Goal: Task Accomplishment & Management: Manage account settings

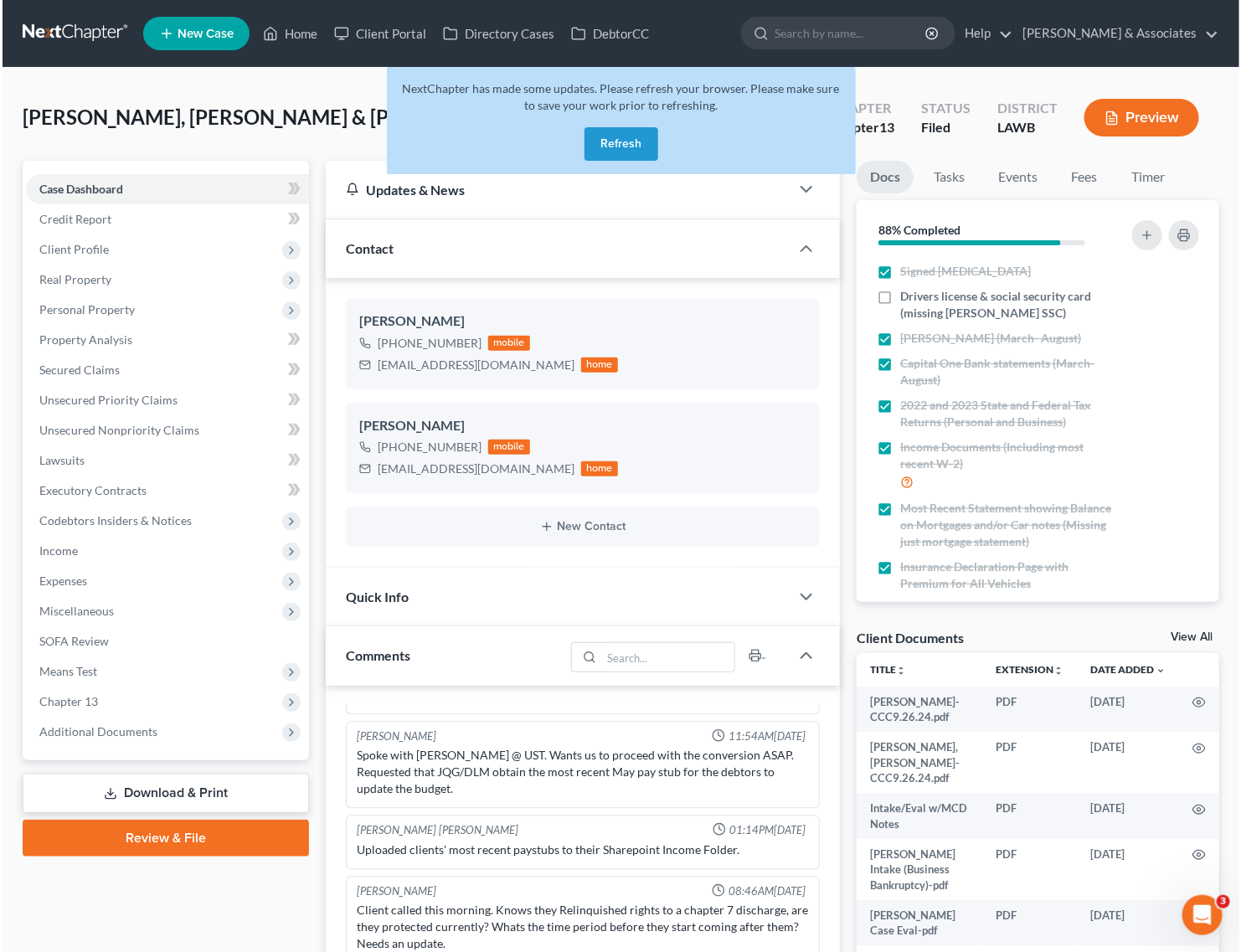
scroll to position [6789, 0]
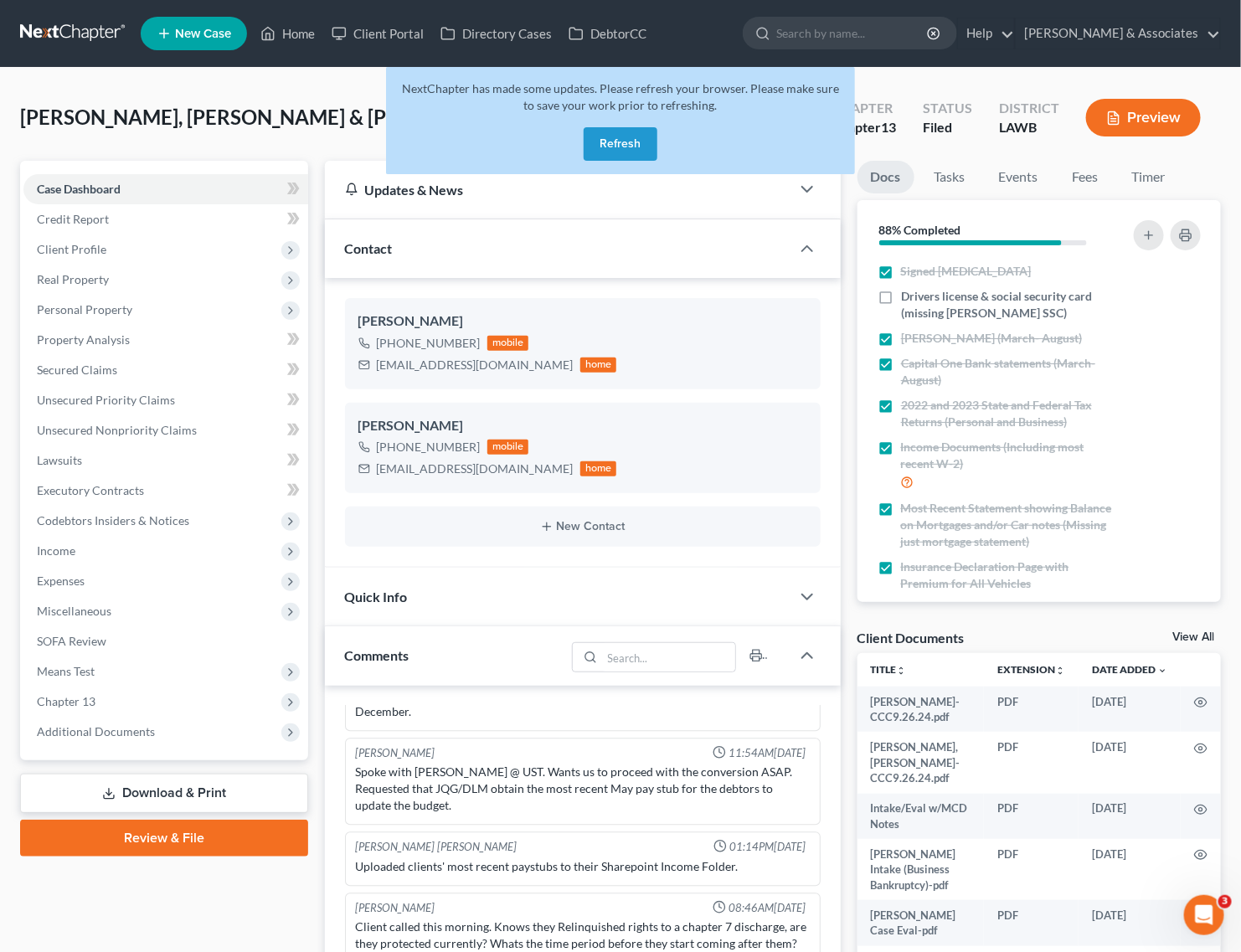
click at [622, 159] on button "Refresh" at bounding box center [620, 144] width 74 height 33
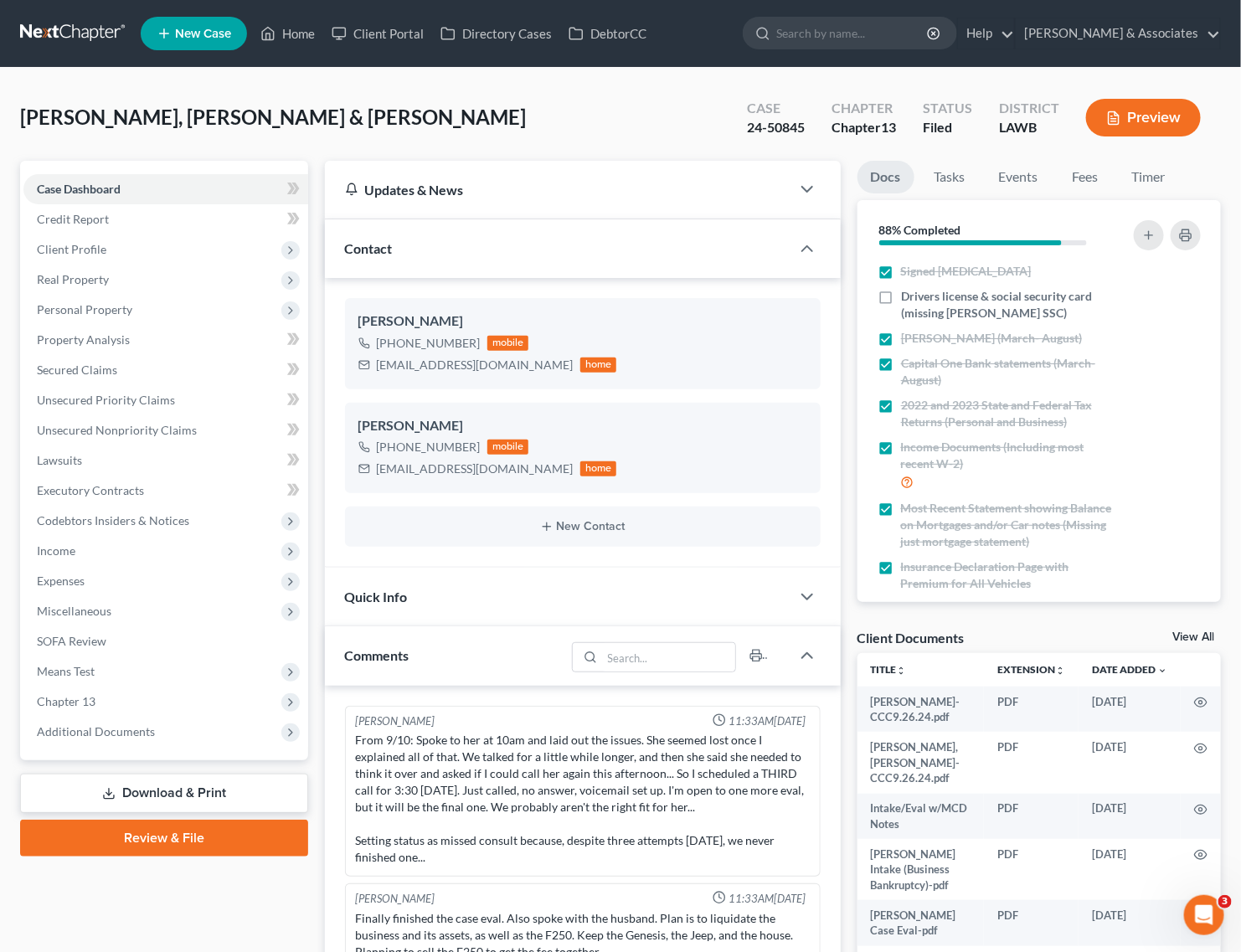
scroll to position [6840, 0]
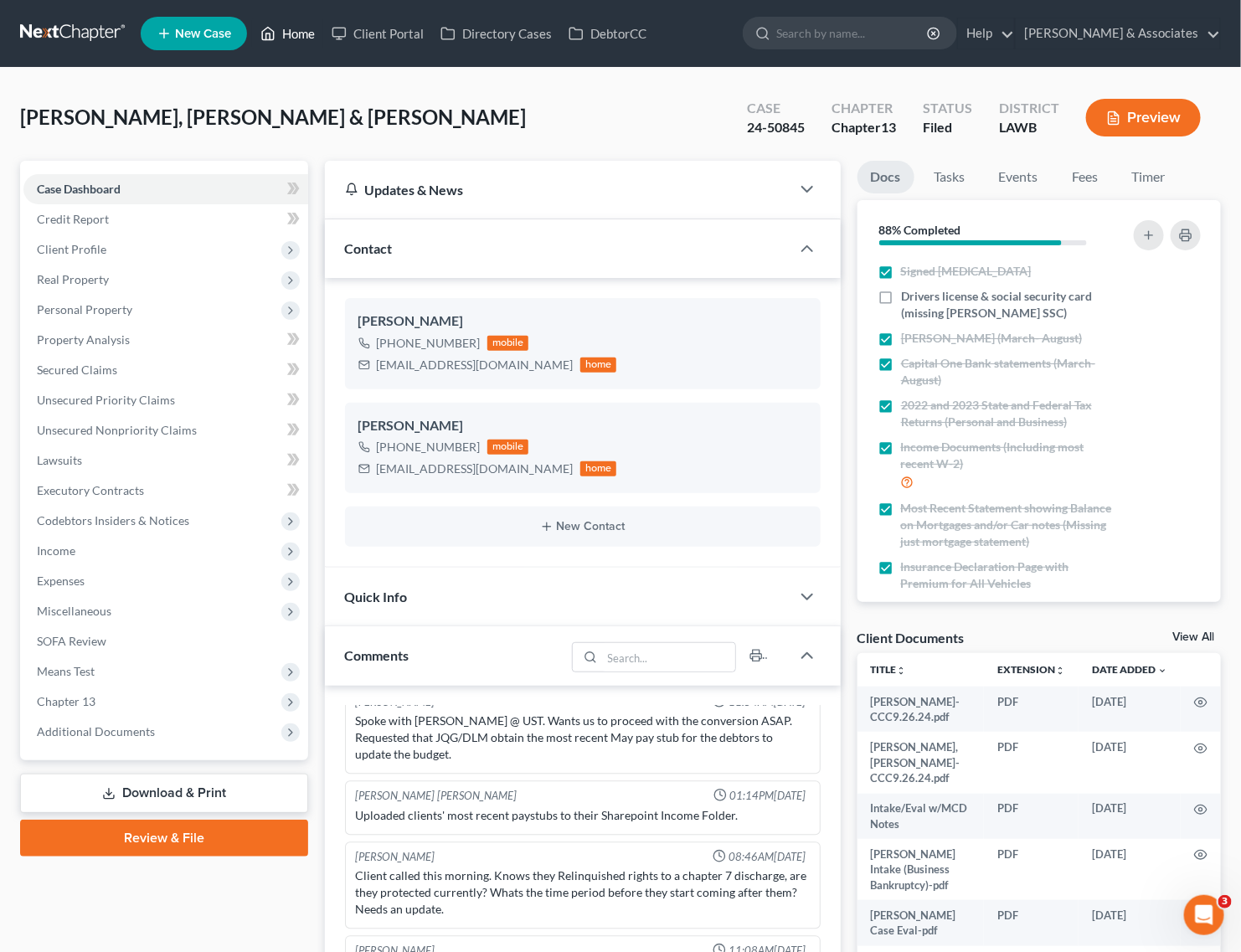
click at [302, 27] on link "Home" at bounding box center [288, 33] width 71 height 30
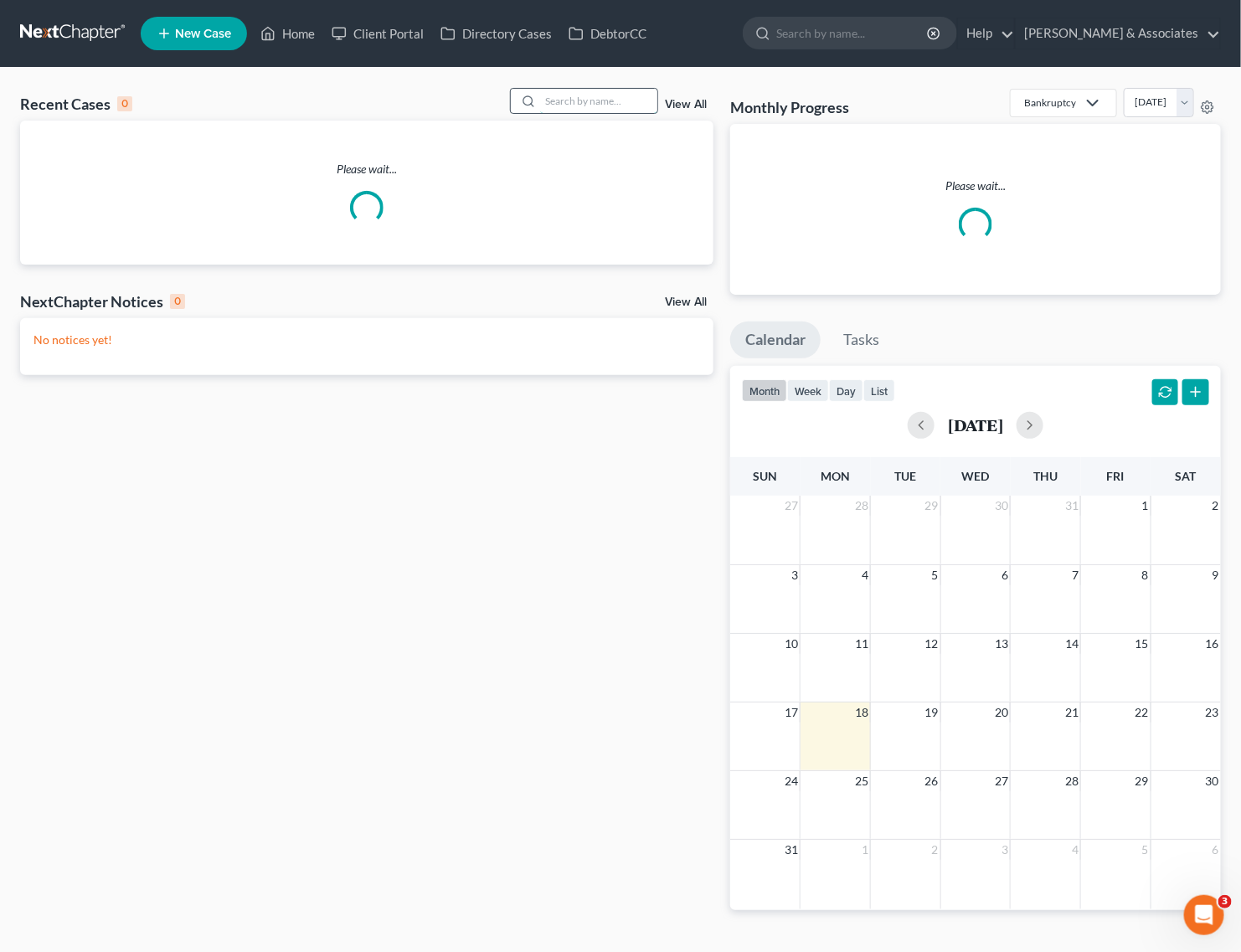
click at [599, 99] on input "search" at bounding box center [598, 100] width 117 height 25
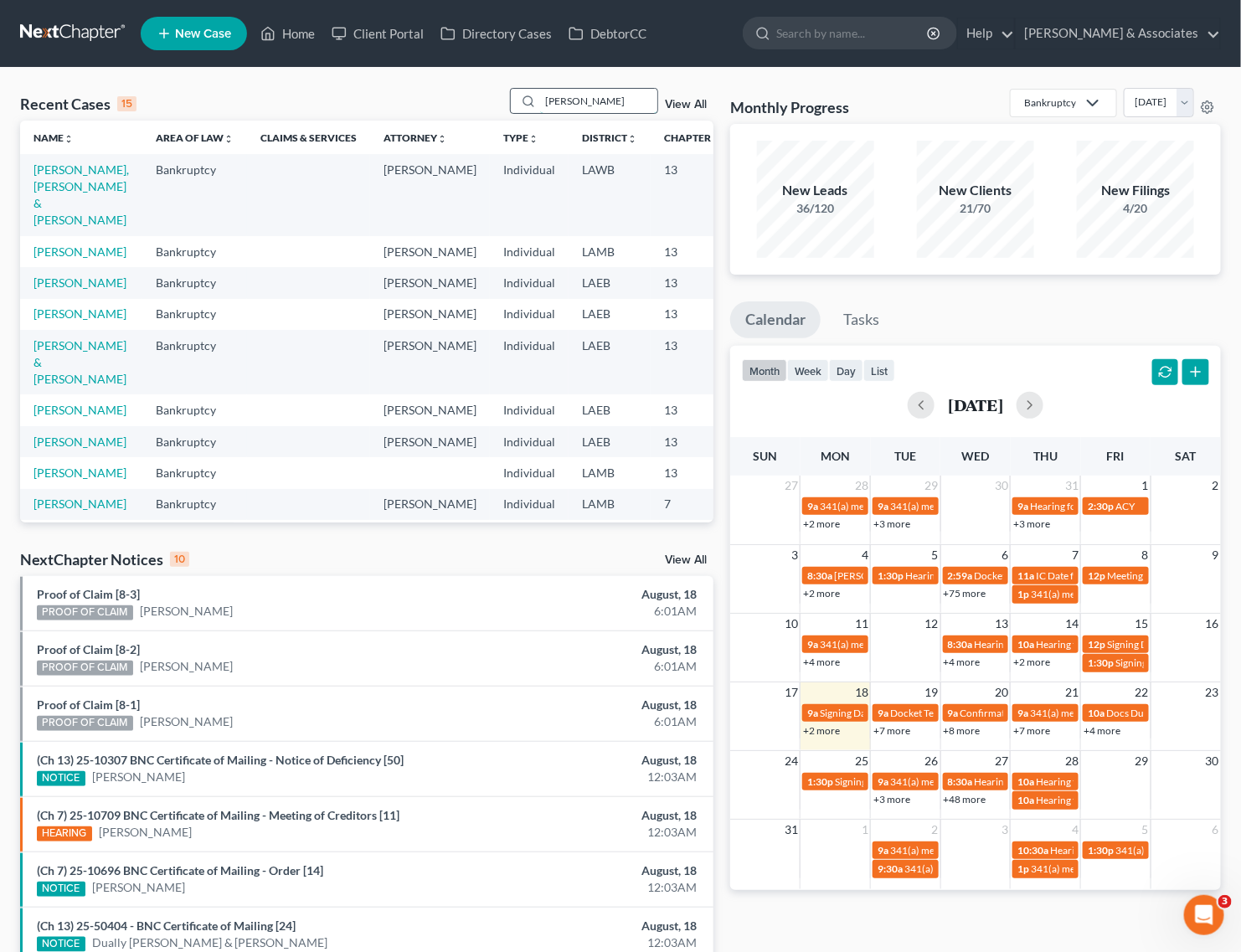
click at [594, 96] on input "hernandez" at bounding box center [598, 100] width 117 height 25
type input "hernandez"
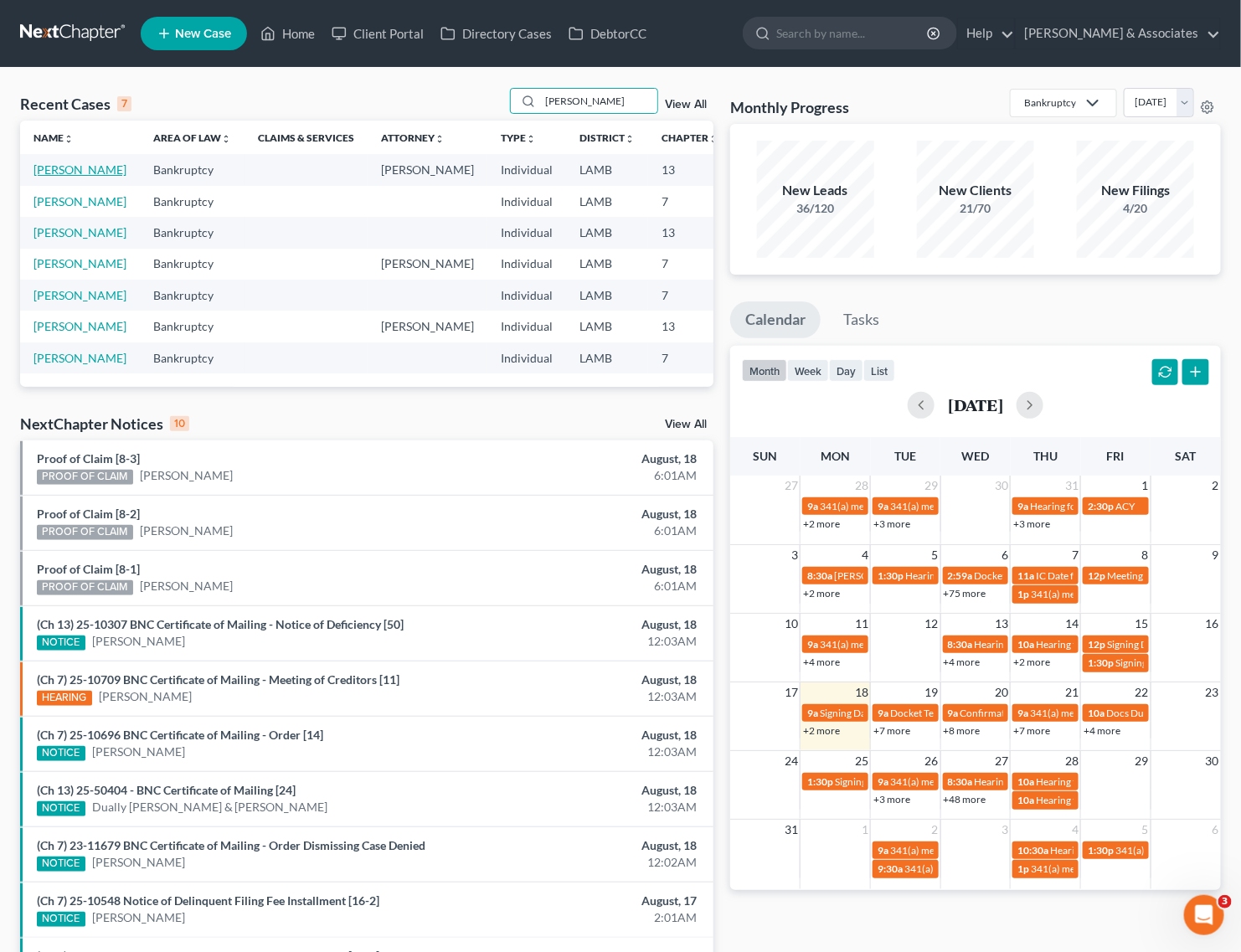
click at [77, 167] on link "Hernandez, Chris" at bounding box center [80, 169] width 93 height 14
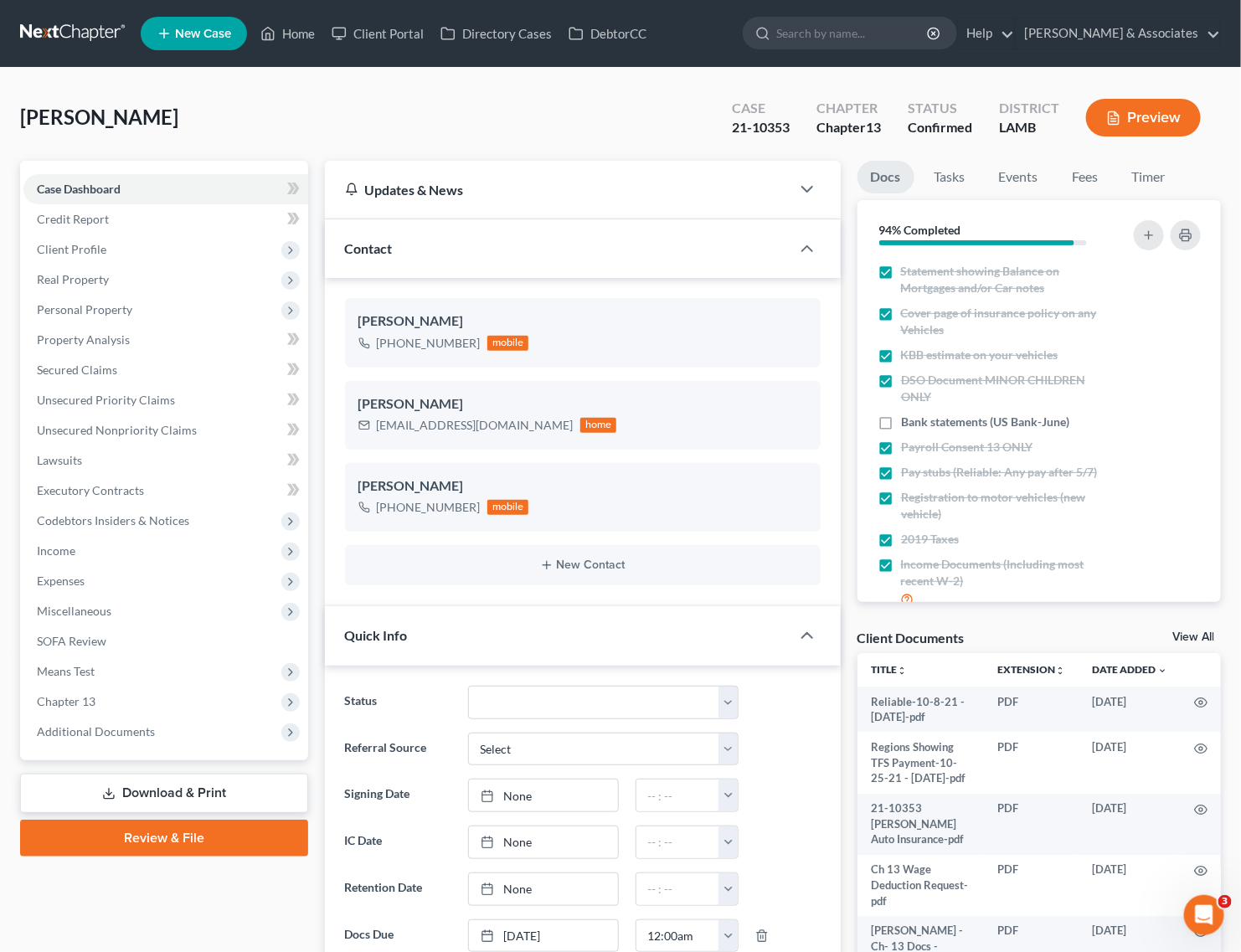
scroll to position [6989, 0]
click at [93, 730] on span "Additional Documents" at bounding box center [96, 731] width 118 height 14
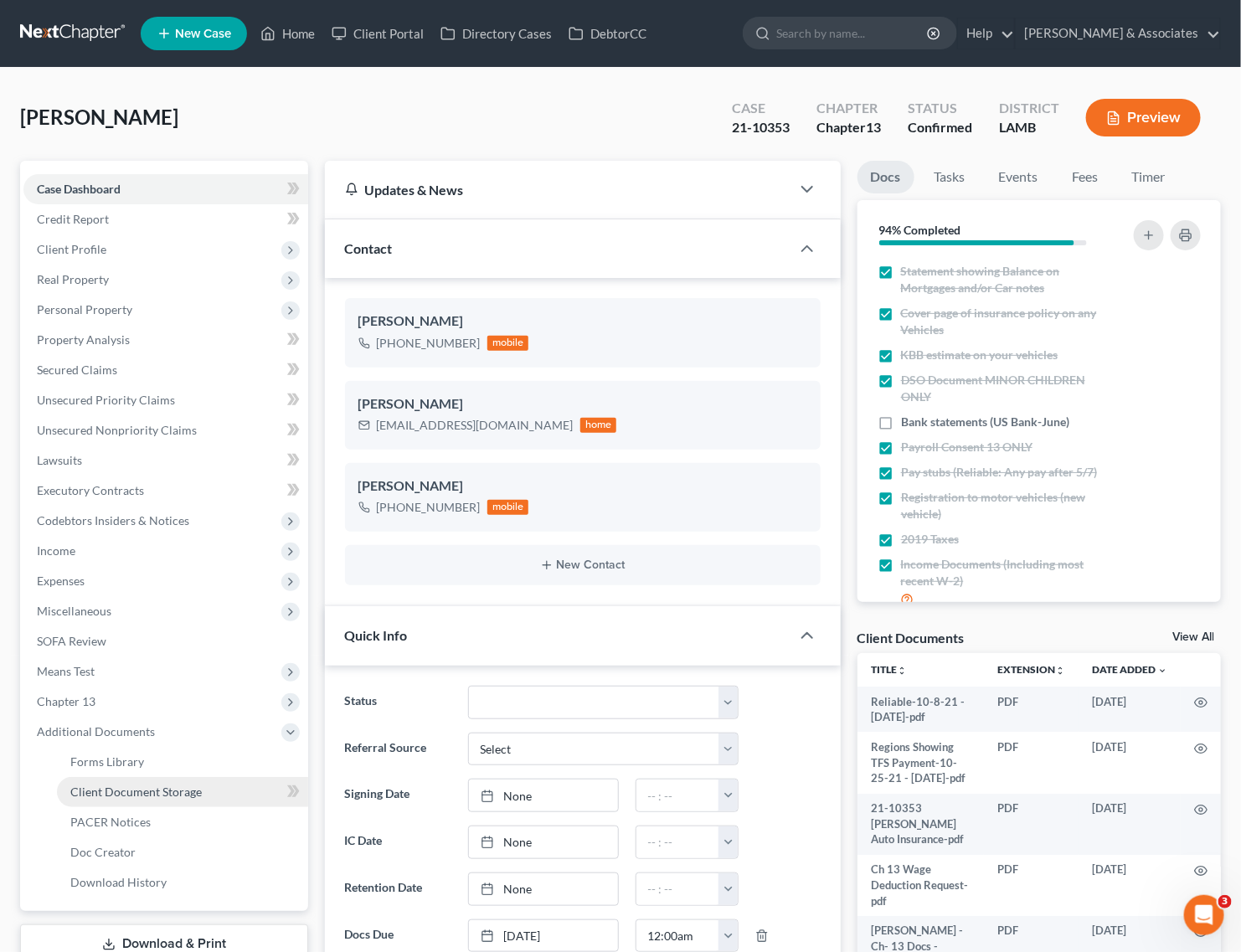
click at [116, 798] on link "Client Document Storage" at bounding box center [183, 792] width 252 height 30
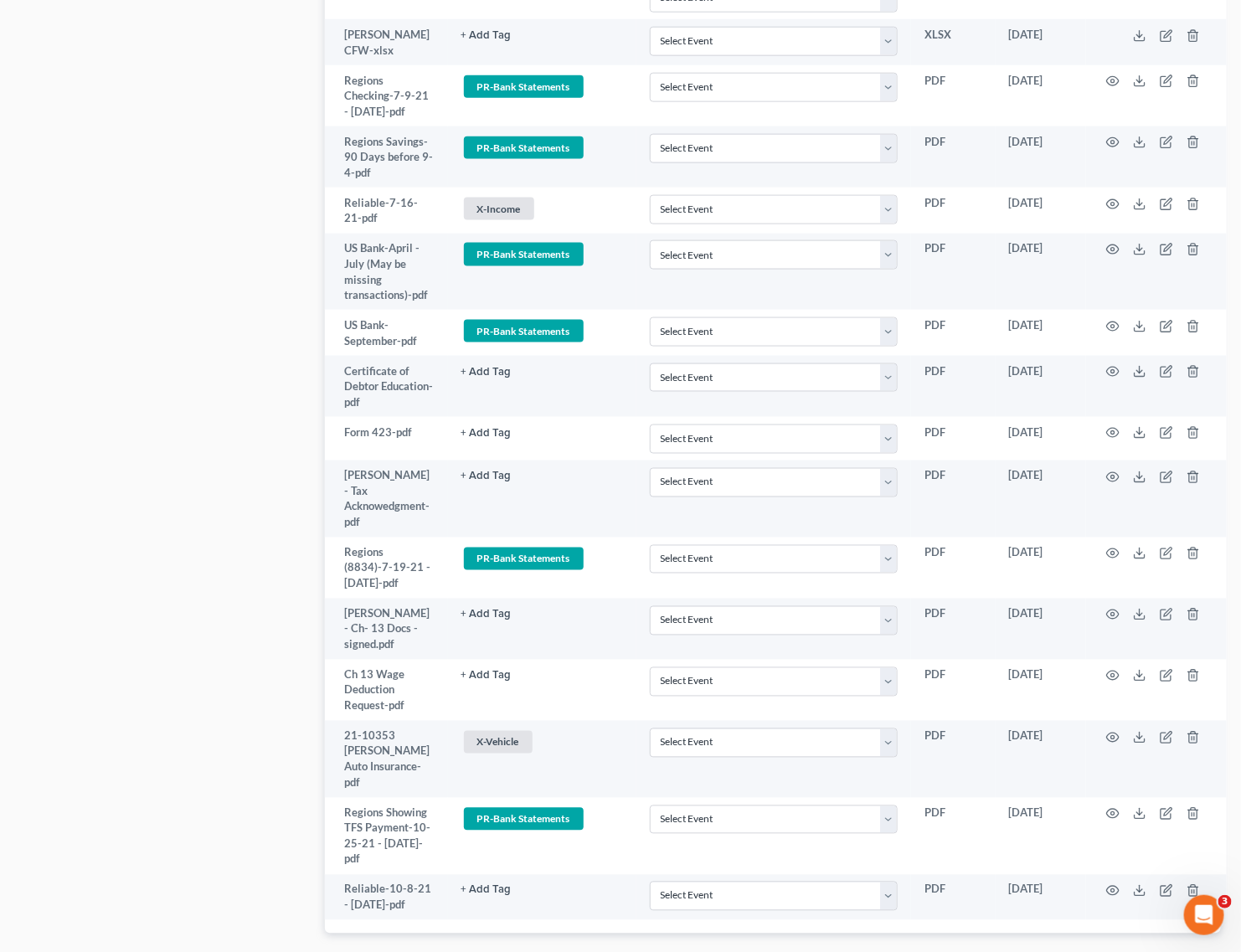
scroll to position [3287, 0]
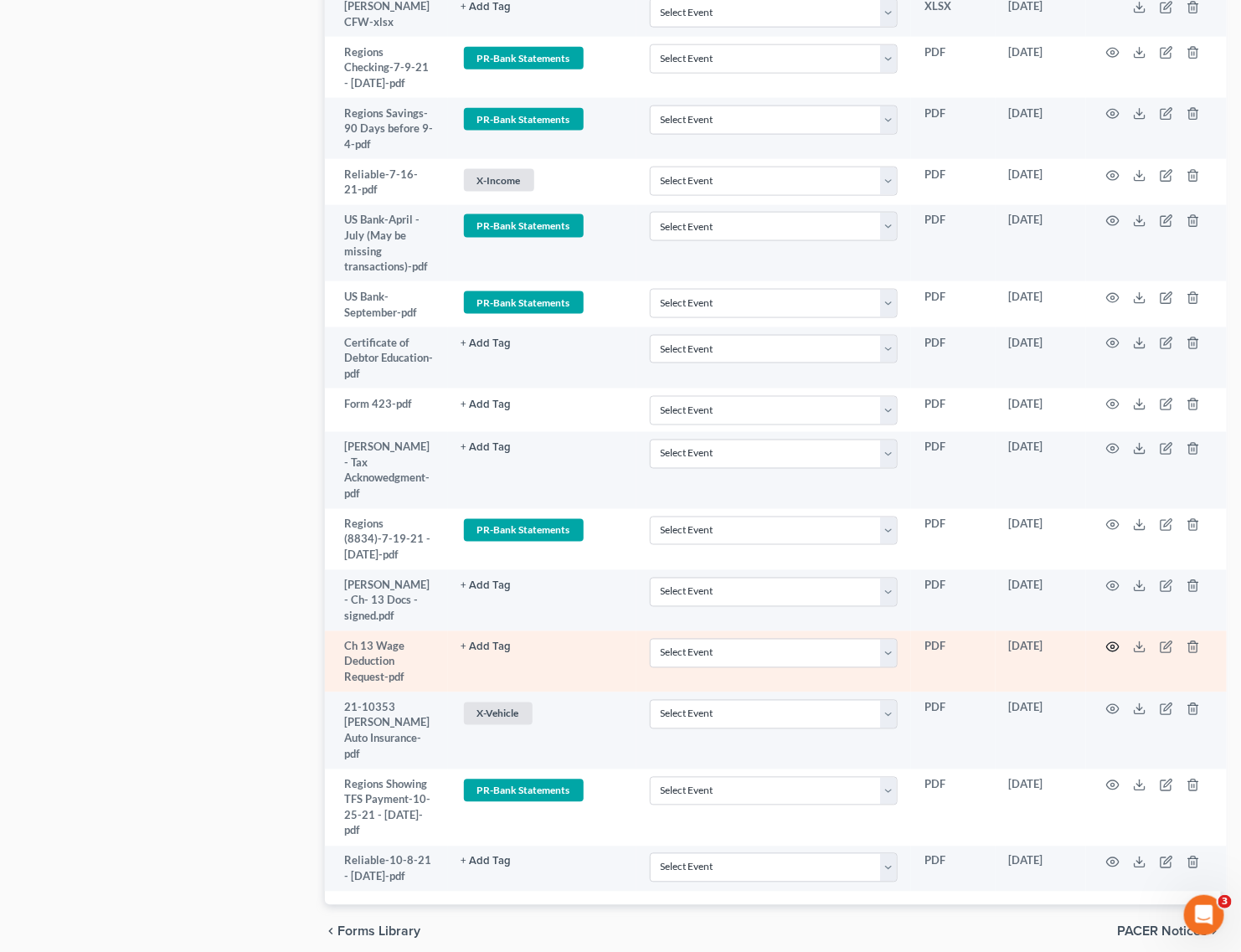
click at [1114, 641] on icon "button" at bounding box center [1113, 647] width 14 height 14
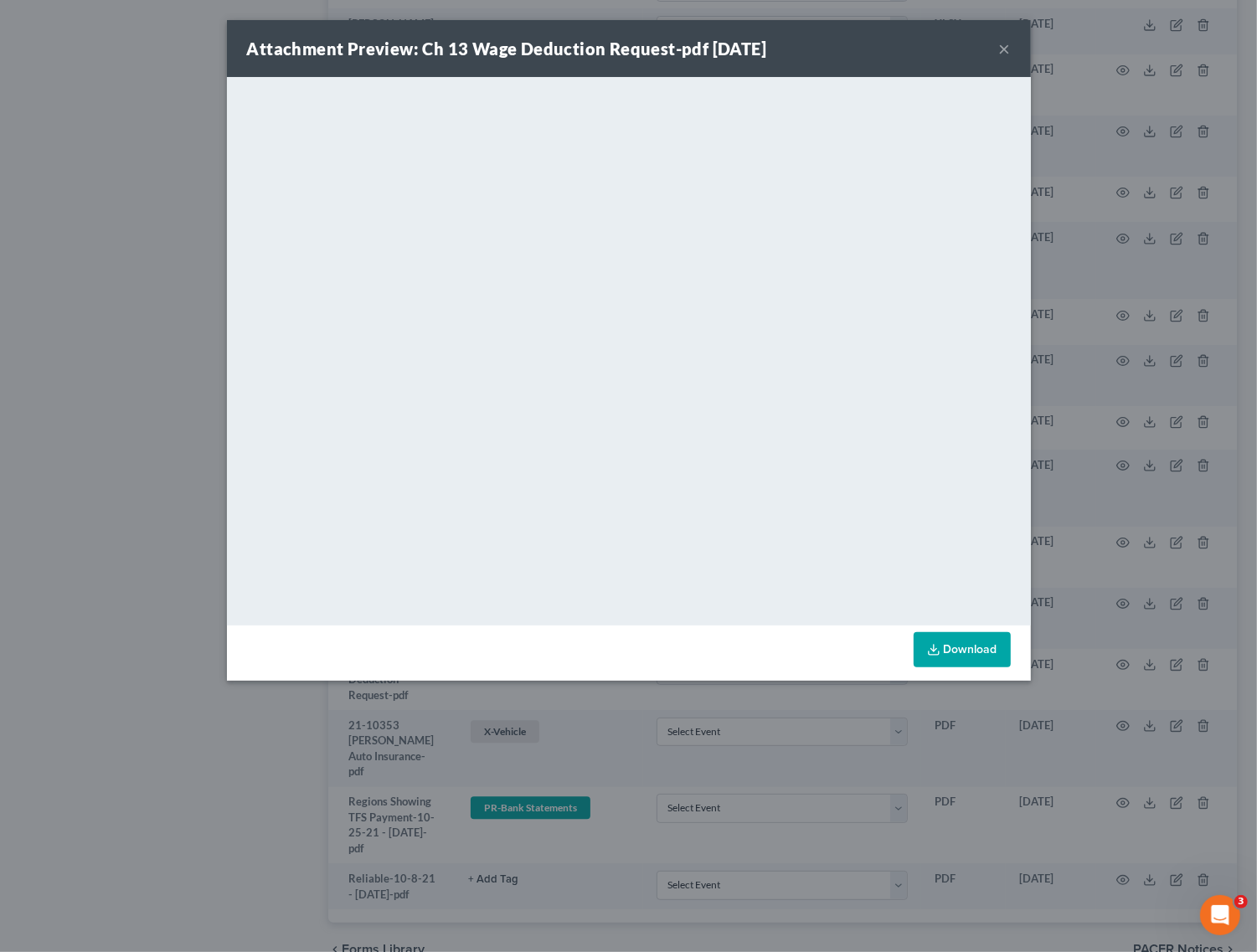
click at [1005, 38] on button "×" at bounding box center [1005, 48] width 12 height 20
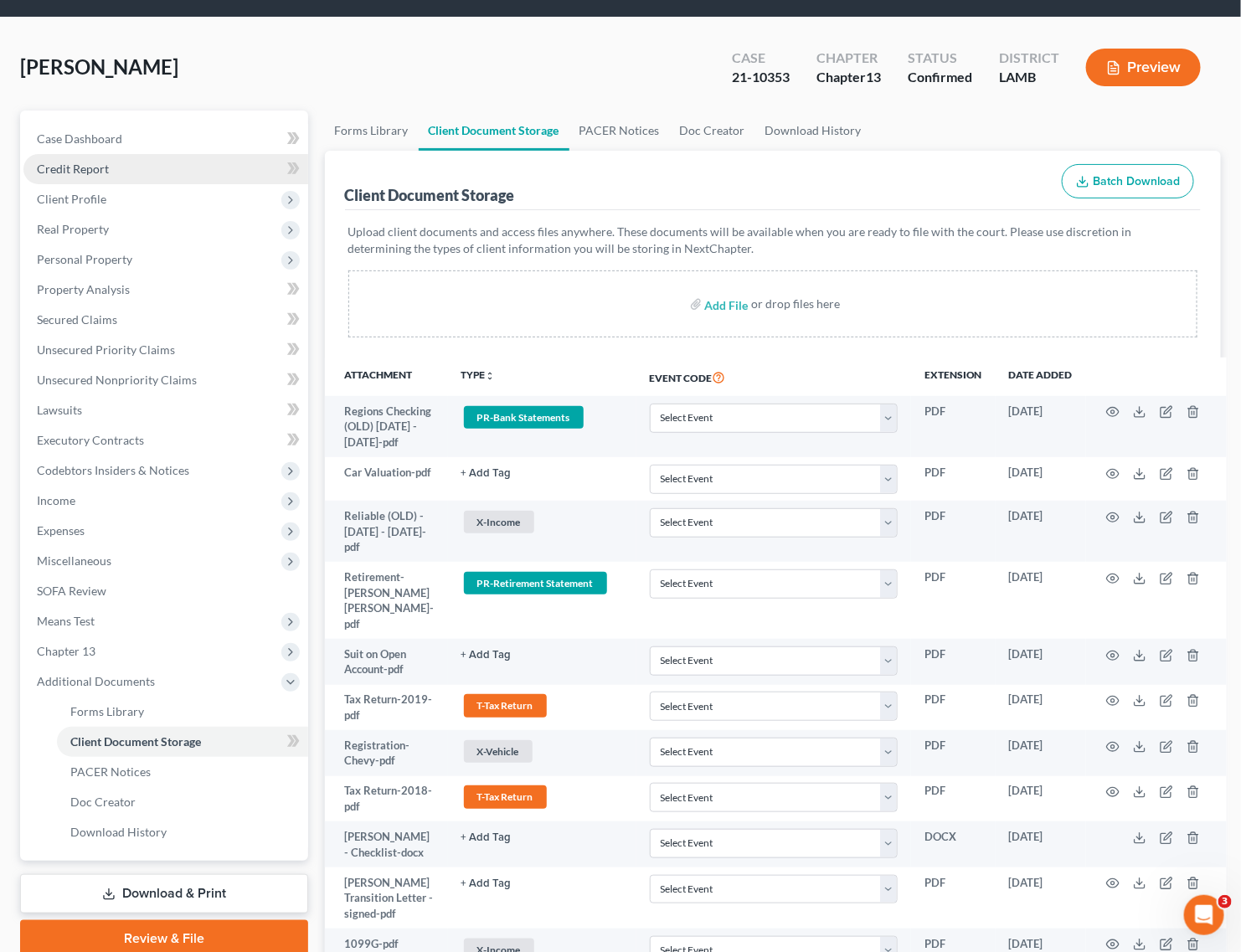
scroll to position [0, 0]
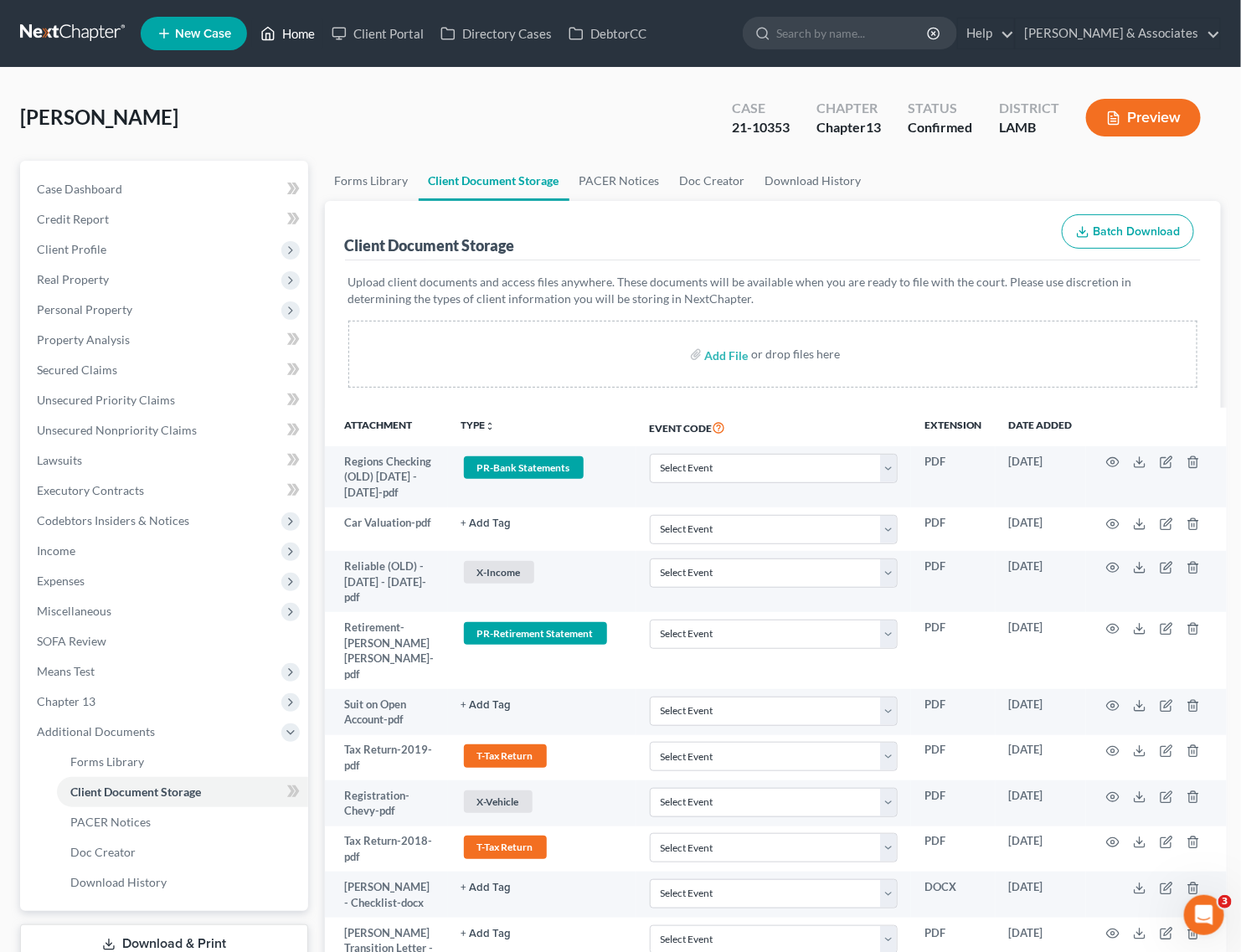
drag, startPoint x: 292, startPoint y: 38, endPoint x: 331, endPoint y: 11, distance: 47.4
click at [292, 38] on link "Home" at bounding box center [288, 33] width 71 height 30
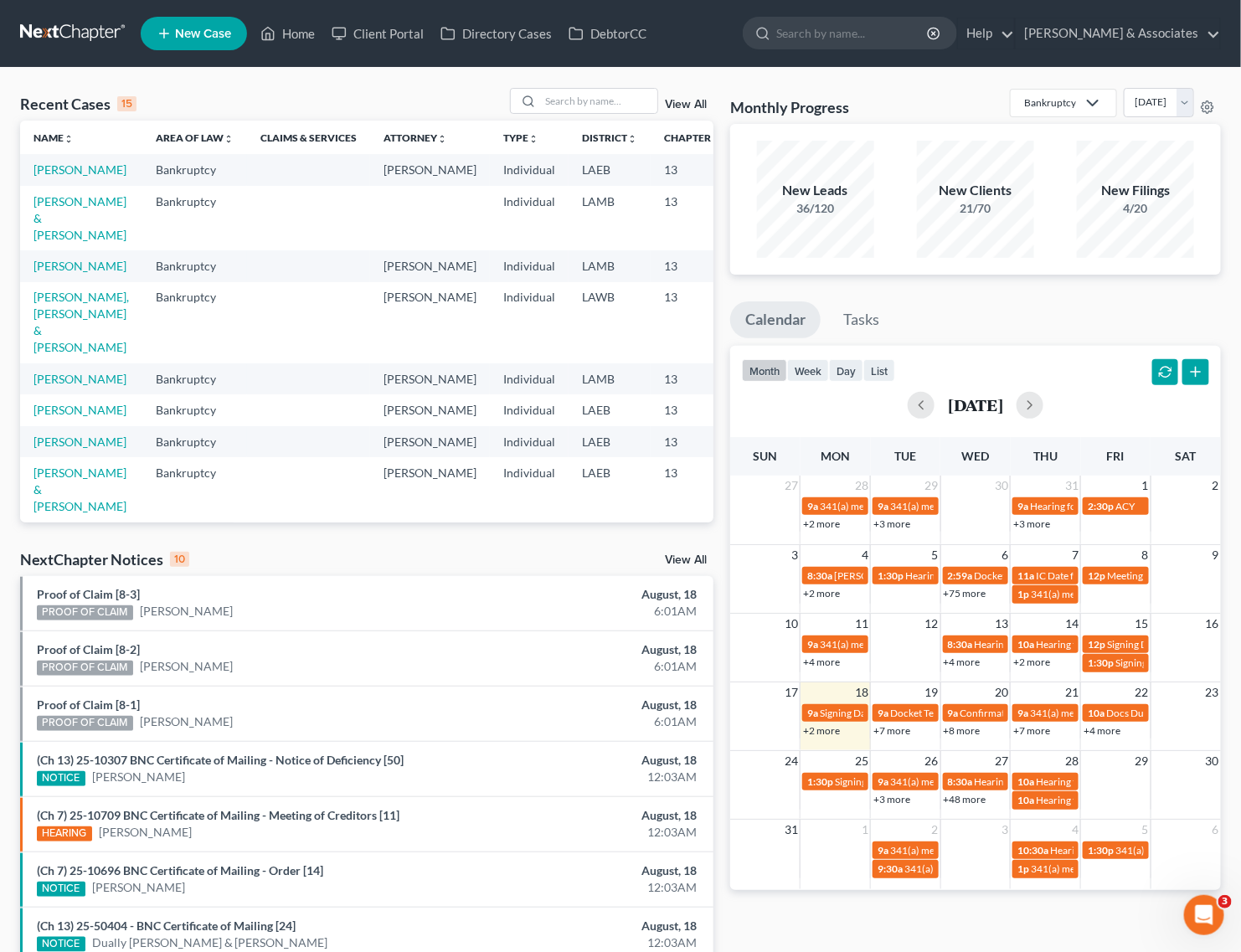
click at [961, 731] on link "+8 more" at bounding box center [963, 730] width 37 height 13
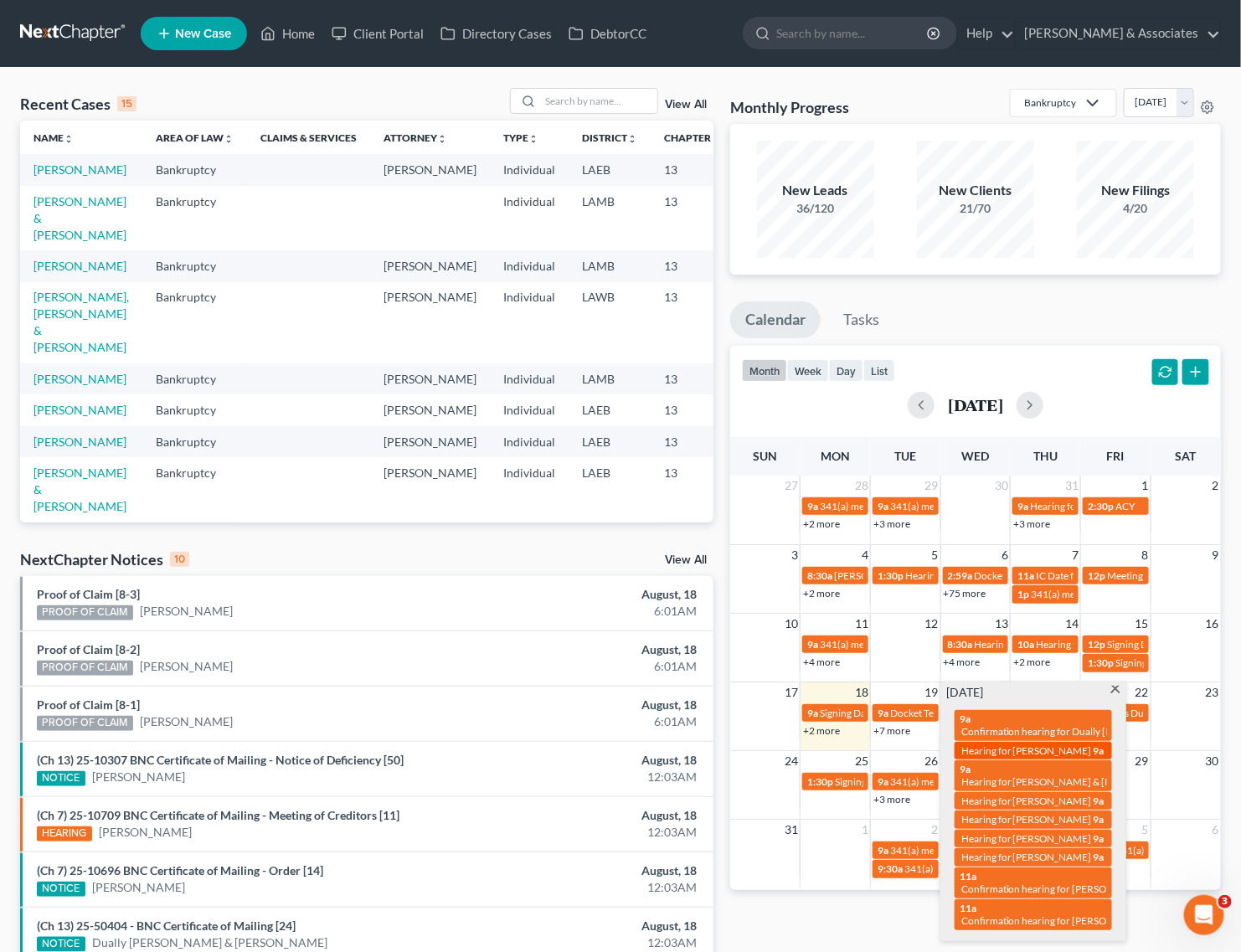
click at [1013, 750] on span "Hearing for [PERSON_NAME]" at bounding box center [1026, 751] width 131 height 13
select select "Days"
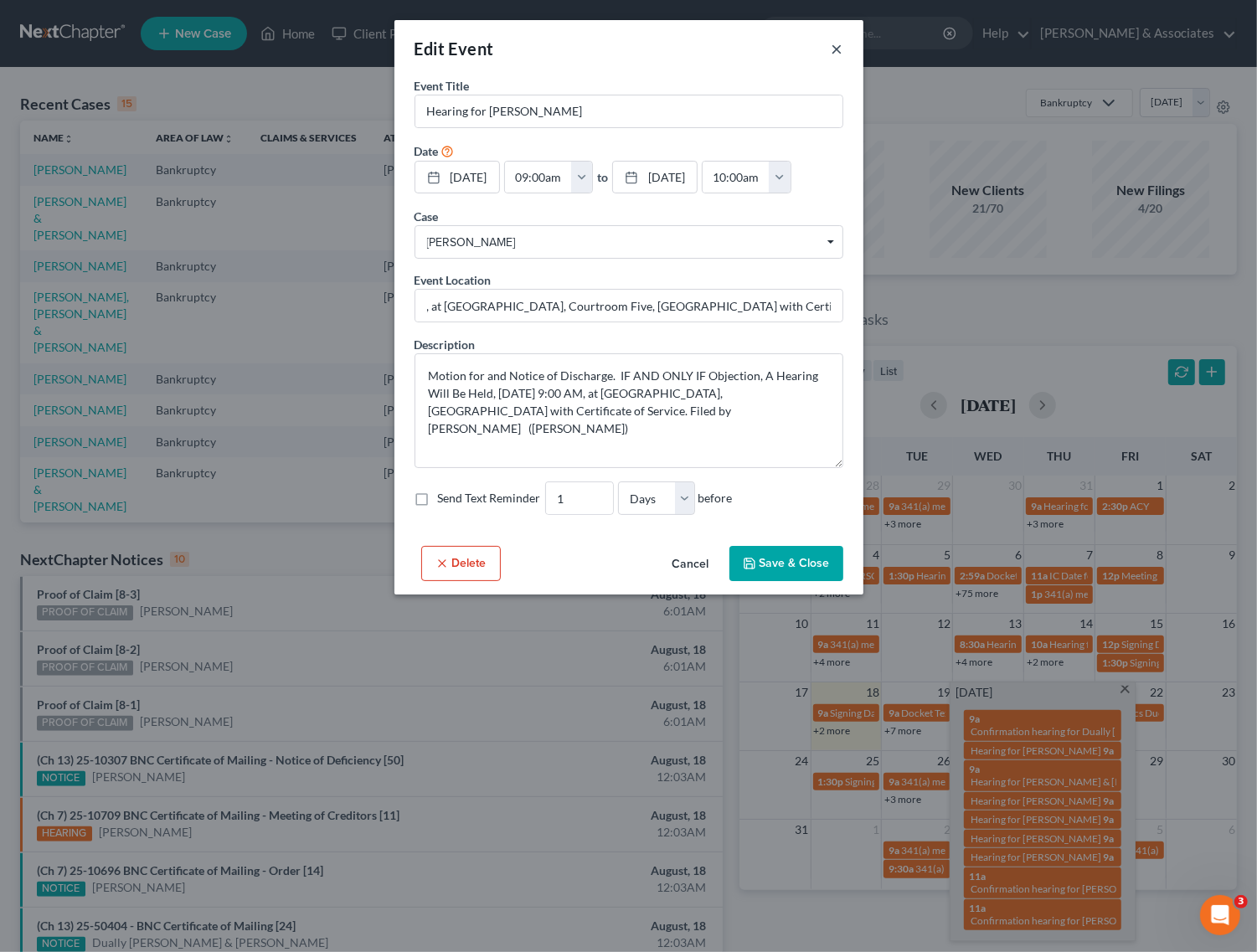
click at [836, 47] on button "×" at bounding box center [837, 48] width 12 height 20
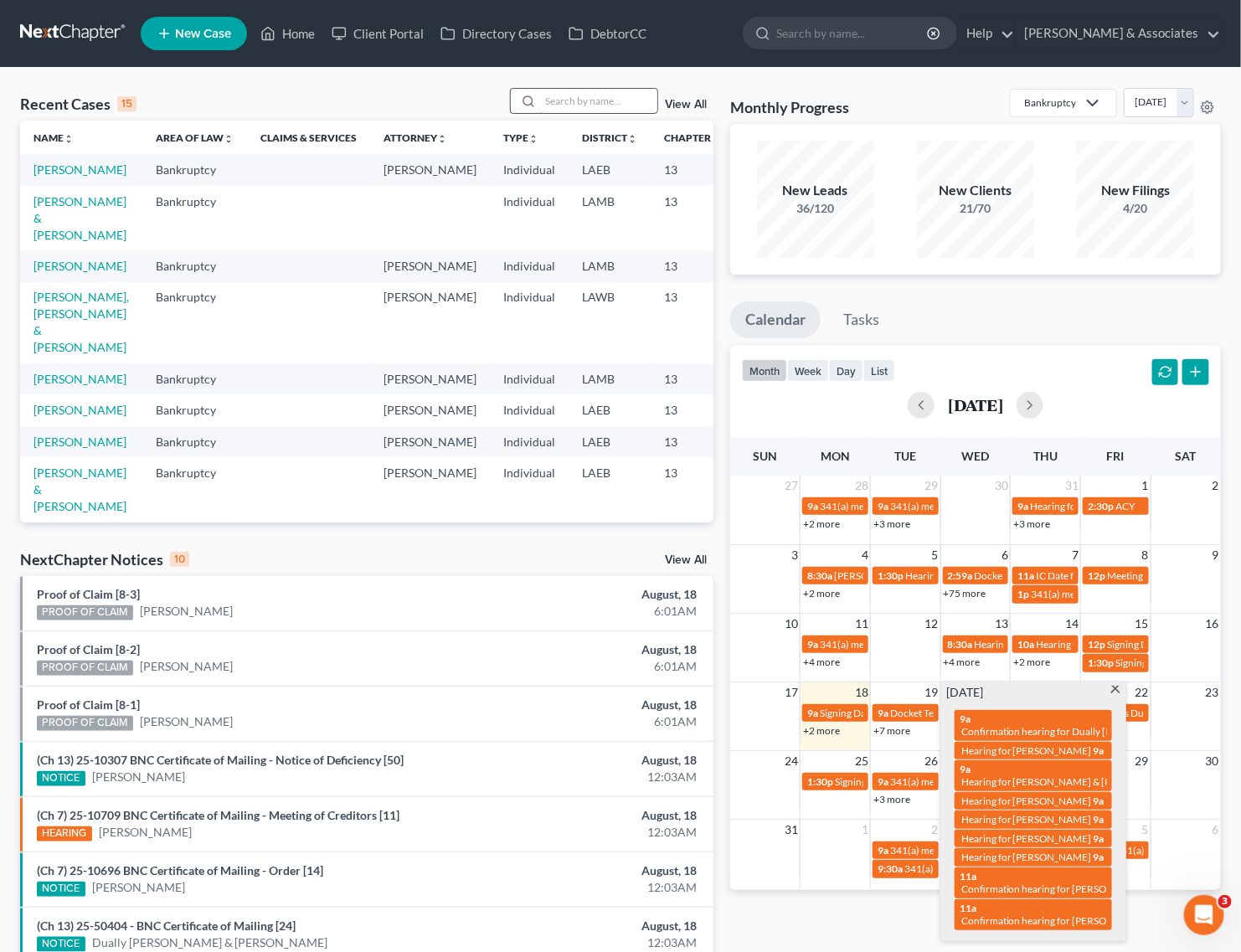
click at [614, 96] on input "search" at bounding box center [598, 100] width 117 height 25
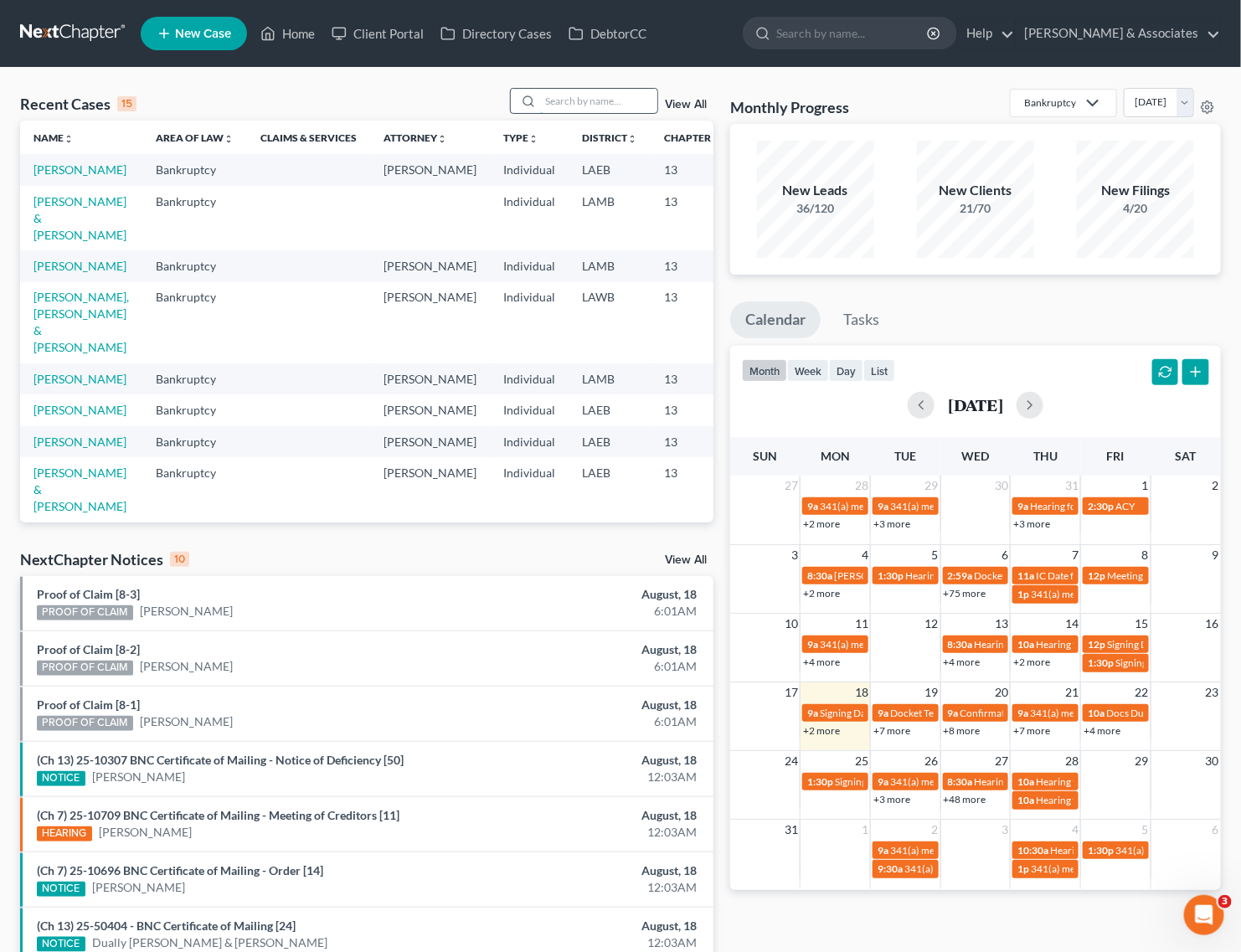
click at [576, 100] on input "search" at bounding box center [598, 100] width 117 height 25
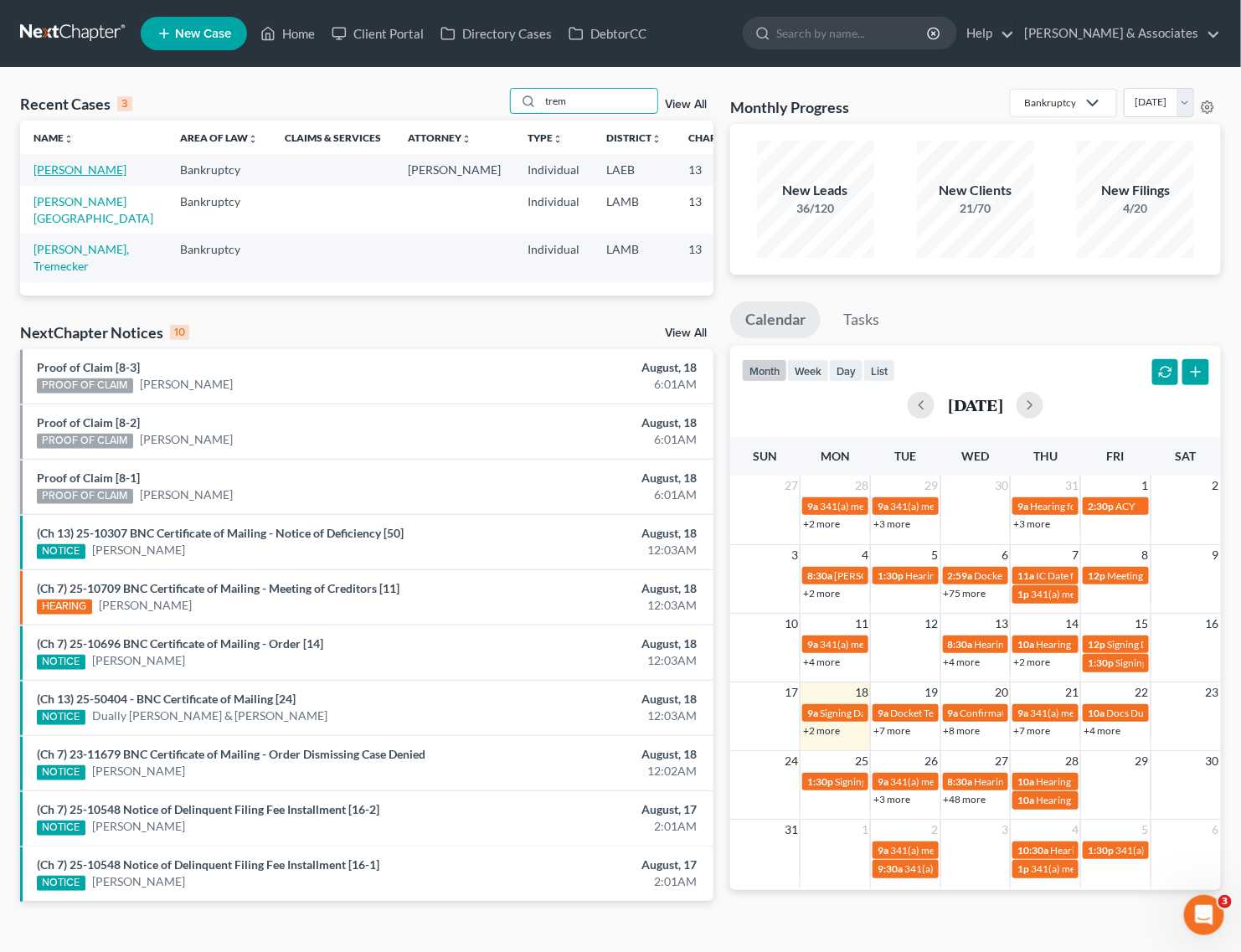
type input "trem"
click at [48, 177] on link "[PERSON_NAME]" at bounding box center [80, 169] width 93 height 14
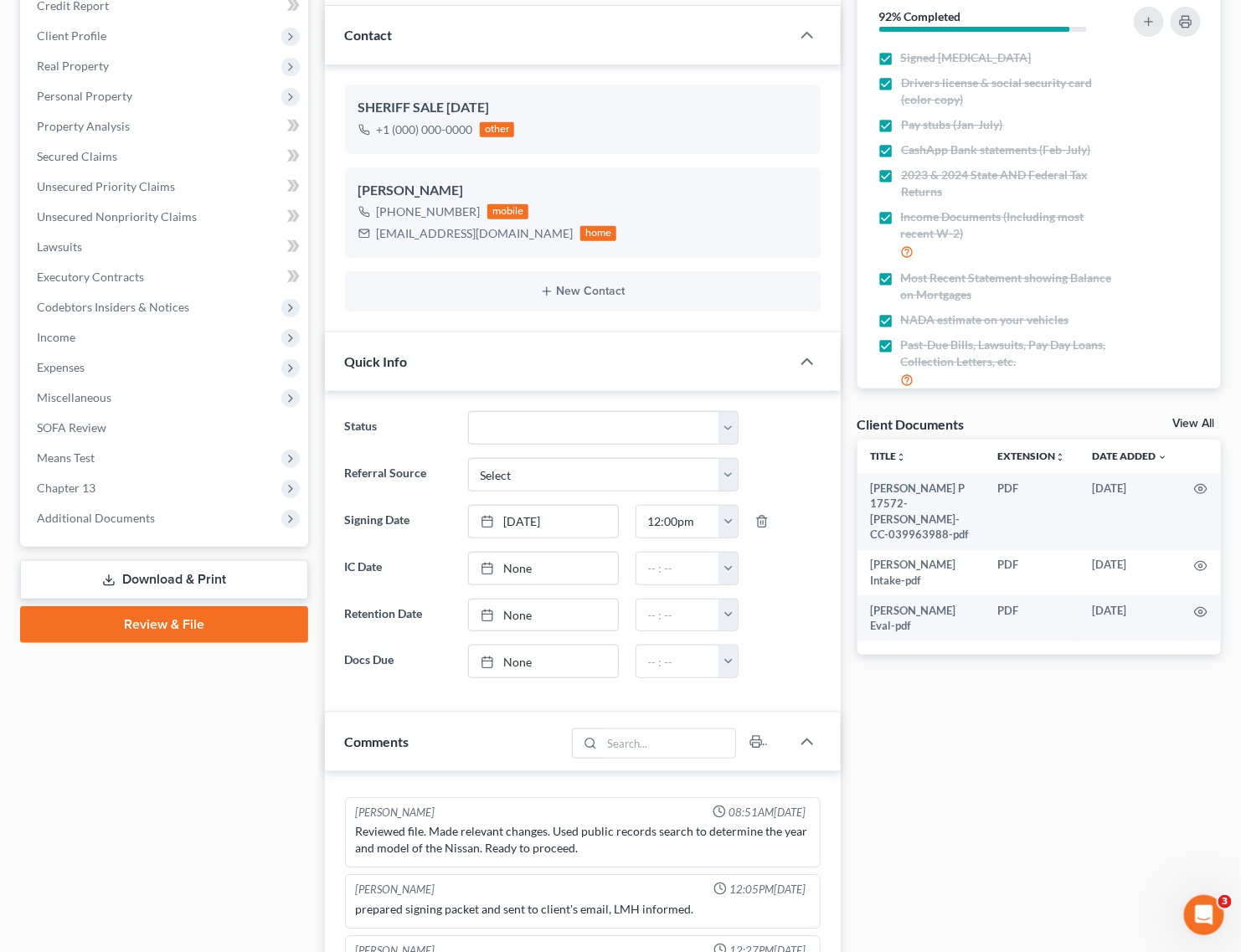
scroll to position [524, 0]
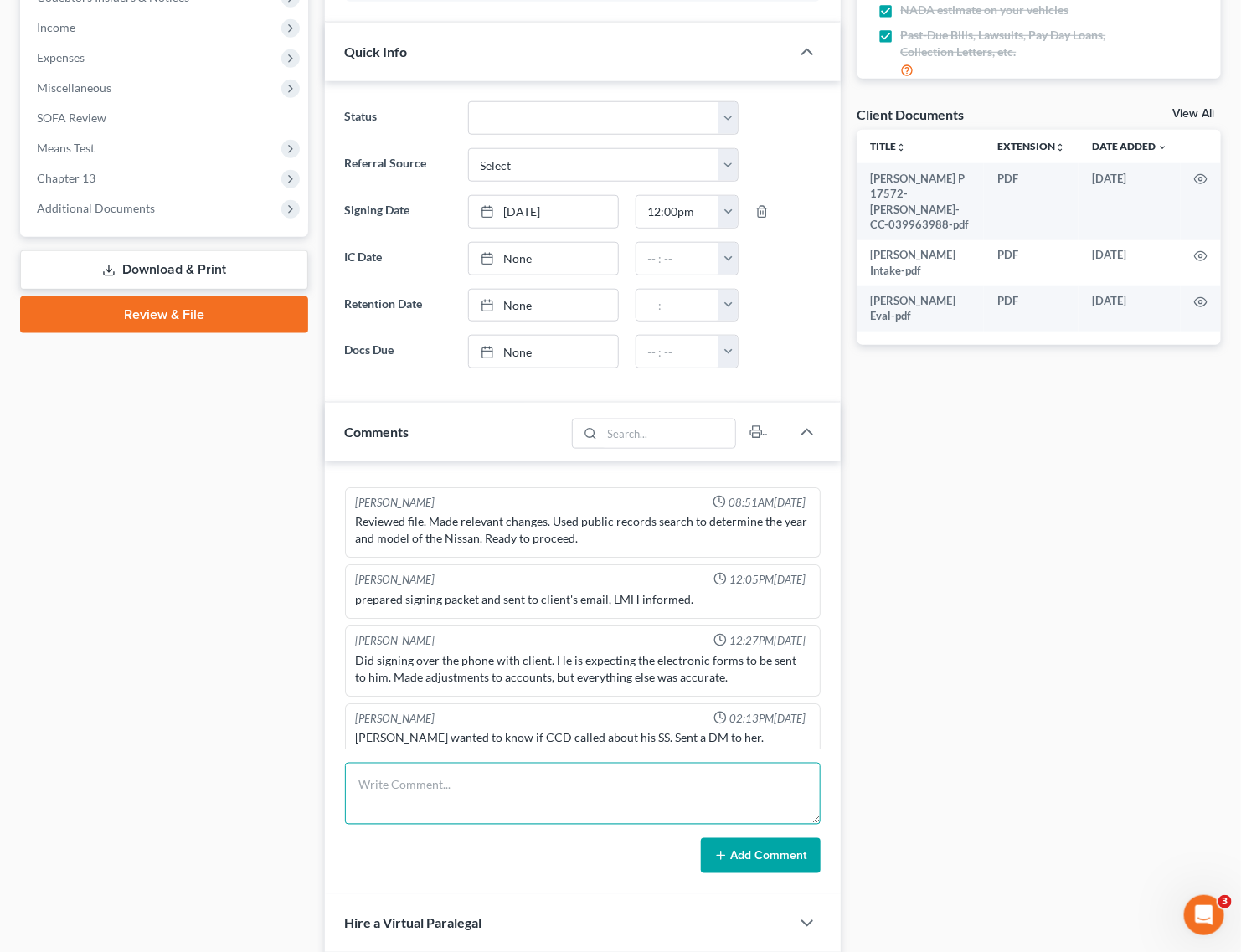
click at [433, 785] on textarea at bounding box center [583, 793] width 476 height 62
click at [474, 790] on textarea "Priors in 2020, 2021, abnd 2023" at bounding box center [583, 793] width 476 height 62
type textarea "Priors in 2020, 2021, and 2023"
click at [727, 851] on button "Add Comment" at bounding box center [761, 856] width 120 height 35
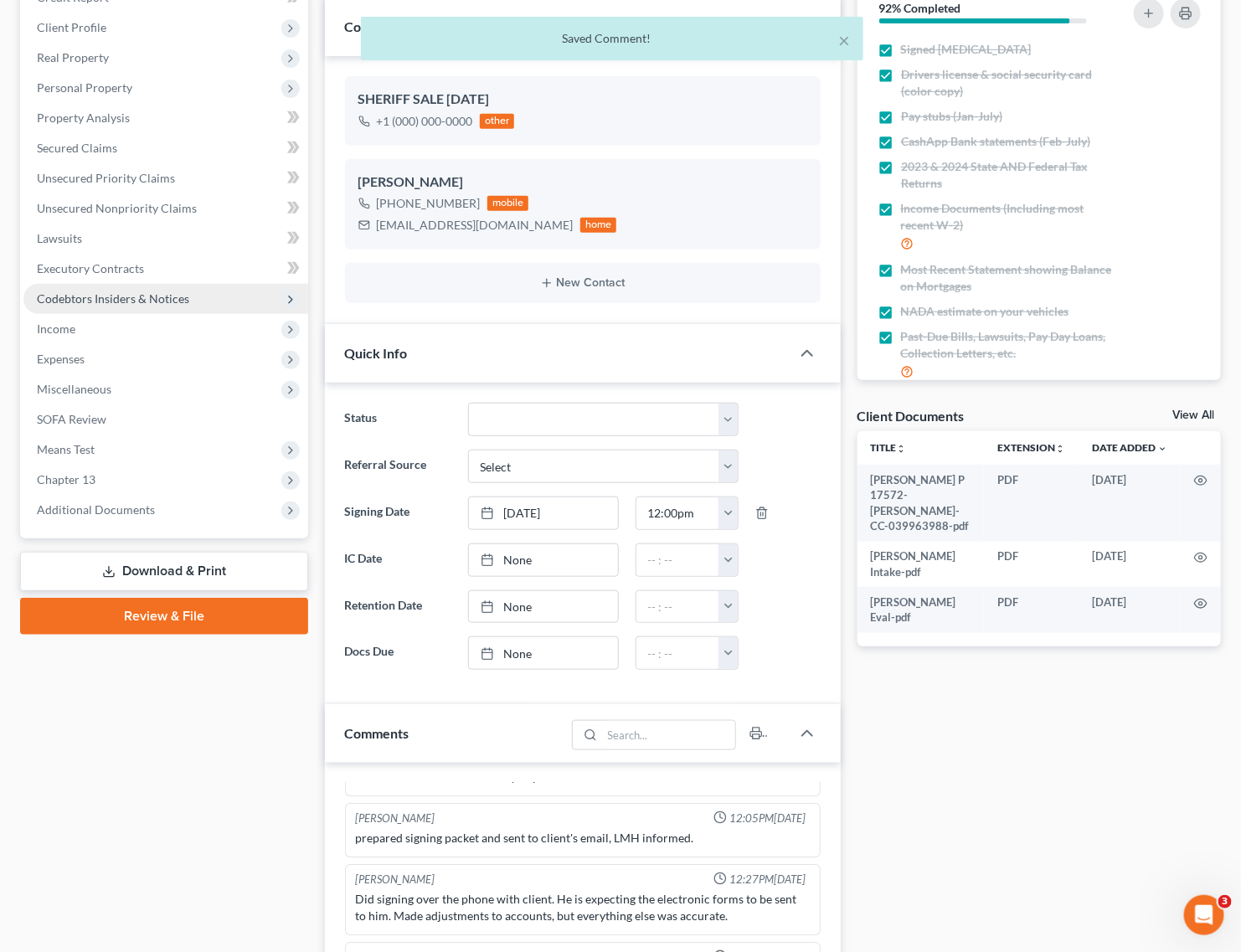
scroll to position [105, 0]
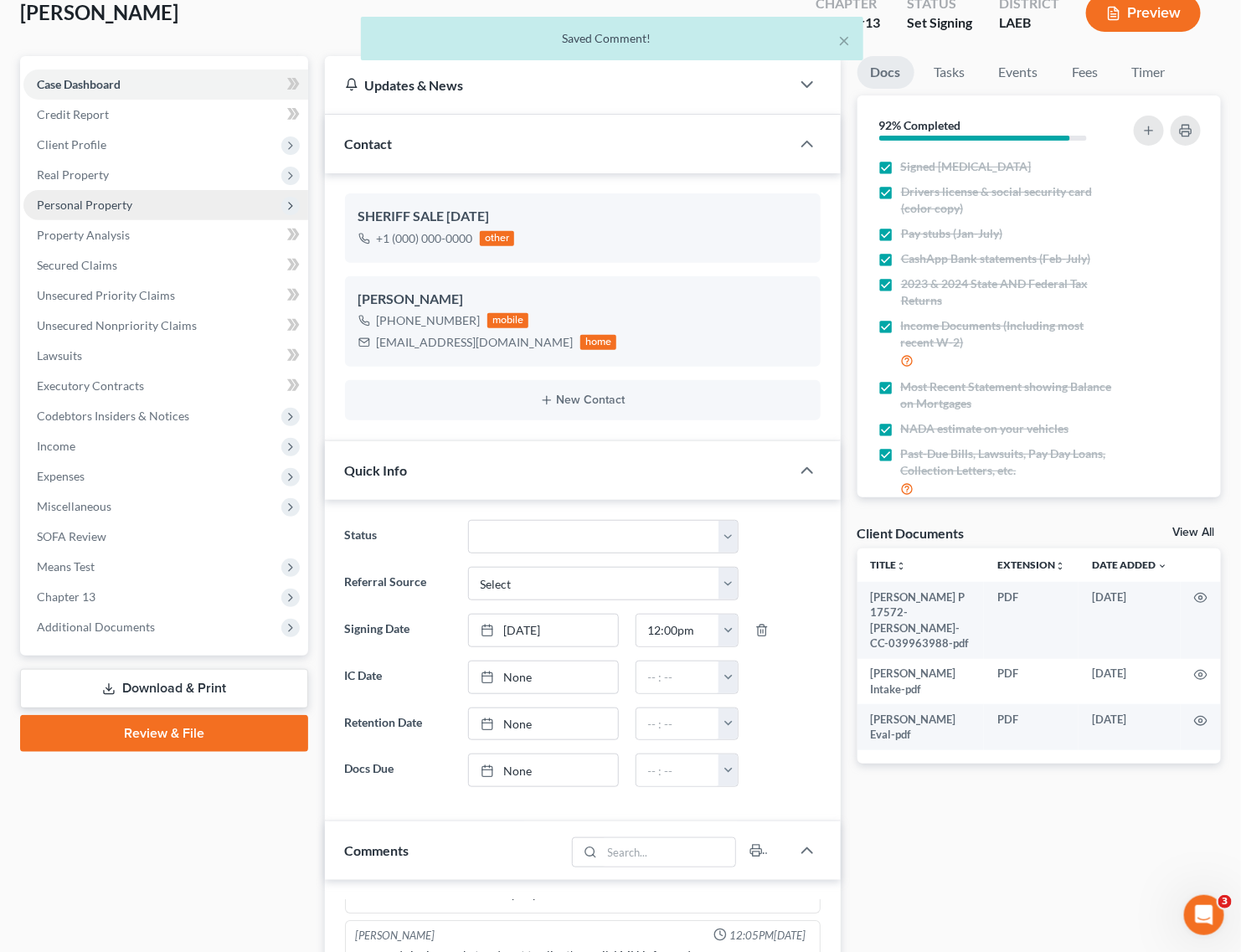
click at [101, 197] on span "Personal Property" at bounding box center [85, 204] width 95 height 14
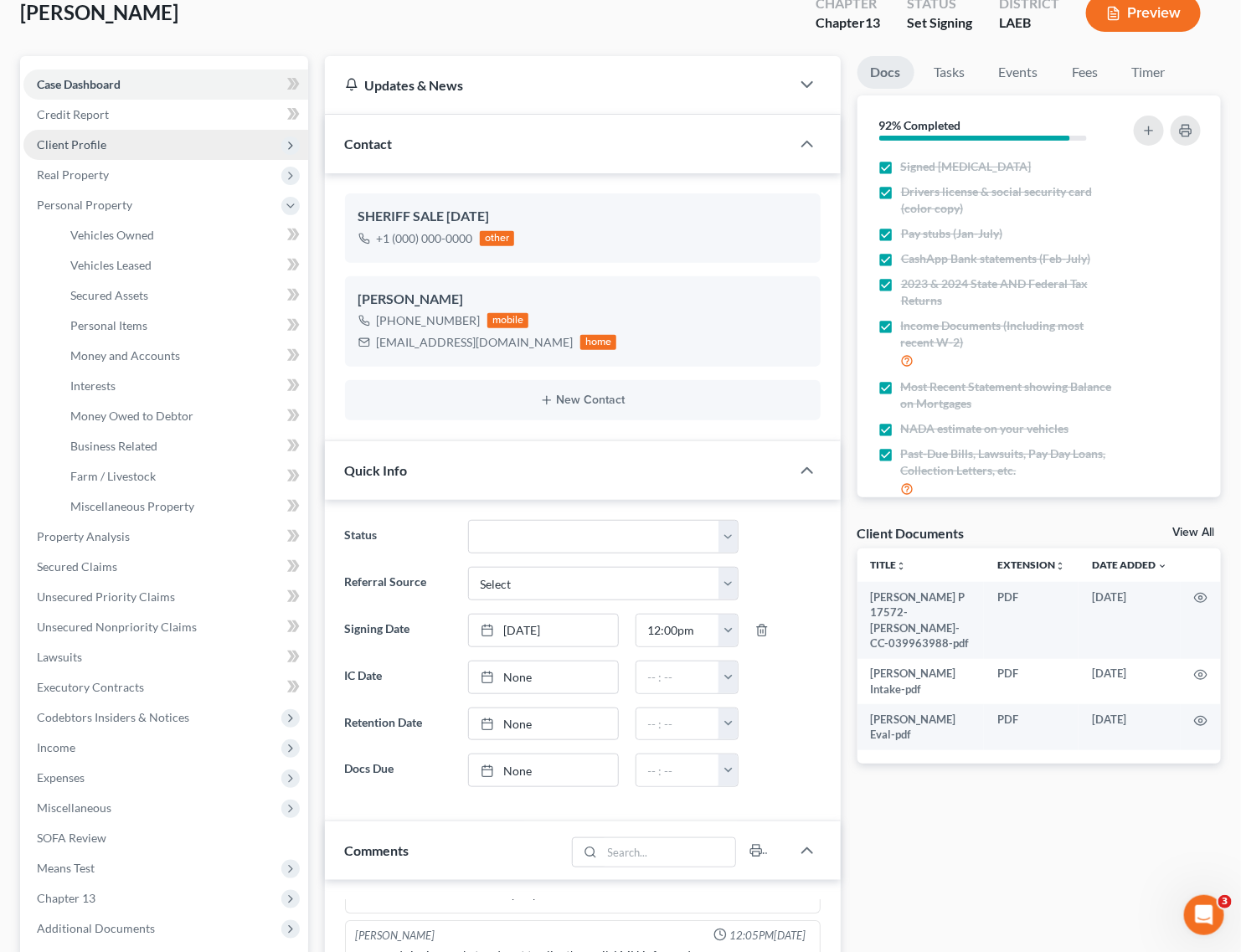
click at [102, 144] on span "Client Profile" at bounding box center [72, 144] width 70 height 14
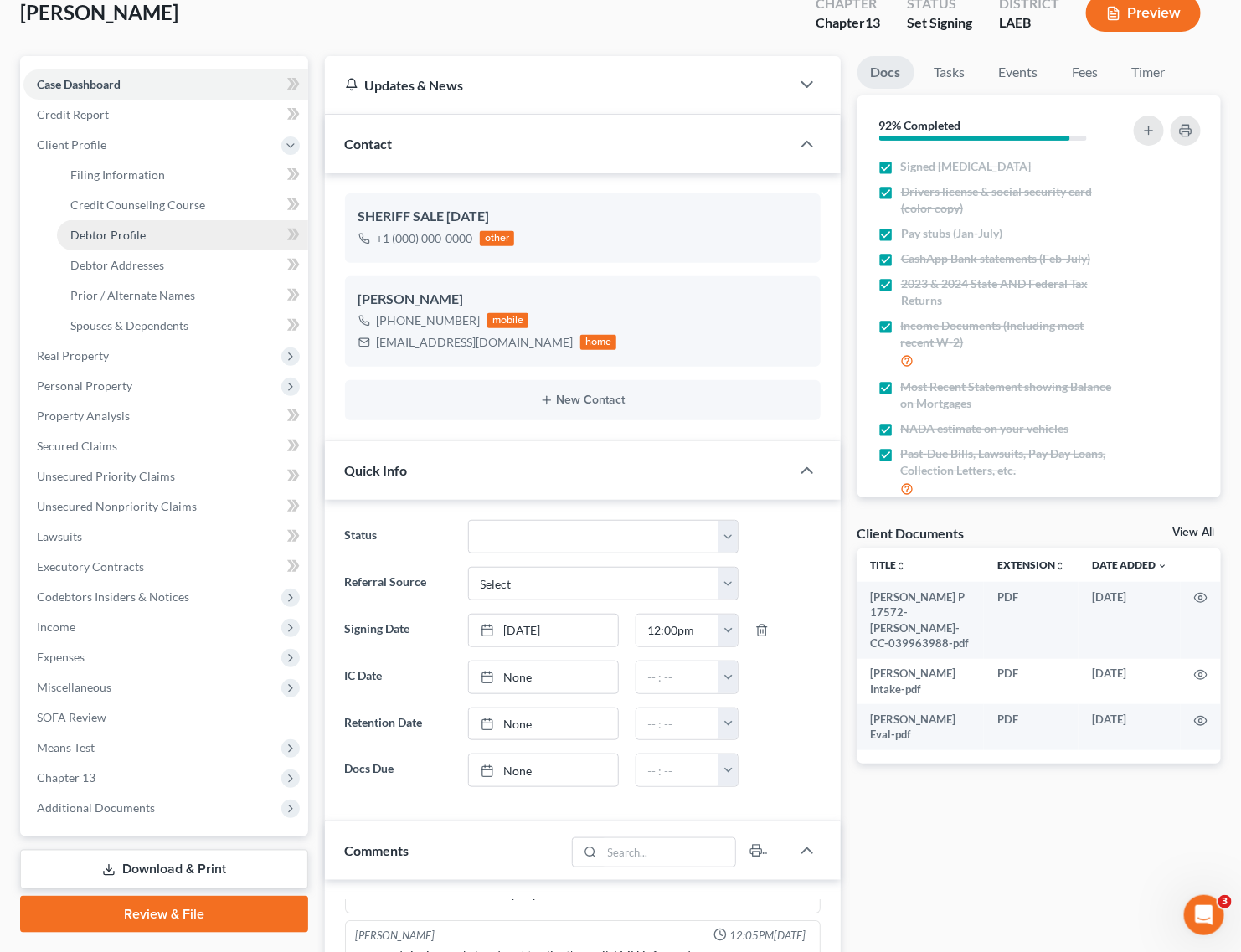
click at [102, 245] on link "Debtor Profile" at bounding box center [183, 235] width 252 height 30
select select "3"
select select "1"
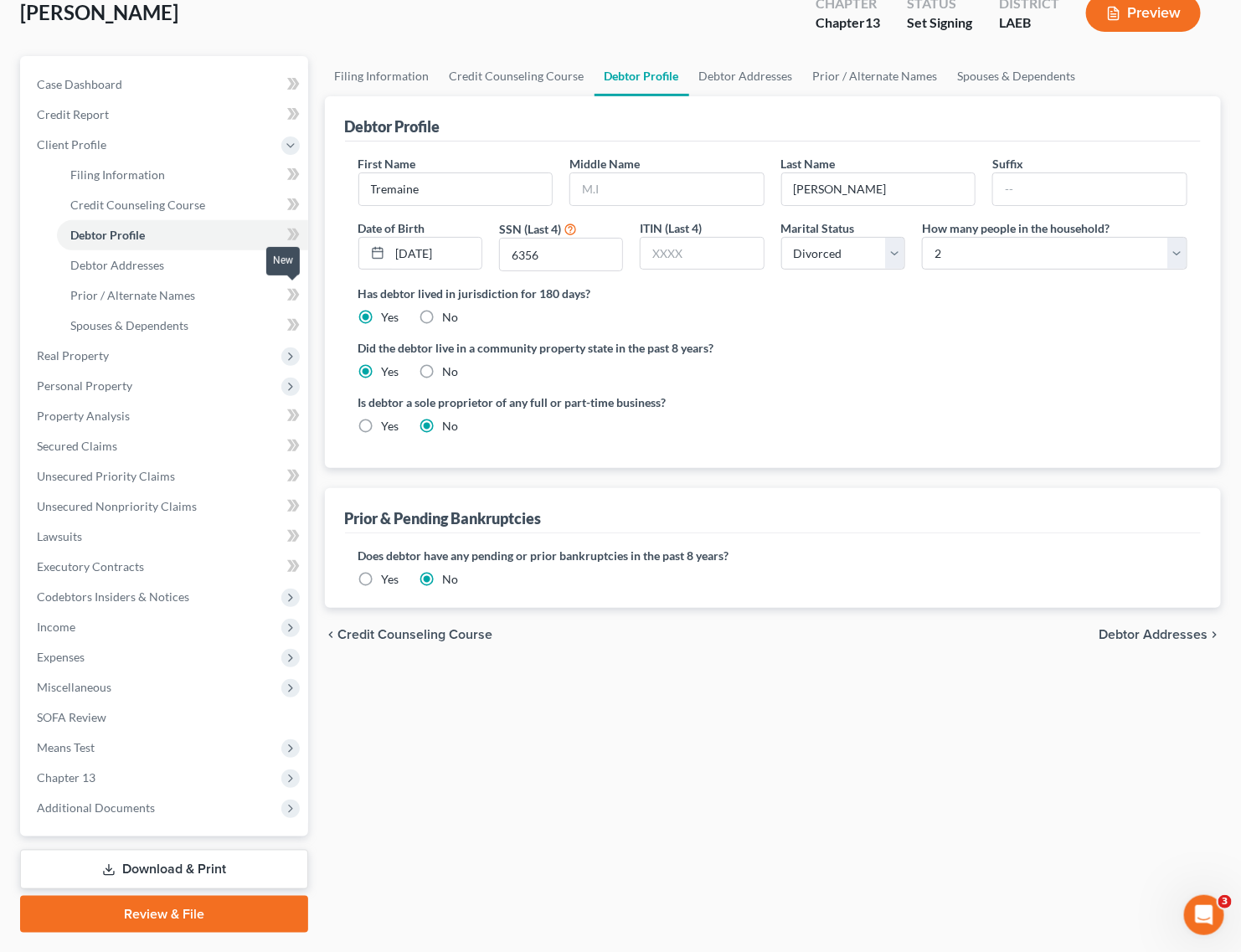
scroll to position [4, 0]
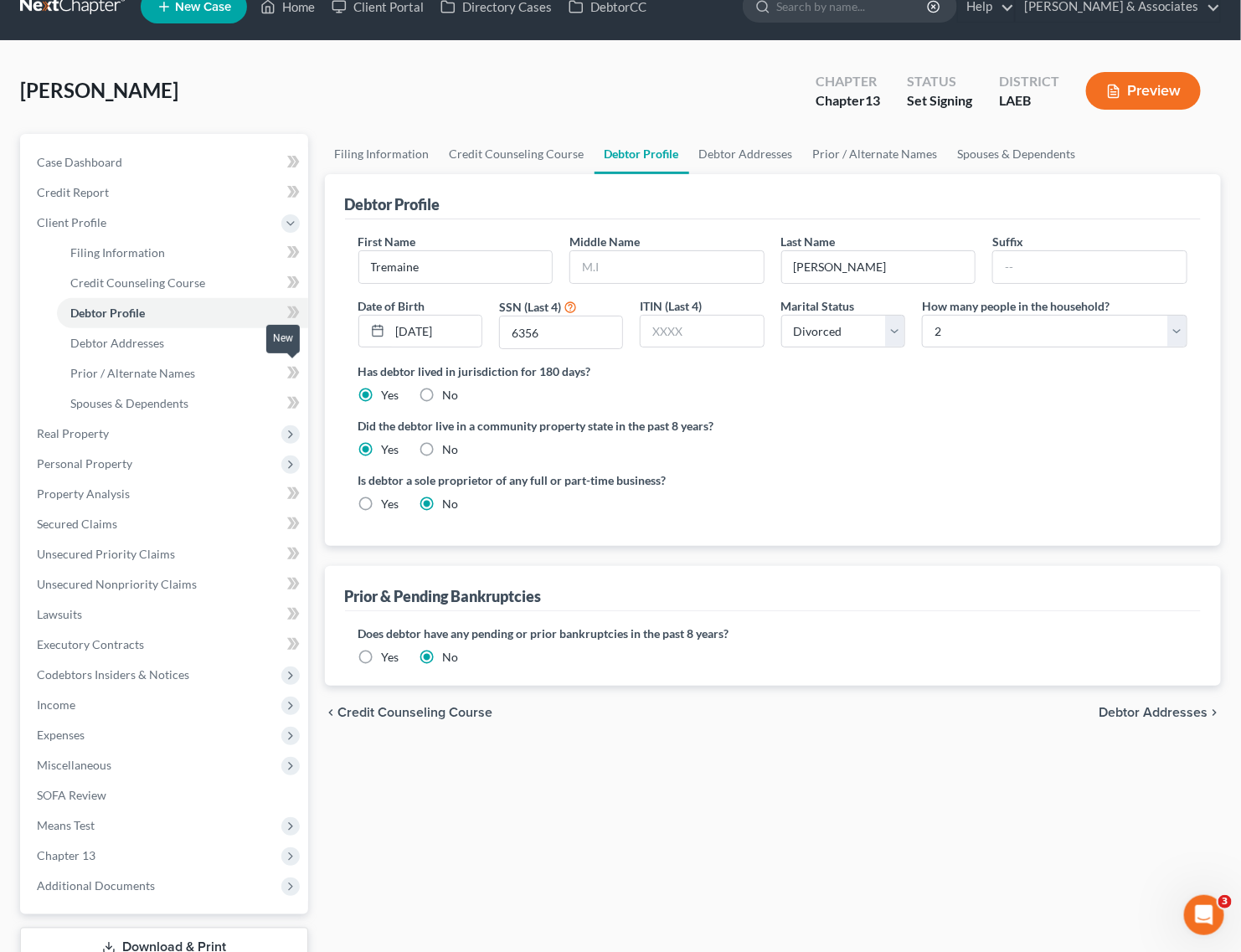
radio input "true"
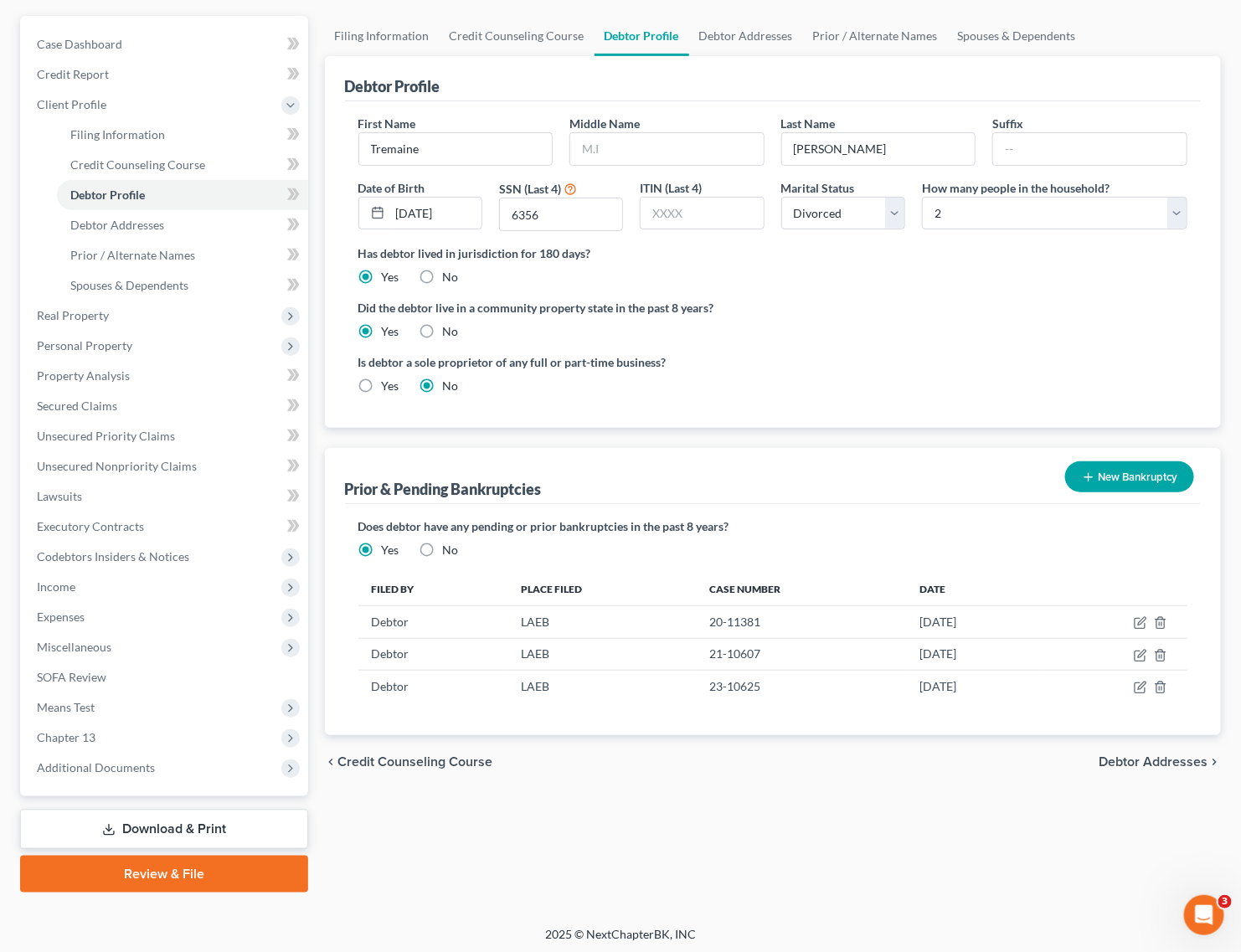
scroll to position [147, 0]
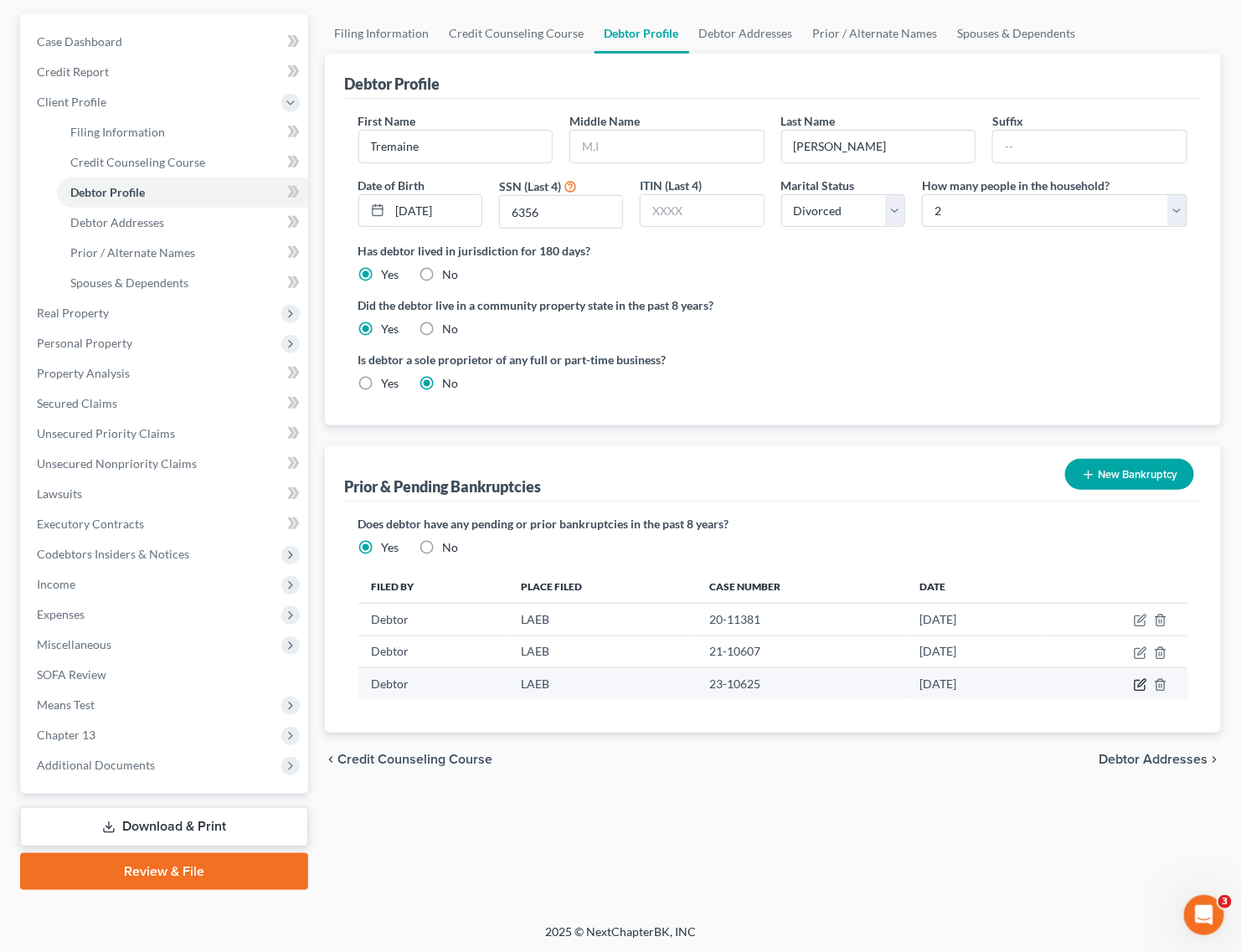
click at [1141, 680] on icon "button" at bounding box center [1141, 685] width 14 height 14
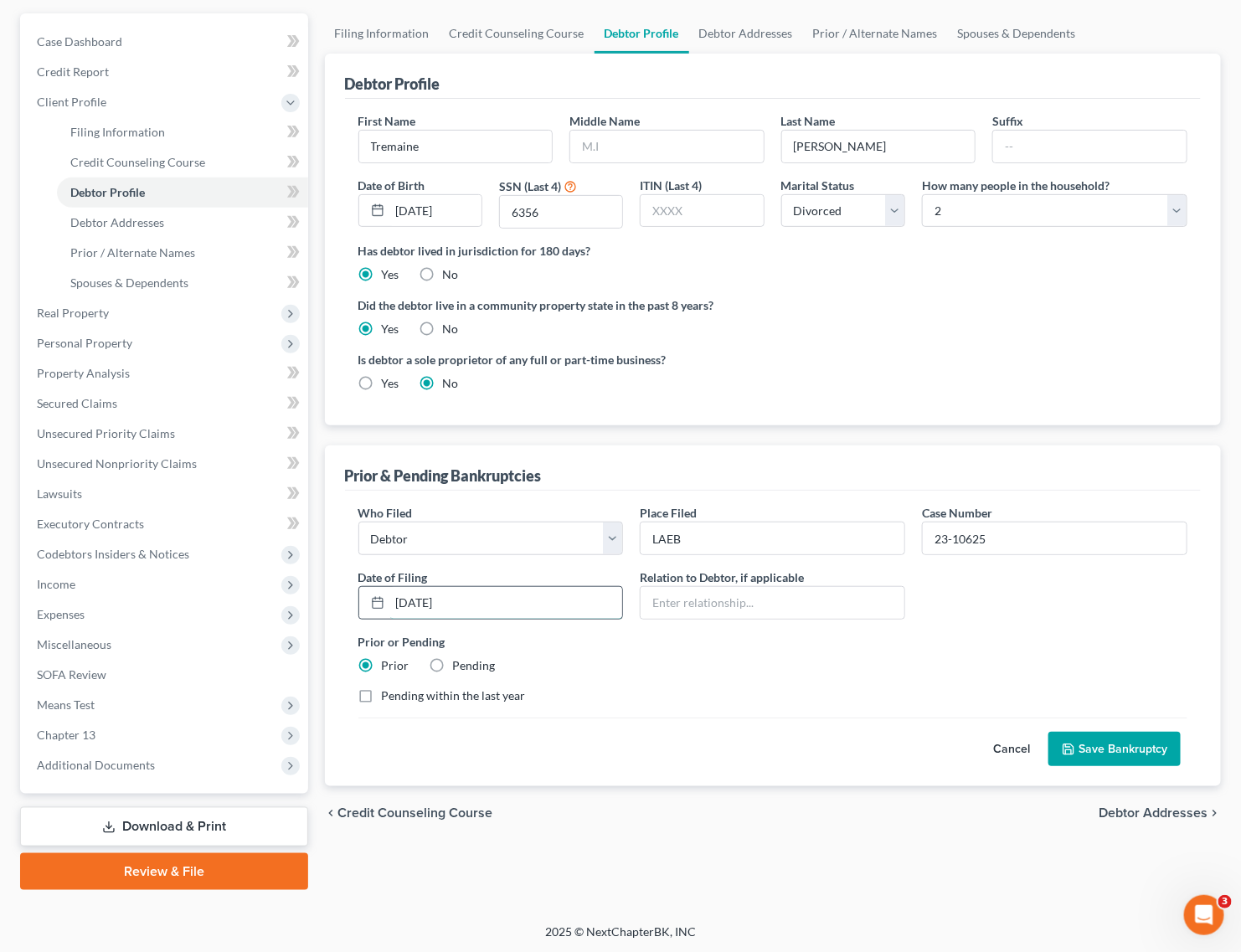
click at [431, 601] on input "04/26/23" at bounding box center [506, 602] width 233 height 31
type input "04/26/2023"
click at [1122, 746] on button "Save Bankruptcy" at bounding box center [1114, 750] width 133 height 35
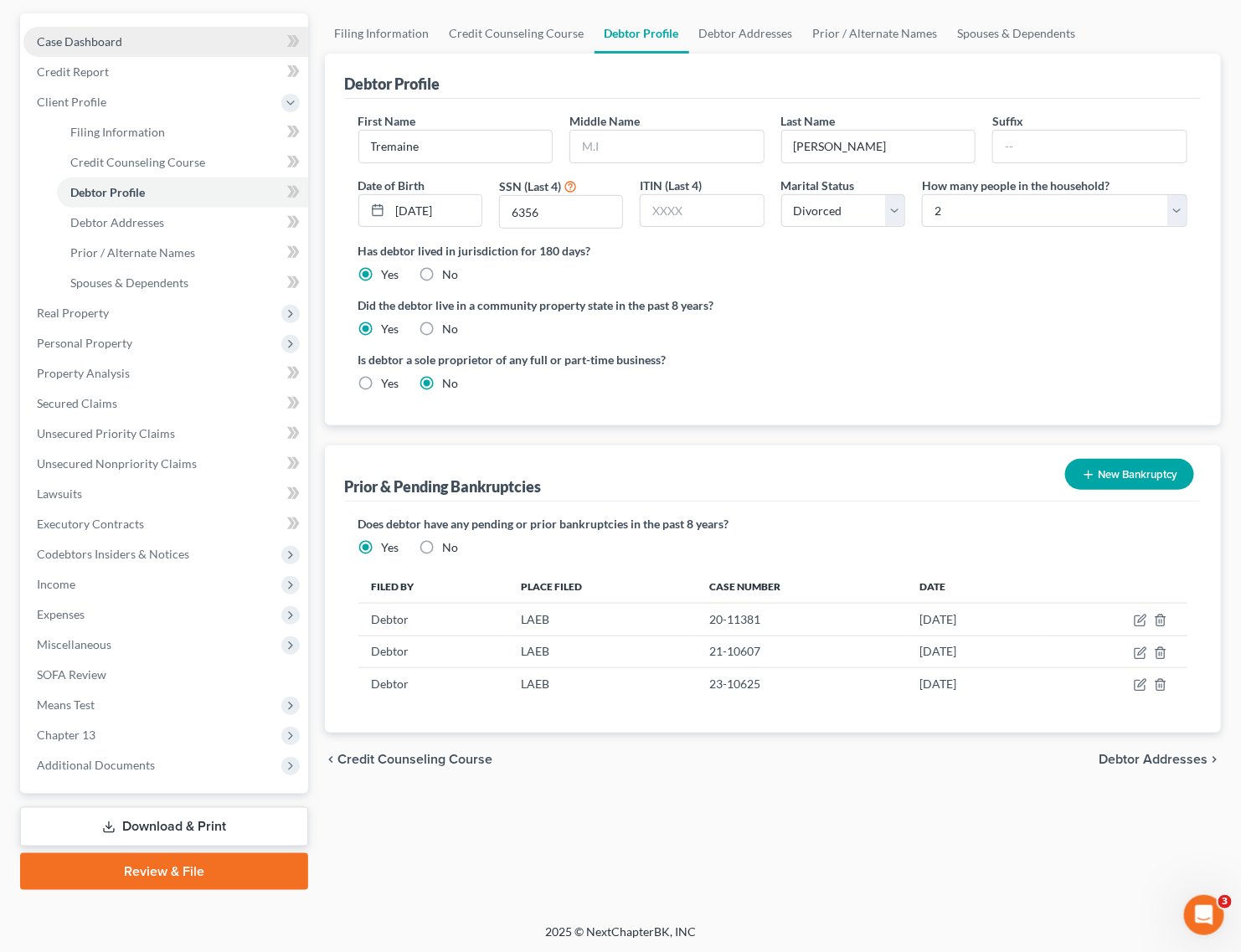
click at [135, 30] on link "Case Dashboard" at bounding box center [166, 41] width 285 height 30
select select "23"
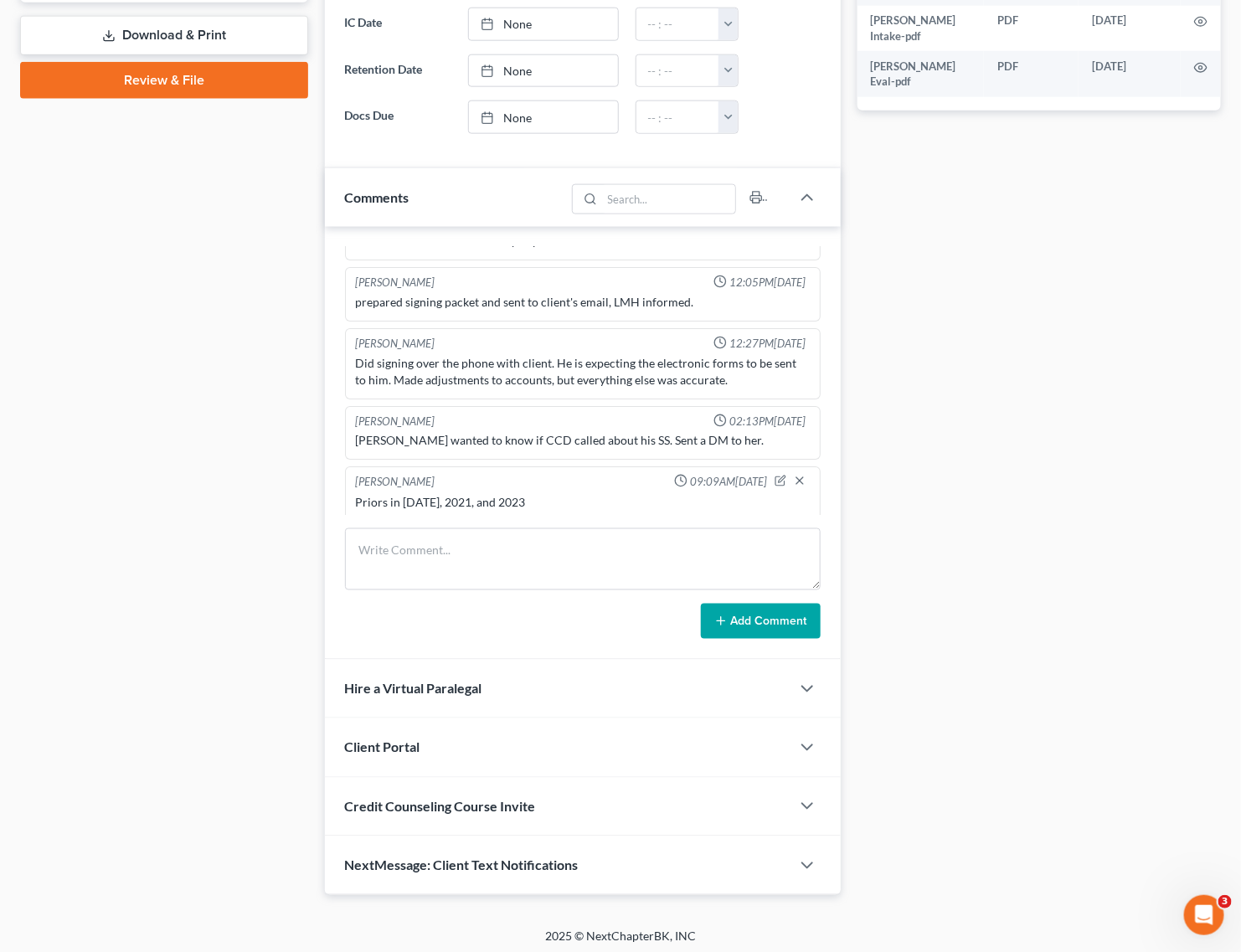
scroll to position [768, 0]
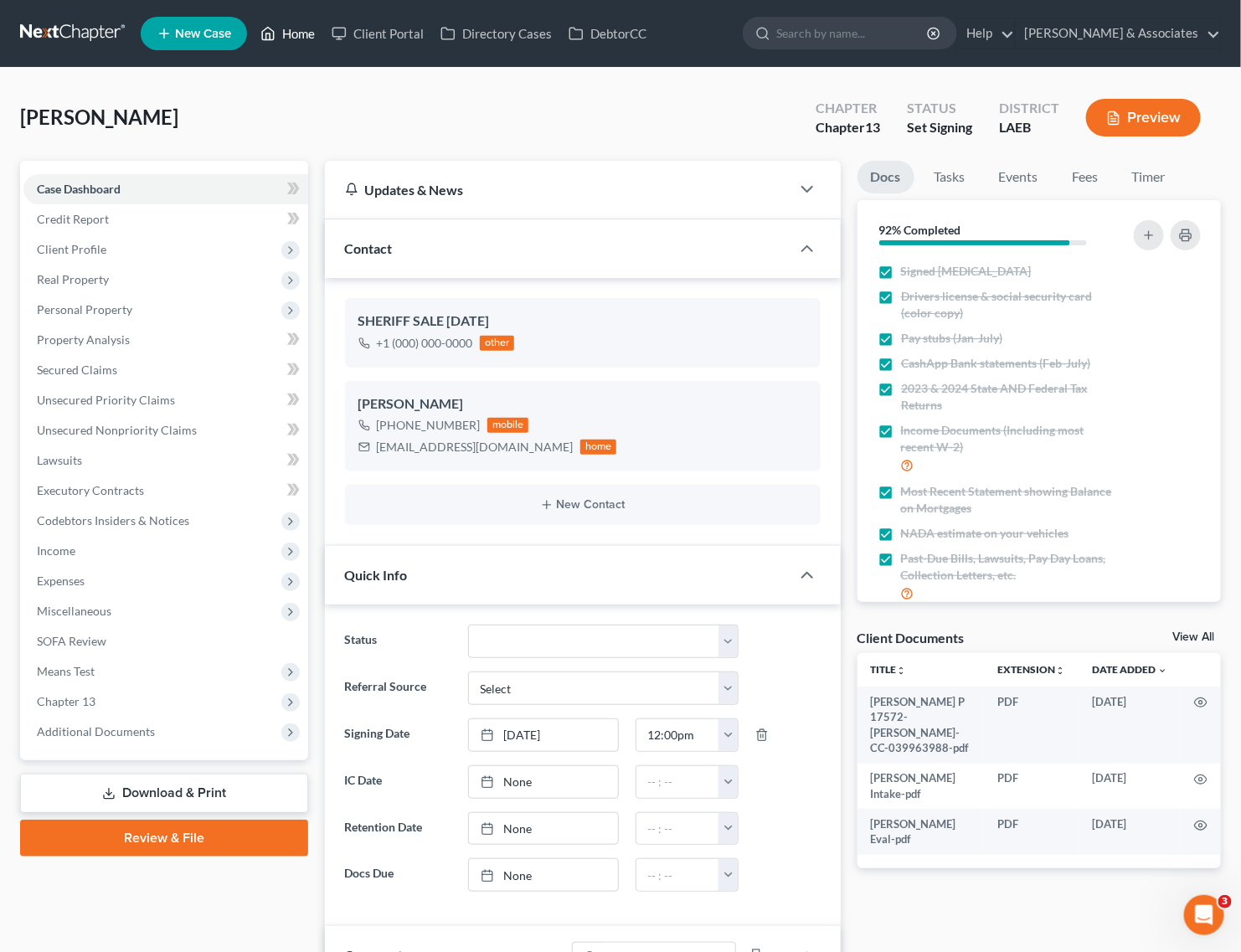
click at [298, 27] on link "Home" at bounding box center [288, 33] width 71 height 30
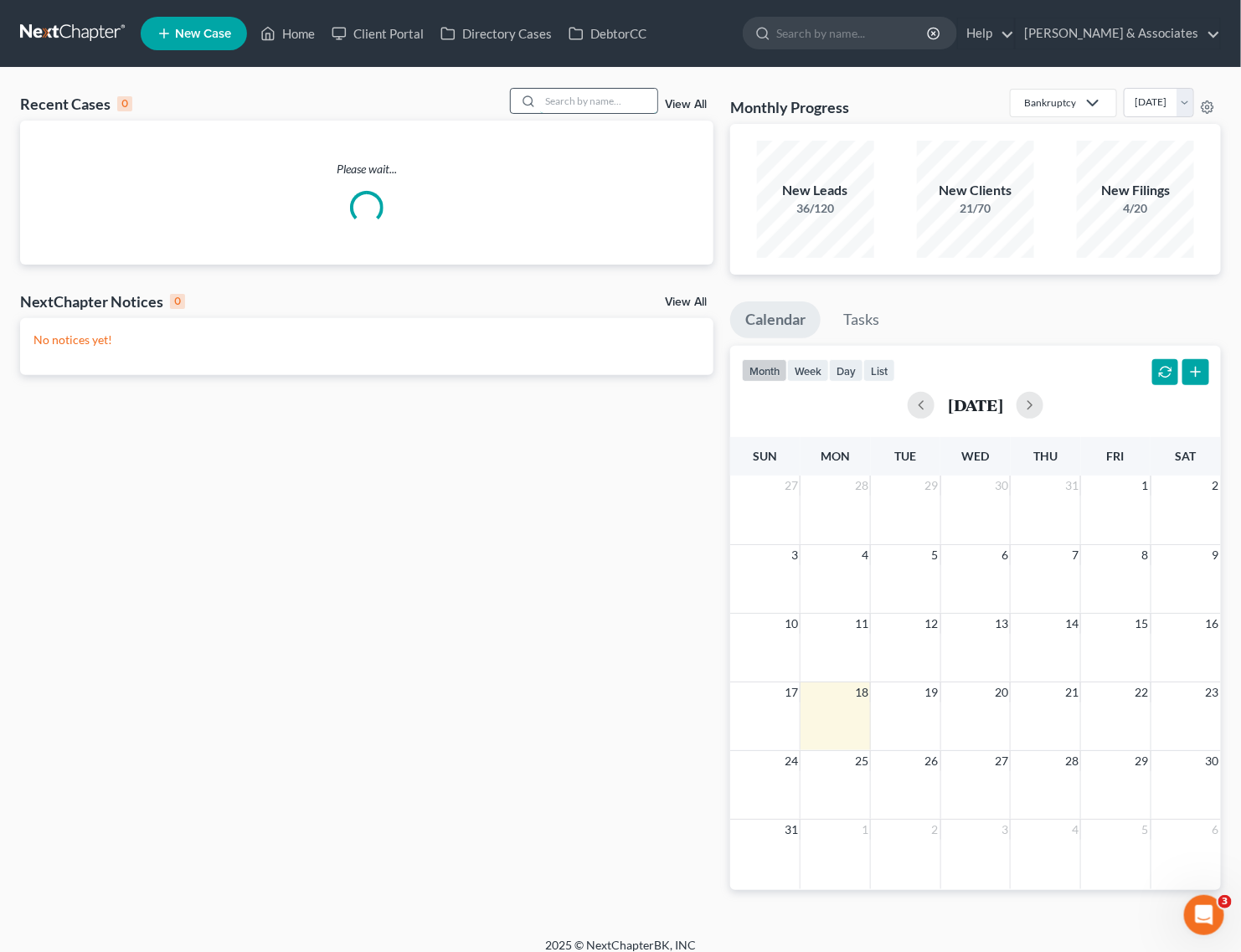
click at [576, 98] on input "search" at bounding box center [598, 100] width 117 height 25
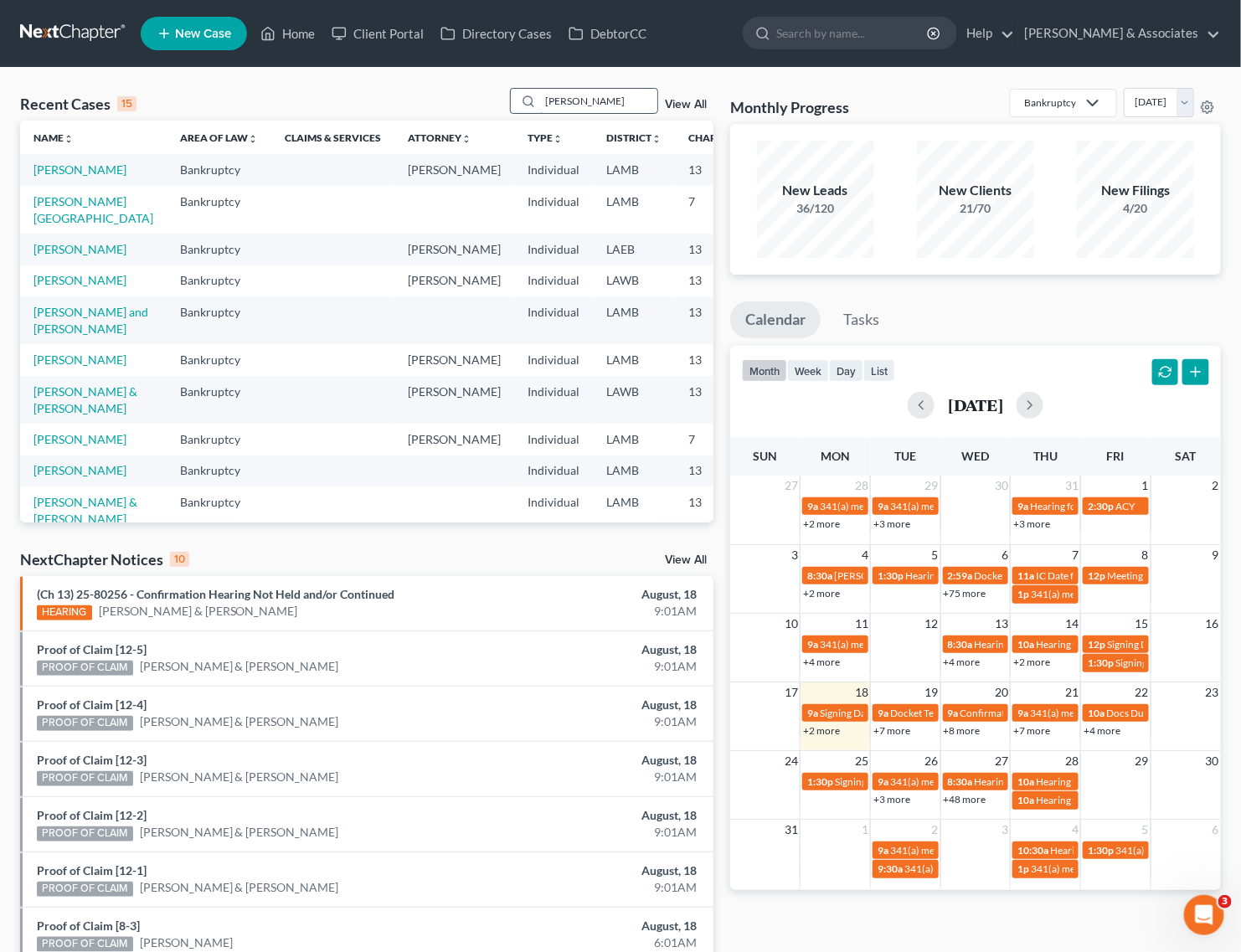
type input "leduff"
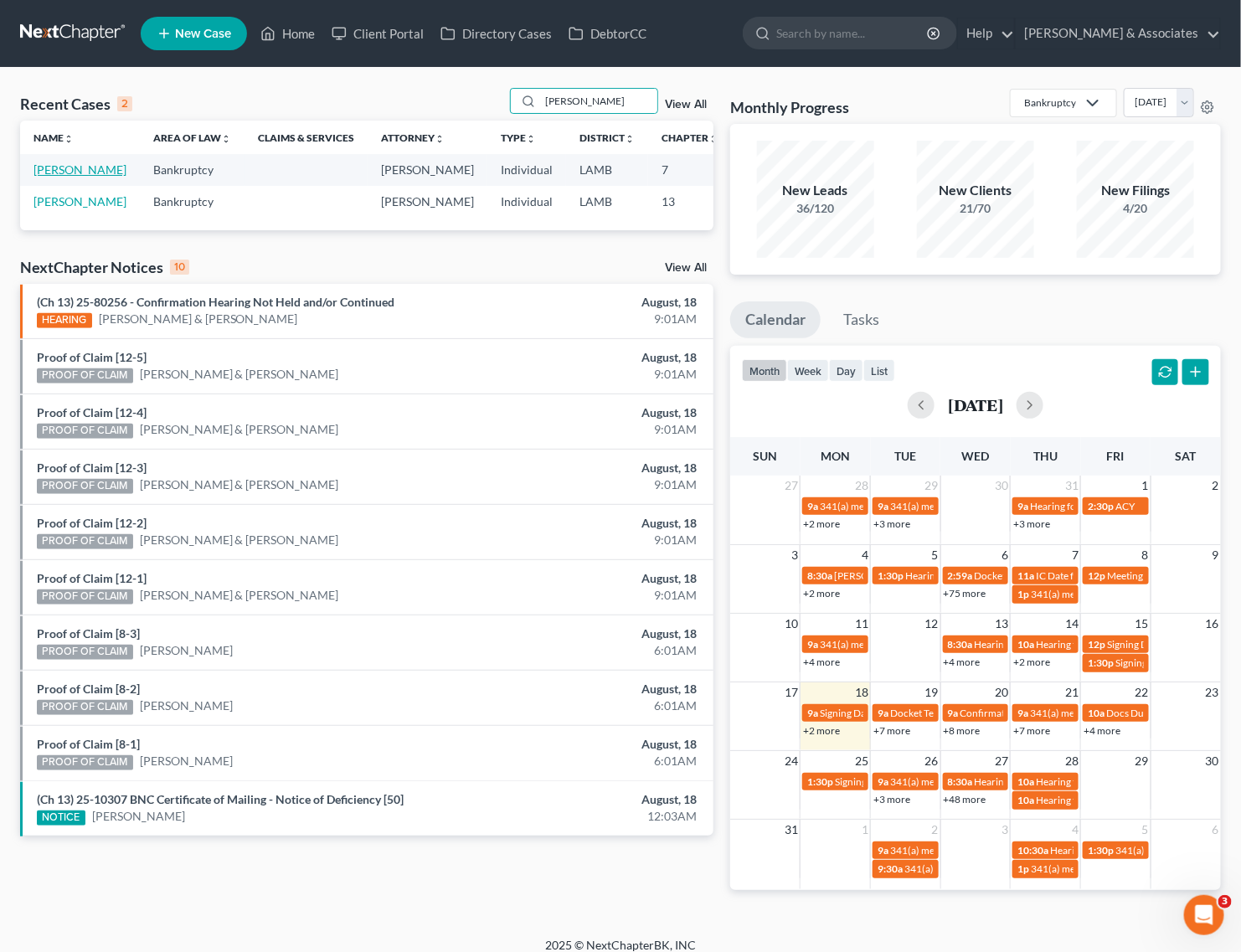
click at [51, 172] on link "[PERSON_NAME]" at bounding box center [80, 169] width 93 height 14
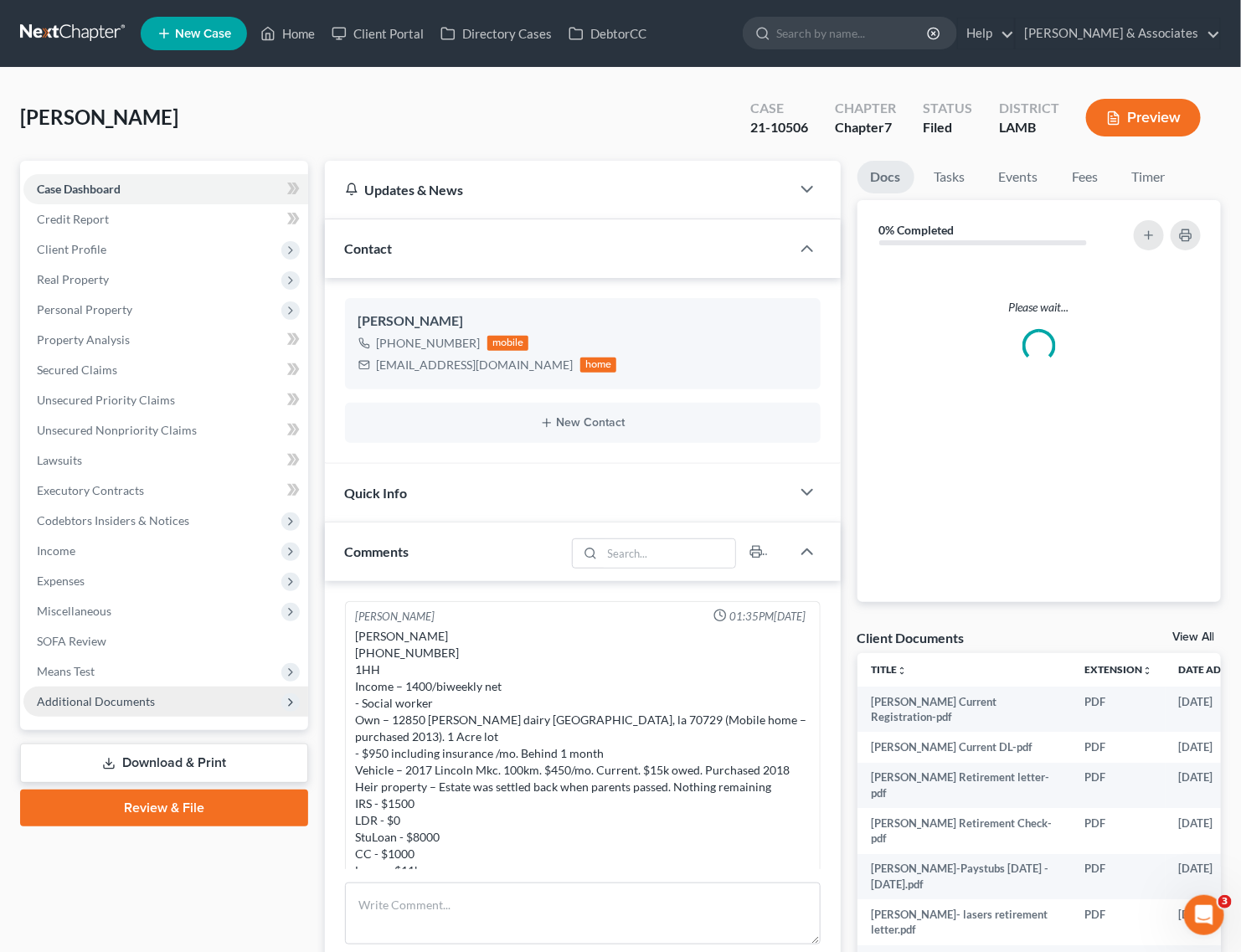
click at [117, 700] on span "Additional Documents" at bounding box center [96, 701] width 118 height 14
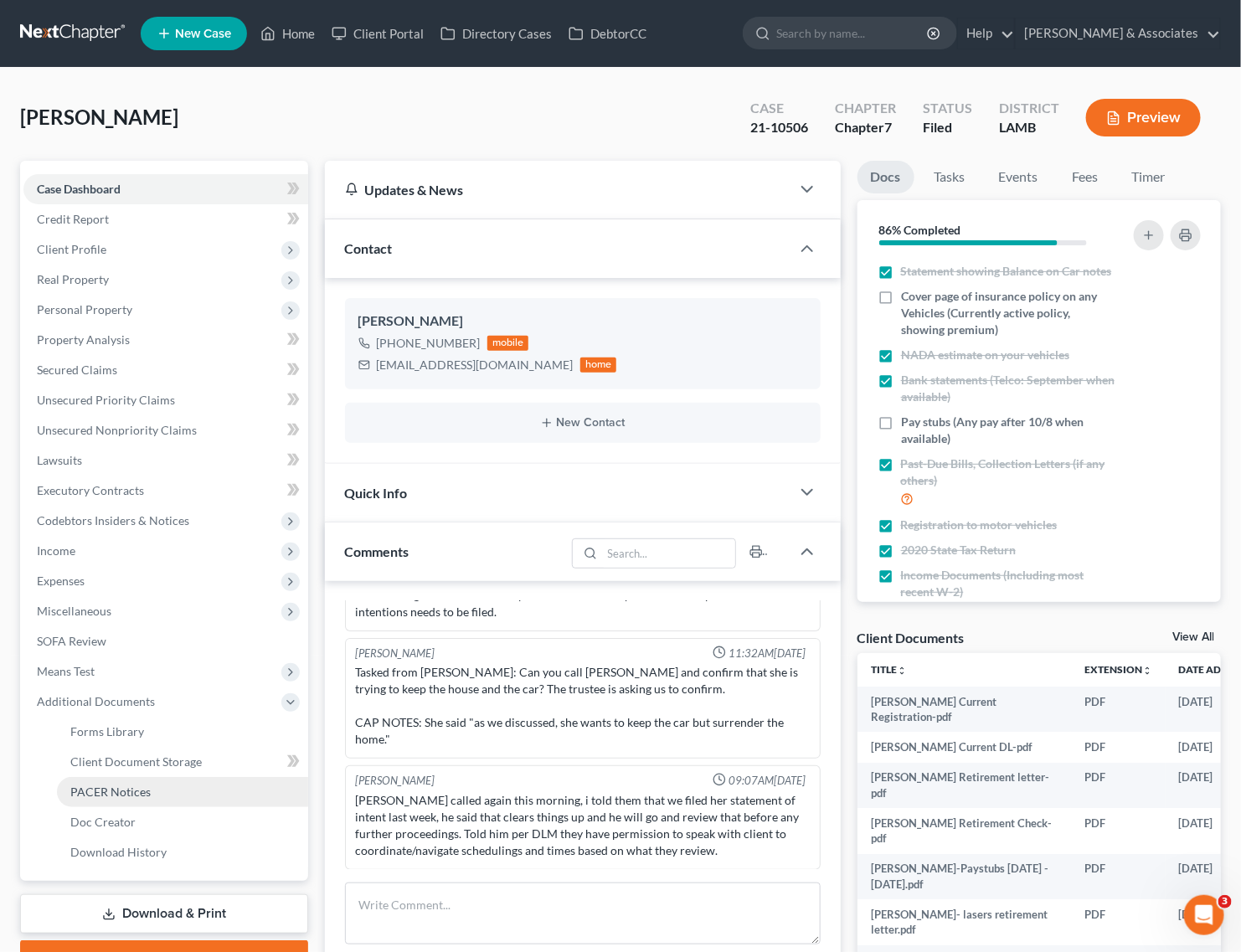
scroll to position [2726, 0]
click at [86, 791] on span "PACER Notices" at bounding box center [111, 792] width 81 height 14
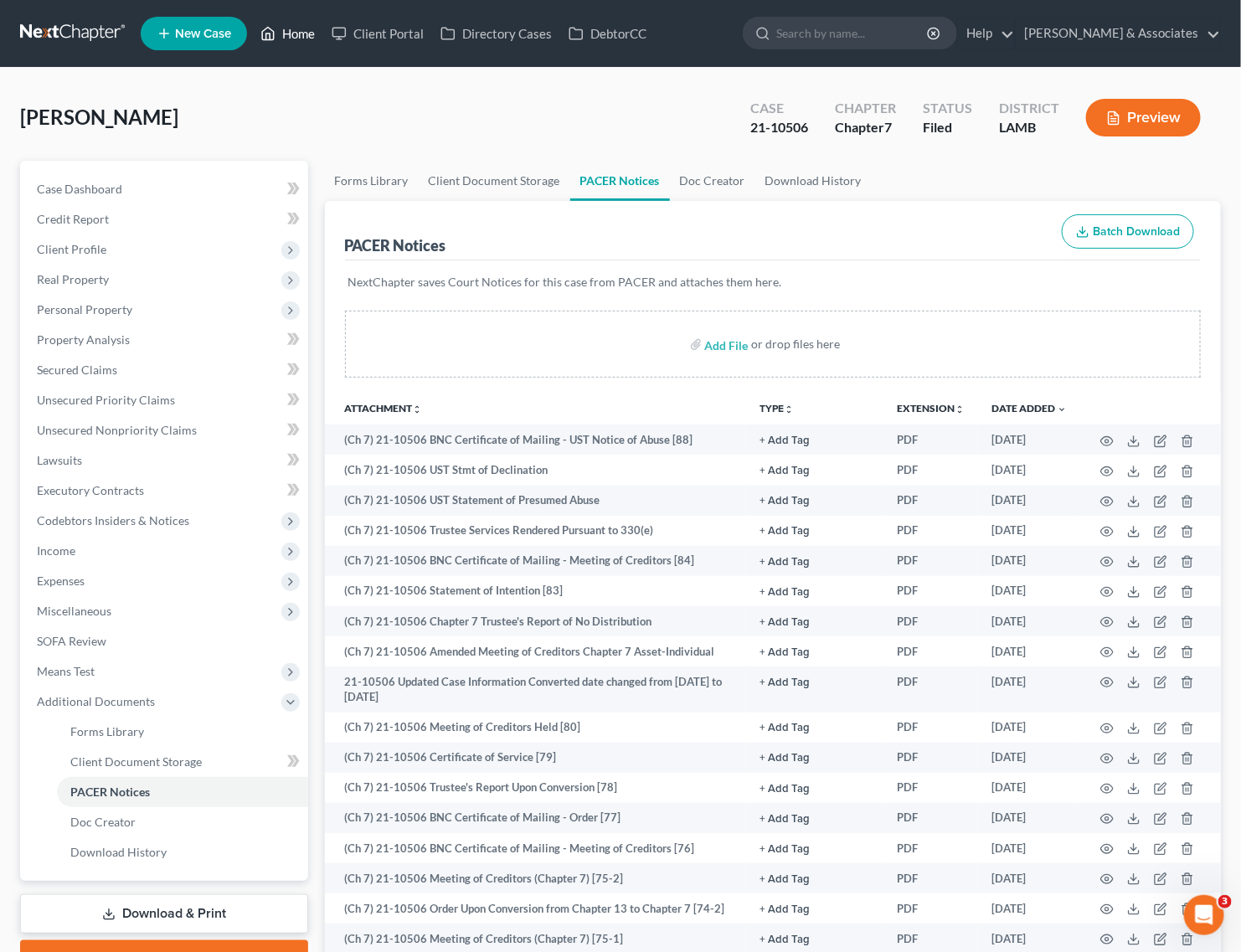
click at [293, 39] on link "Home" at bounding box center [288, 33] width 71 height 30
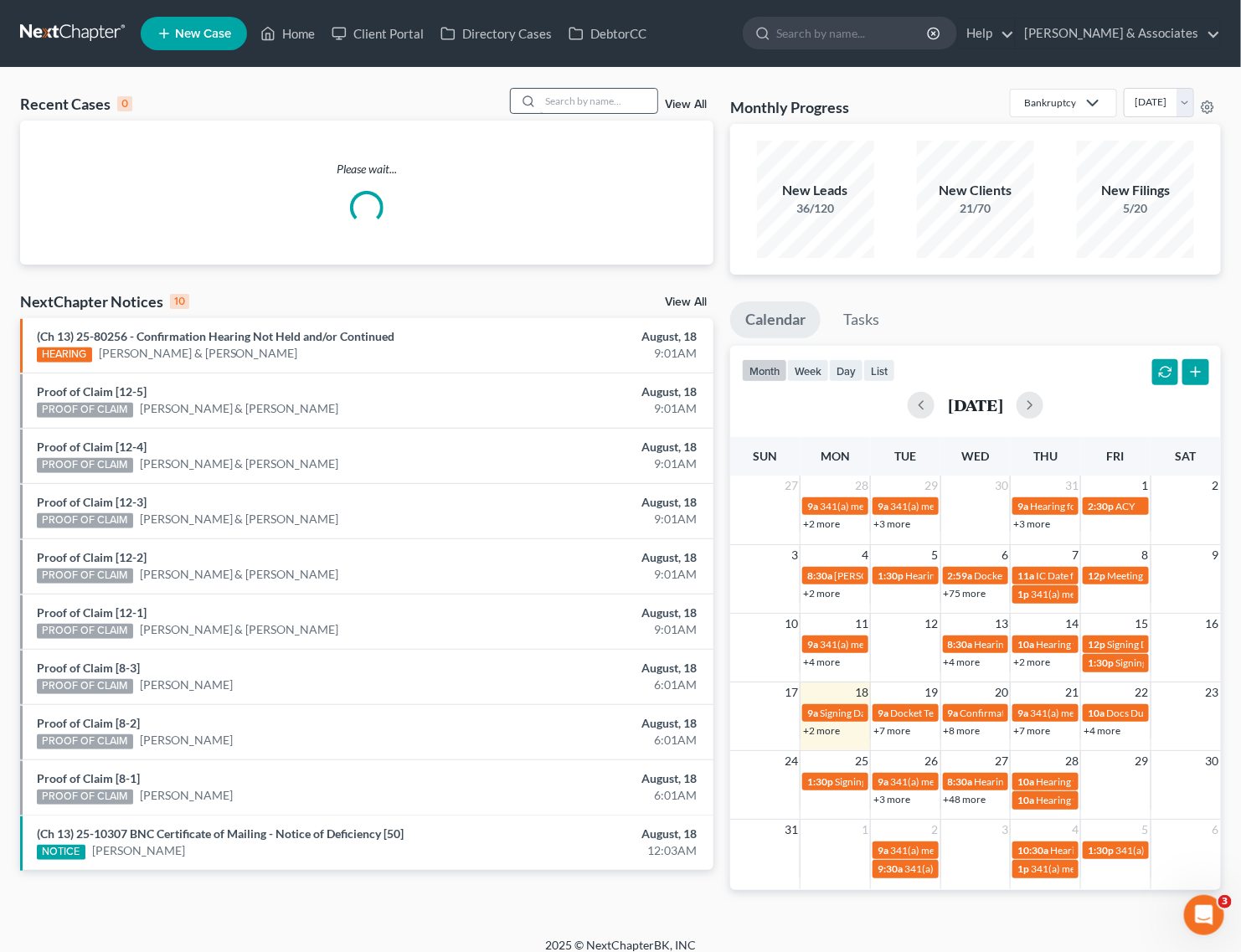
click at [624, 105] on input "search" at bounding box center [598, 100] width 117 height 25
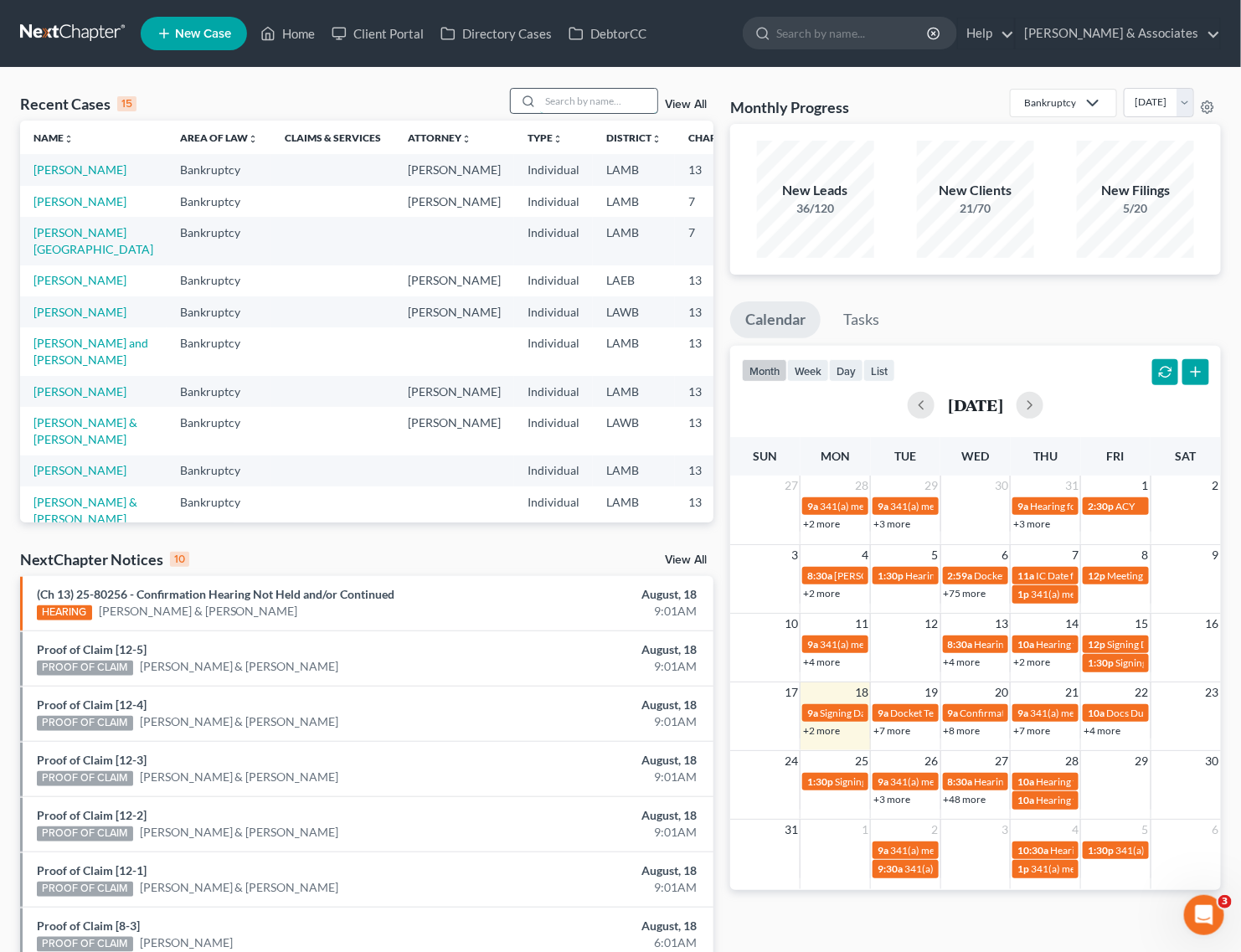
click at [584, 88] on input "search" at bounding box center [598, 100] width 117 height 25
type input "hernande"
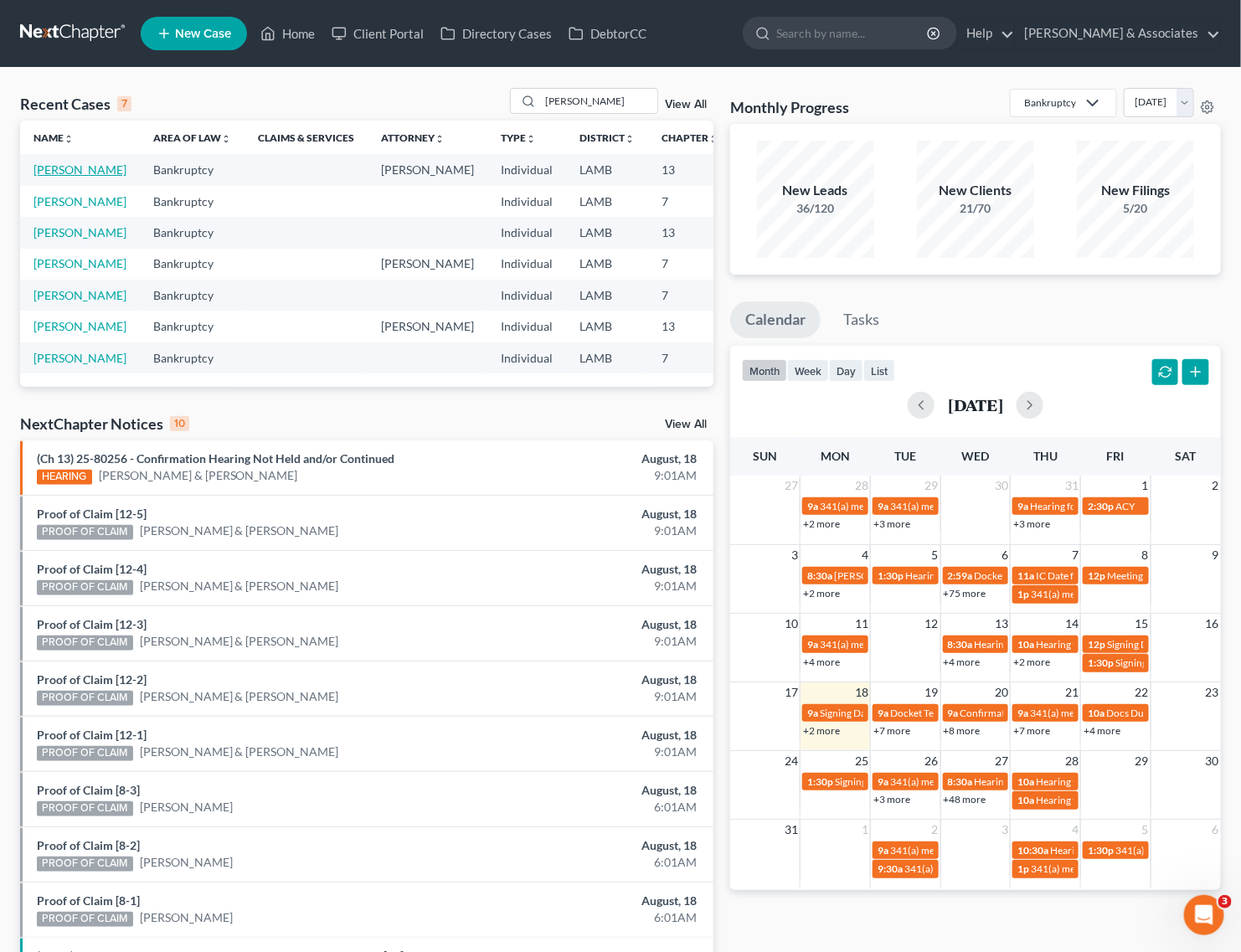
click at [61, 174] on link "Hernandez, Chris" at bounding box center [80, 169] width 93 height 14
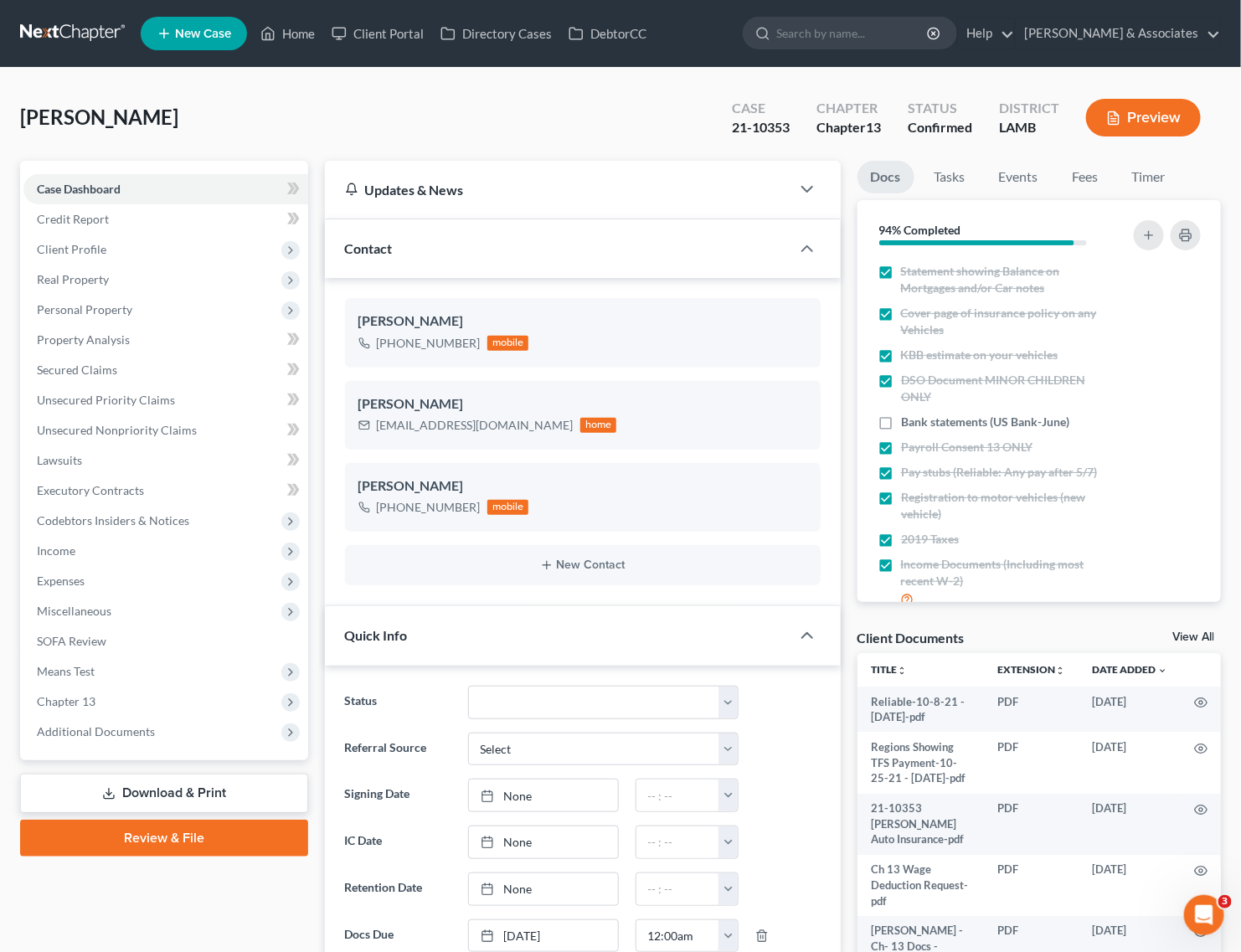
scroll to position [6989, 0]
click at [100, 578] on span "Expenses" at bounding box center [166, 581] width 285 height 30
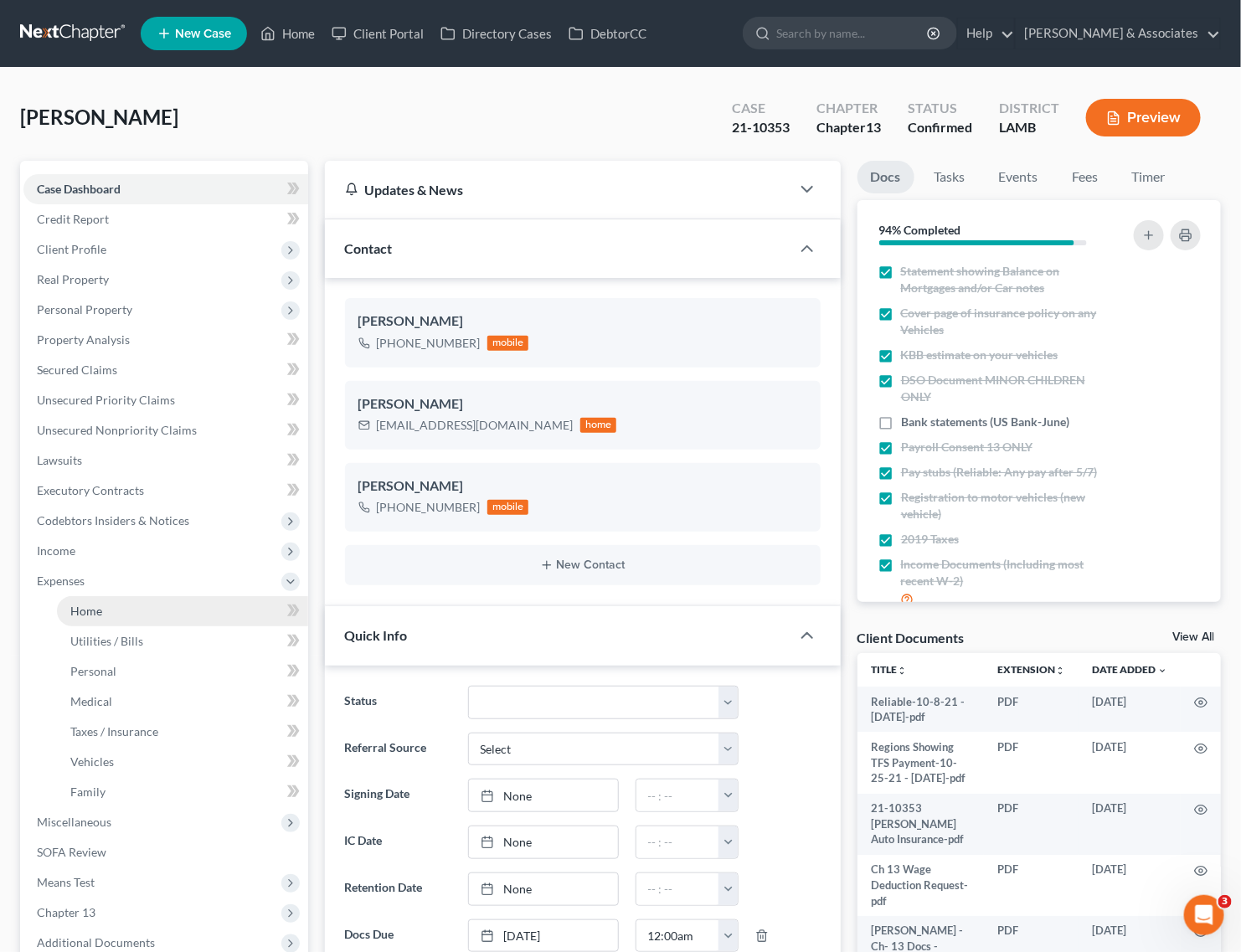
click at [96, 607] on span "Home" at bounding box center [86, 611] width 31 height 14
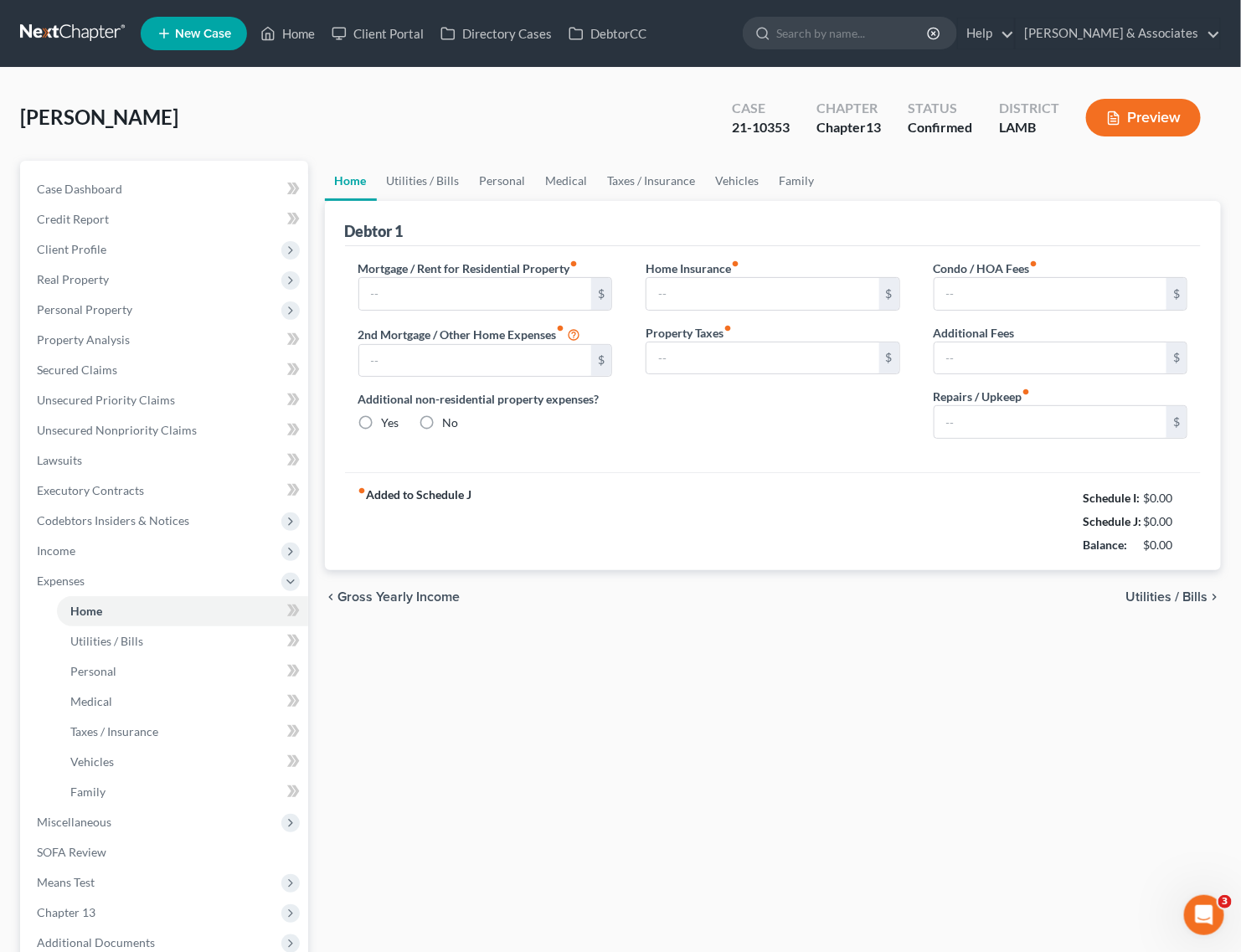
type input "800.00"
type input "0.00"
radio input "true"
type input "0.00"
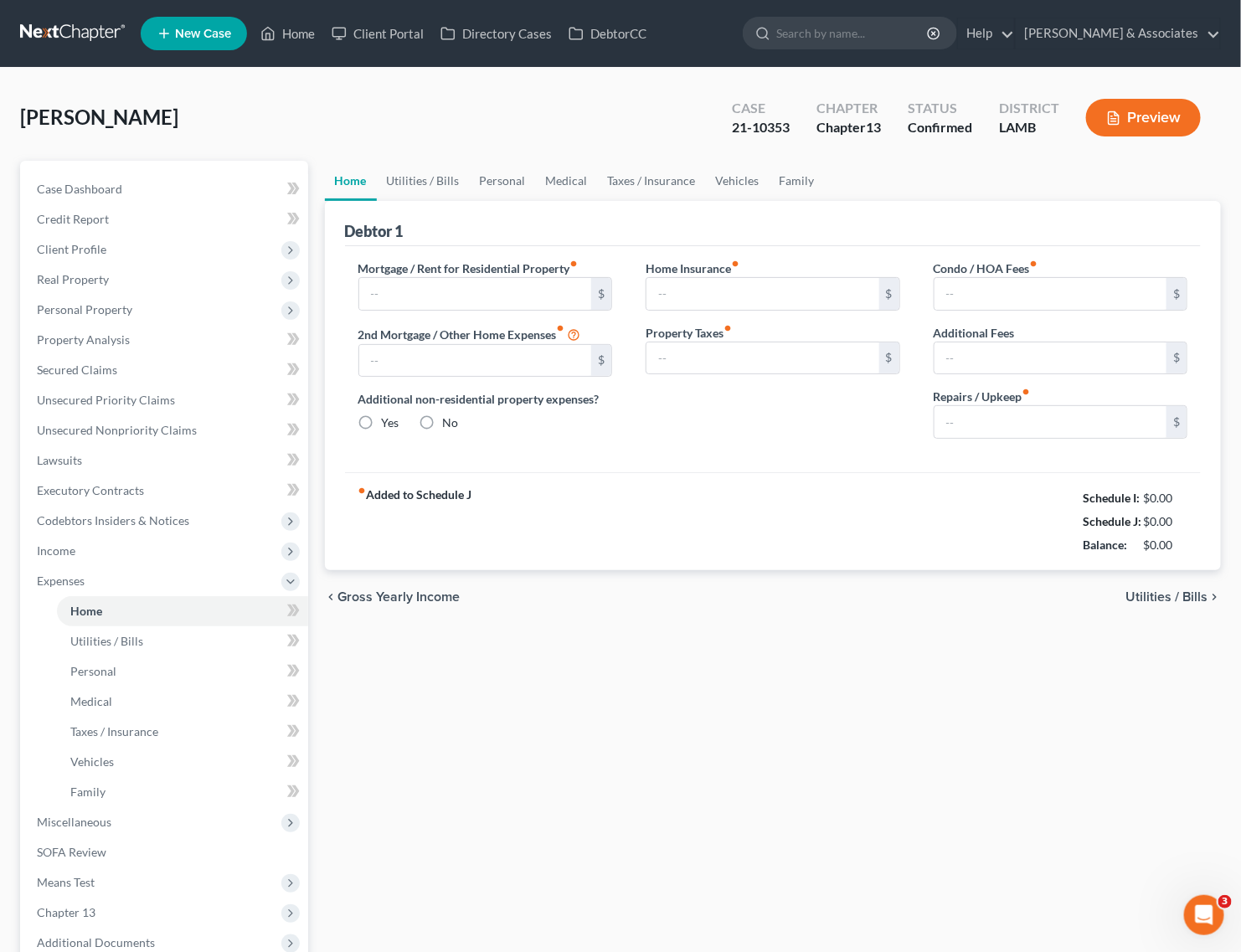
type input "0.00"
type input "40.00"
click at [94, 281] on span "Real Property" at bounding box center [73, 279] width 72 height 14
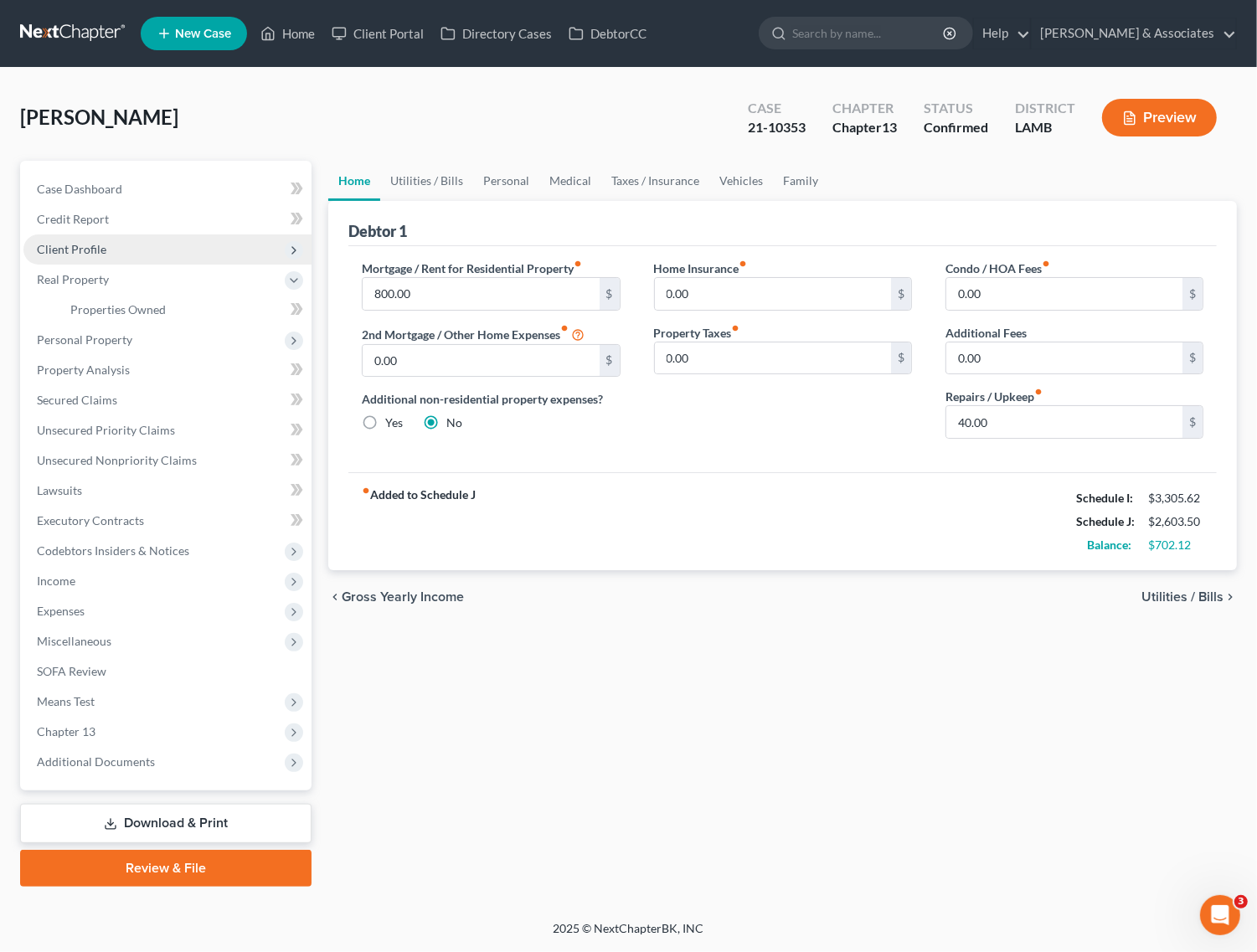
click at [118, 259] on span "Client Profile" at bounding box center [167, 250] width 288 height 30
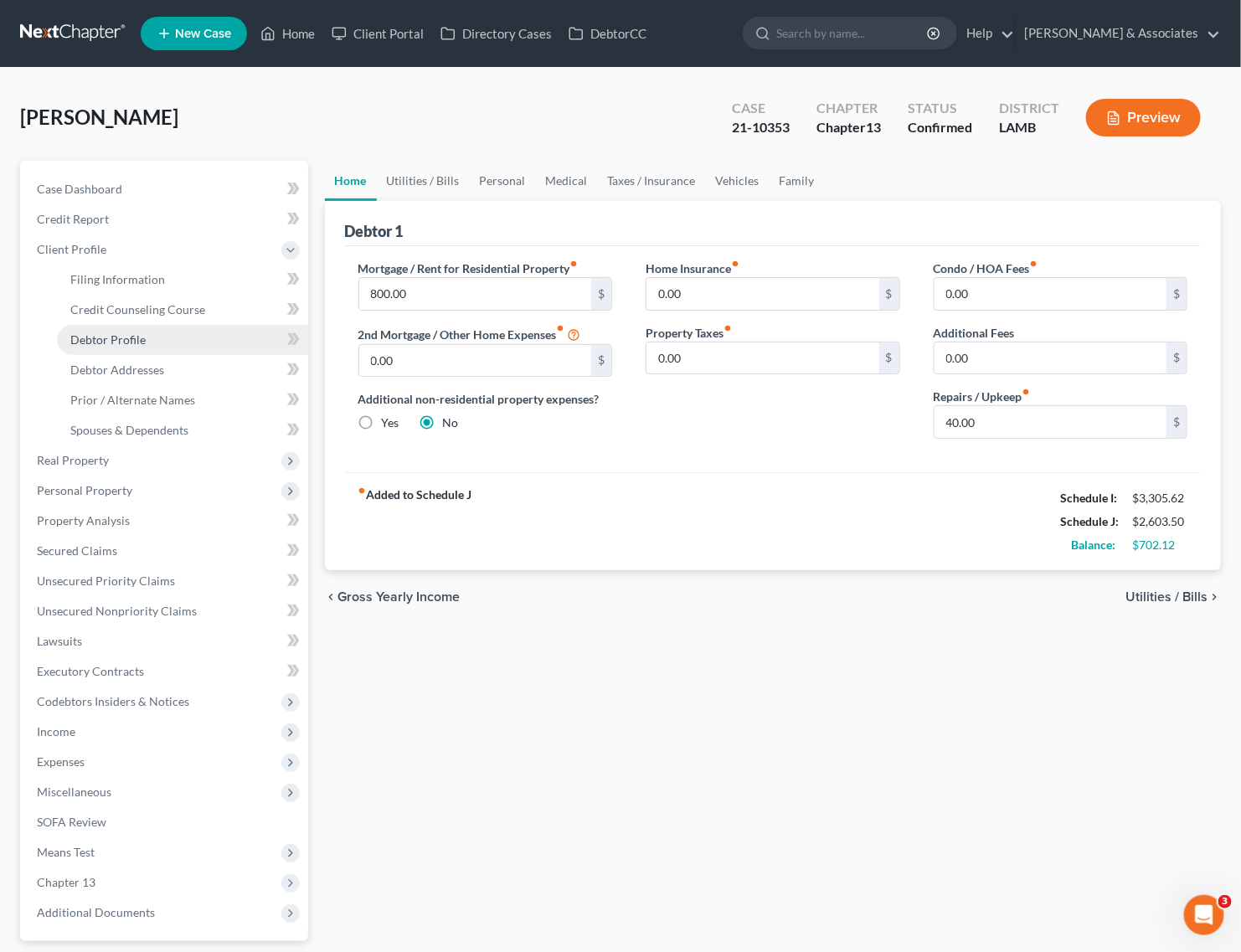
click at [134, 336] on span "Debtor Profile" at bounding box center [108, 339] width 76 height 14
select select "0"
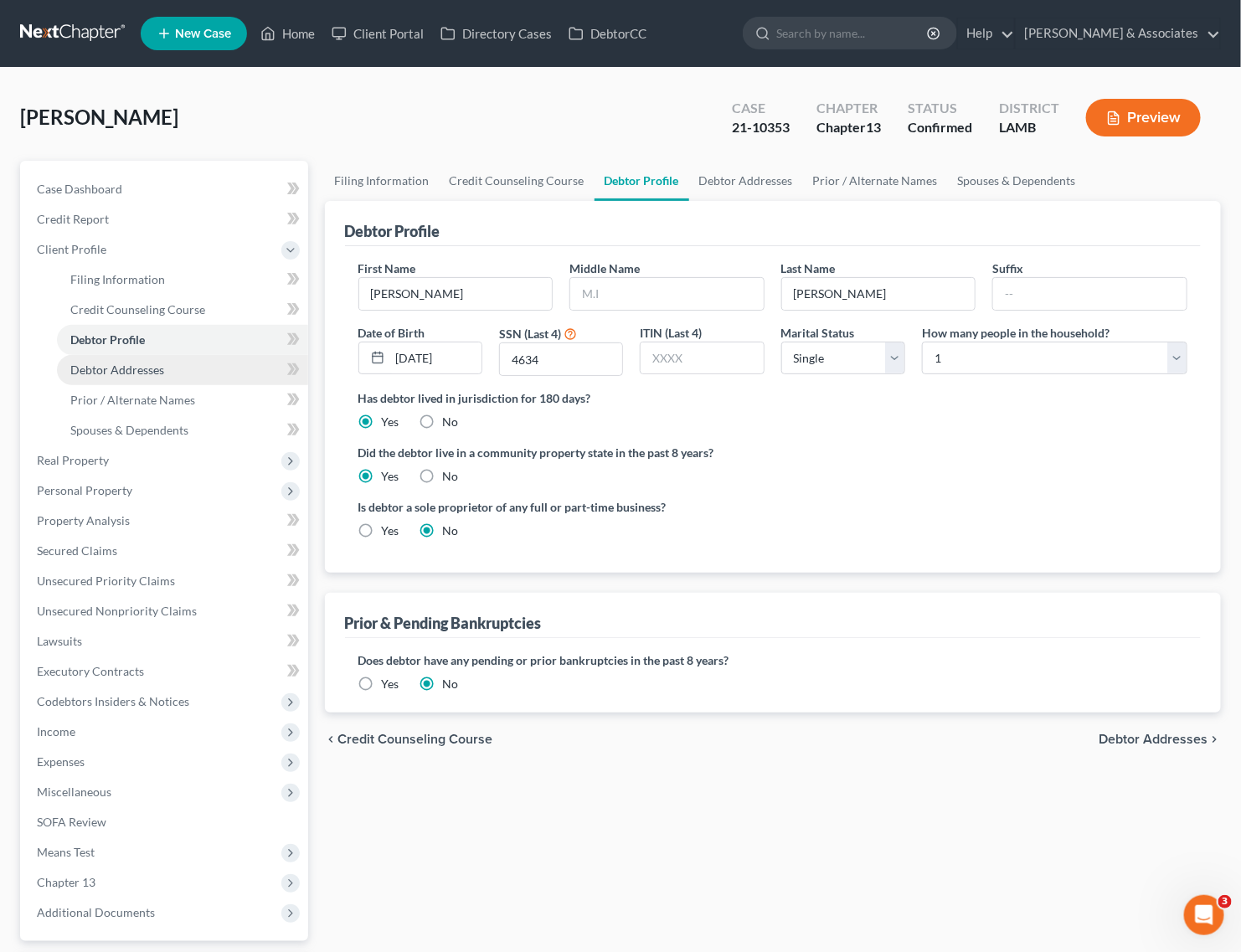
click at [114, 374] on span "Debtor Addresses" at bounding box center [117, 369] width 93 height 14
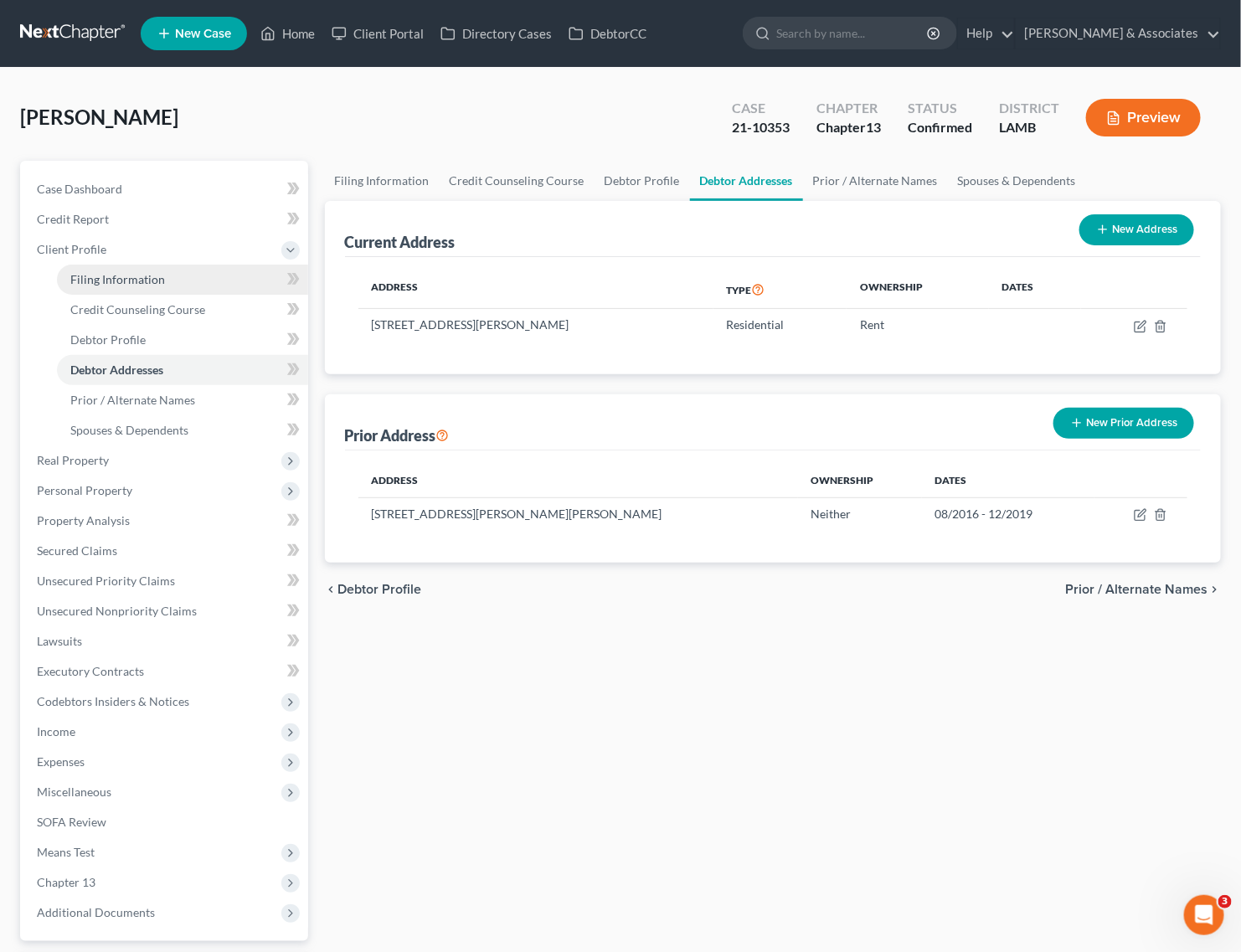
click at [133, 276] on span "Filing Information" at bounding box center [118, 279] width 94 height 14
select select "1"
select select "0"
select select "3"
select select "19"
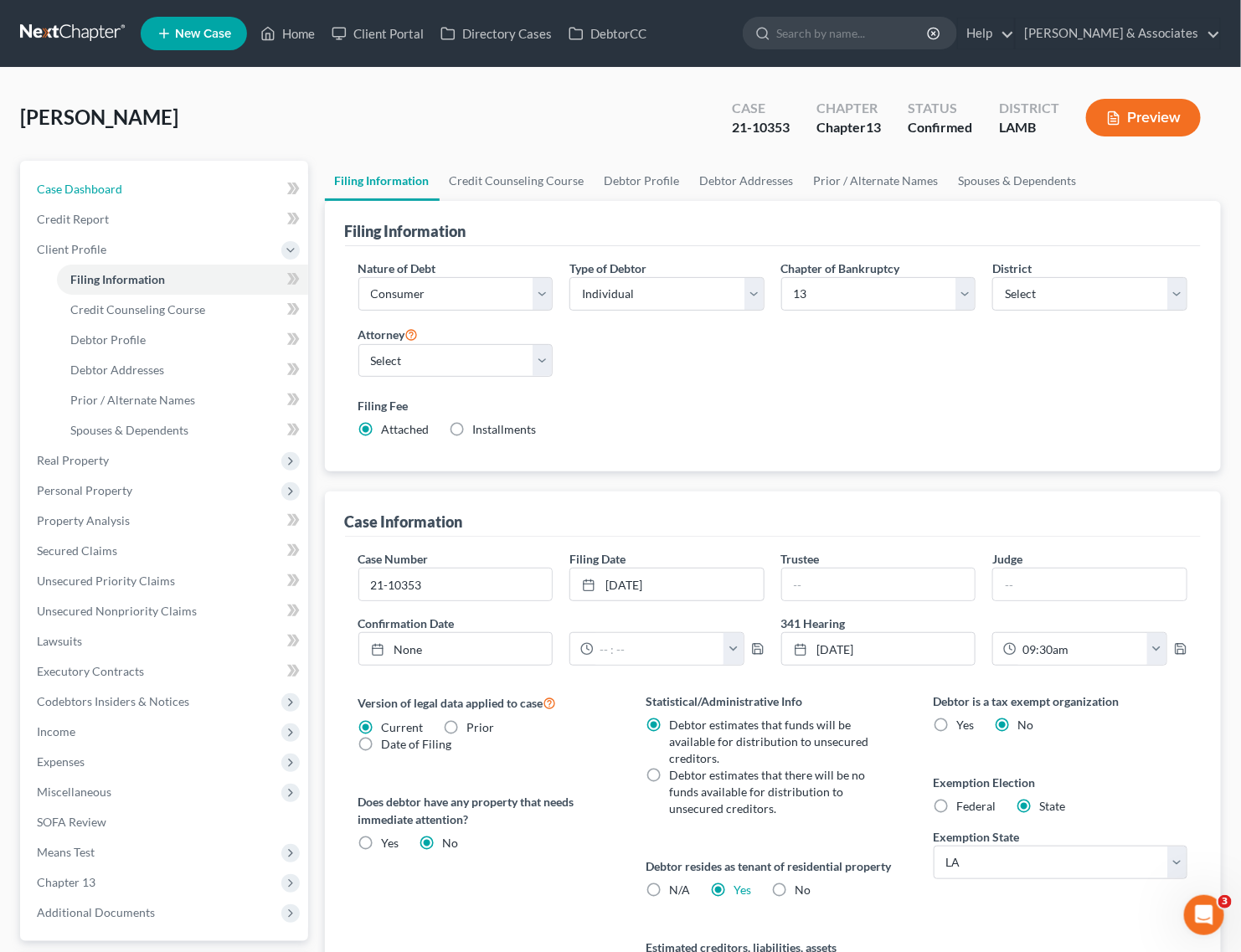
drag, startPoint x: 85, startPoint y: 195, endPoint x: 294, endPoint y: 193, distance: 209.0
click at [85, 195] on link "Case Dashboard" at bounding box center [166, 189] width 285 height 30
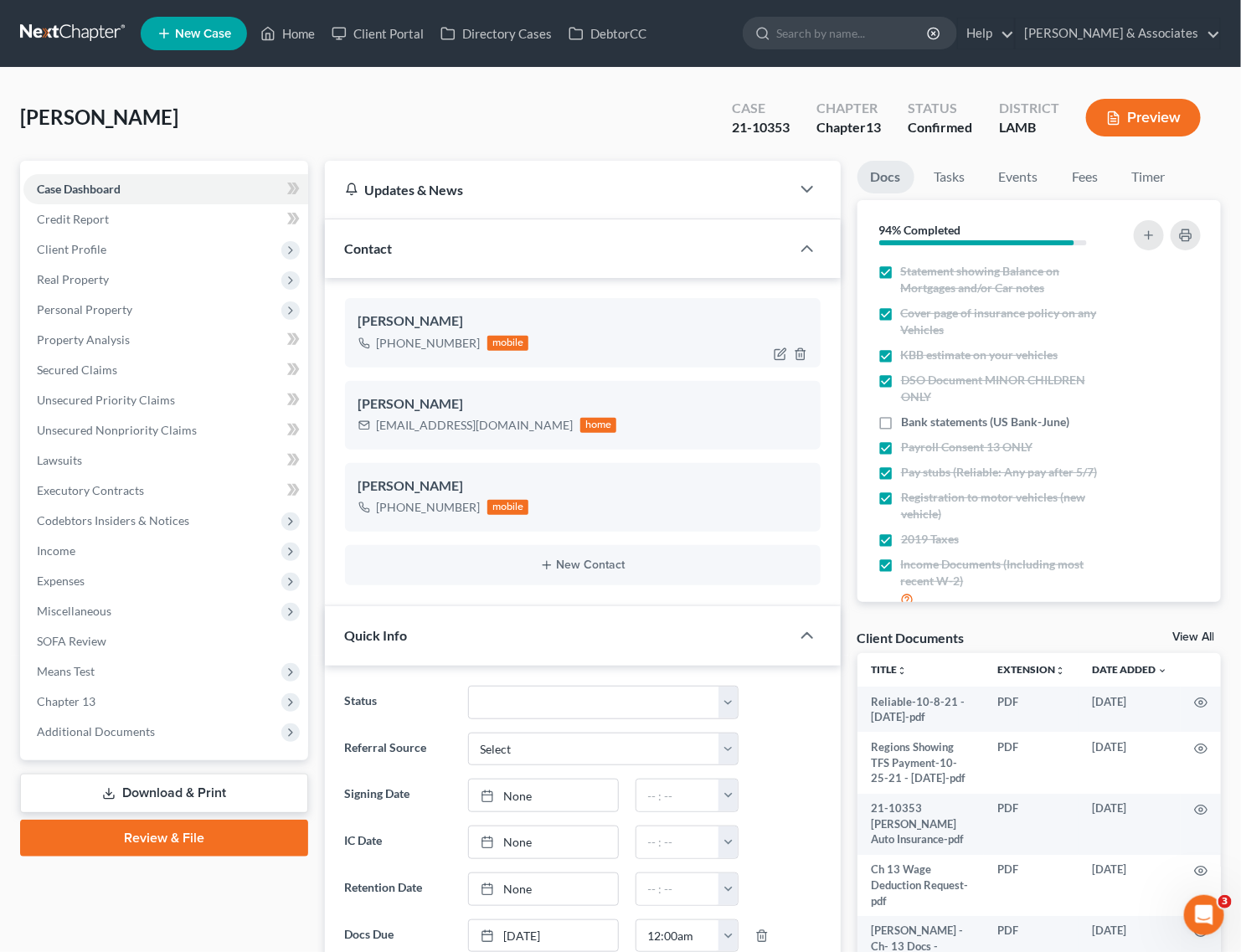
scroll to position [6989, 0]
drag, startPoint x: 395, startPoint y: 341, endPoint x: 475, endPoint y: 352, distance: 80.8
click at [475, 352] on div "+1 (225) 278-4278 mobile" at bounding box center [444, 343] width 171 height 22
copy div "225) 278-4278"
drag, startPoint x: 522, startPoint y: 423, endPoint x: 373, endPoint y: 423, distance: 149.0
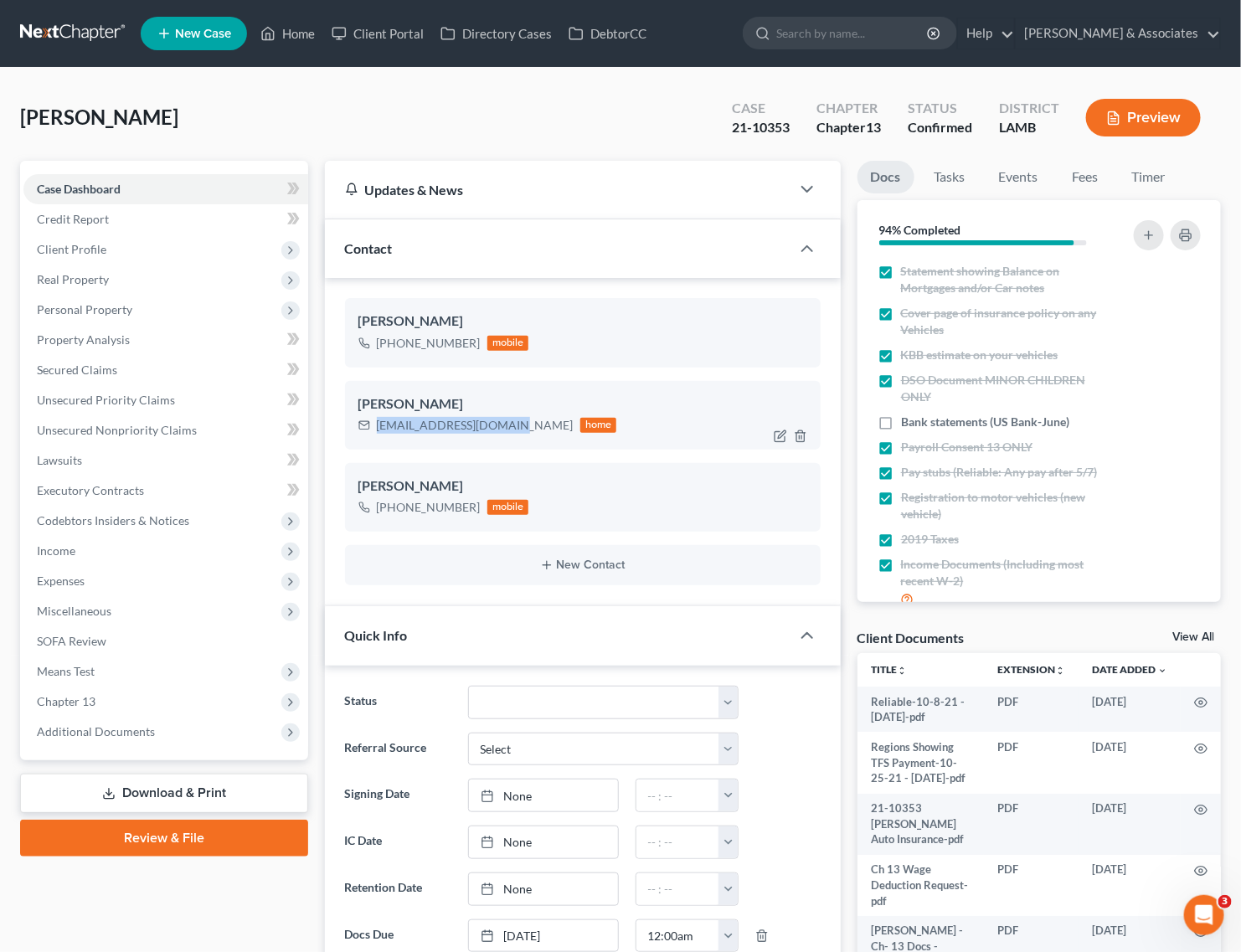
click at [373, 423] on div "madmax092264@yahoo.com home" at bounding box center [487, 425] width 258 height 22
copy div "madmax092264@yahoo.com"
drag, startPoint x: 89, startPoint y: 693, endPoint x: 107, endPoint y: 734, distance: 44.8
click at [89, 695] on span "Chapter 13" at bounding box center [67, 701] width 59 height 14
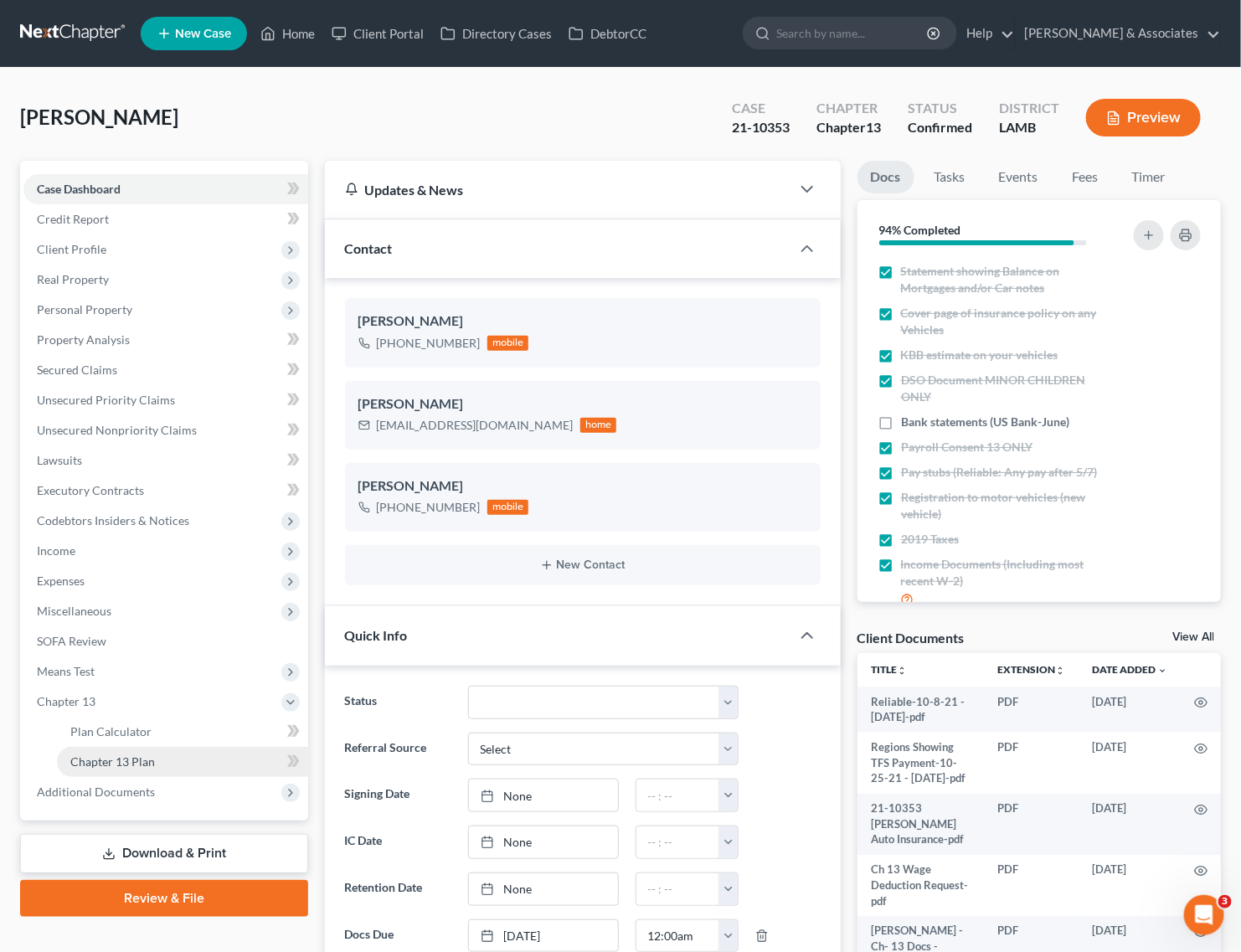
click at [98, 756] on span "Chapter 13 Plan" at bounding box center [113, 761] width 85 height 14
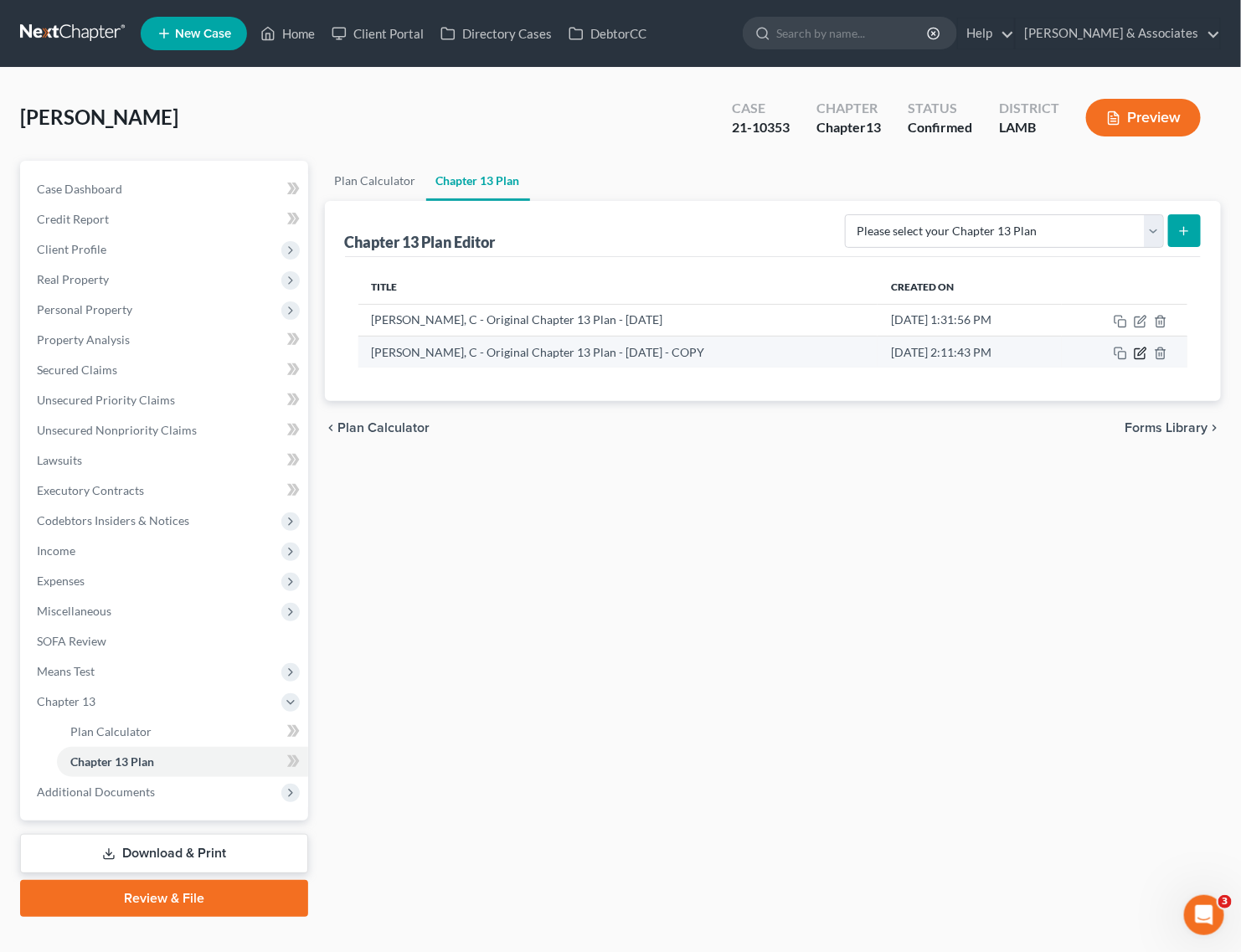
click at [1141, 352] on icon "button" at bounding box center [1142, 352] width 8 height 8
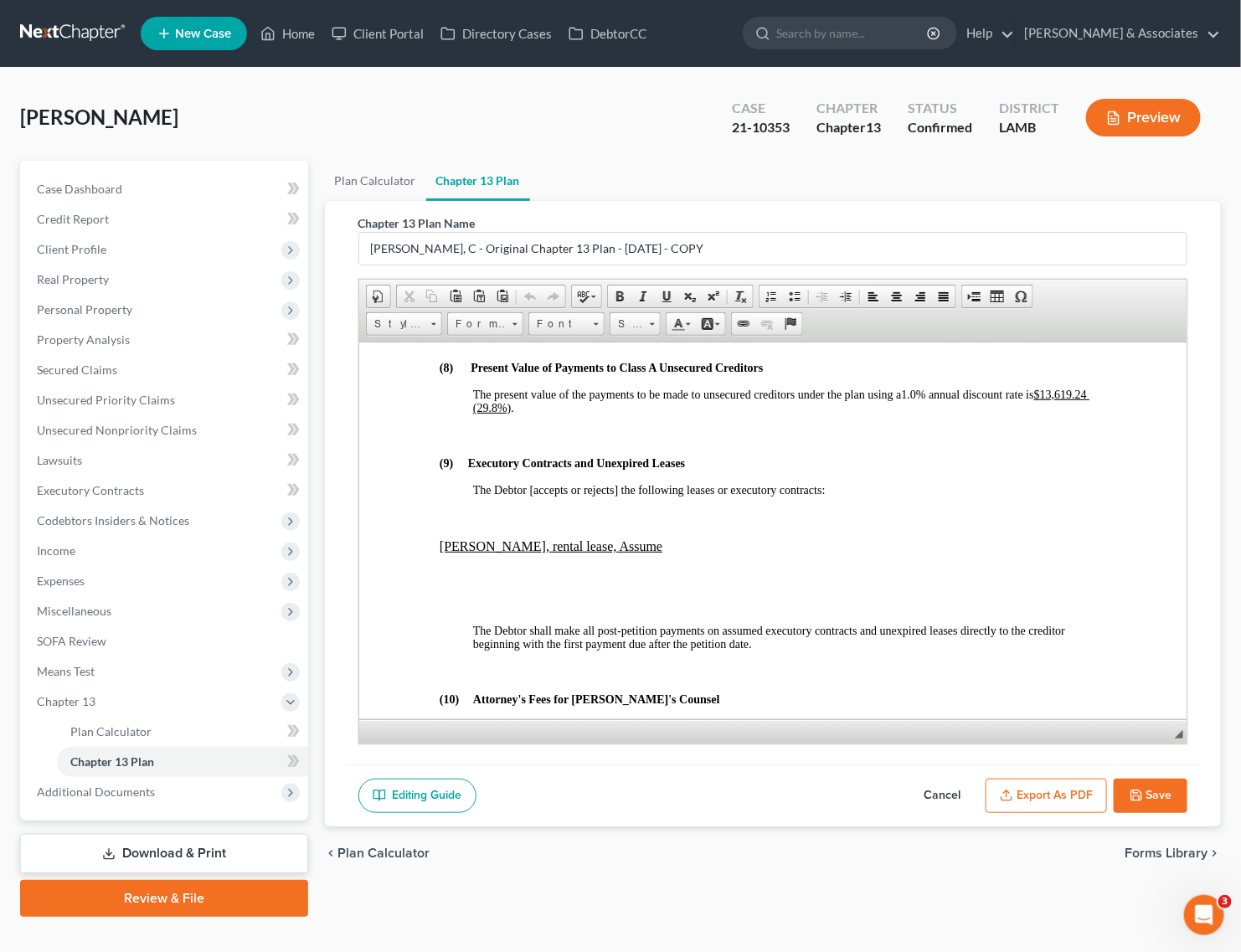
scroll to position [4082, 0]
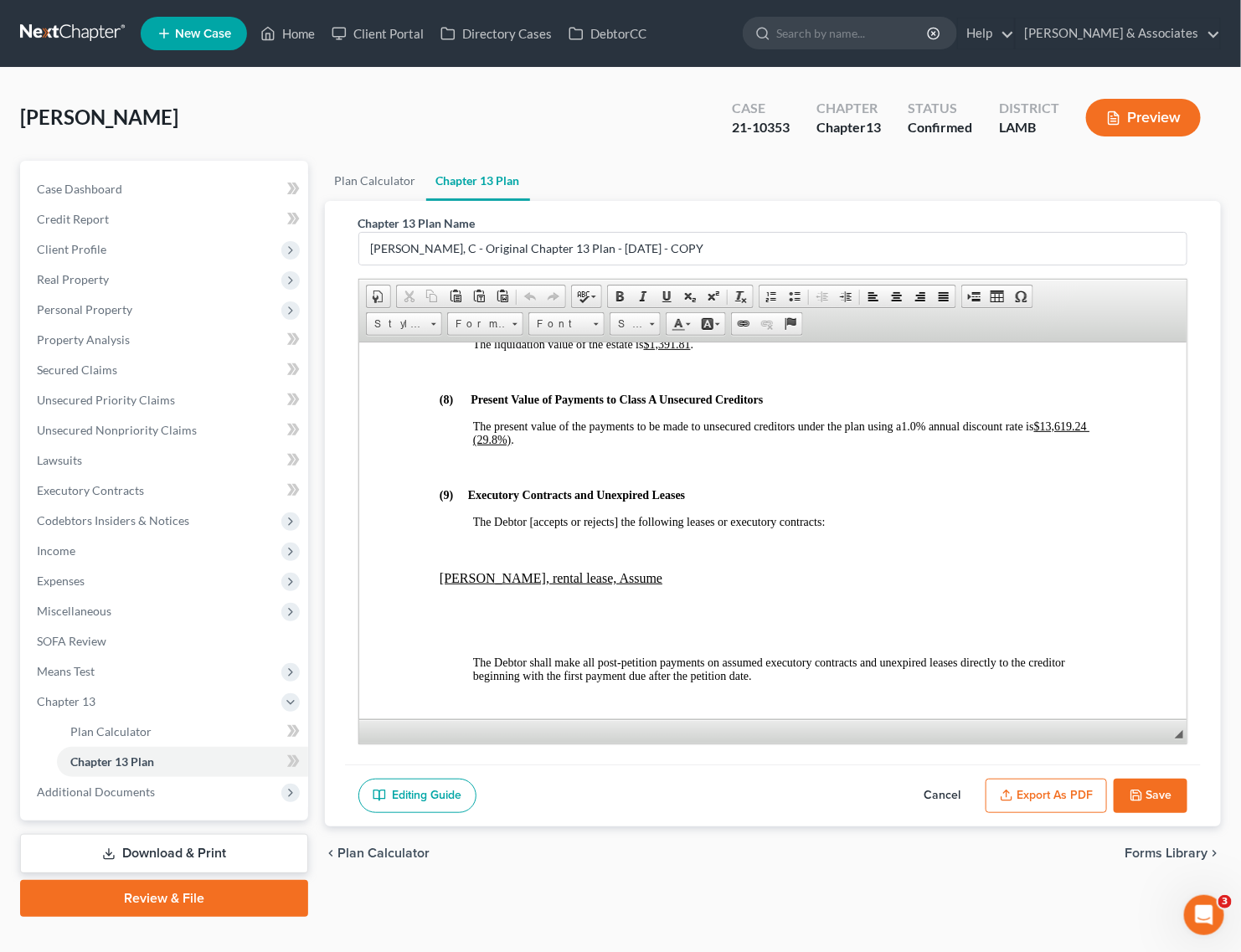
click at [1158, 794] on button "Save" at bounding box center [1151, 797] width 74 height 35
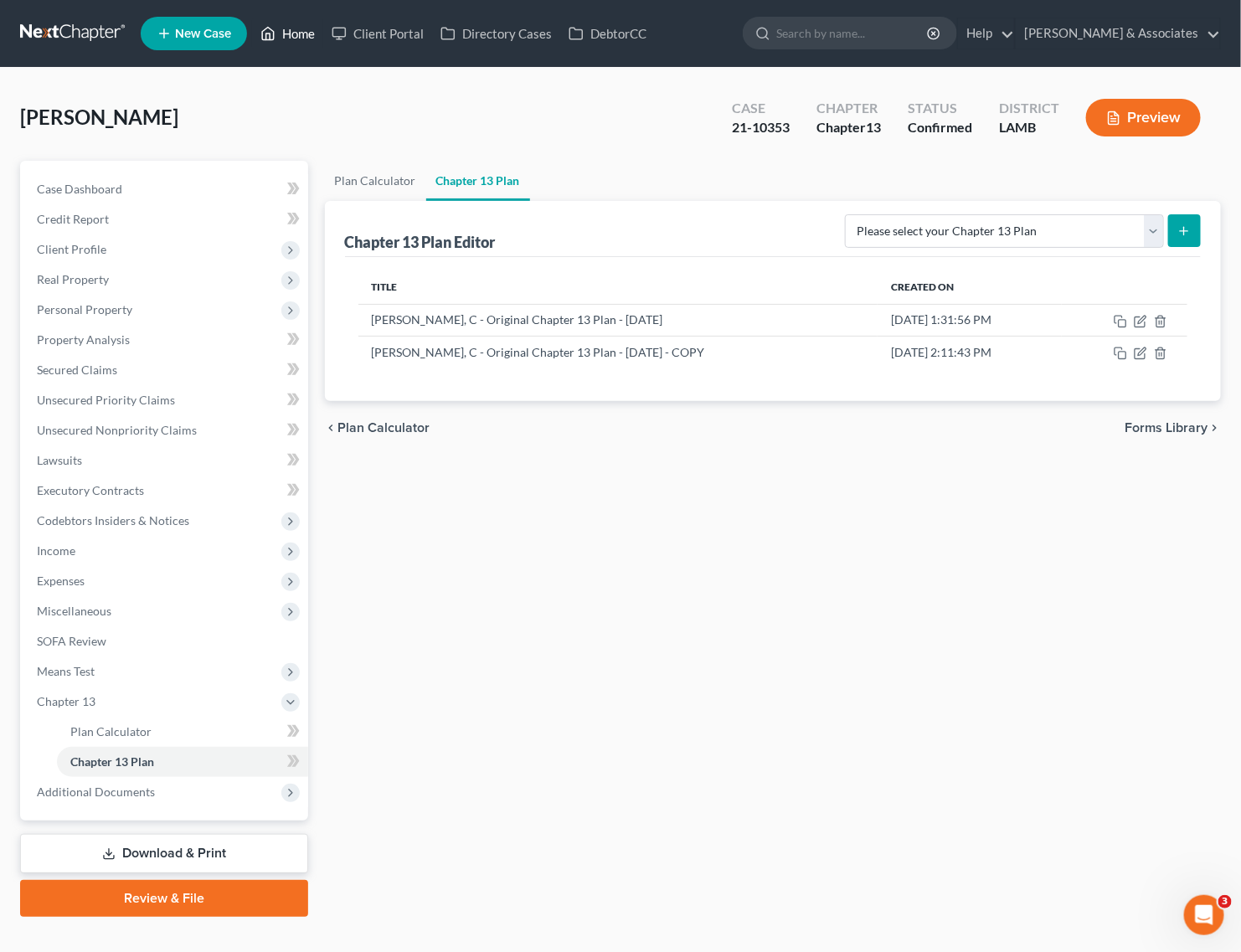
click at [310, 34] on link "Home" at bounding box center [288, 33] width 71 height 30
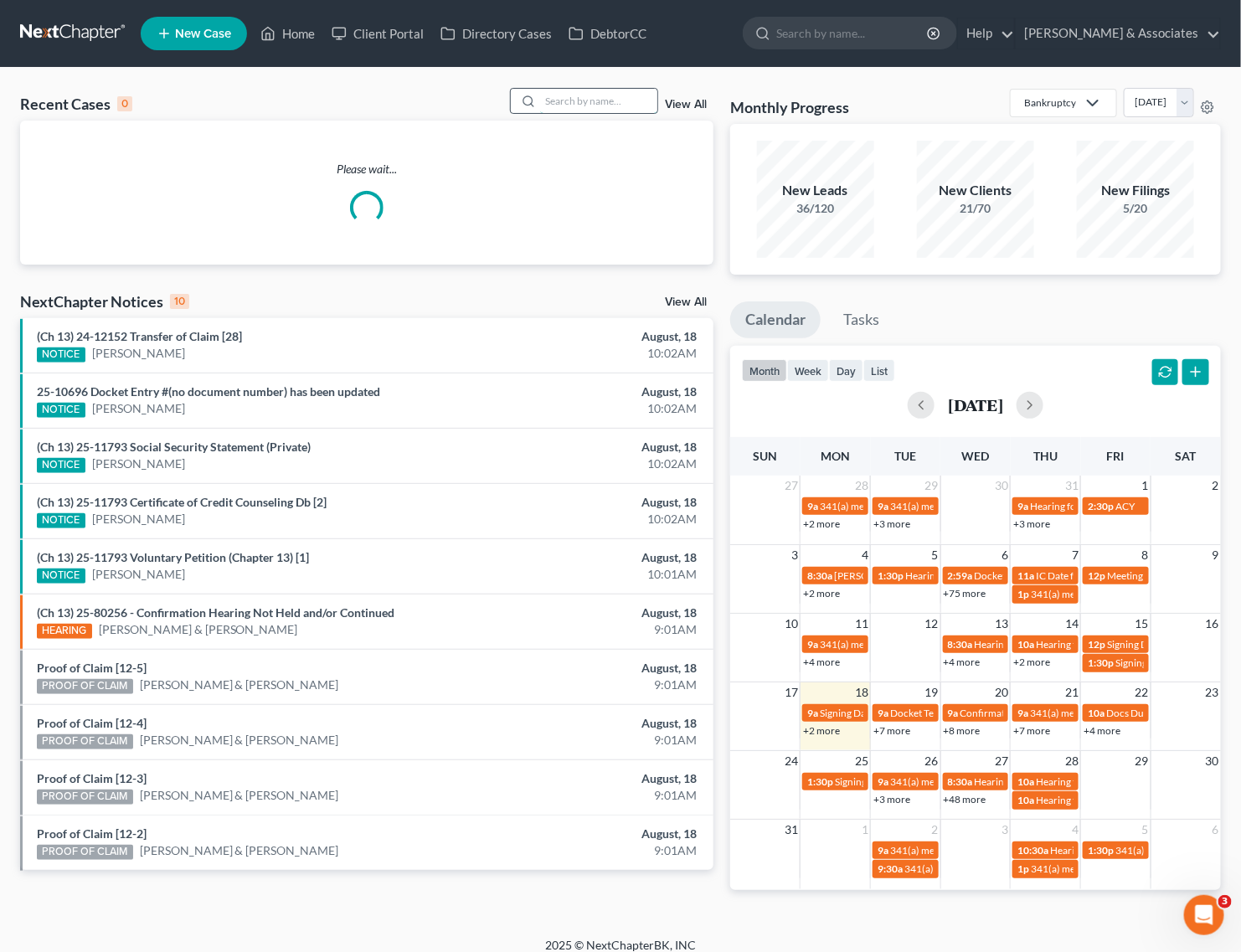
click at [616, 94] on input "search" at bounding box center [598, 100] width 117 height 25
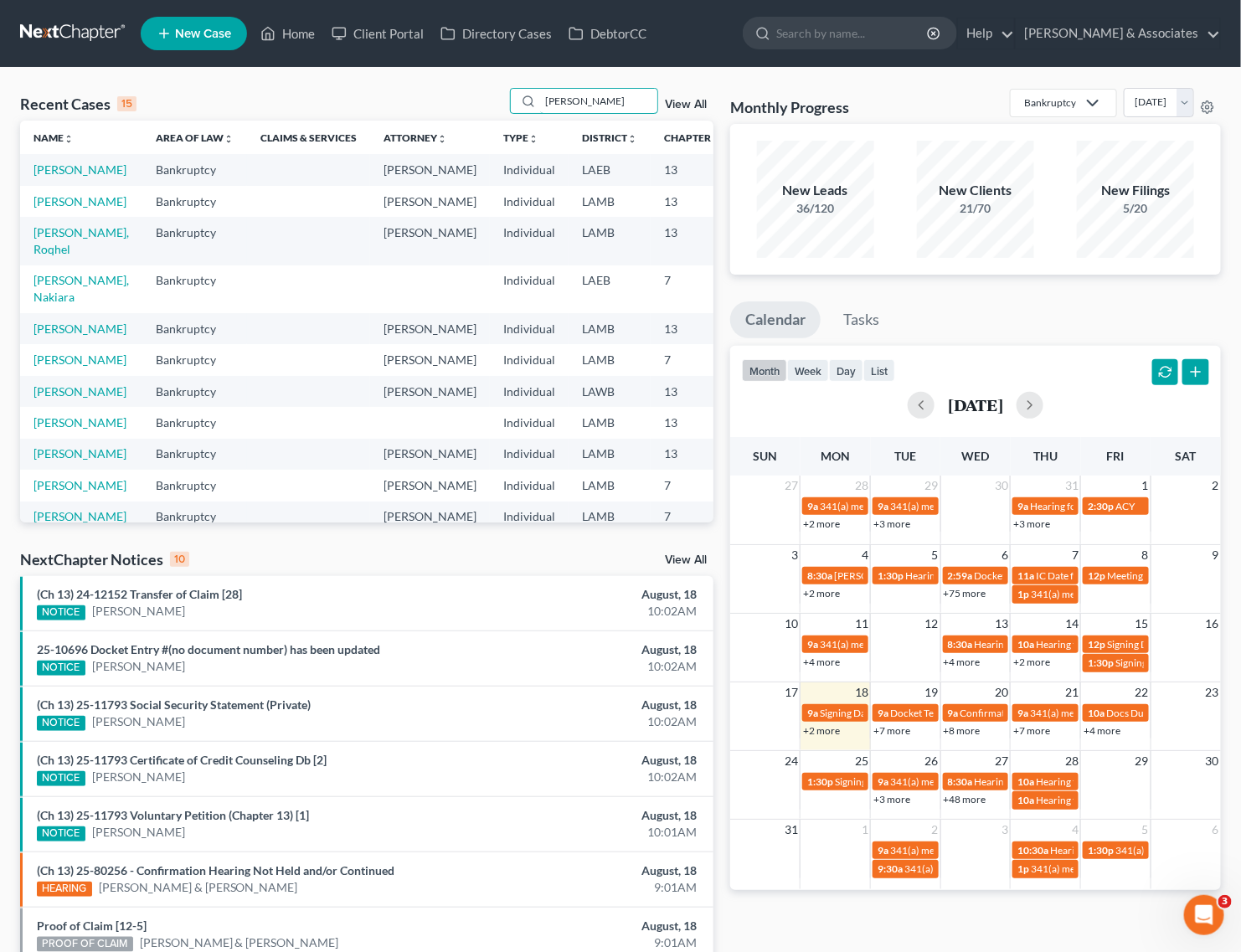
scroll to position [0, 50]
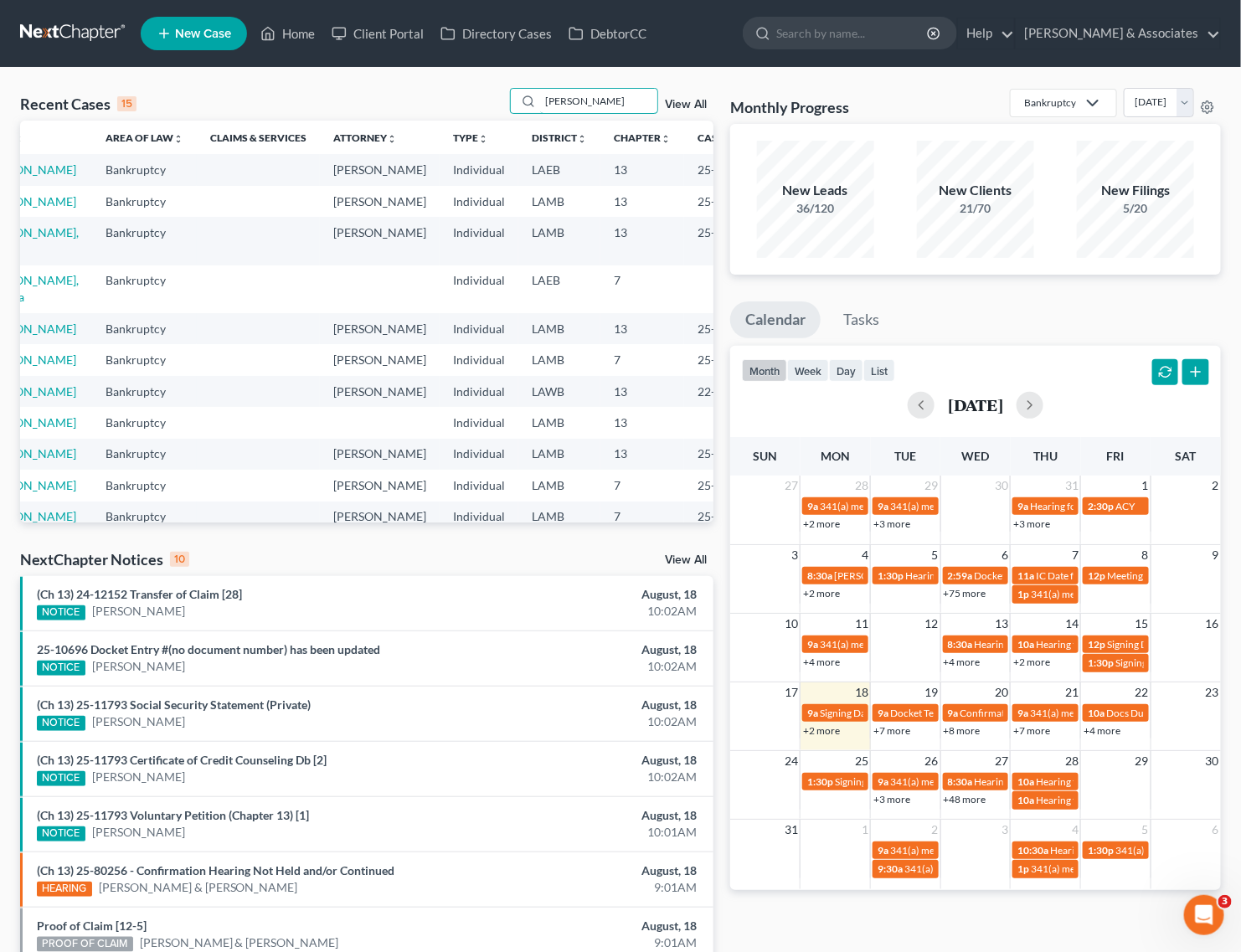
type input "john"
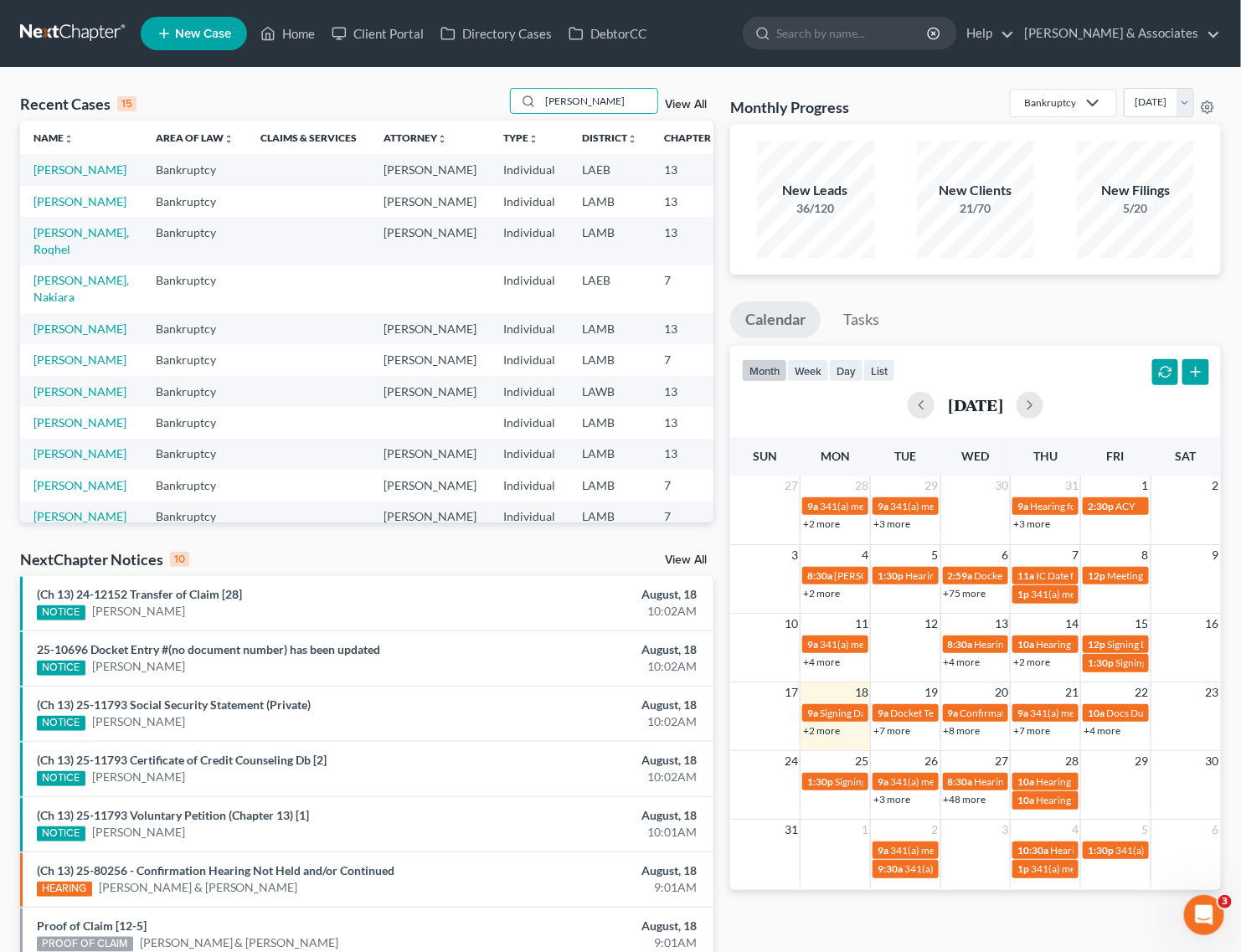
click at [60, 177] on td "[PERSON_NAME]" at bounding box center [81, 170] width 122 height 31
click at [51, 177] on link "[PERSON_NAME]" at bounding box center [80, 169] width 93 height 14
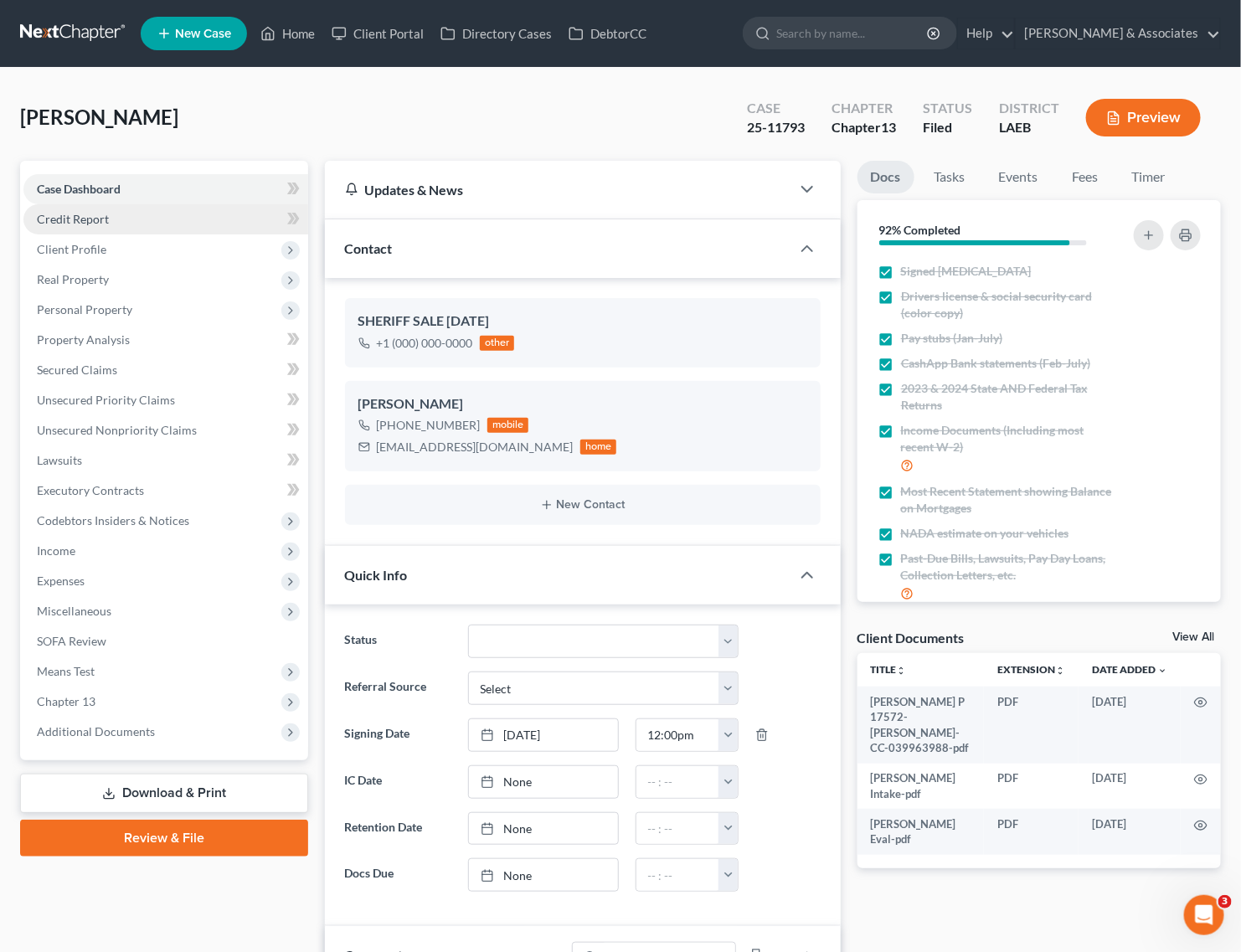
scroll to position [2449, 0]
click at [74, 281] on span "Real Property" at bounding box center [73, 279] width 72 height 14
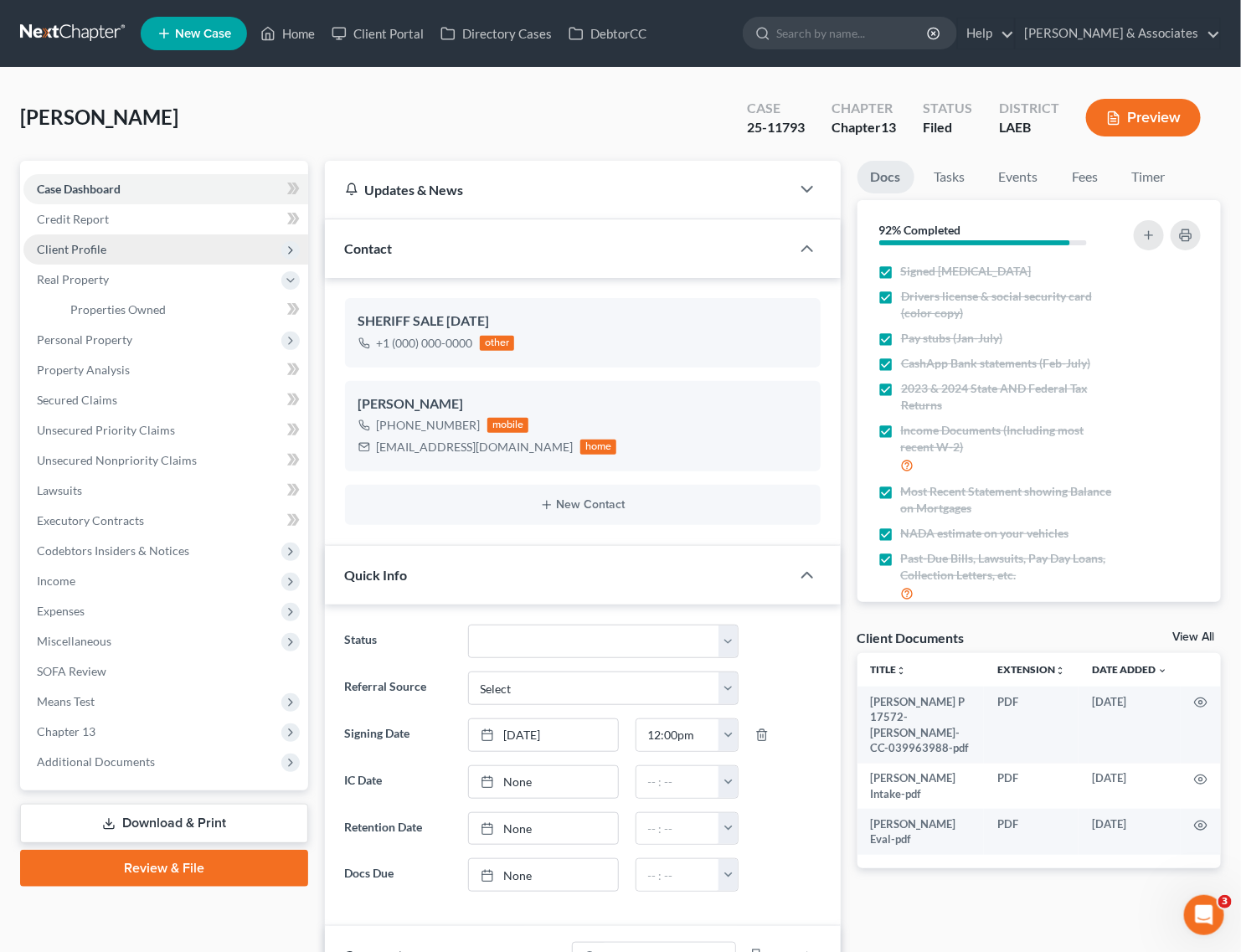
click at [106, 255] on span "Client Profile" at bounding box center [166, 250] width 285 height 30
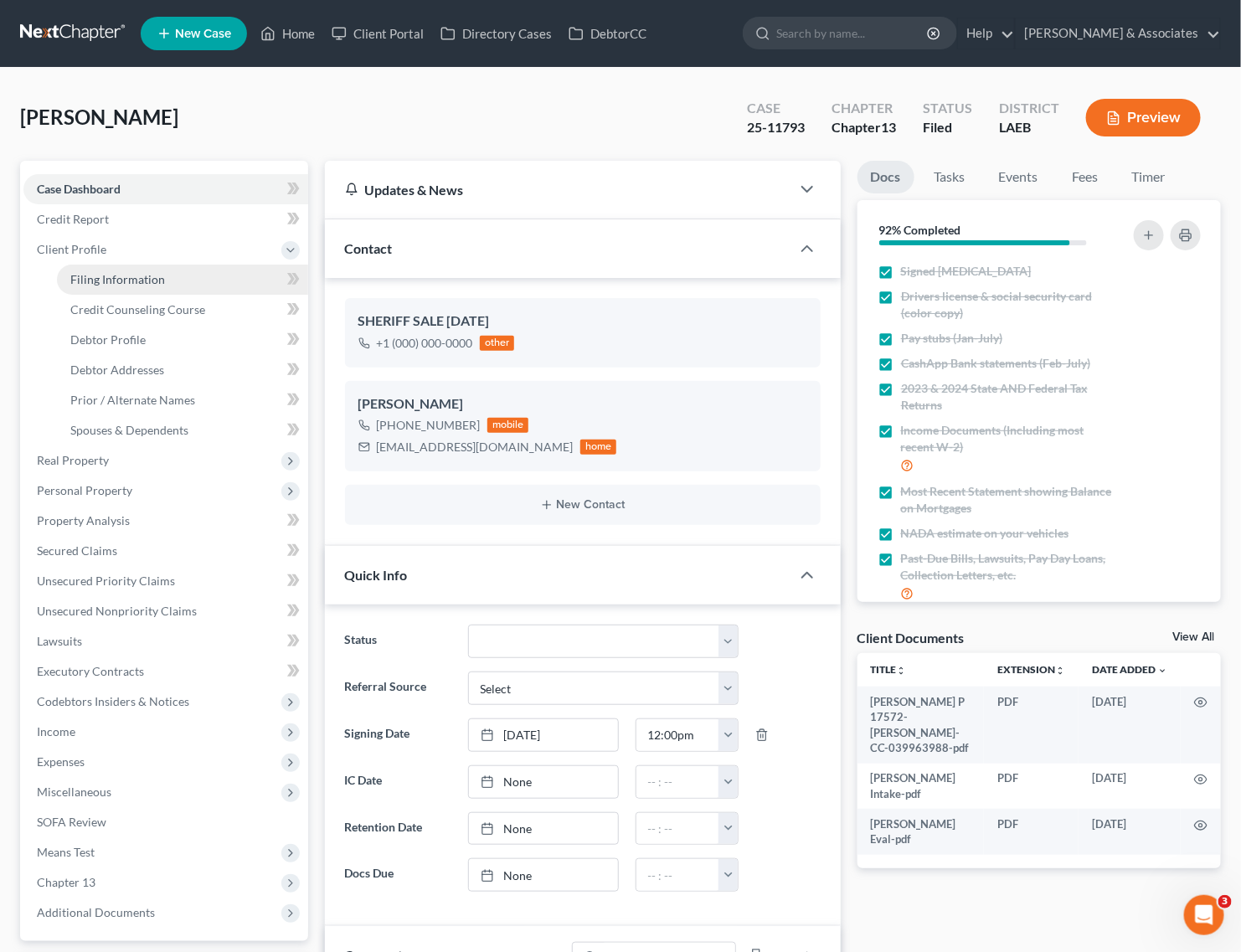
click at [165, 281] on link "Filing Information" at bounding box center [183, 279] width 252 height 30
select select "1"
select select "0"
select select "3"
select select "34"
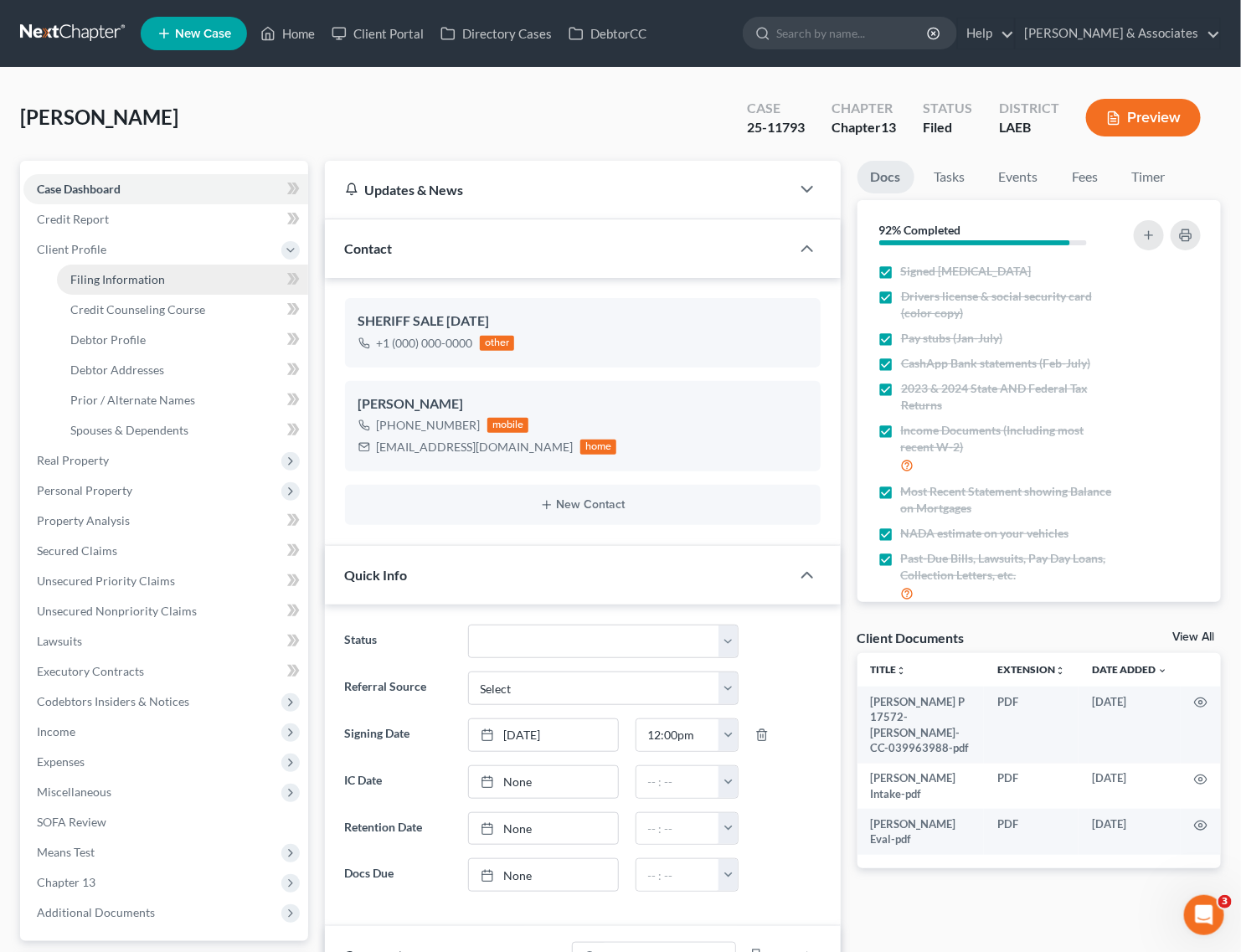
select select "1"
select select "19"
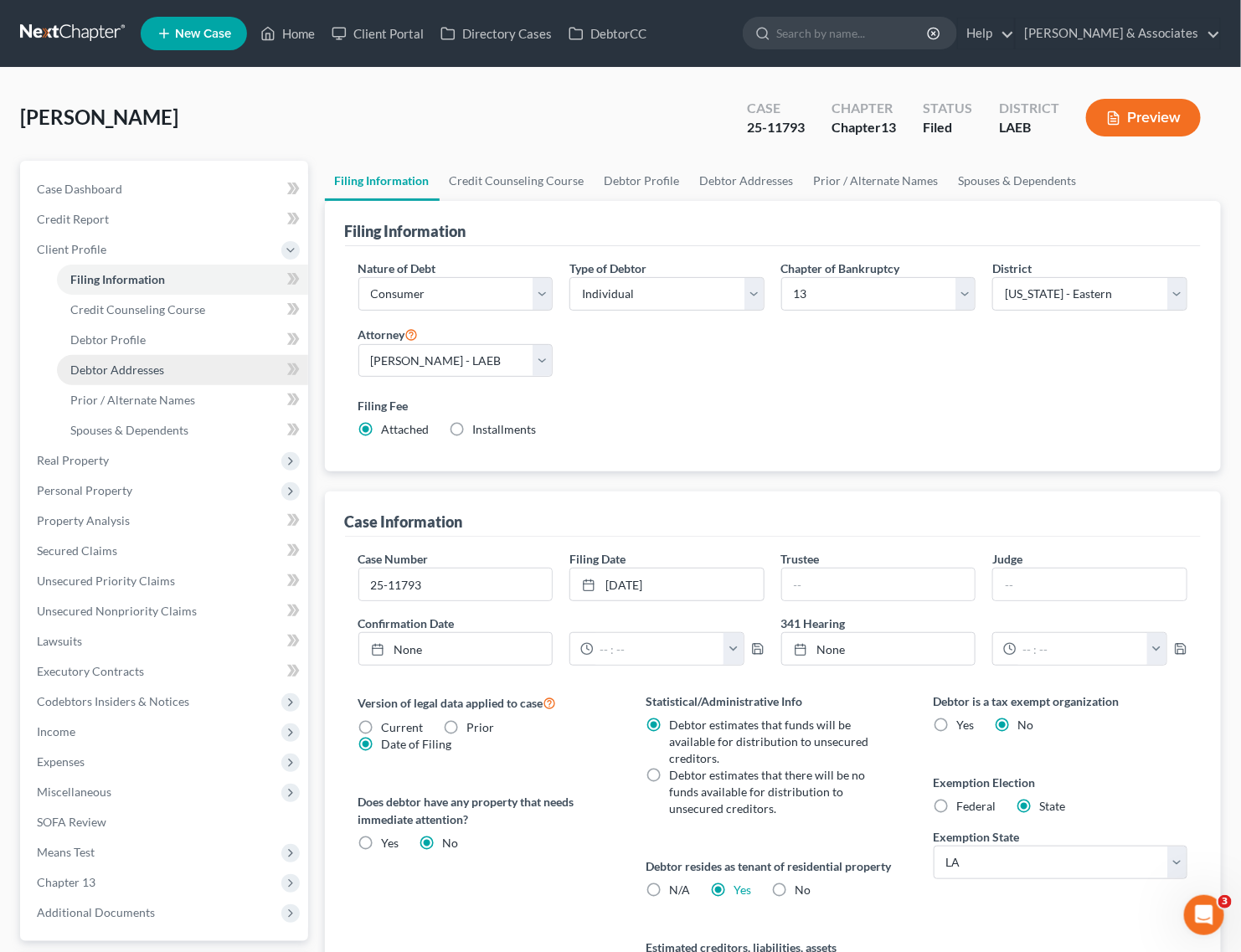
click at [131, 365] on span "Debtor Addresses" at bounding box center [117, 369] width 93 height 14
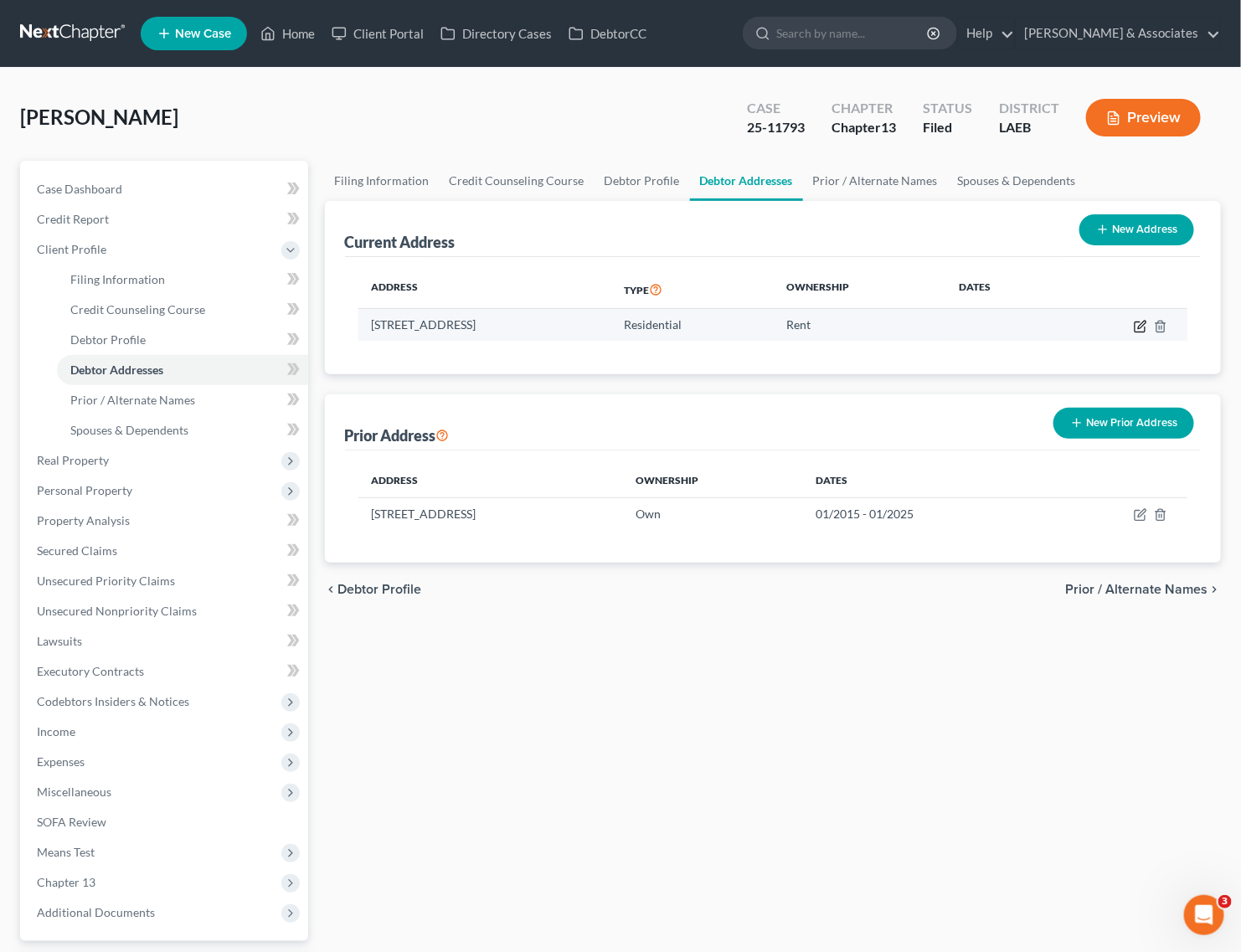
click at [1135, 326] on icon "button" at bounding box center [1141, 327] width 14 height 14
select select "19"
select select "0"
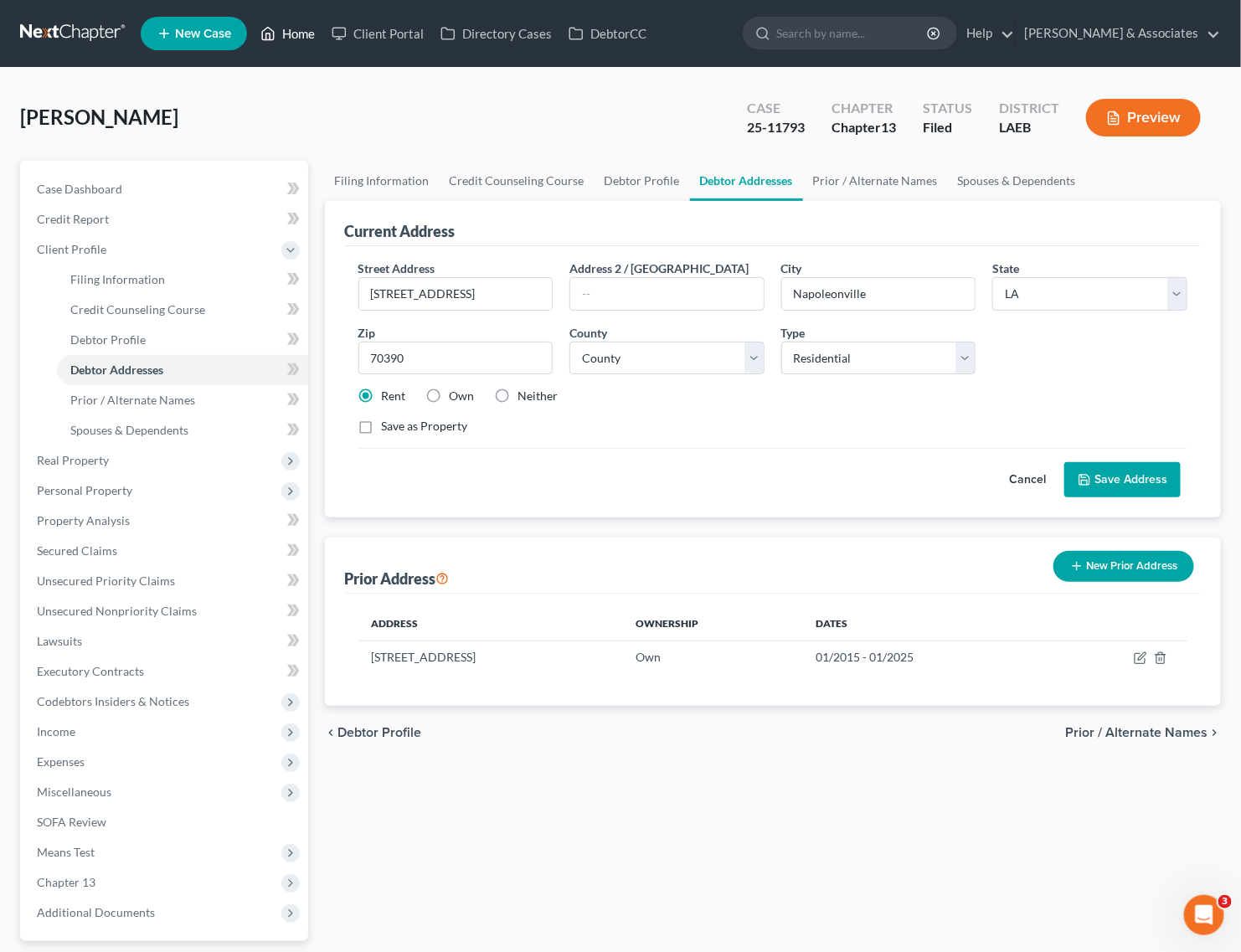
click at [292, 28] on link "Home" at bounding box center [288, 33] width 71 height 30
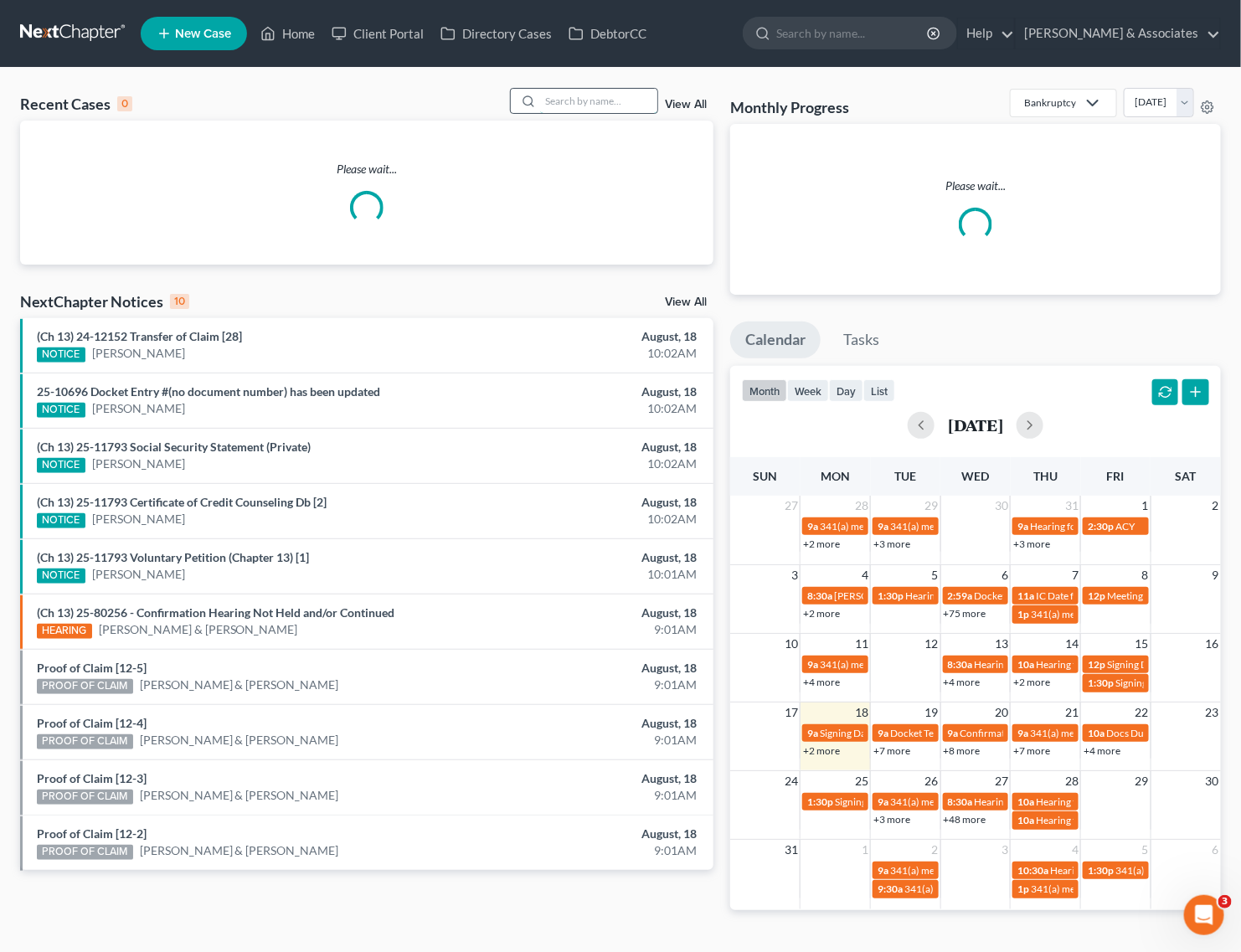
click at [591, 96] on input "search" at bounding box center [598, 100] width 117 height 25
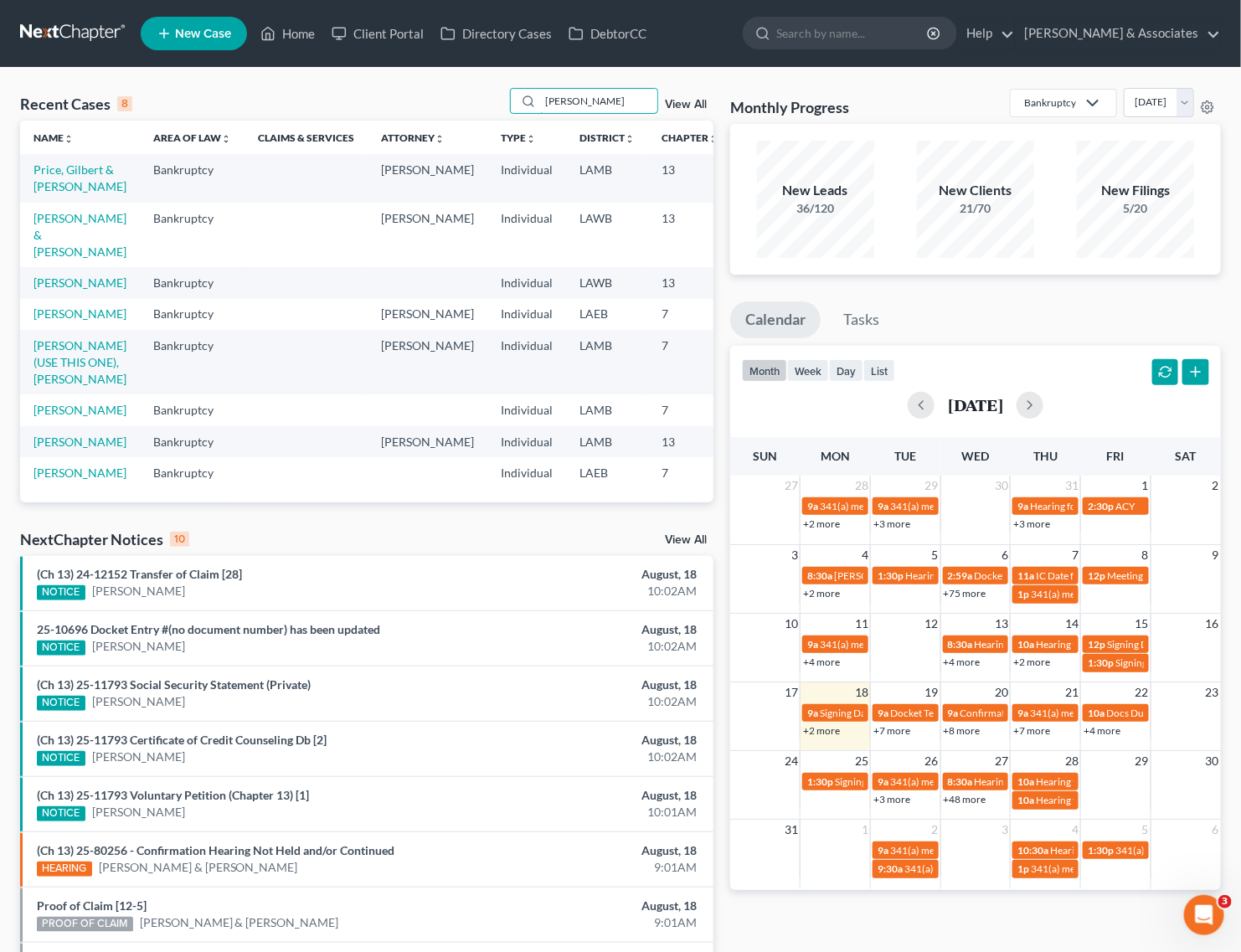
type input "gilbert"
click at [43, 253] on link "[PERSON_NAME] & [PERSON_NAME]" at bounding box center [80, 235] width 93 height 48
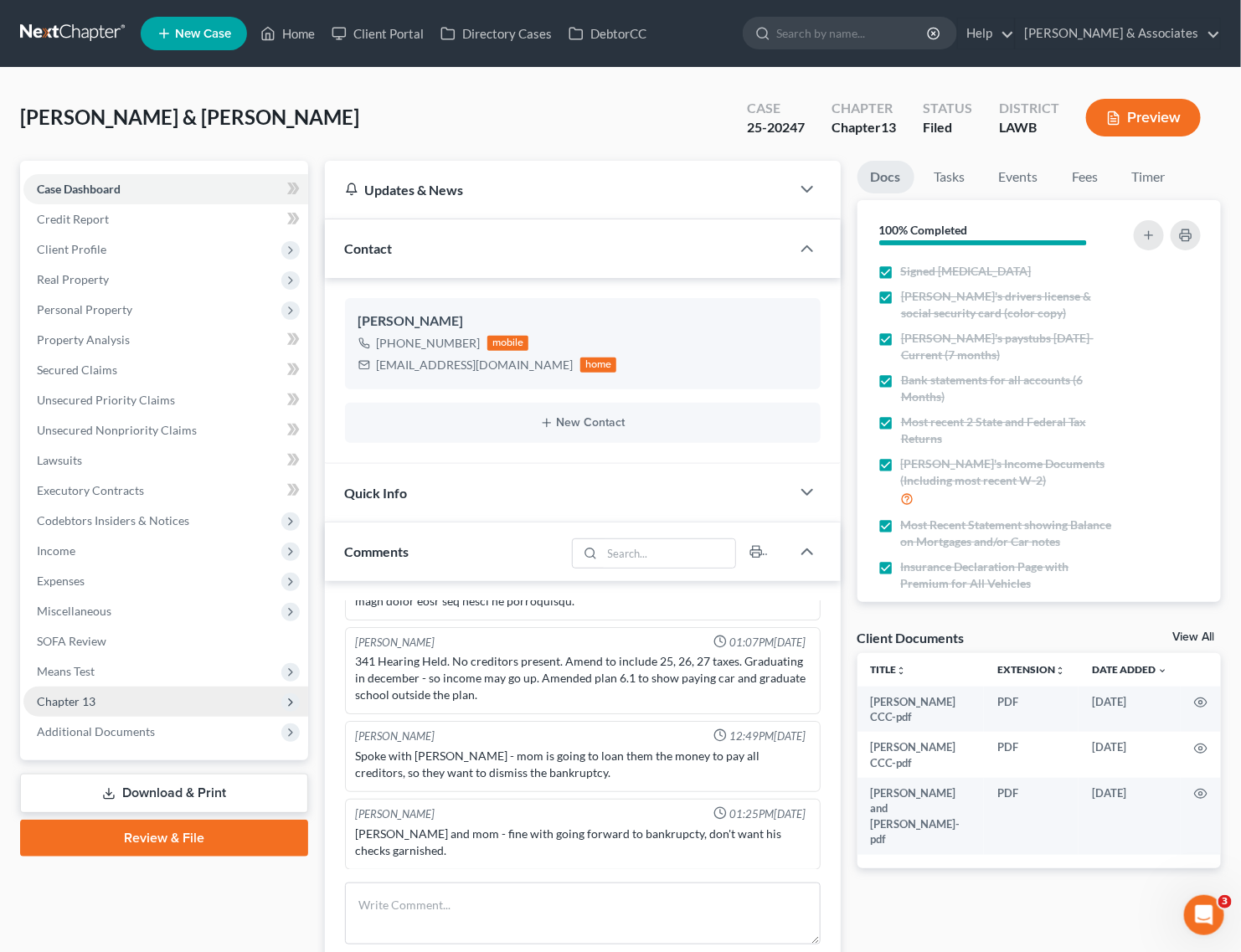
scroll to position [1366, 0]
click at [84, 729] on span "Additional Documents" at bounding box center [96, 731] width 118 height 14
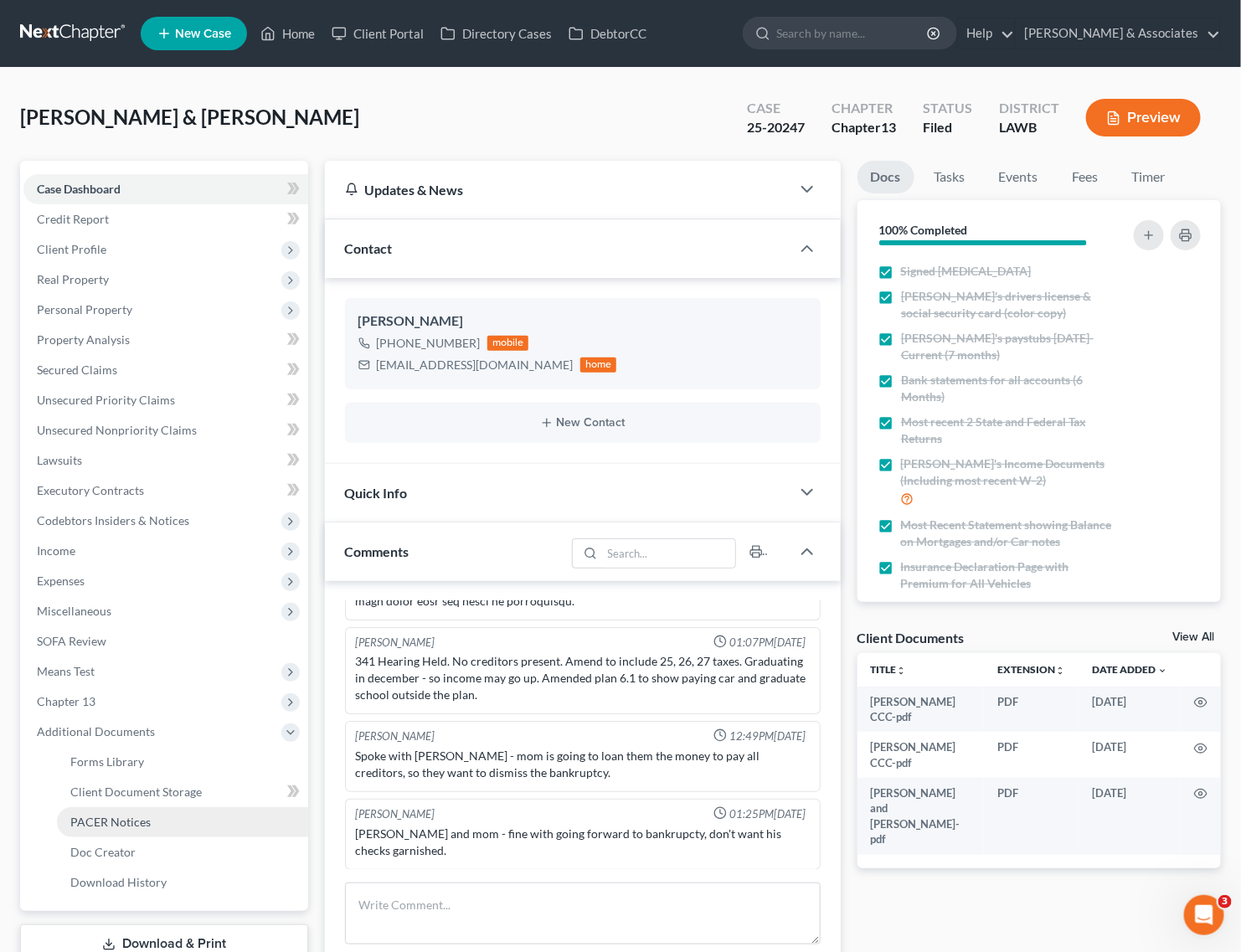
click at [114, 814] on span "PACER Notices" at bounding box center [111, 821] width 81 height 14
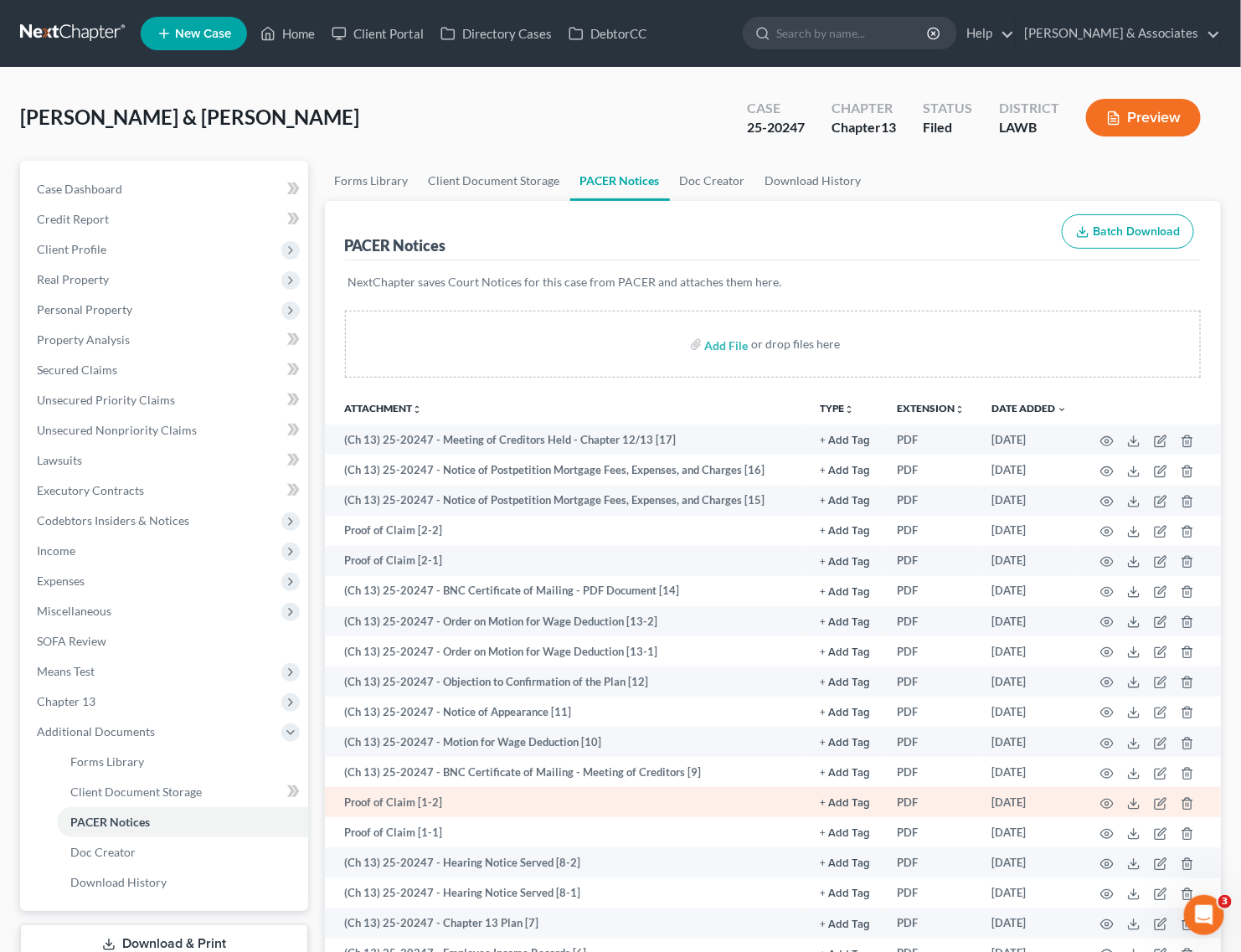
scroll to position [209, 0]
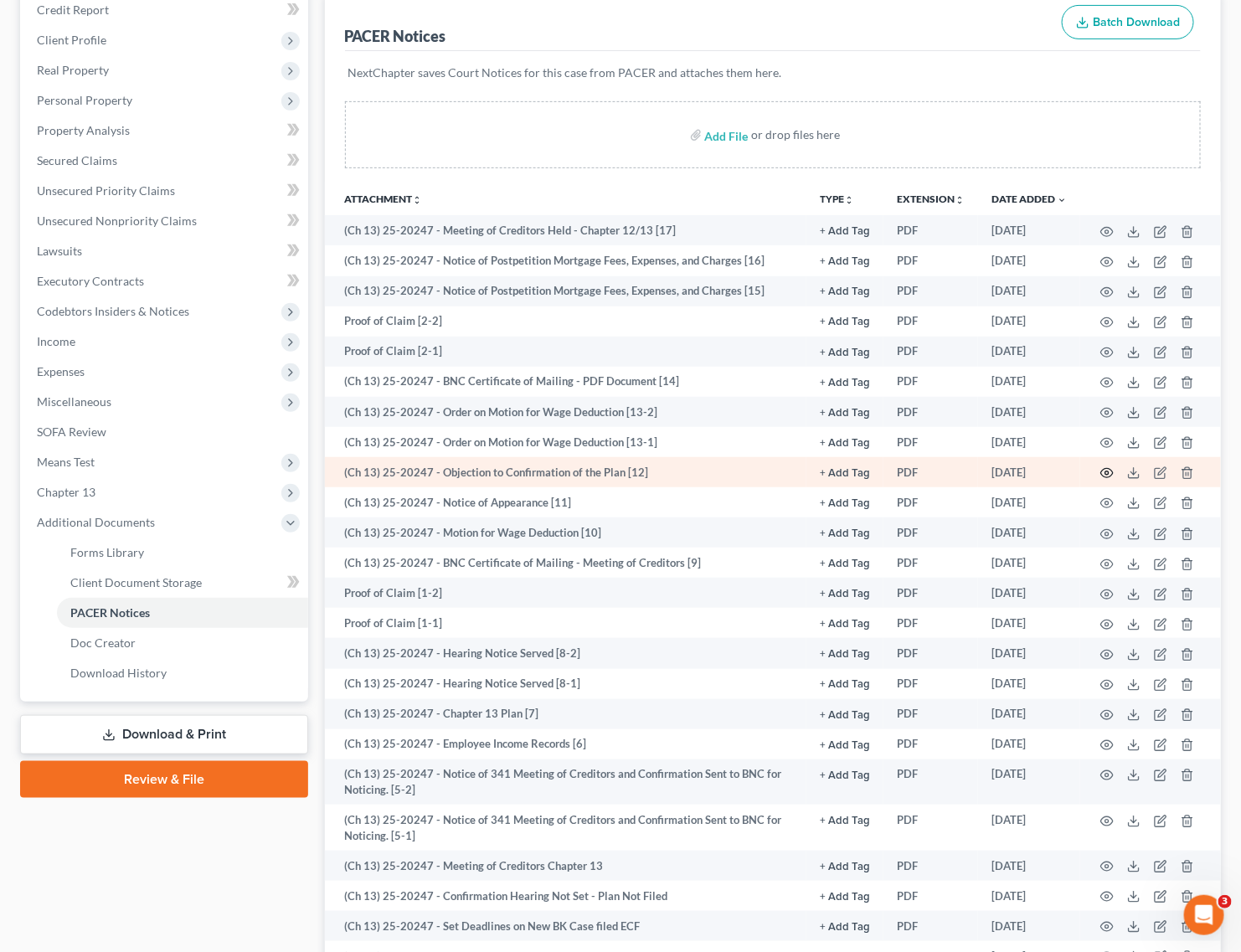
click at [1108, 474] on circle "button" at bounding box center [1106, 473] width 3 height 3
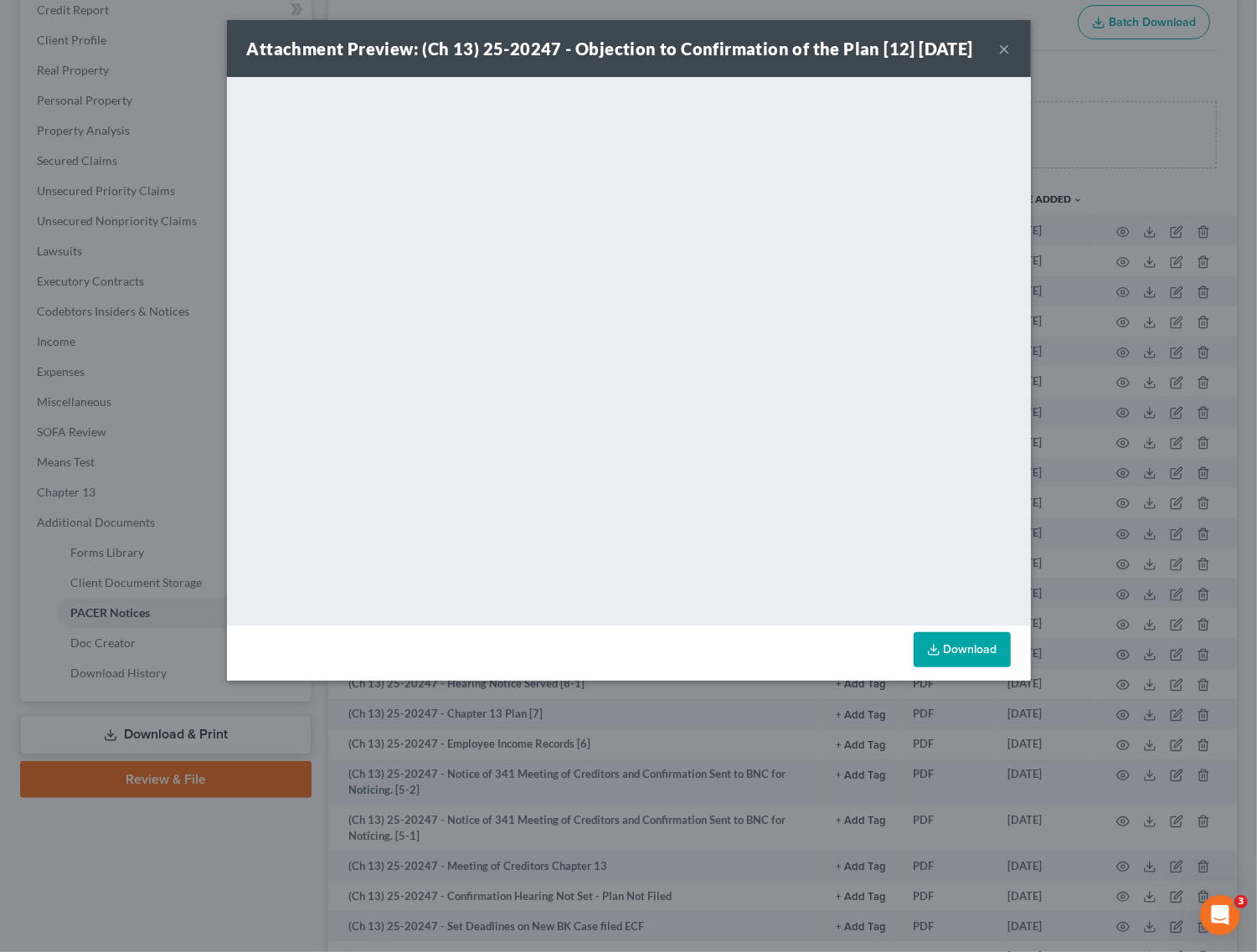
click at [1002, 54] on button "×" at bounding box center [1005, 48] width 12 height 20
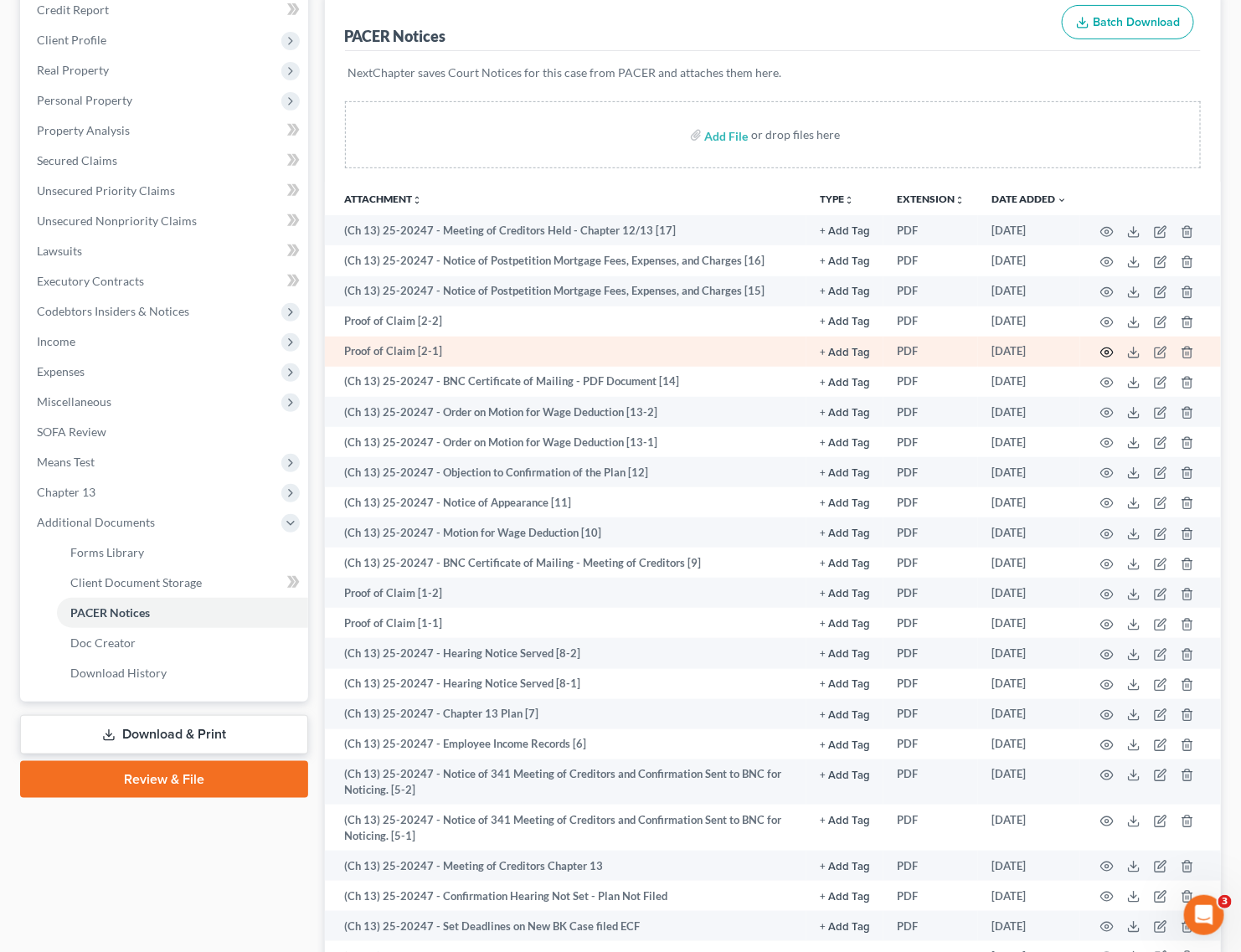
click at [1103, 352] on icon "button" at bounding box center [1107, 353] width 14 height 14
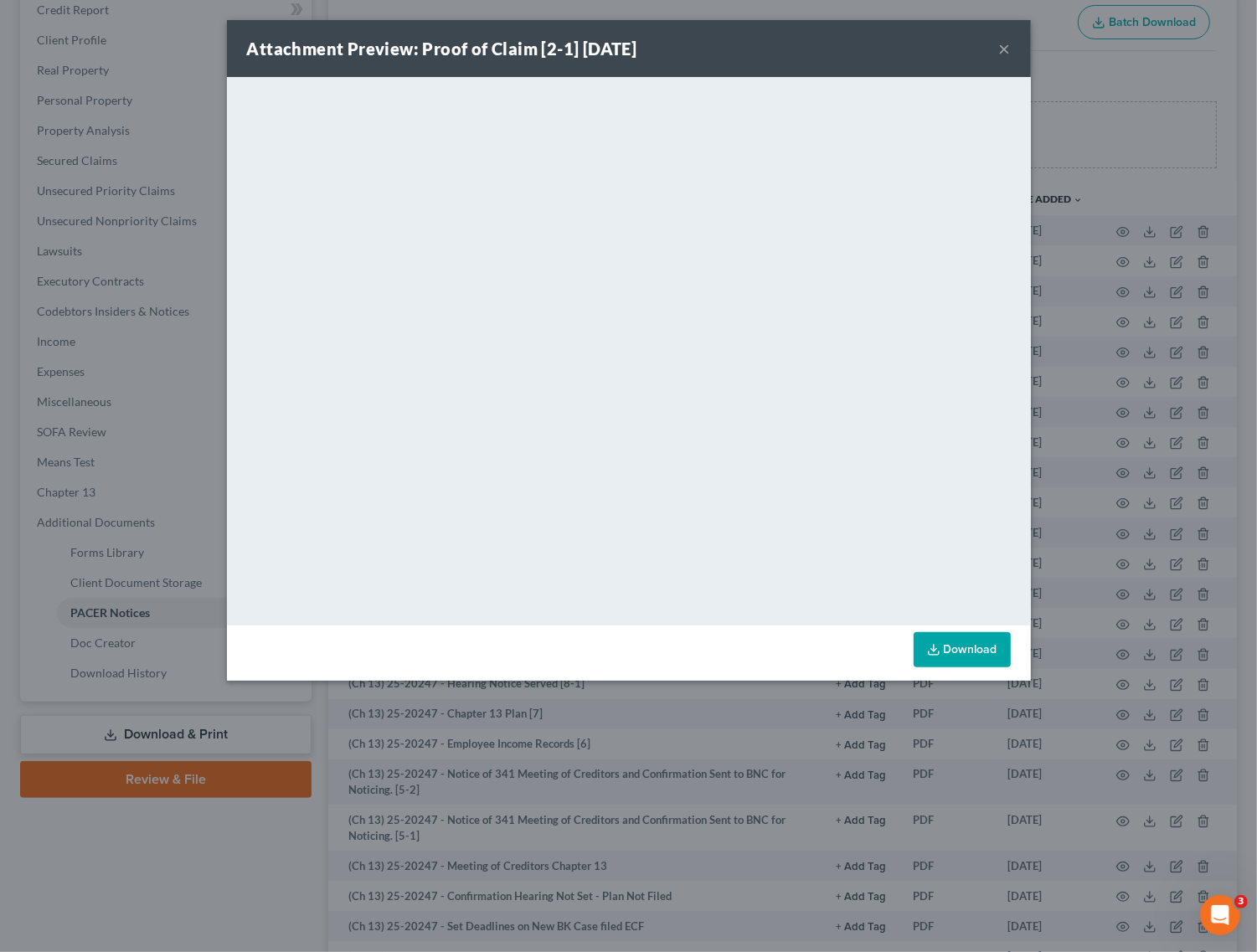
click at [1005, 48] on button "×" at bounding box center [1005, 48] width 12 height 20
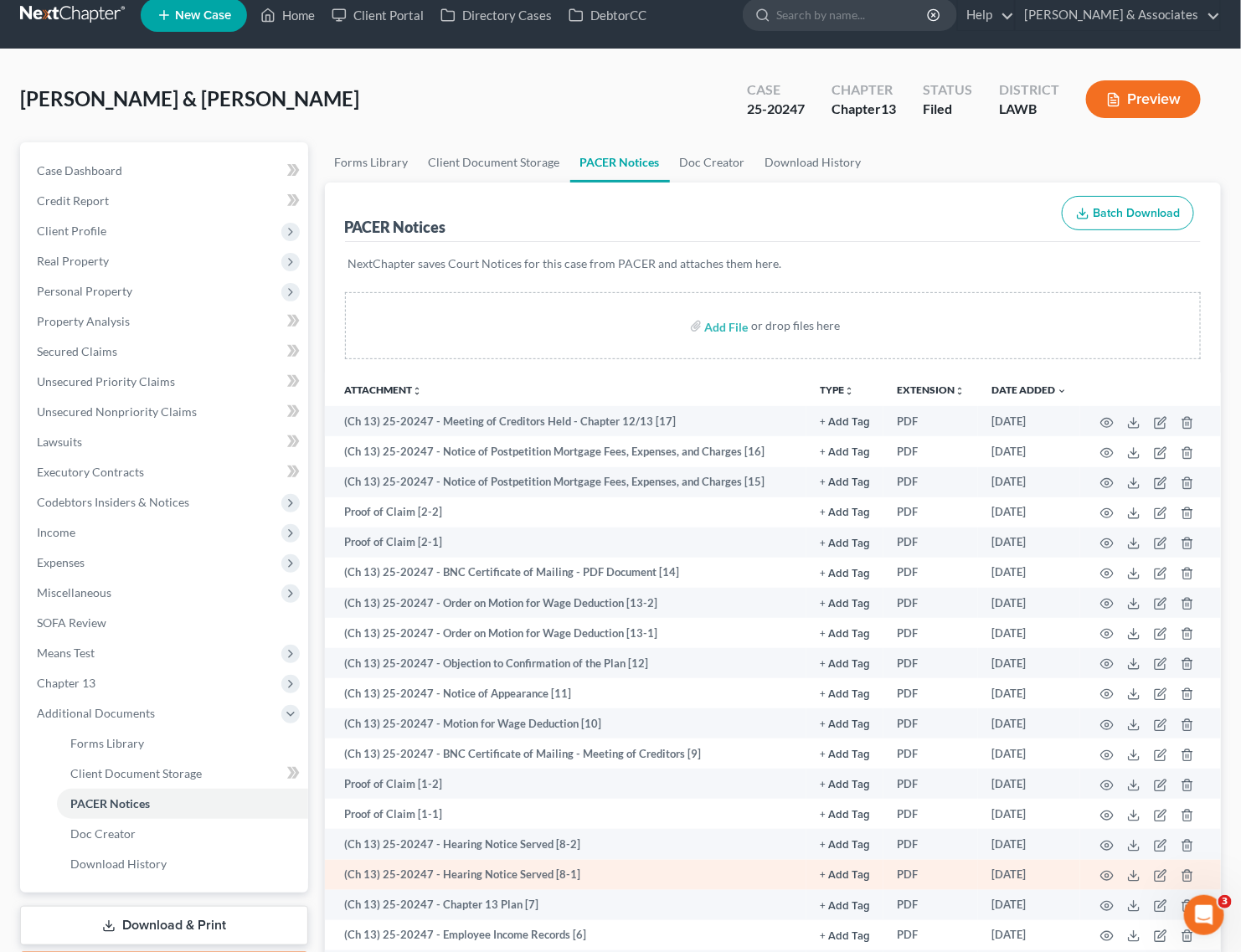
scroll to position [0, 0]
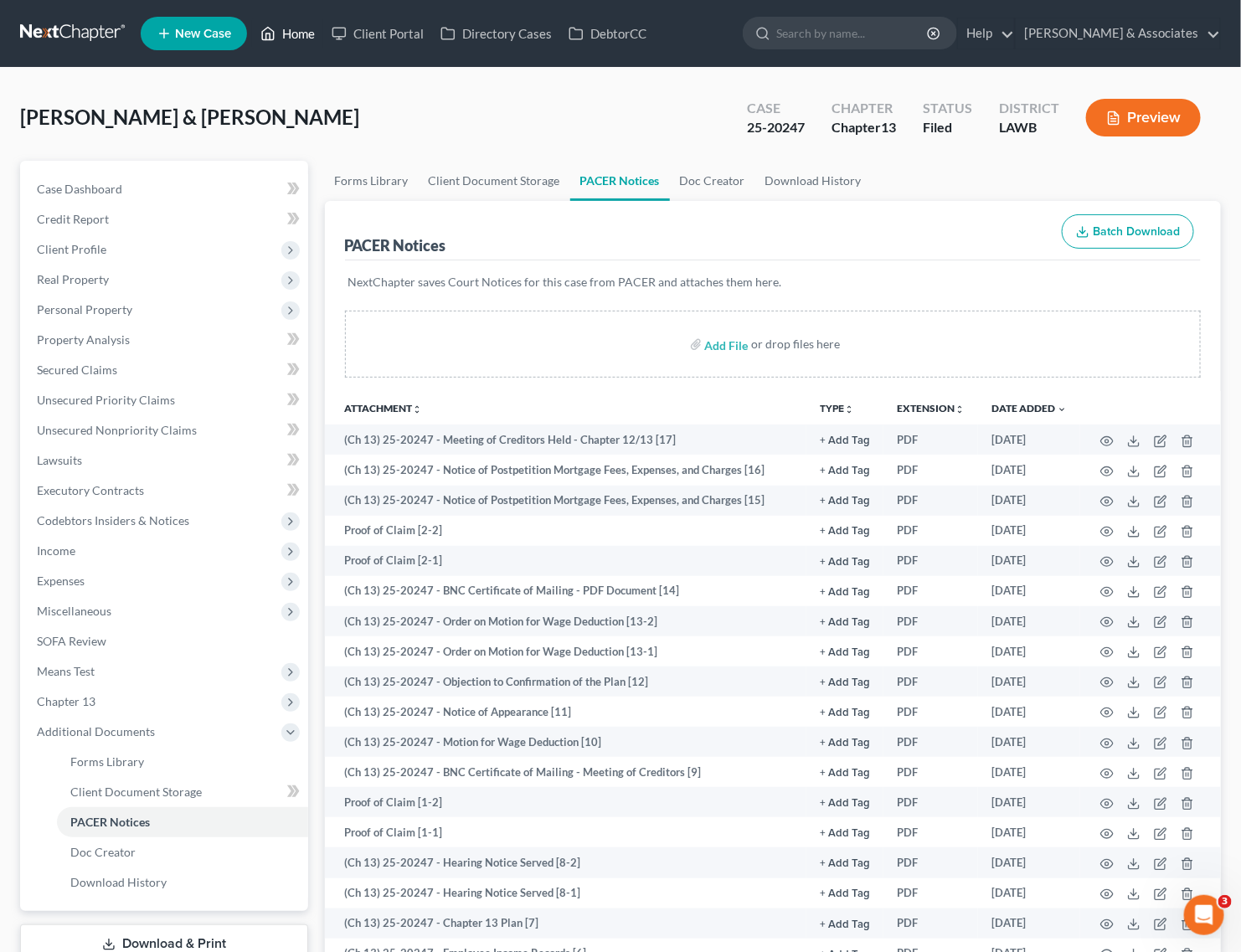
click at [275, 31] on icon at bounding box center [269, 33] width 12 height 13
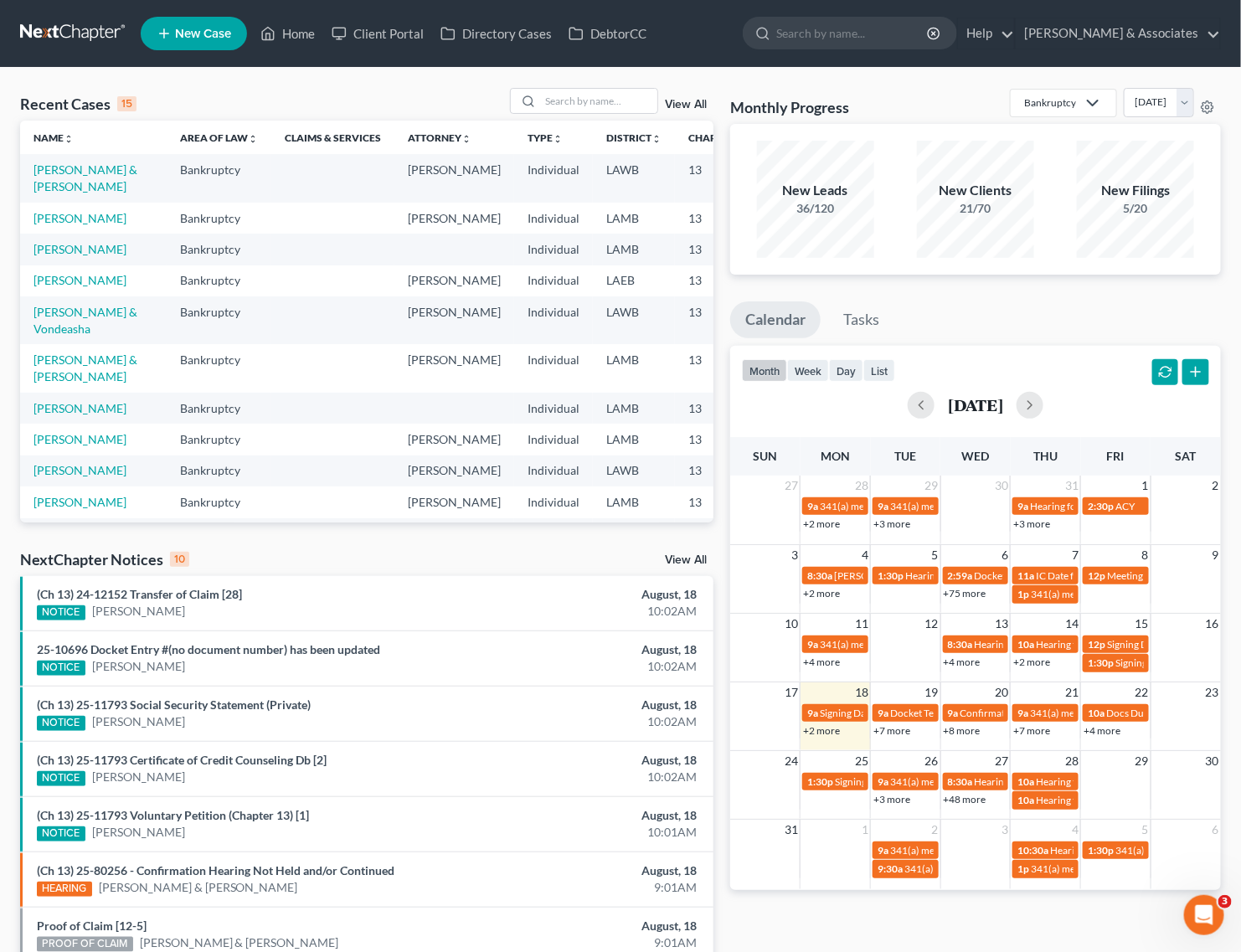
click at [960, 731] on link "+8 more" at bounding box center [963, 730] width 37 height 13
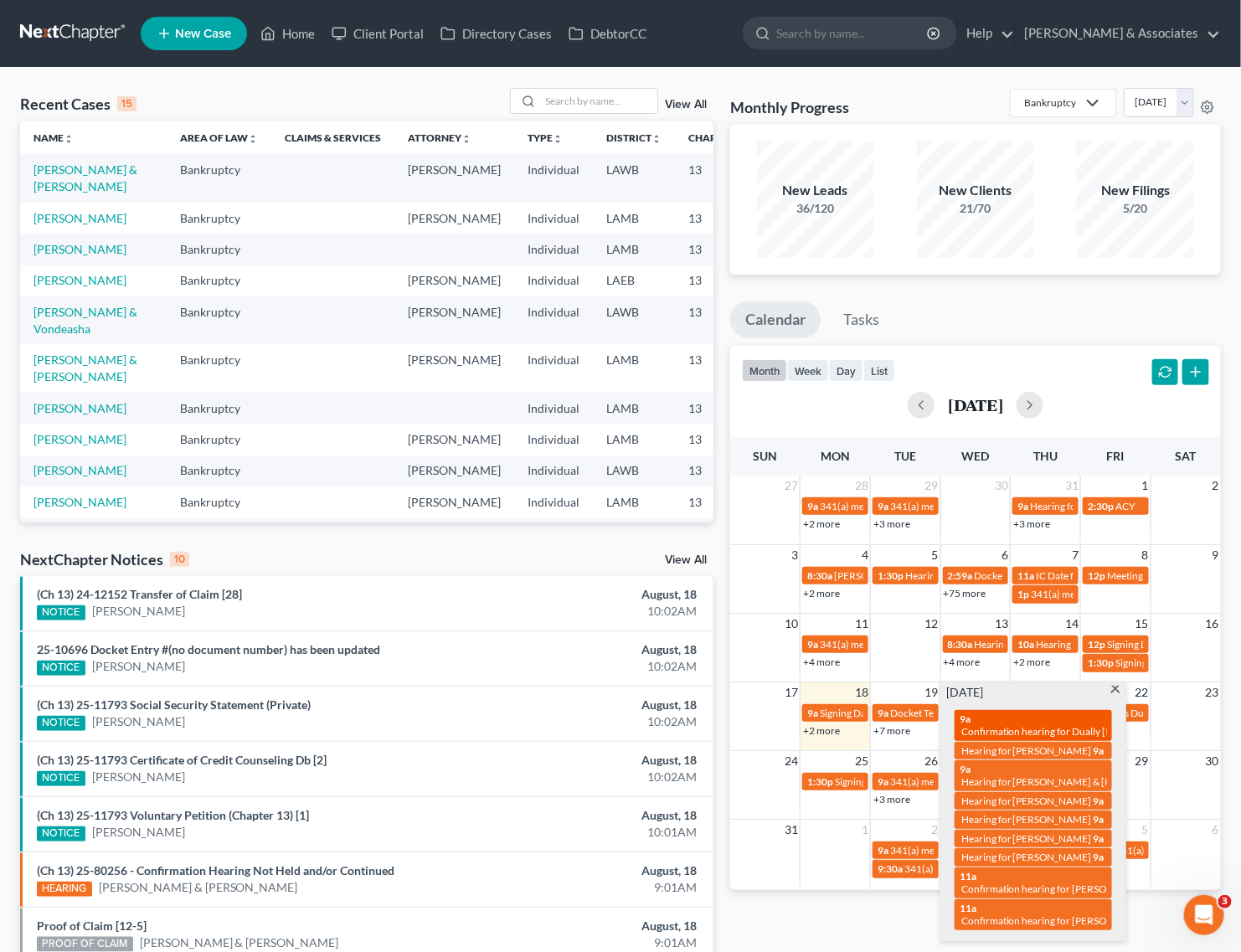
scroll to position [105, 0]
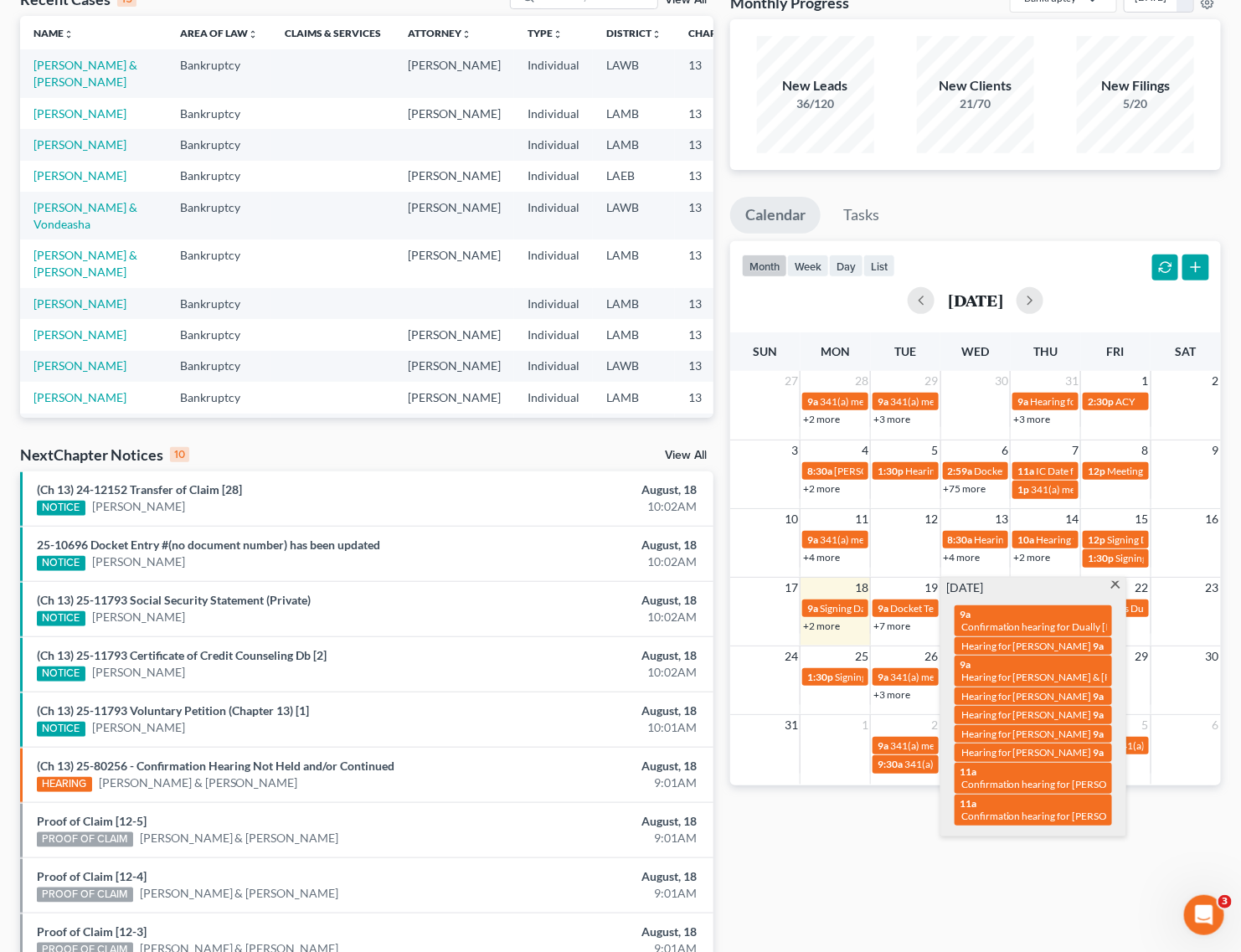
click at [1110, 580] on div "Wednesday, August 20 9a Confirmation hearing for Dually Robicheaux & Josie Robi…" at bounding box center [1034, 706] width 185 height 258
click at [1114, 582] on span at bounding box center [1115, 587] width 13 height 11
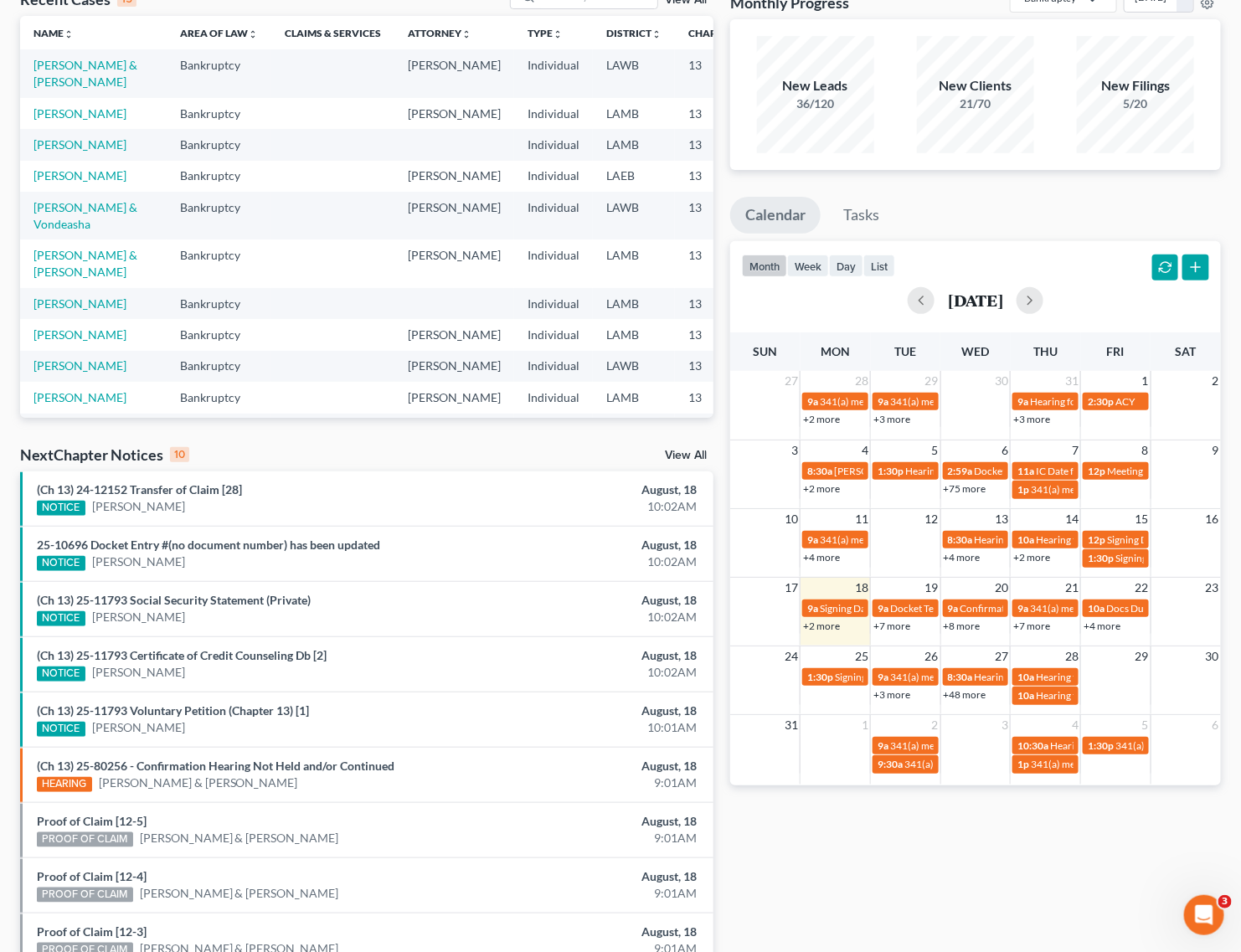
click at [965, 695] on link "+48 more" at bounding box center [965, 695] width 42 height 13
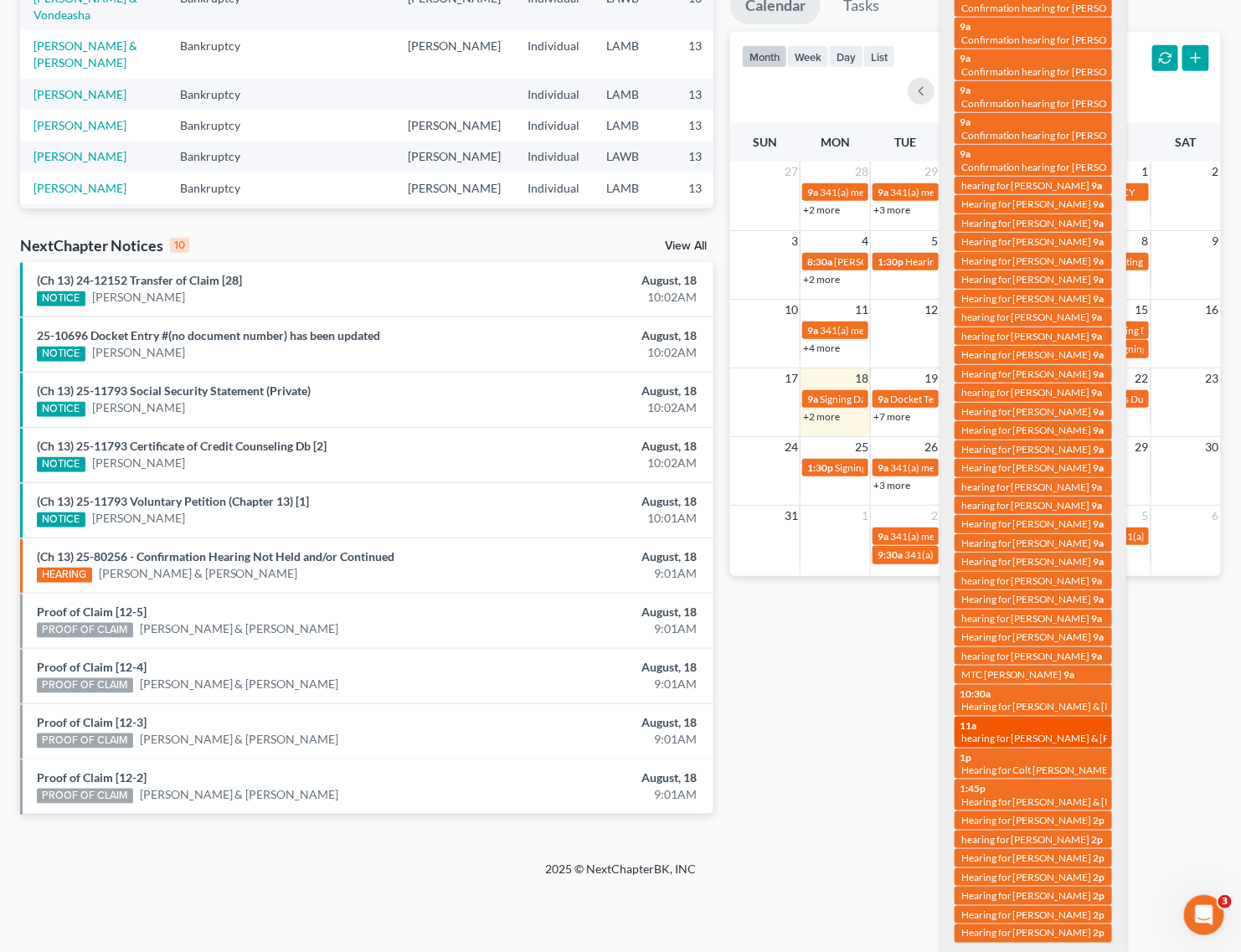
scroll to position [339, 0]
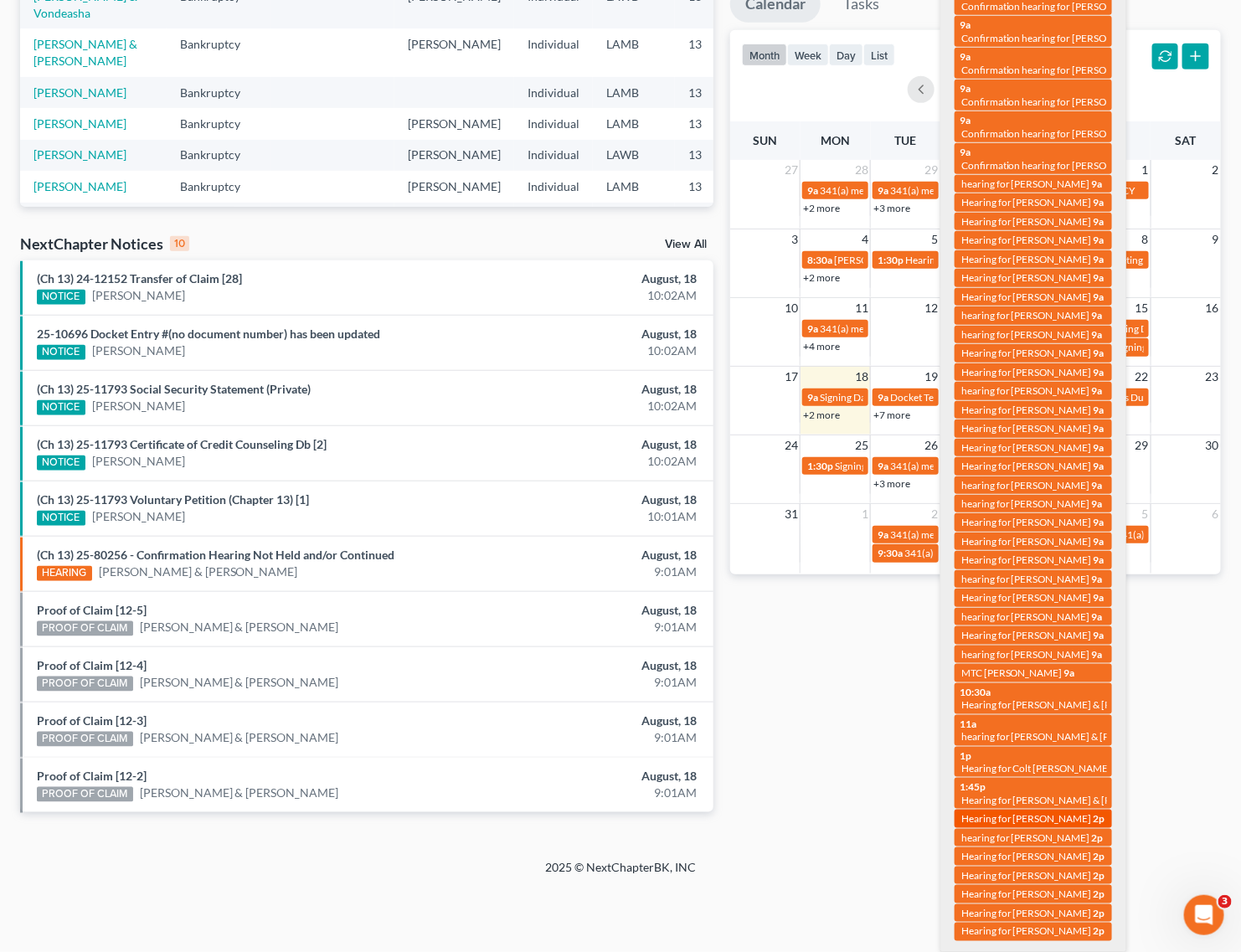
click at [1024, 822] on span "Hearing for [PERSON_NAME]" at bounding box center [1026, 818] width 131 height 13
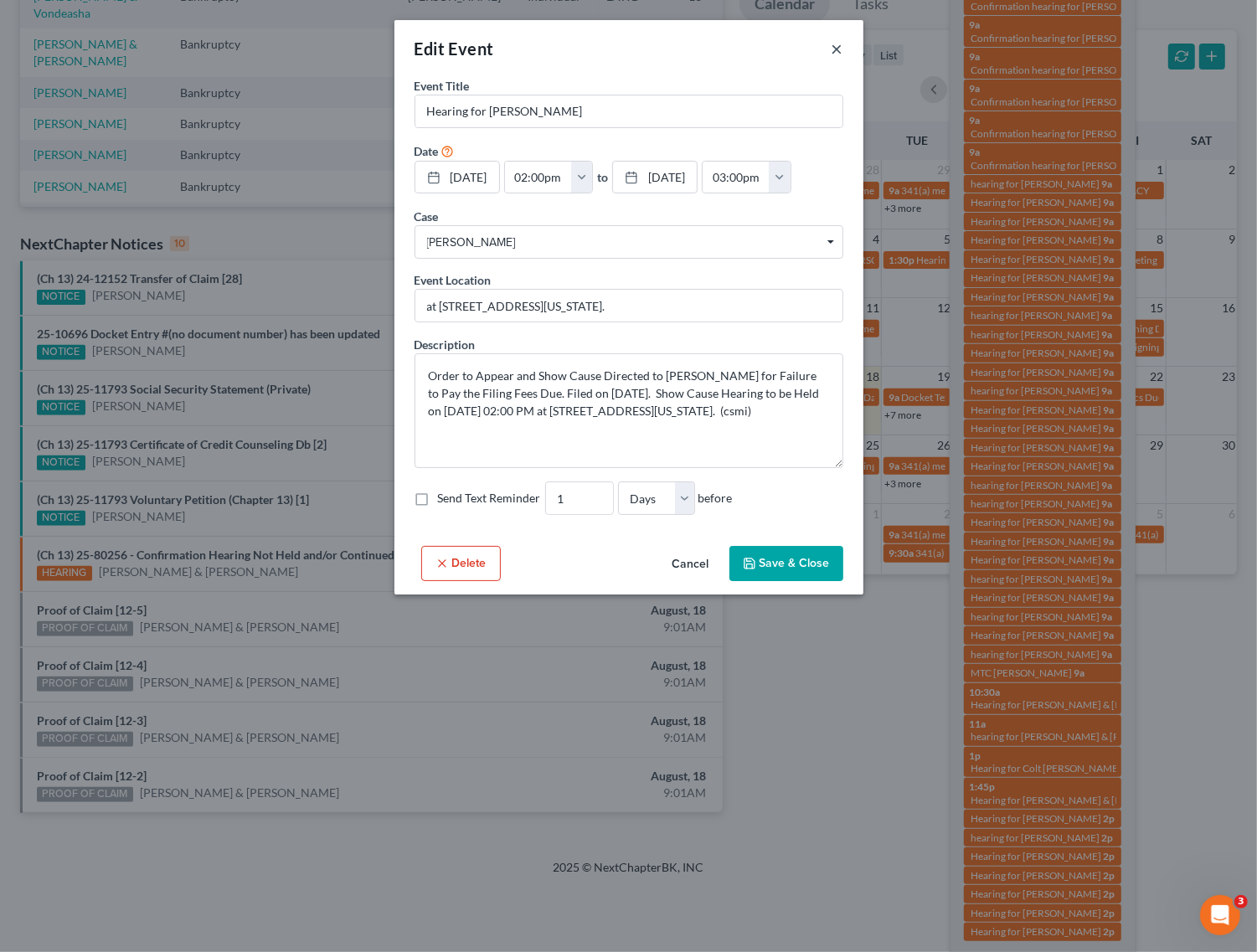
click at [835, 42] on button "×" at bounding box center [837, 48] width 12 height 20
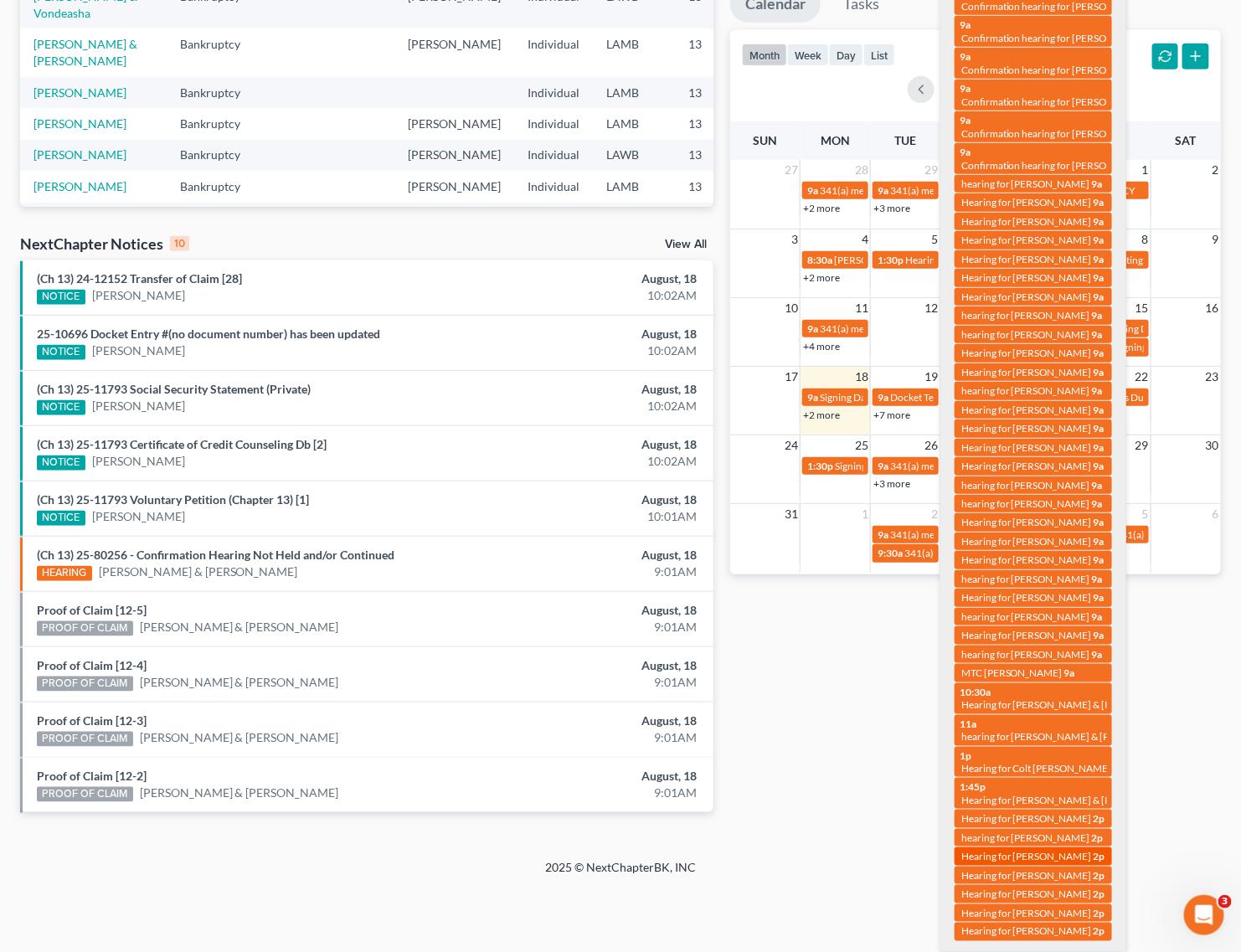
click at [1018, 853] on span "Hearing for [PERSON_NAME]" at bounding box center [1026, 856] width 131 height 13
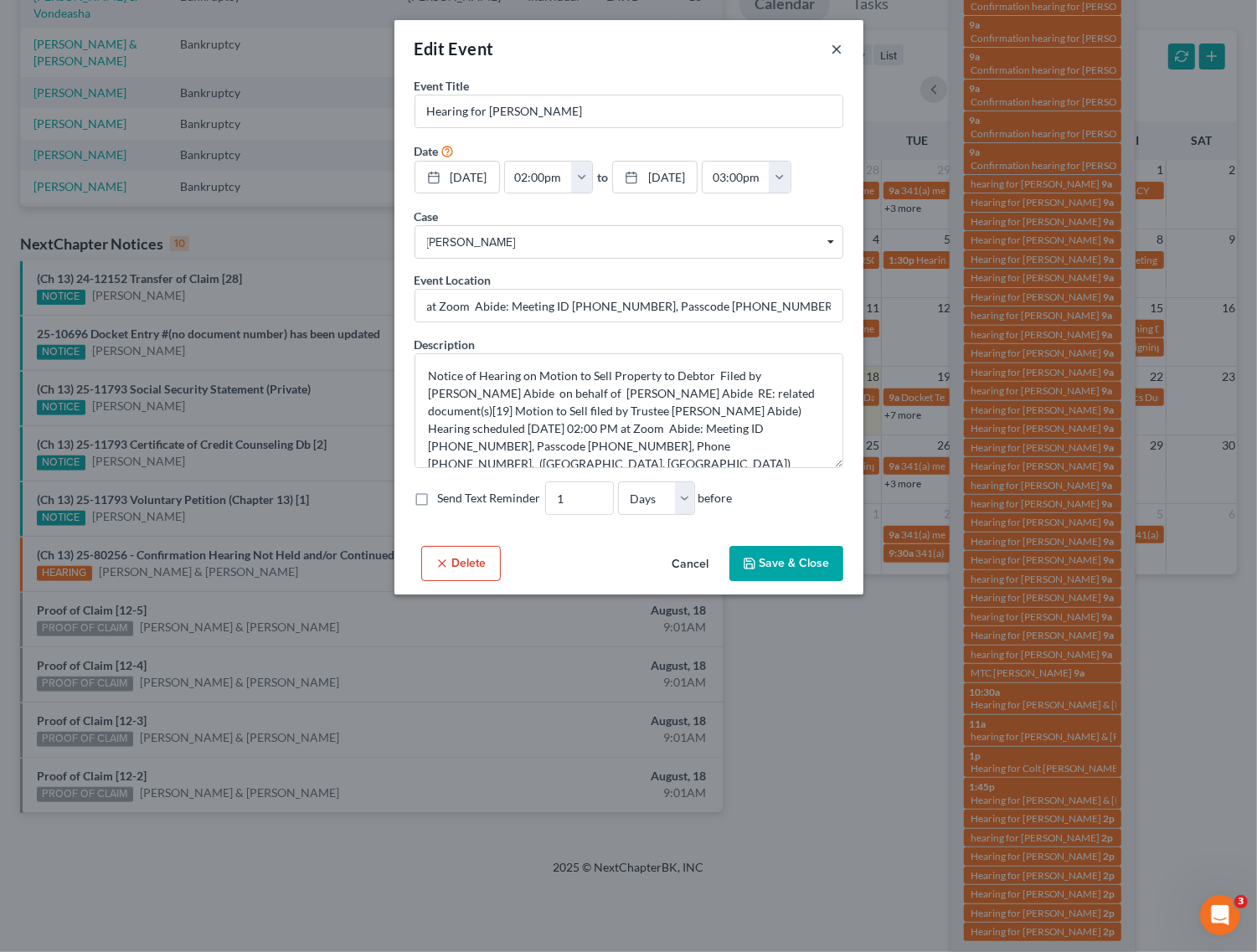
click at [833, 47] on button "×" at bounding box center [837, 48] width 12 height 20
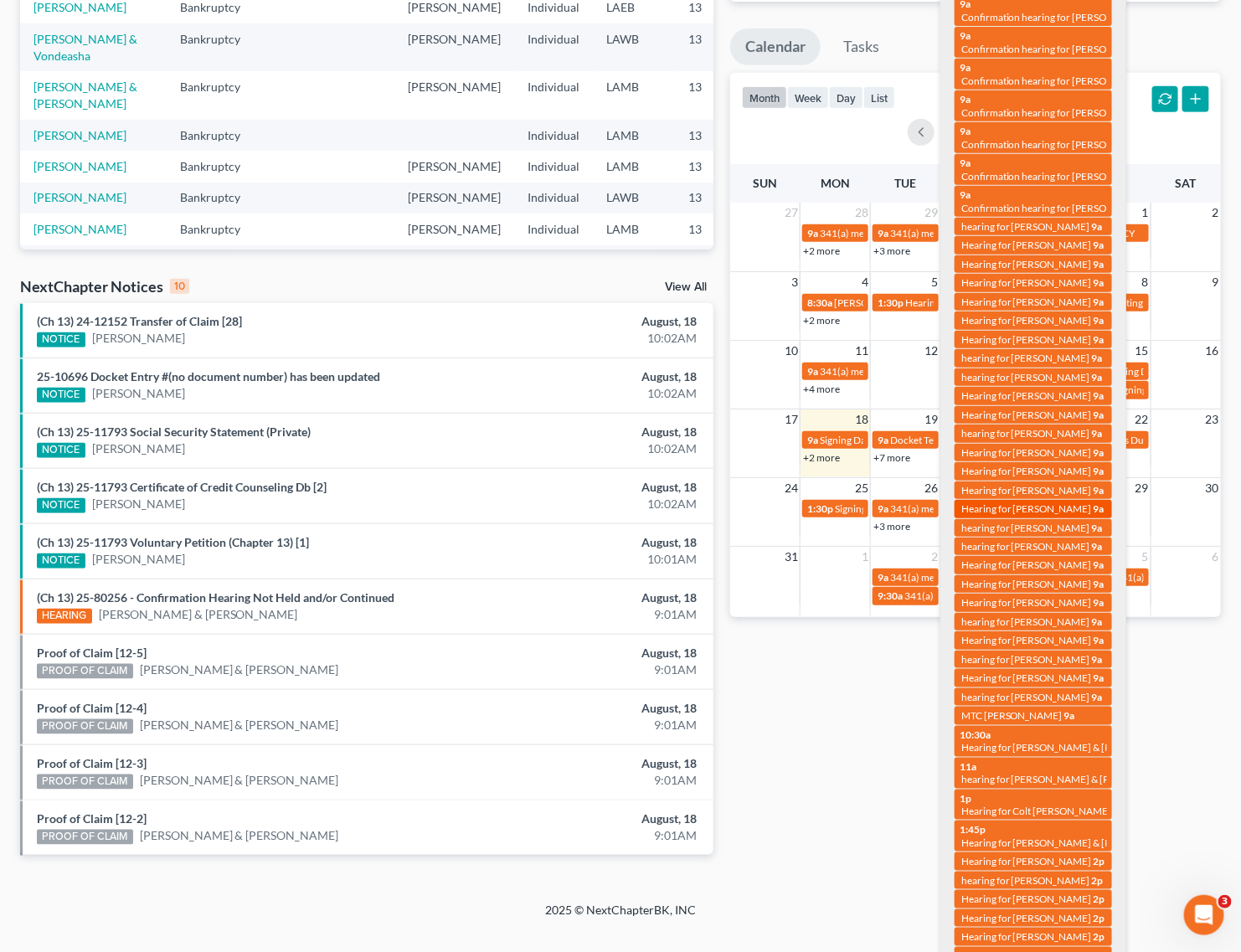
scroll to position [314, 0]
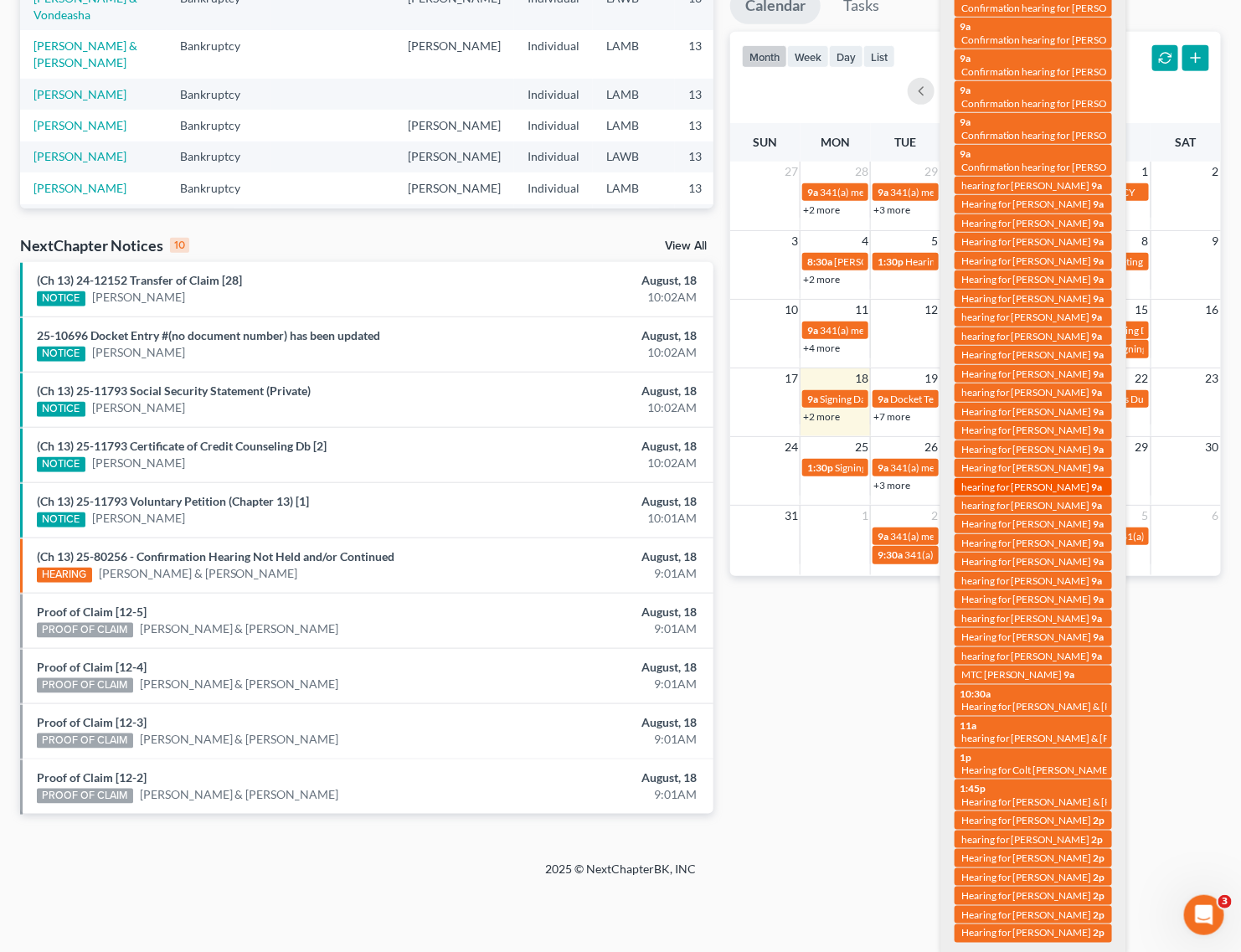
click at [1036, 493] on span "hearing for [PERSON_NAME]" at bounding box center [1025, 486] width 129 height 13
select select "Days"
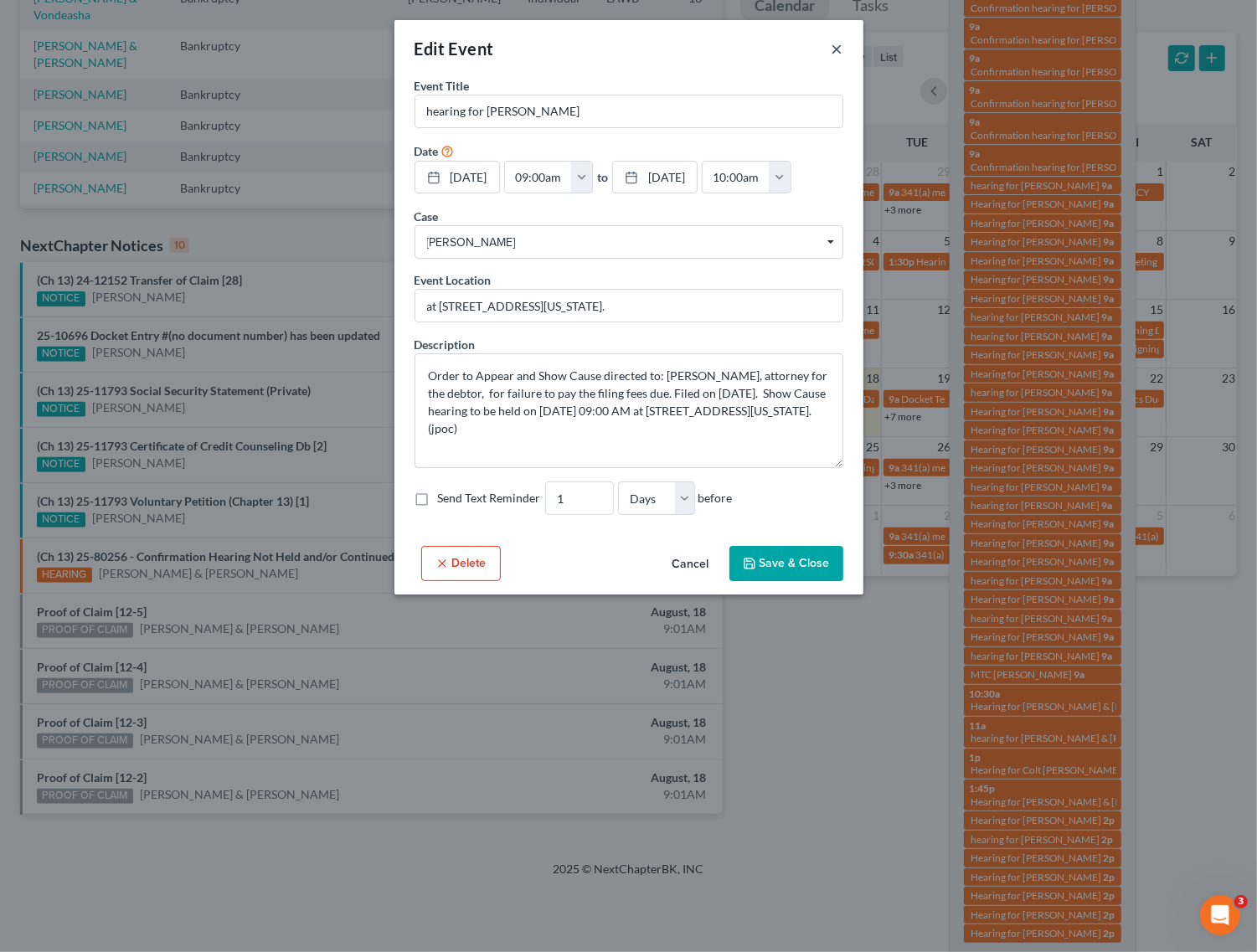
click at [838, 48] on button "×" at bounding box center [837, 48] width 12 height 20
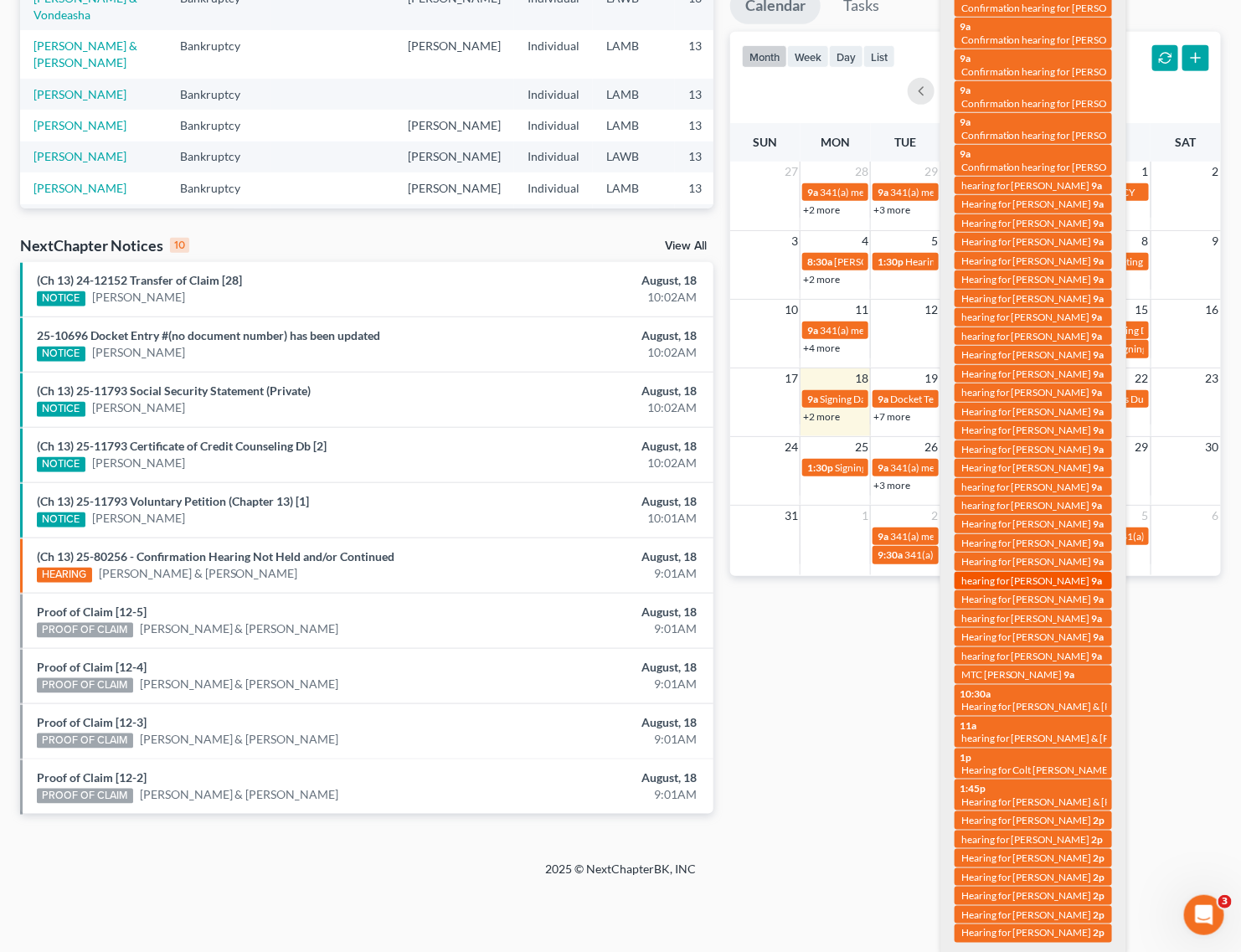
click at [1045, 589] on link "9a hearing for Tiffany Stevens" at bounding box center [1034, 581] width 157 height 18
select select "Days"
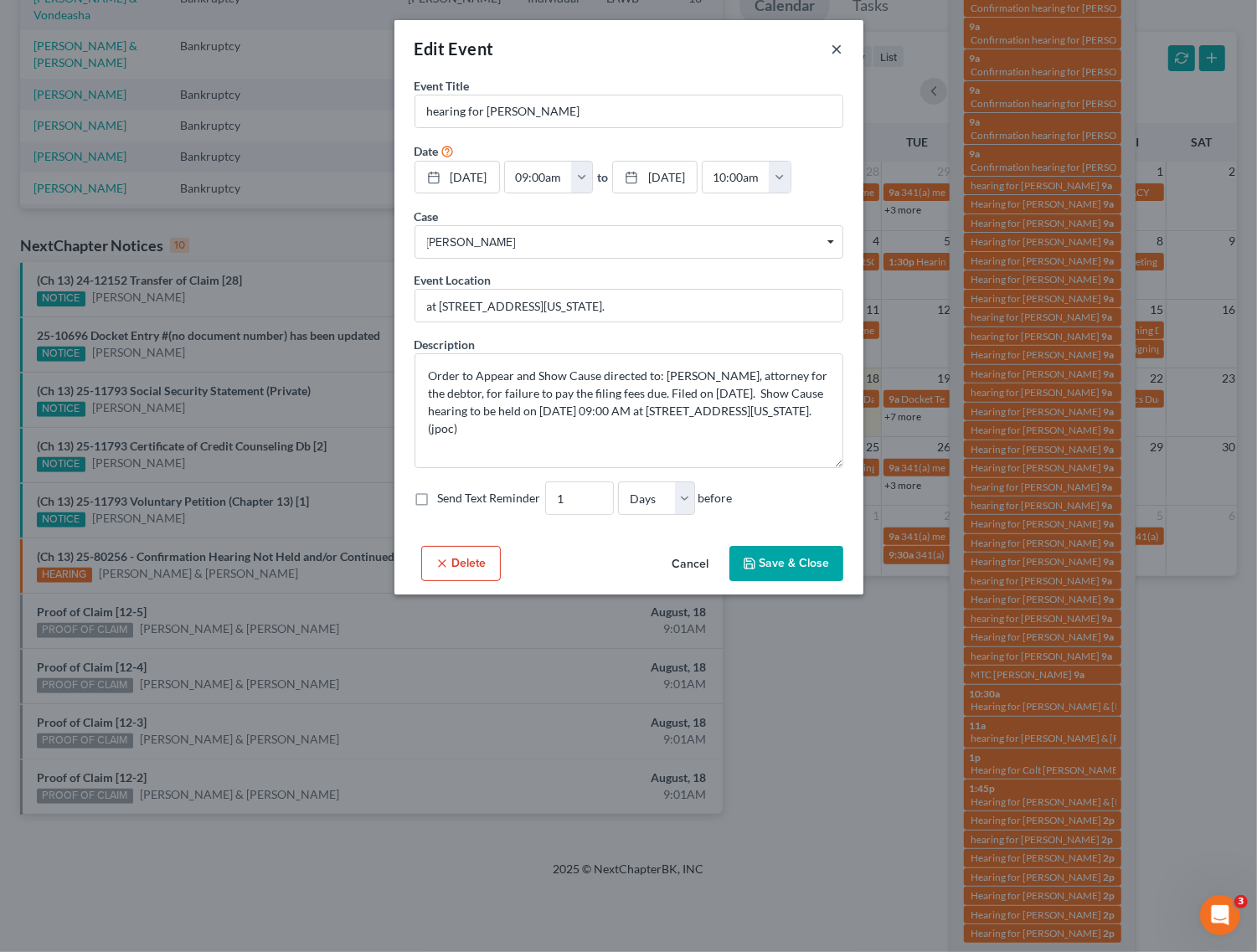
click at [842, 42] on button "×" at bounding box center [837, 48] width 12 height 20
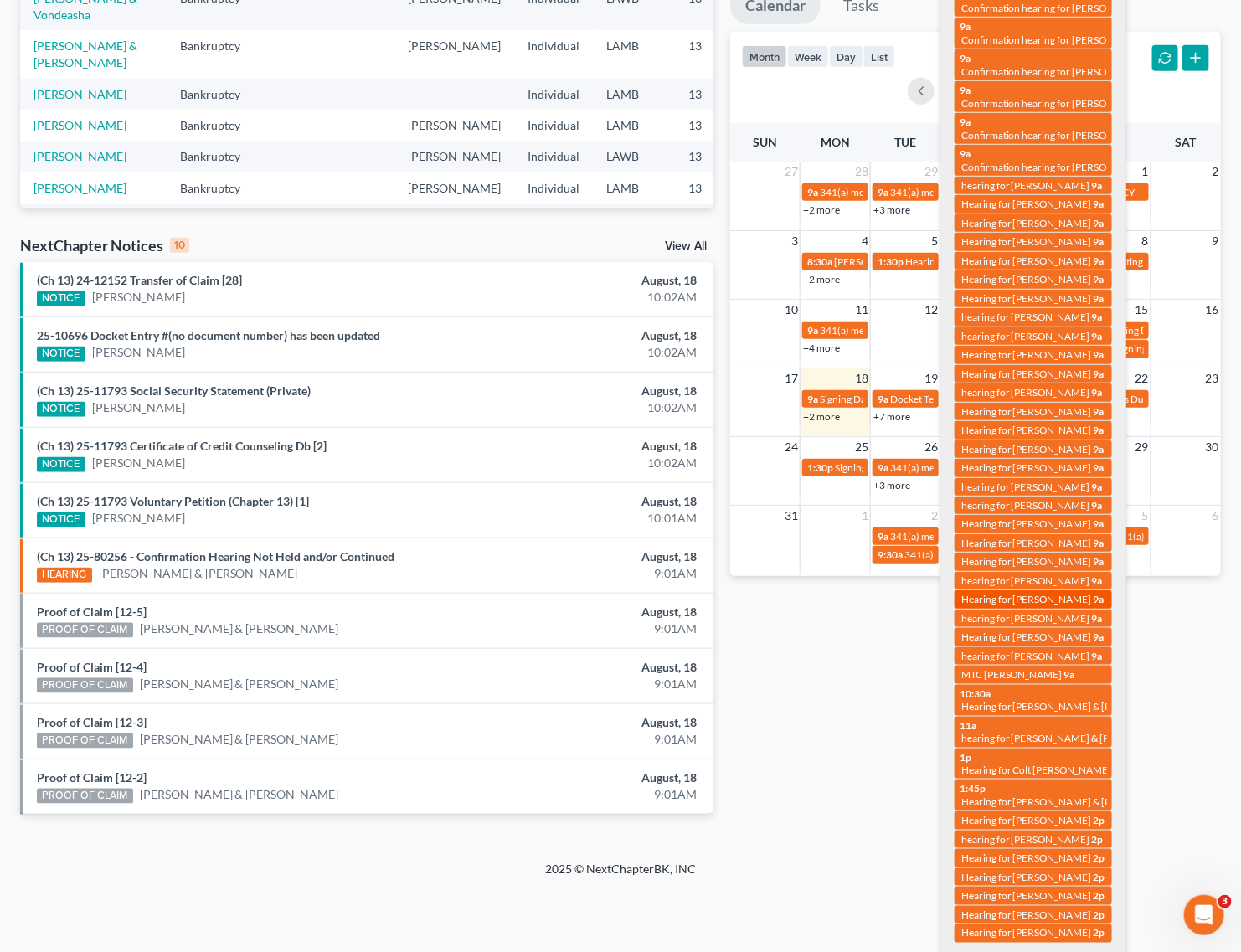
click at [1029, 605] on span "Hearing for [PERSON_NAME]" at bounding box center [1026, 598] width 131 height 13
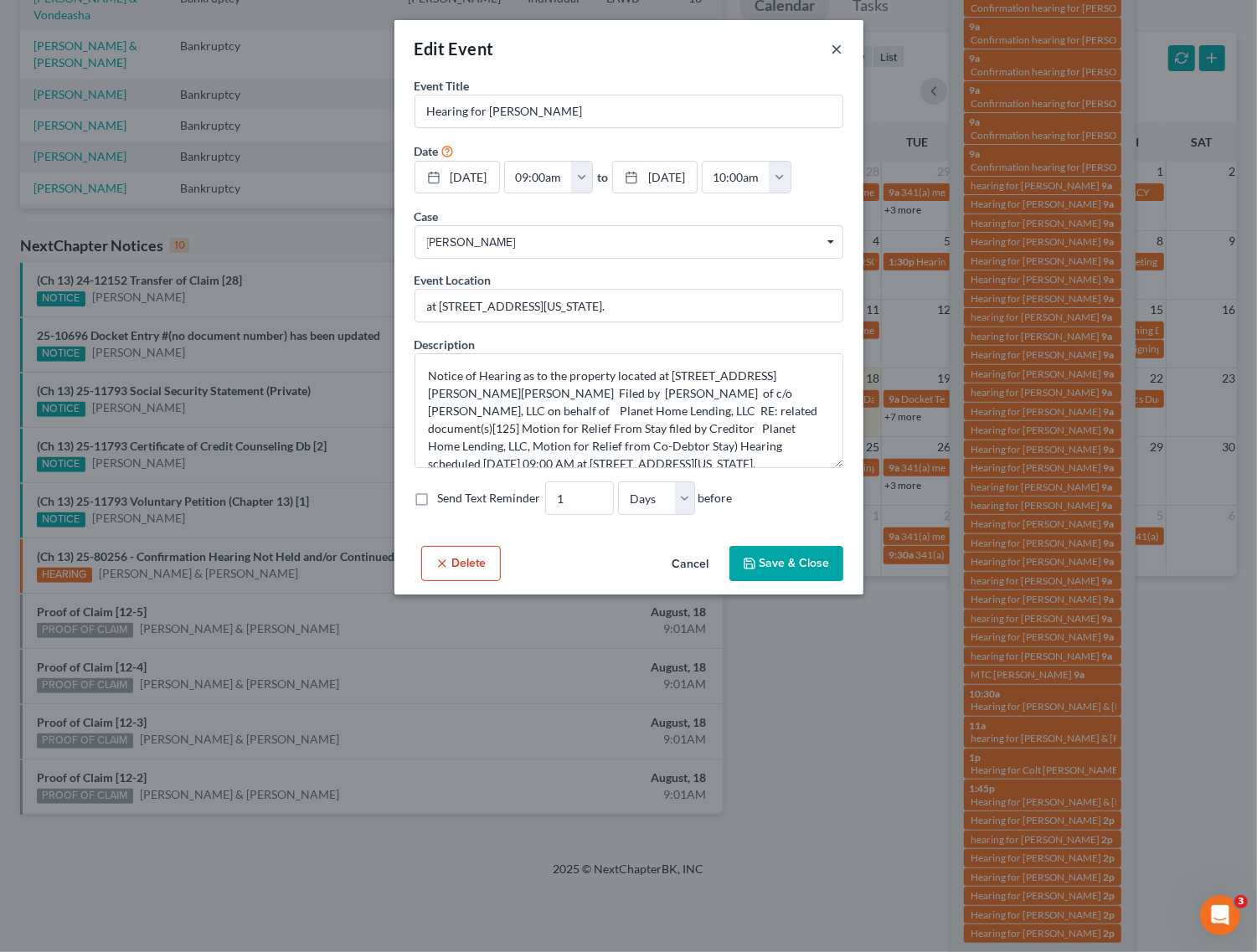
click at [838, 48] on button "×" at bounding box center [837, 48] width 12 height 20
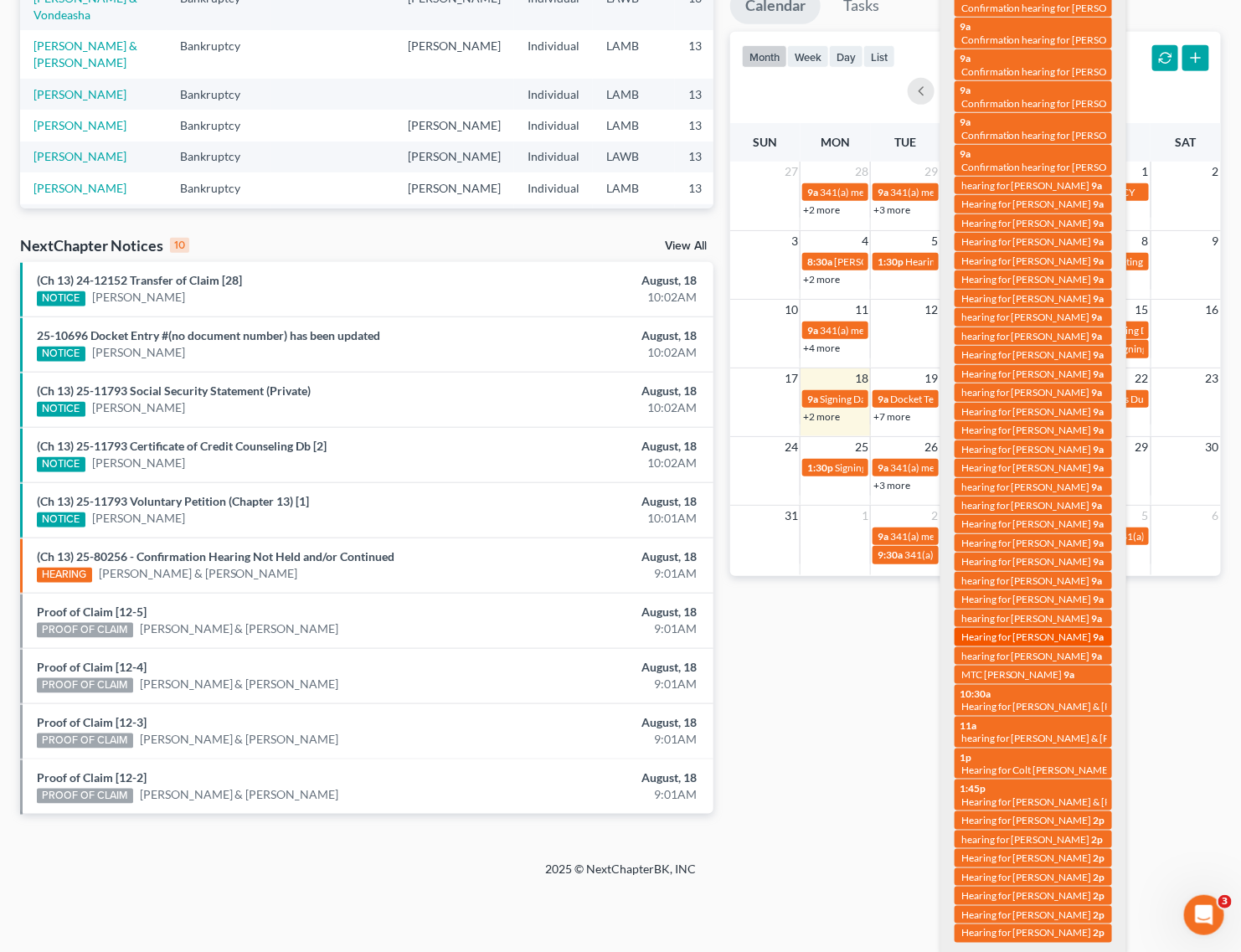
click at [1046, 644] on span "Hearing for [PERSON_NAME]" at bounding box center [1026, 637] width 131 height 13
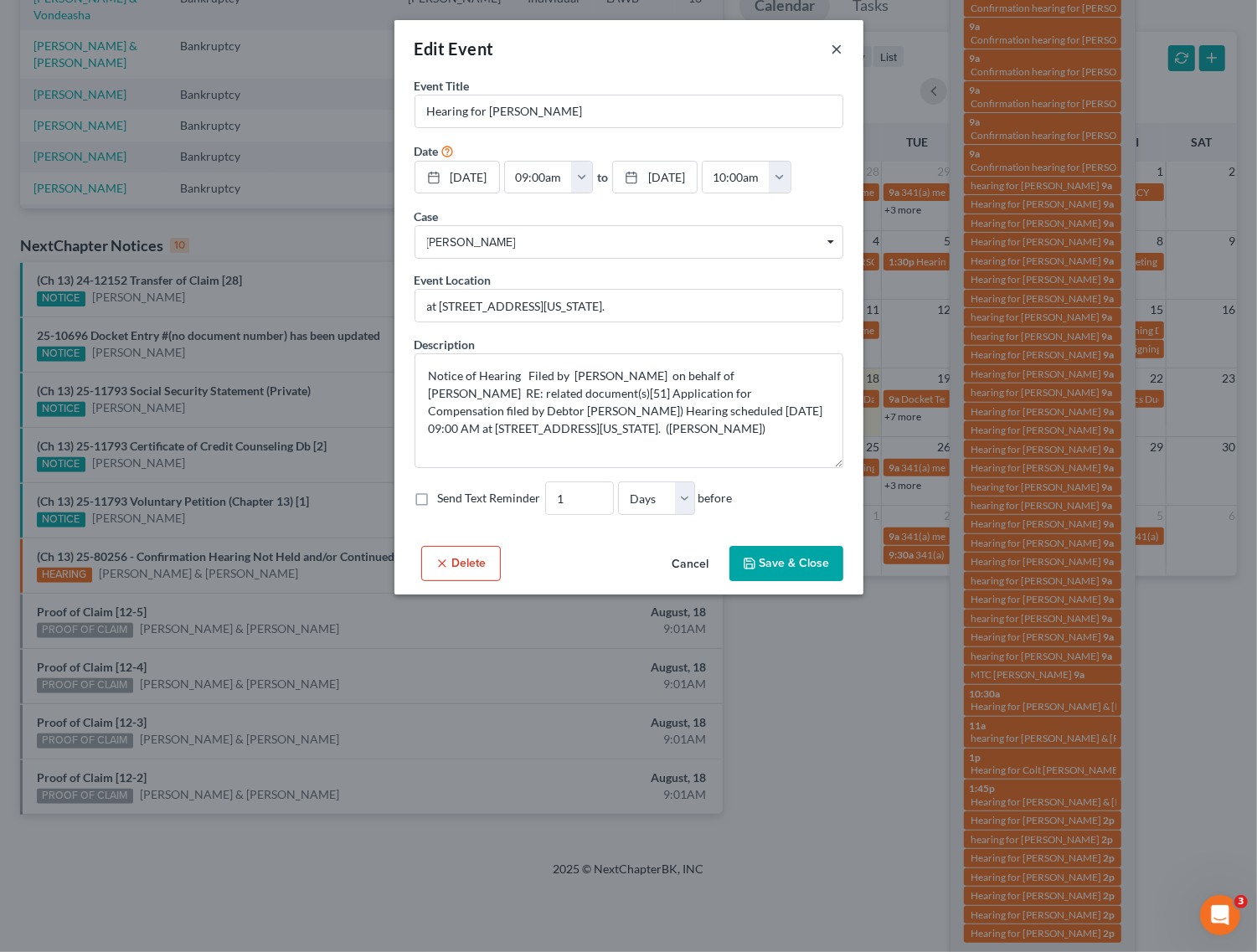
click at [833, 46] on button "×" at bounding box center [837, 48] width 12 height 20
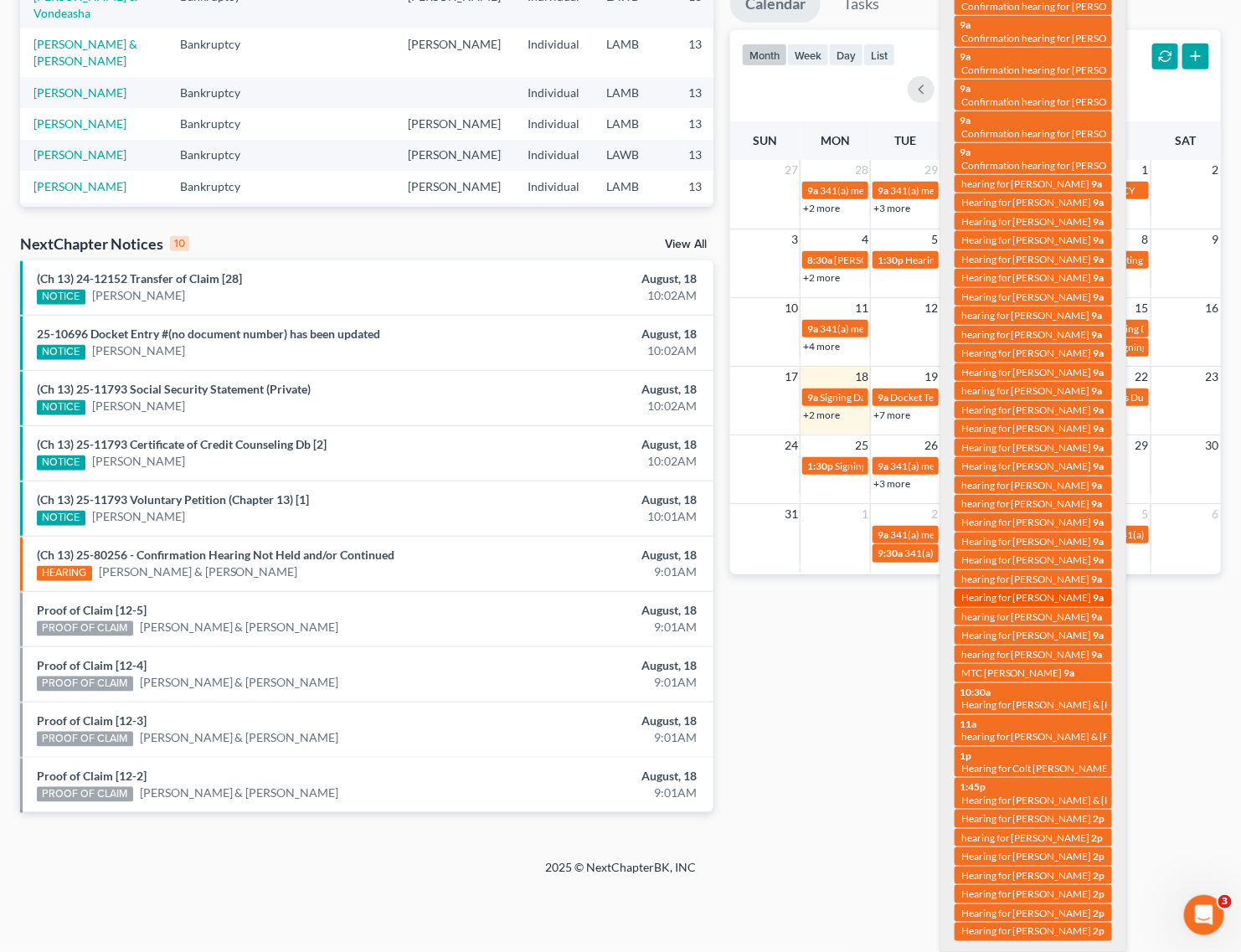
scroll to position [339, 0]
click at [1018, 711] on span "Hearing for [PERSON_NAME] & [PERSON_NAME]" at bounding box center [1070, 704] width 219 height 13
select select "Days"
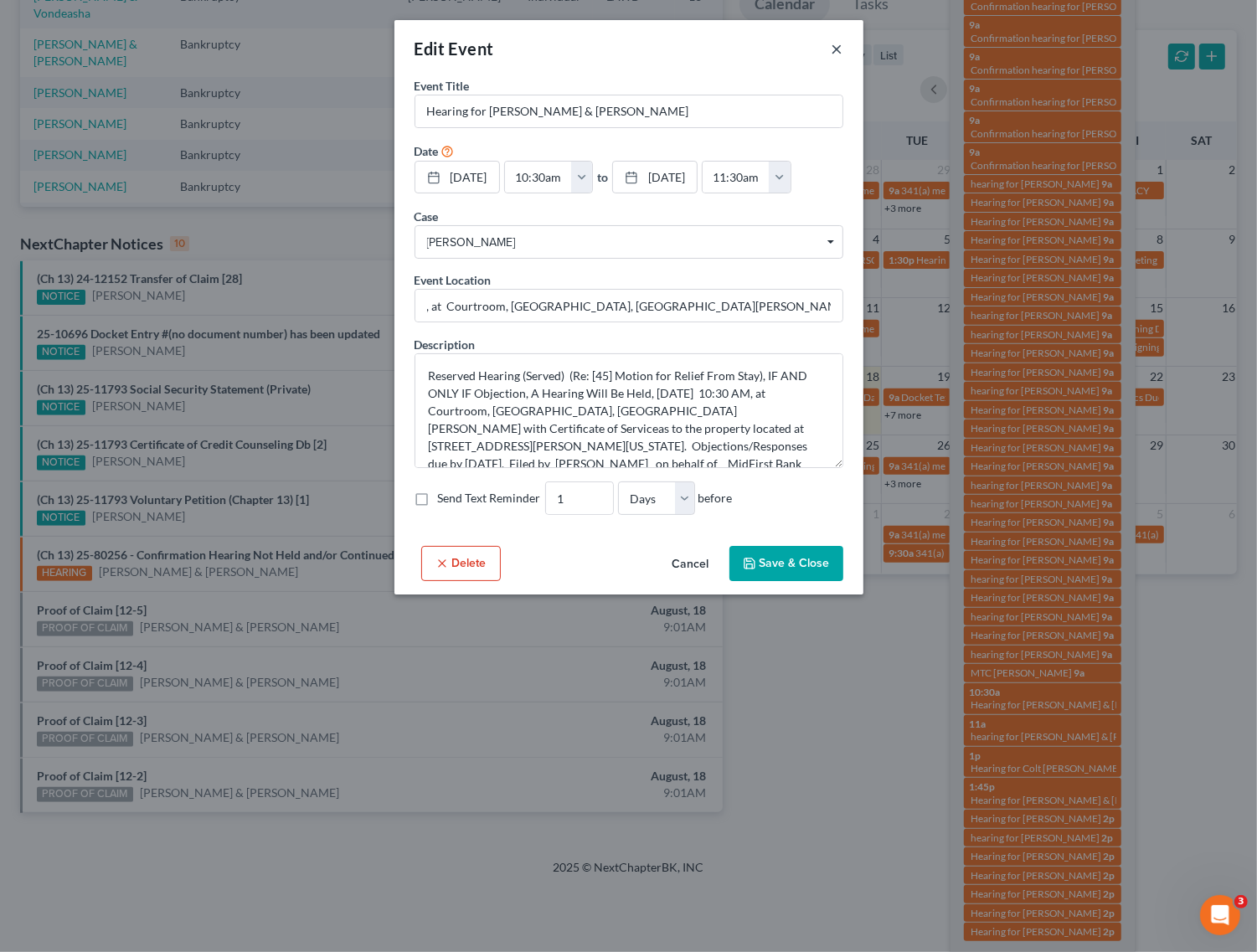
click at [834, 53] on button "×" at bounding box center [837, 48] width 12 height 20
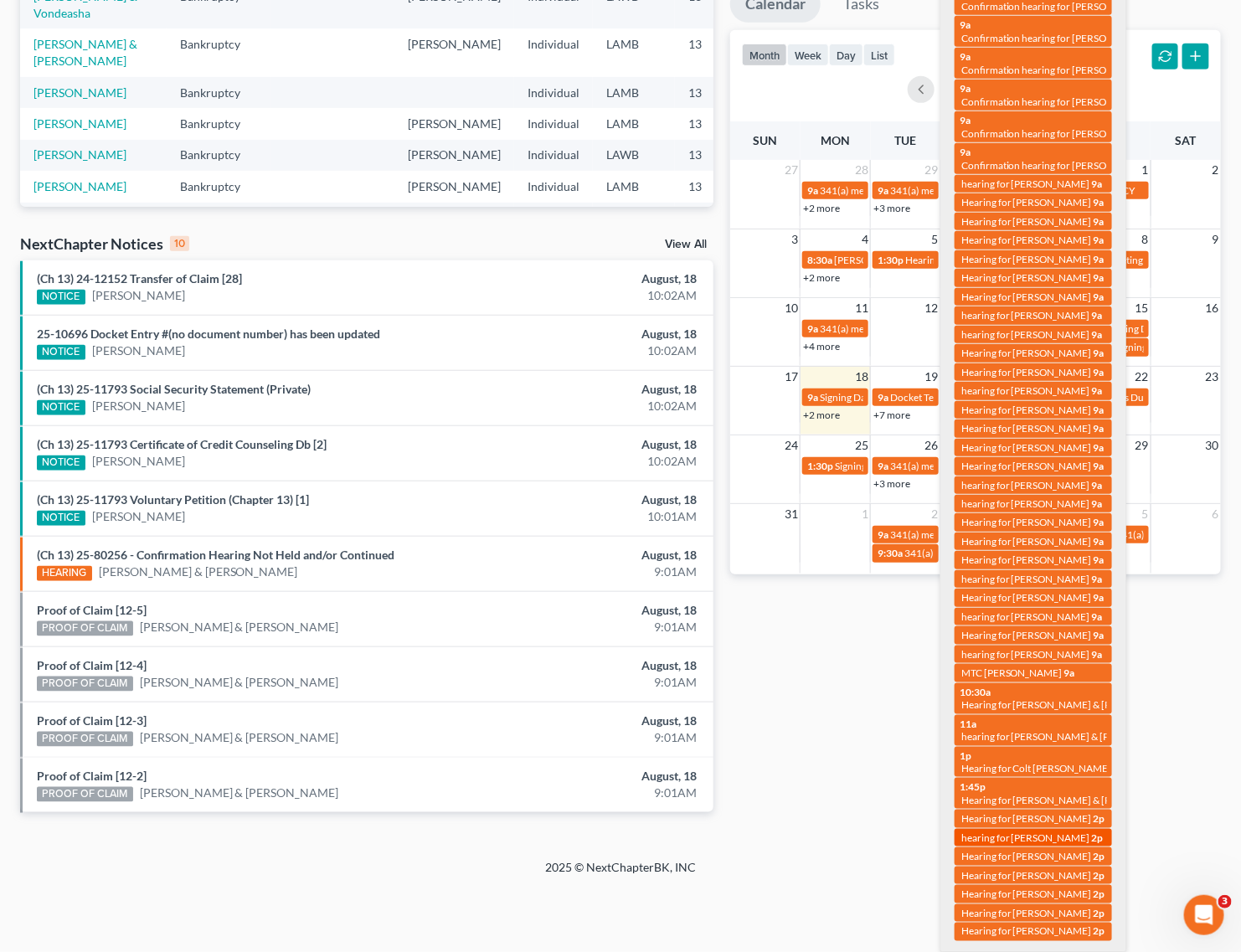
click at [1035, 839] on span "hearing for [PERSON_NAME]" at bounding box center [1025, 837] width 129 height 13
select select "Days"
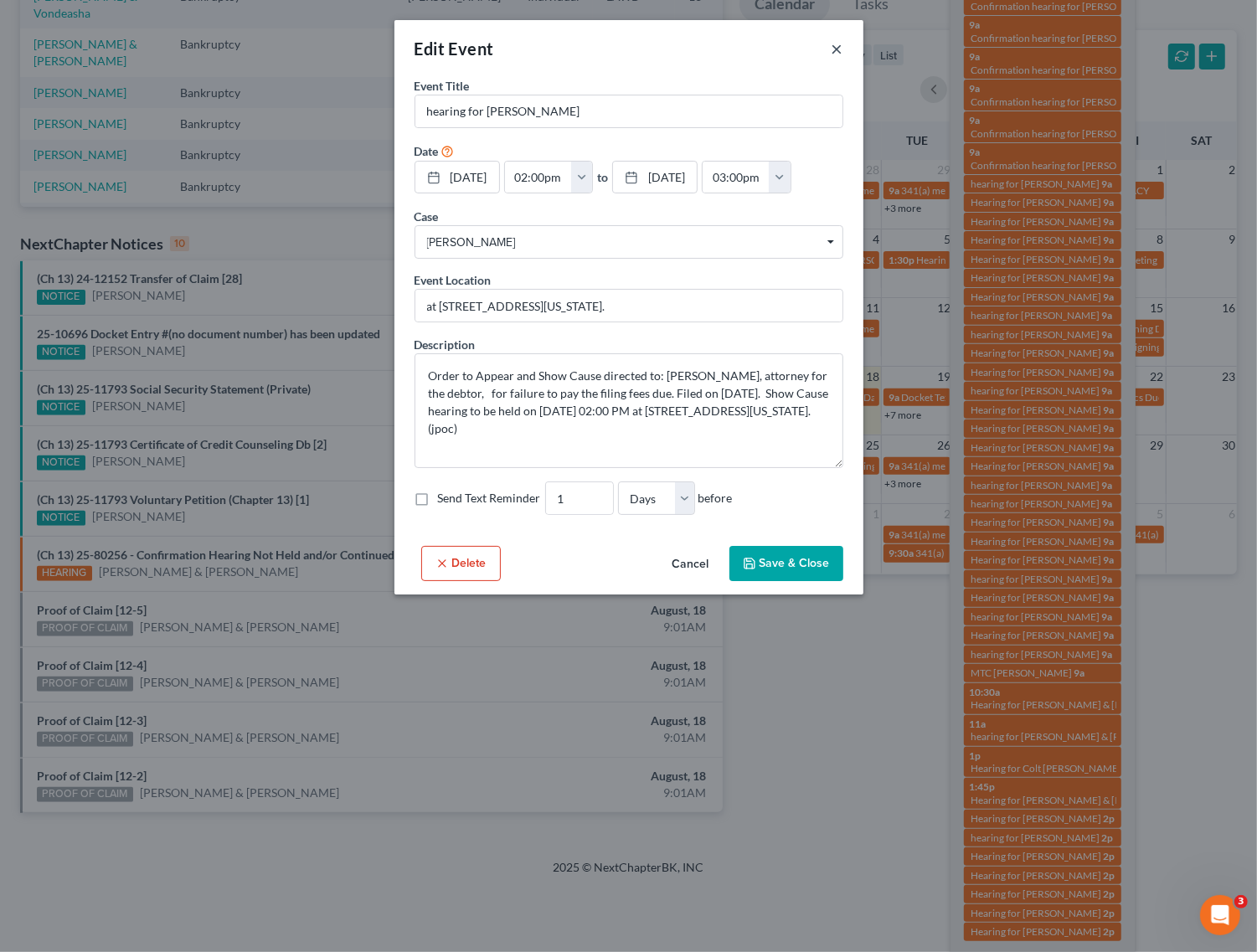
click at [836, 50] on button "×" at bounding box center [837, 48] width 12 height 20
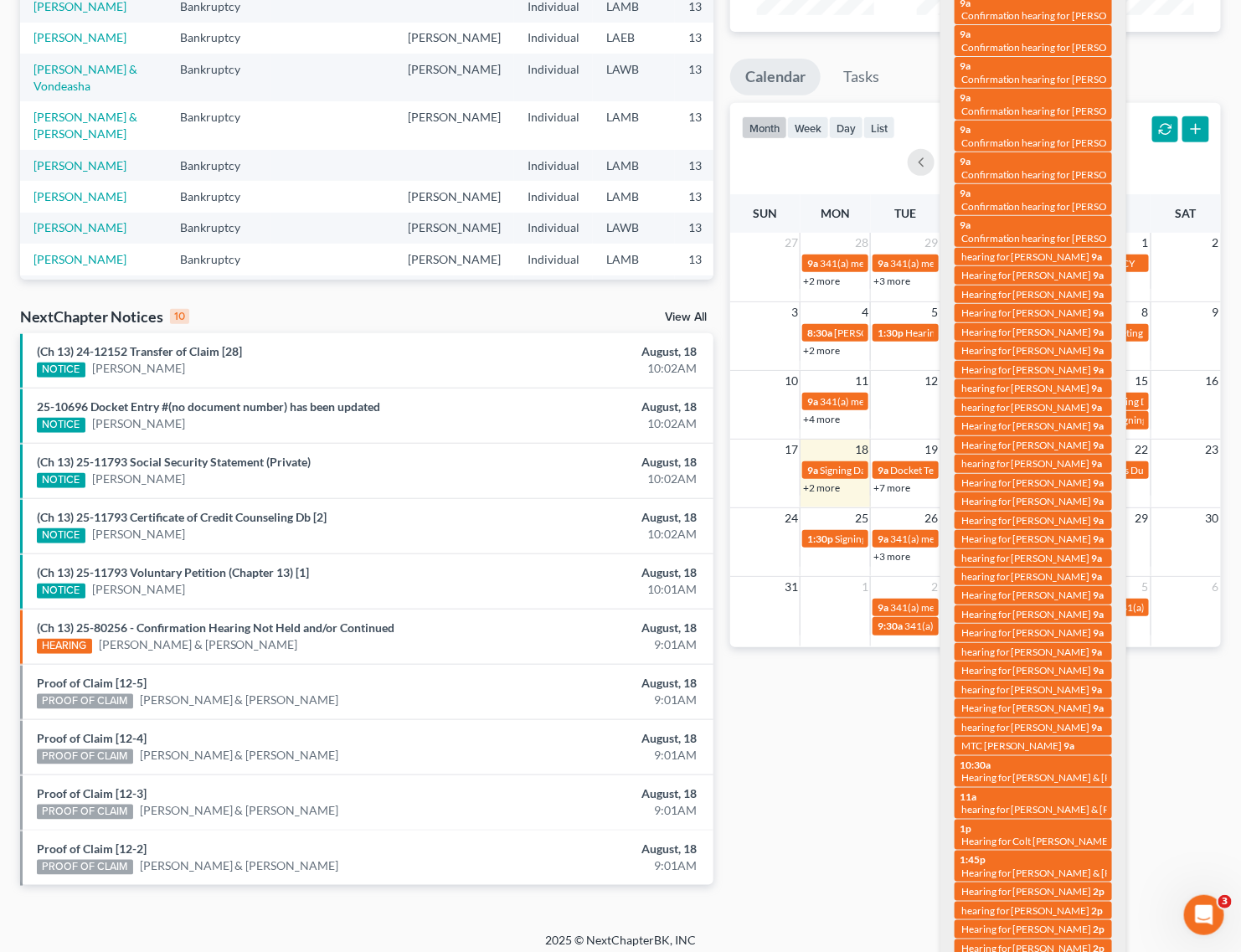
scroll to position [0, 0]
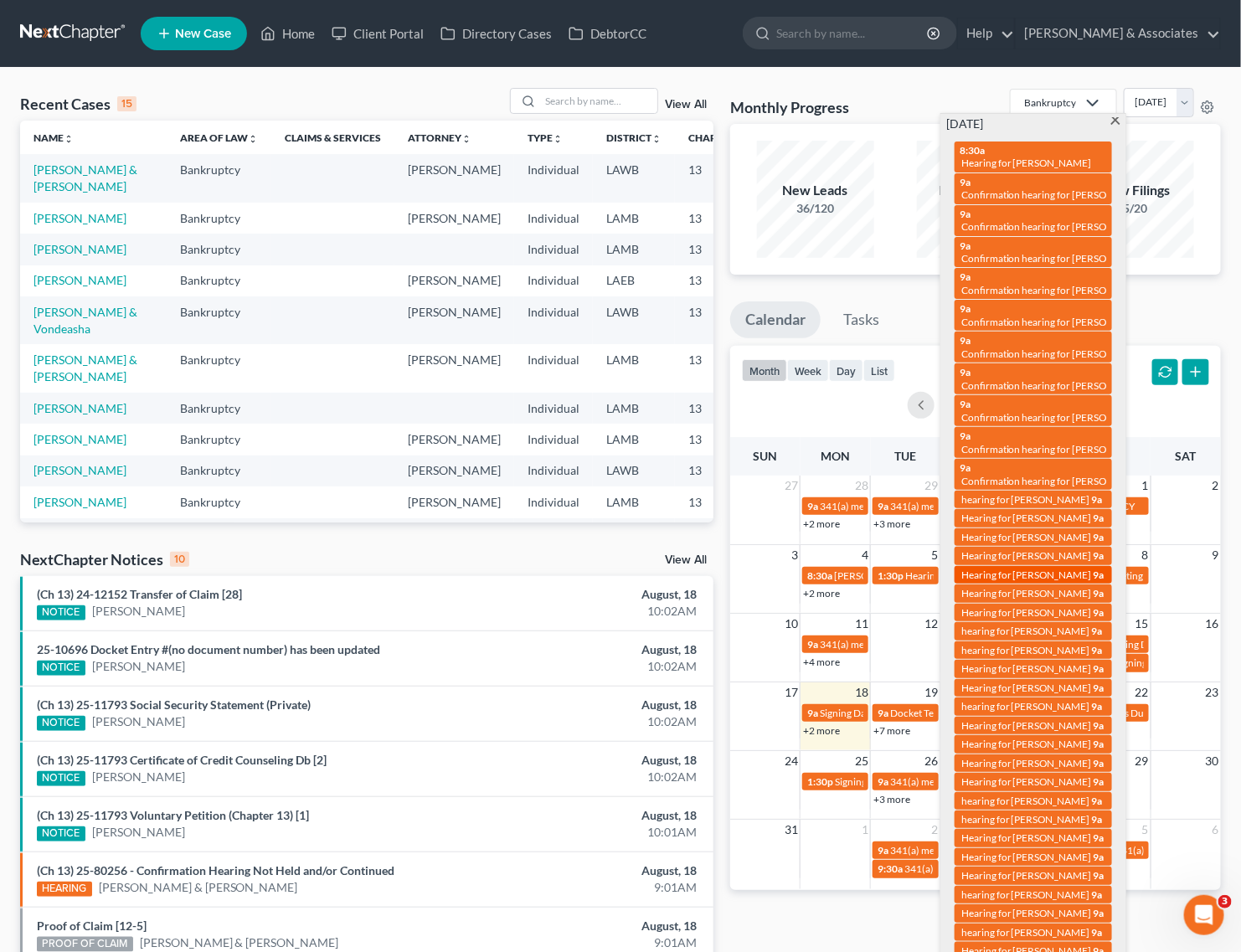
click at [1057, 569] on span "Hearing for [PERSON_NAME]" at bounding box center [1026, 575] width 131 height 13
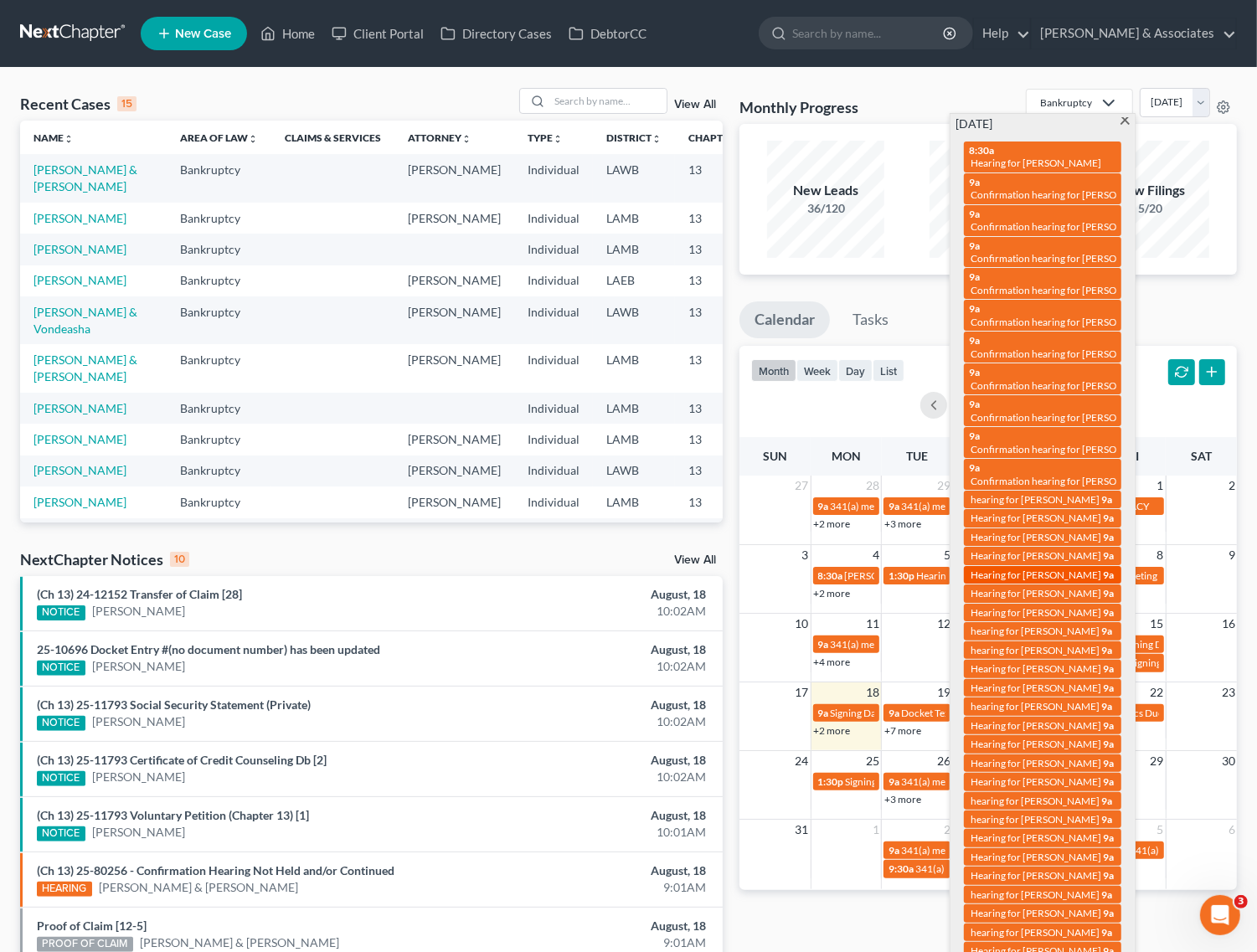
select select "Days"
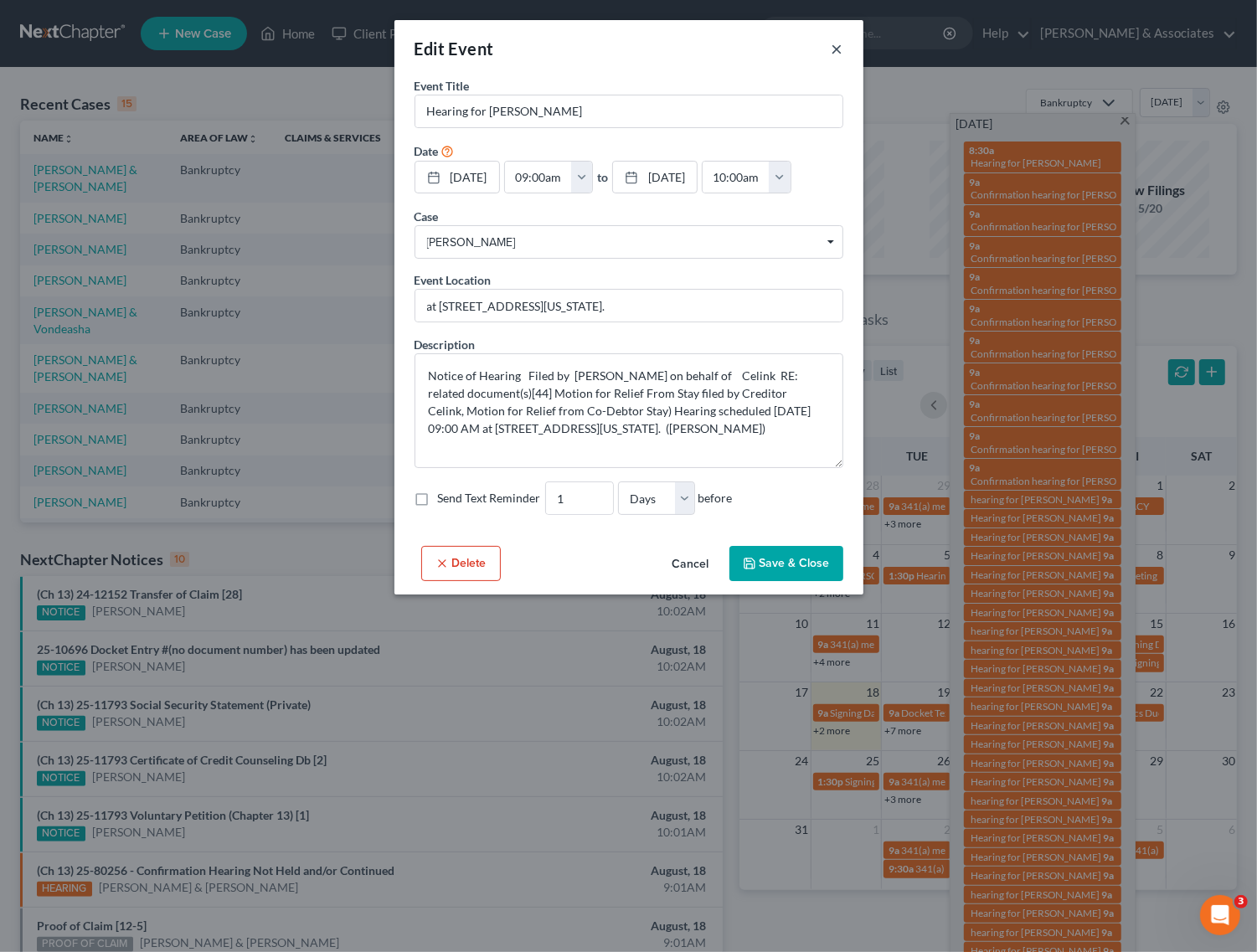
click at [836, 47] on button "×" at bounding box center [837, 48] width 12 height 20
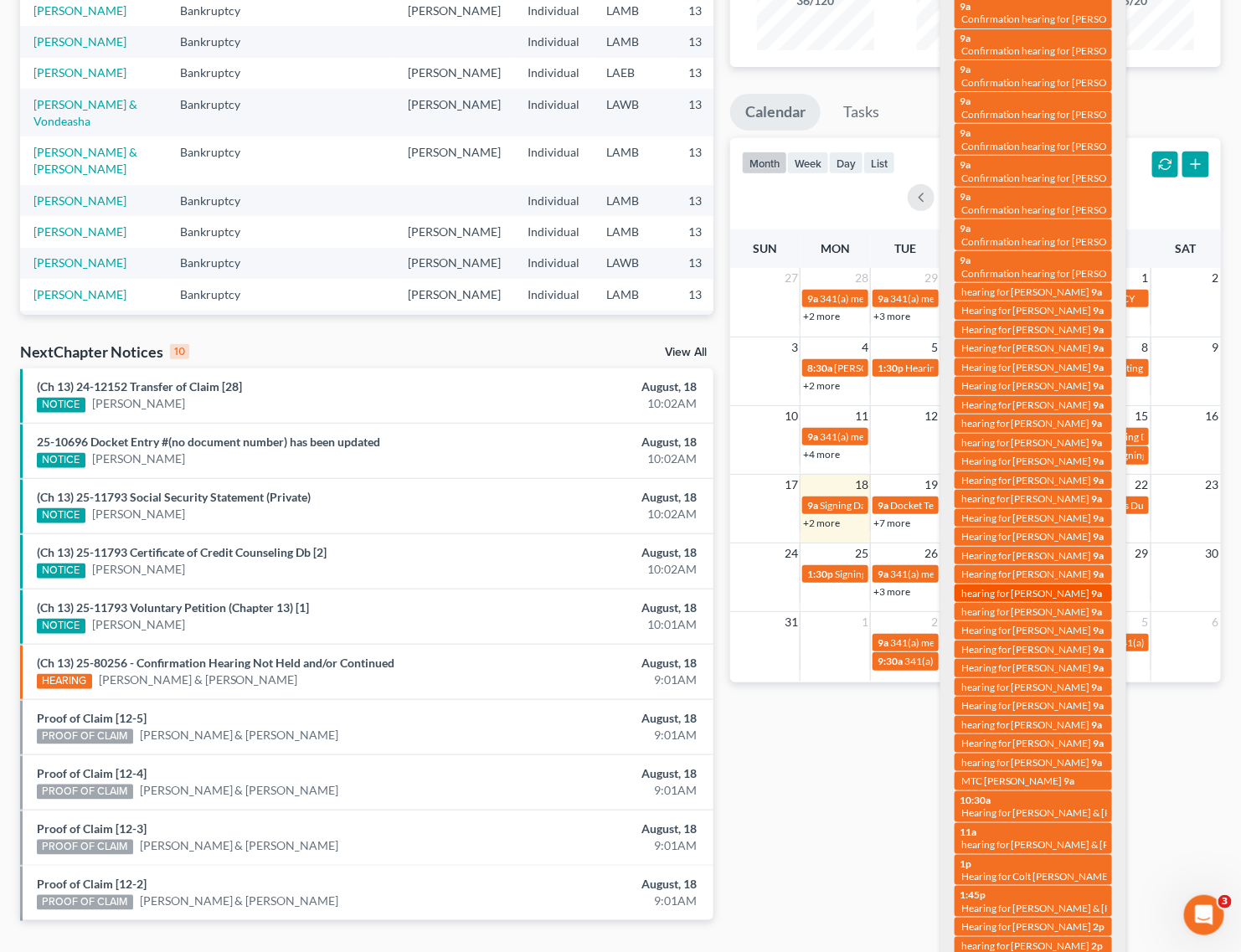
scroll to position [209, 0]
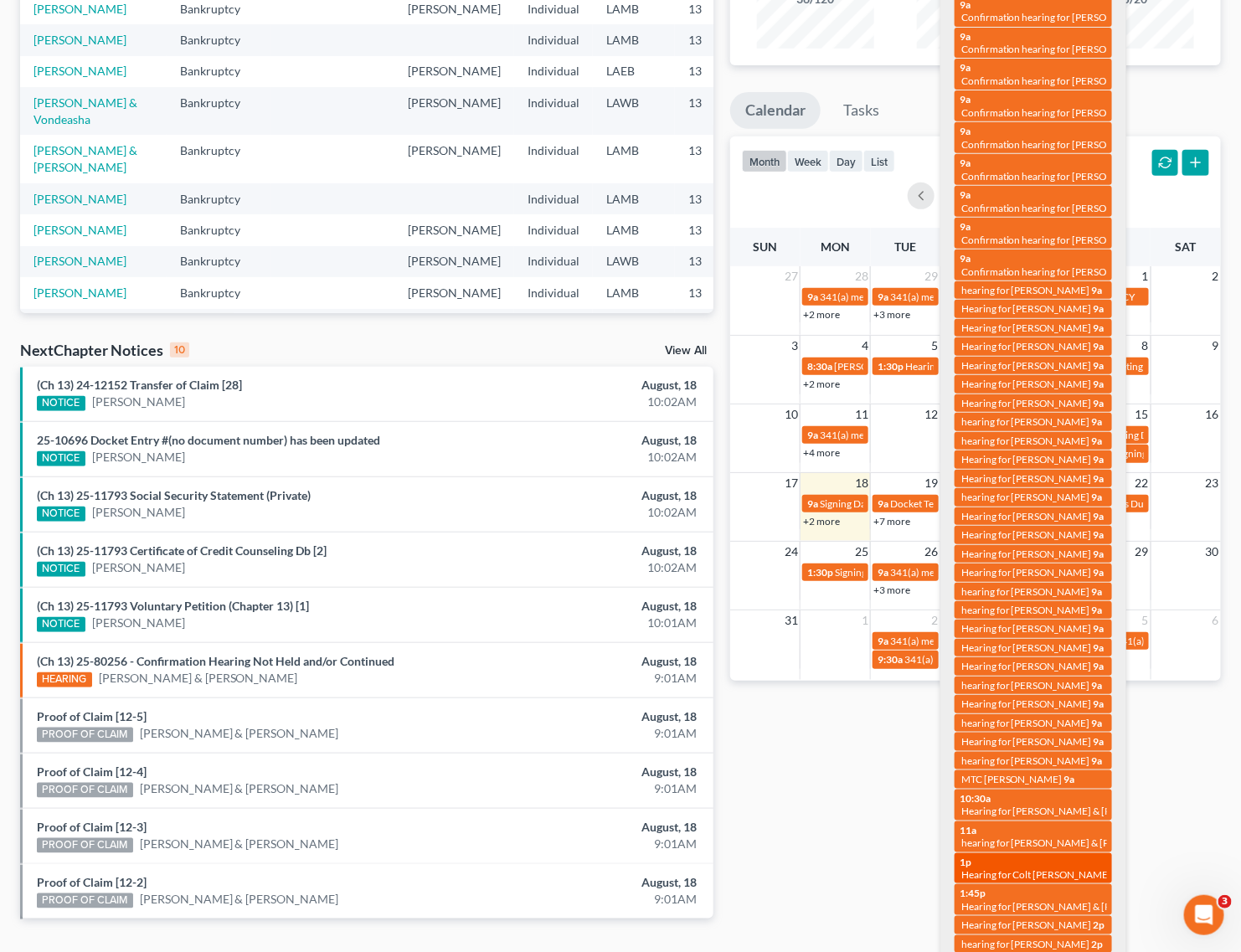
click at [1022, 884] on link "1p Hearing for Colt Cusick" at bounding box center [1034, 869] width 157 height 31
select select "Days"
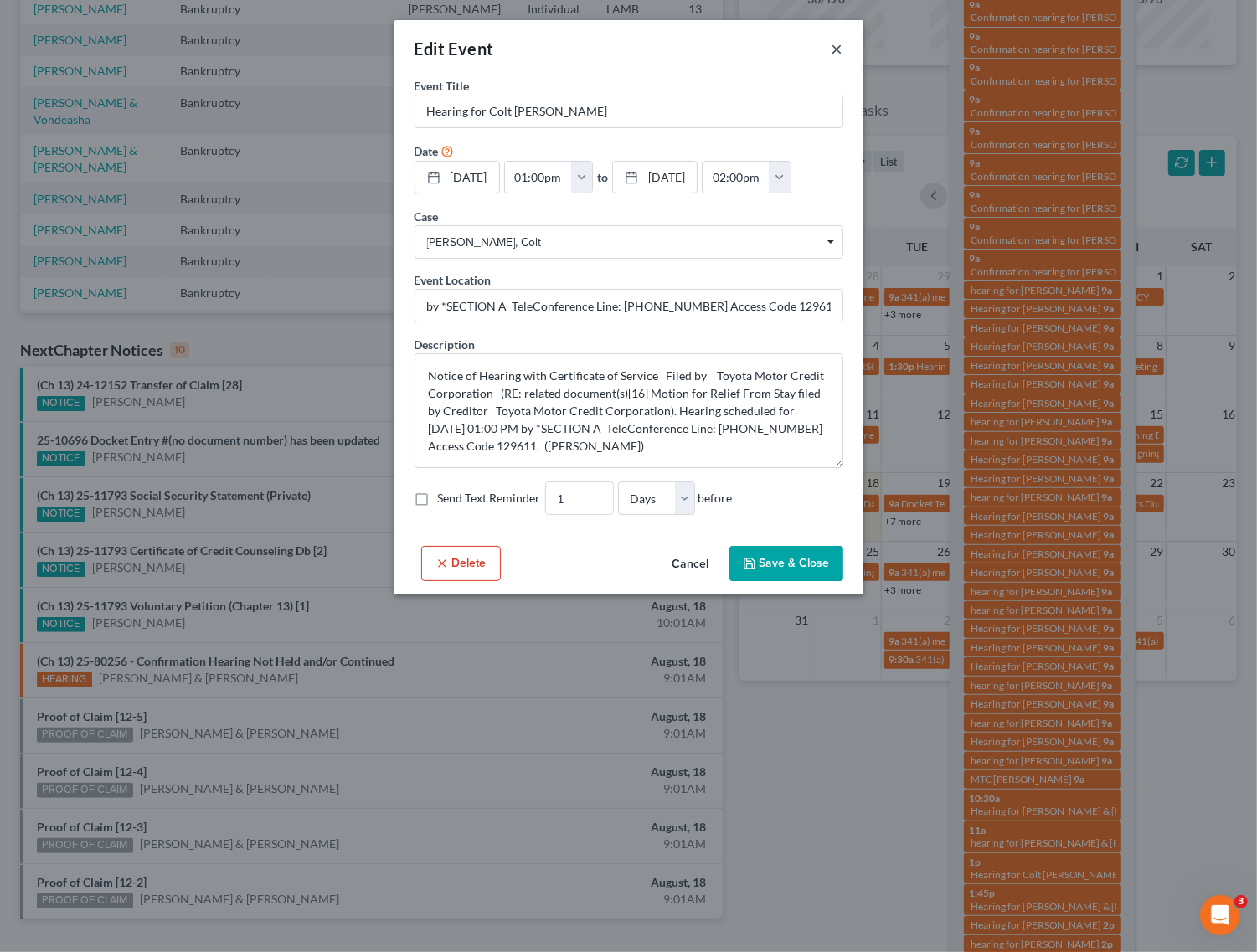
click at [833, 44] on button "×" at bounding box center [837, 48] width 12 height 20
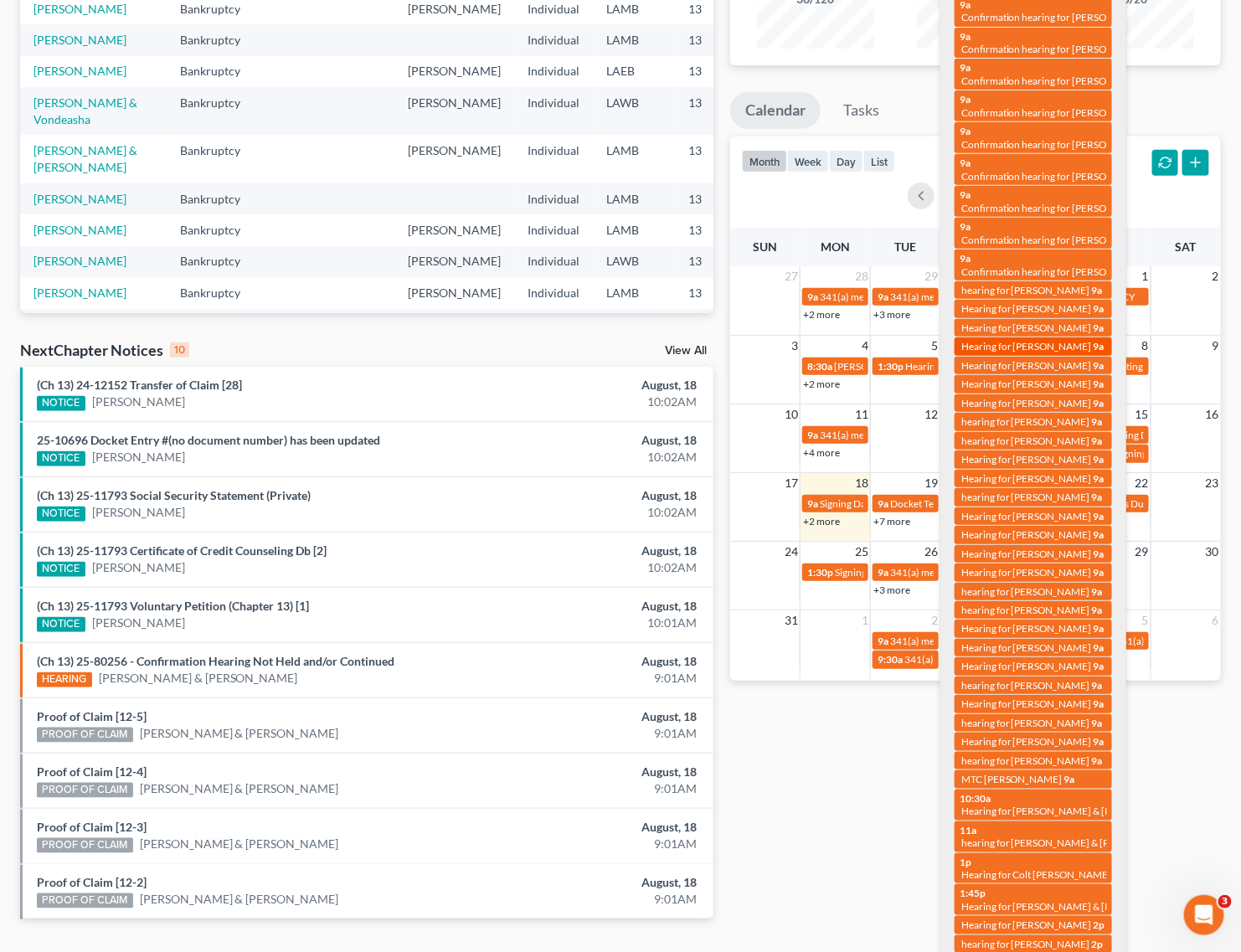
click at [1073, 340] on span "Hearing for [PERSON_NAME]" at bounding box center [1026, 346] width 131 height 13
select select "Days"
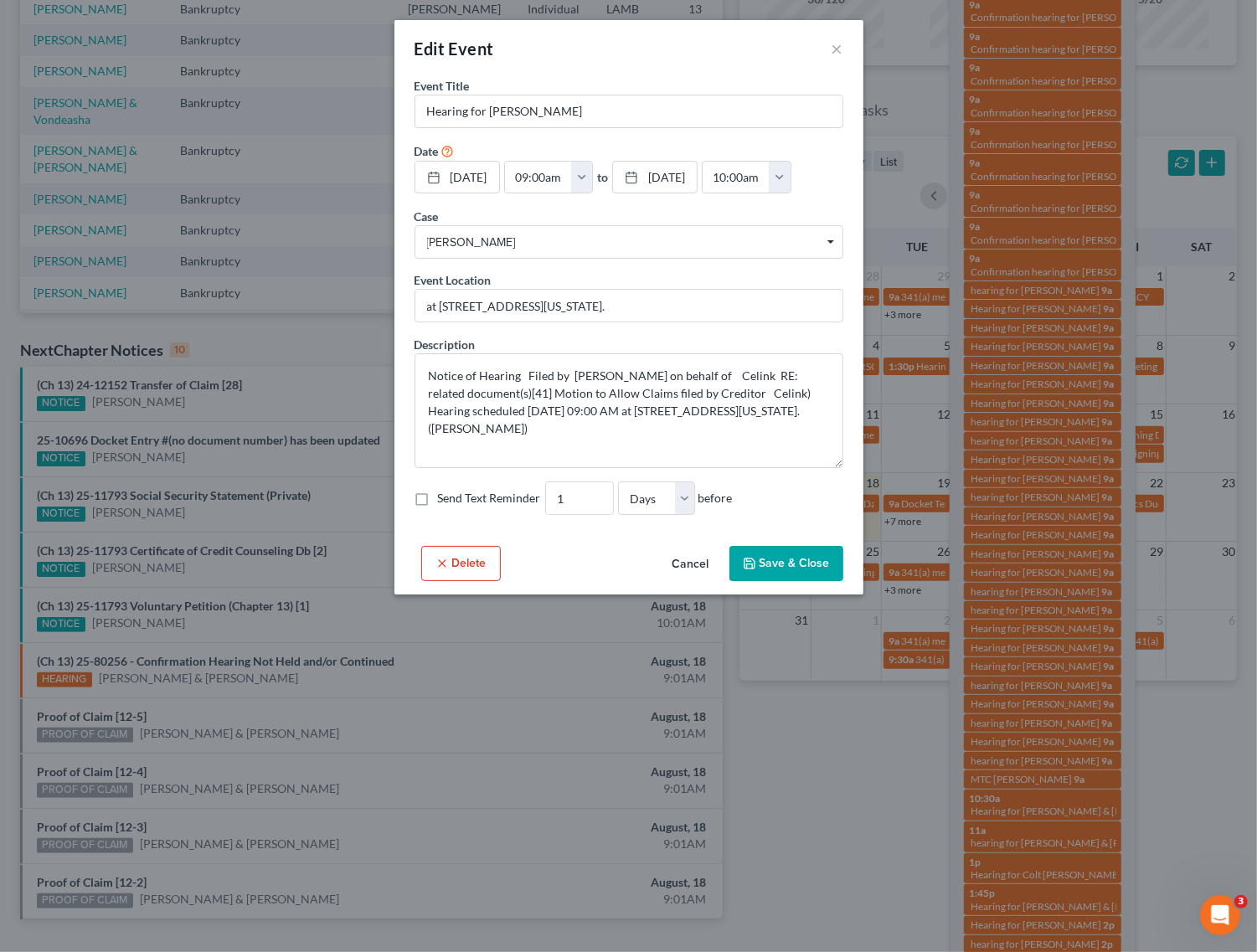
click at [800, 47] on div "Edit Event ×" at bounding box center [628, 48] width 469 height 57
click at [840, 55] on button "×" at bounding box center [837, 48] width 12 height 20
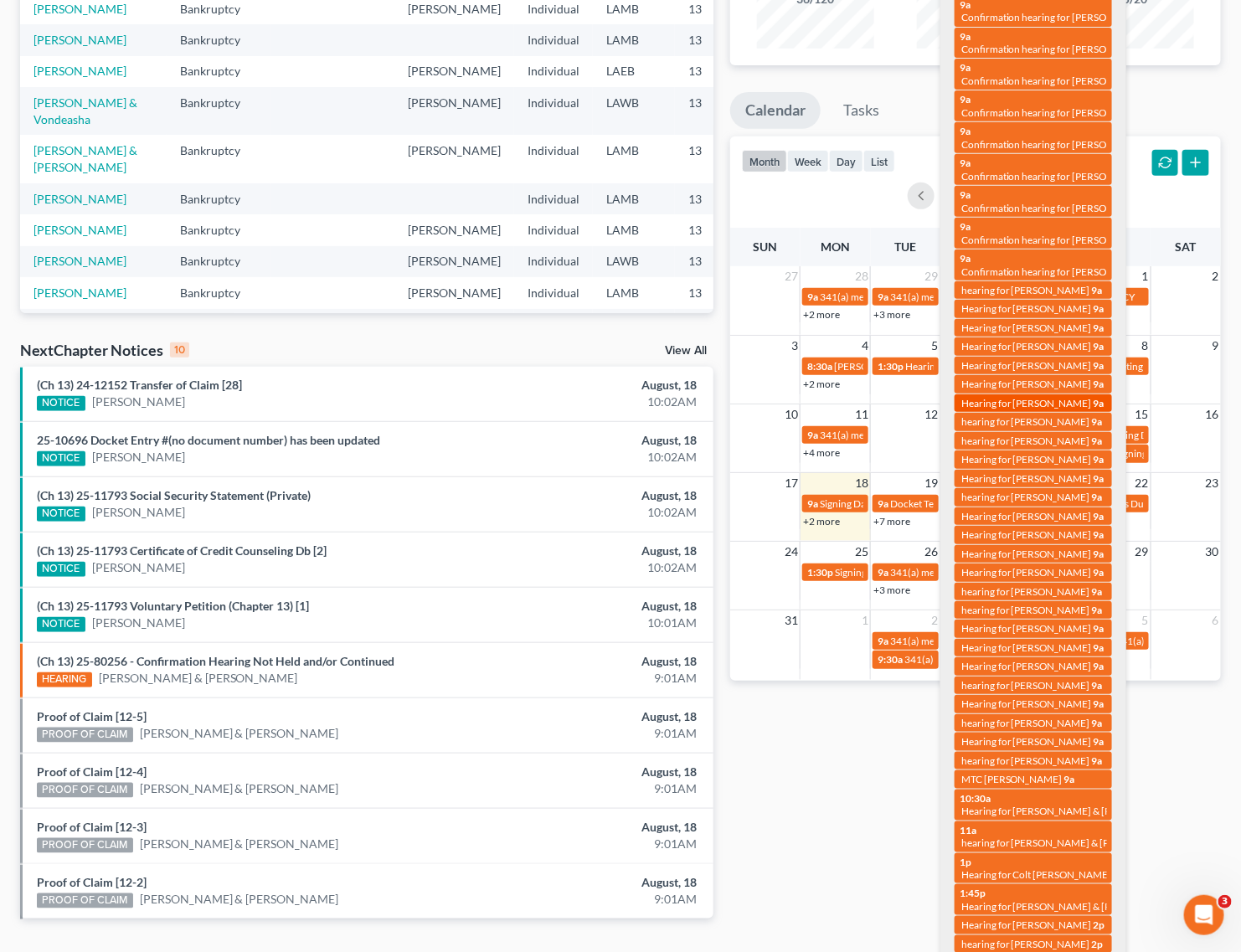
click at [1064, 397] on span "Hearing for [PERSON_NAME]" at bounding box center [1026, 403] width 131 height 13
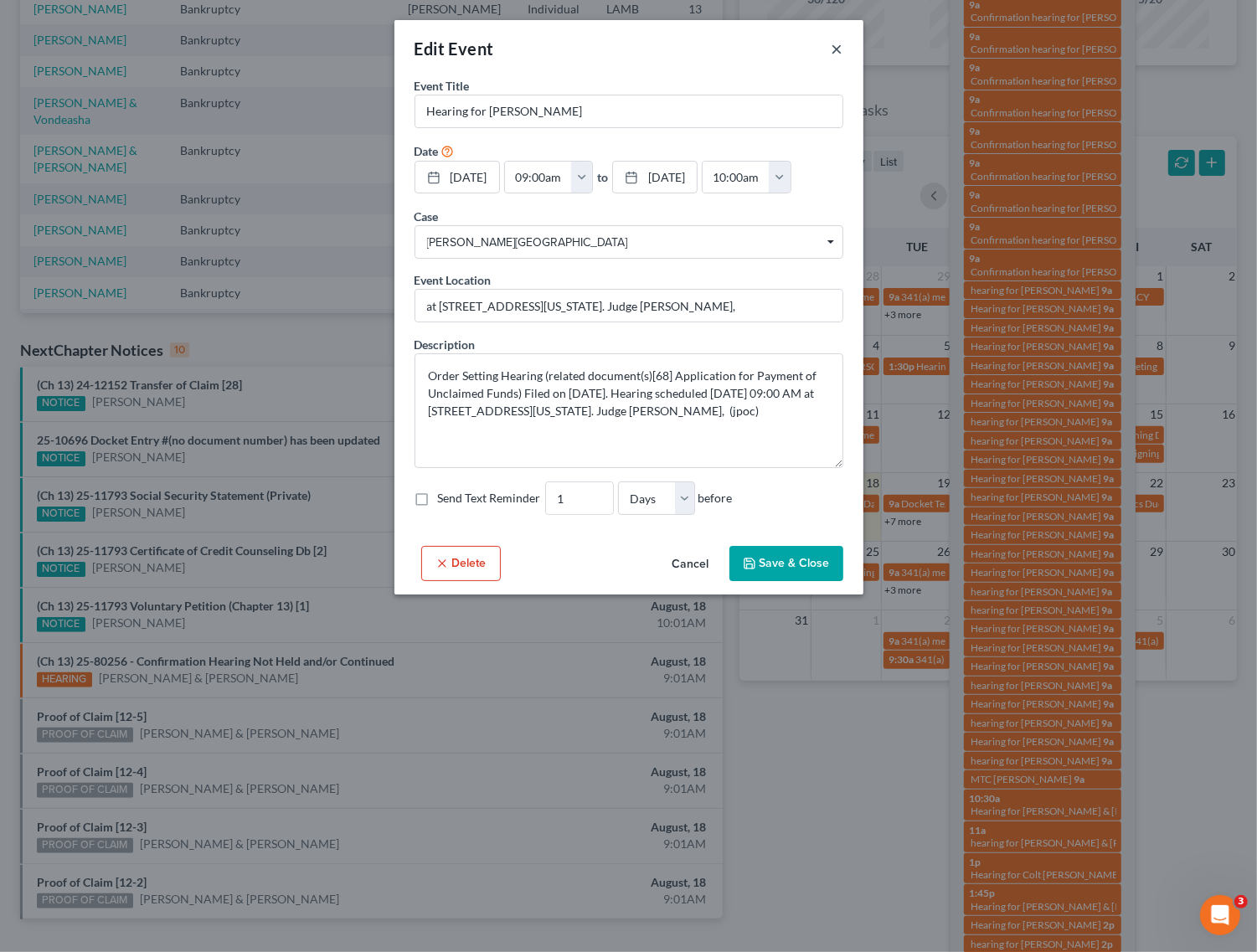
click at [833, 44] on button "×" at bounding box center [837, 48] width 12 height 20
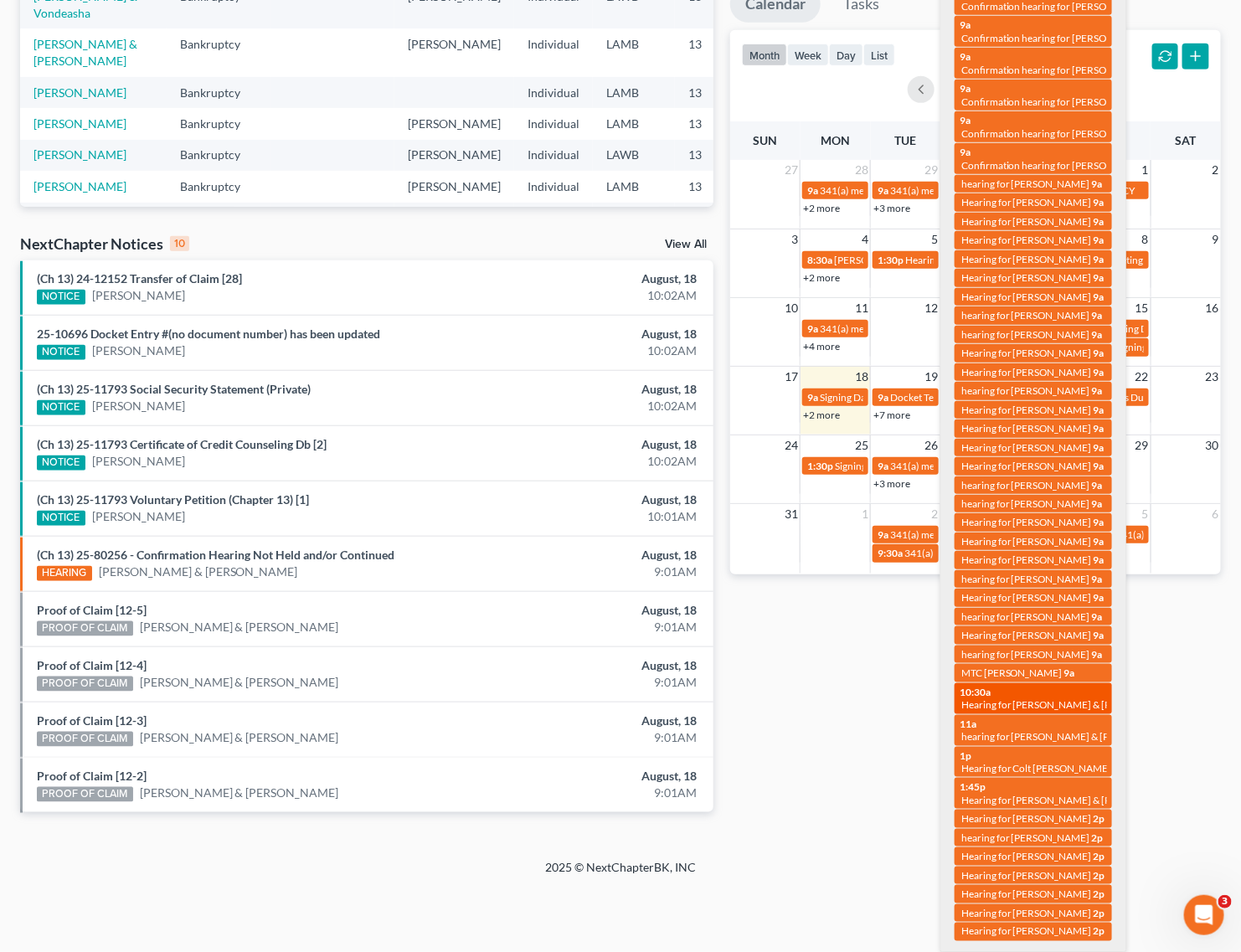
scroll to position [339, 0]
click at [1041, 883] on link "2p Hearing for Merry Schley" at bounding box center [1034, 875] width 157 height 18
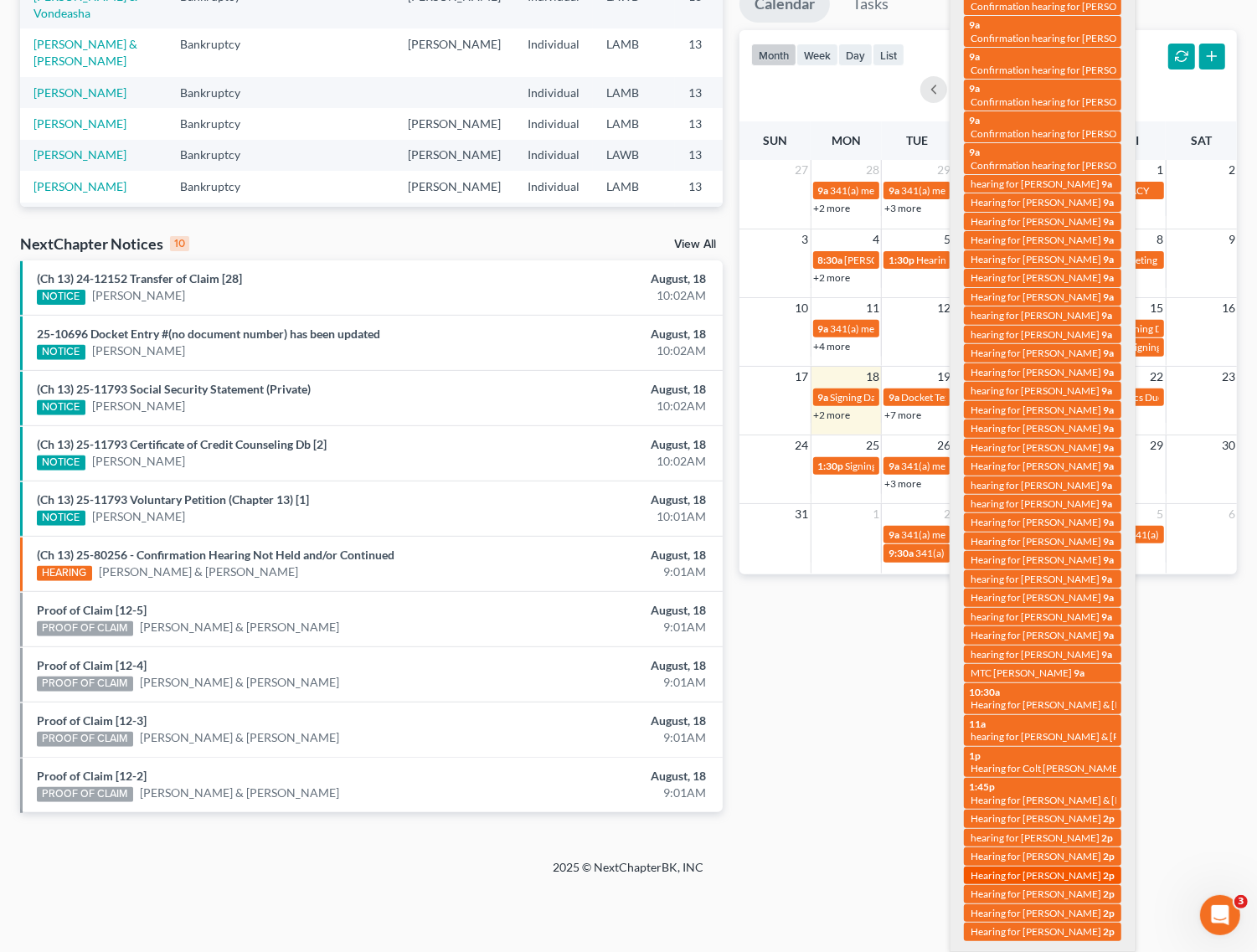
select select "Days"
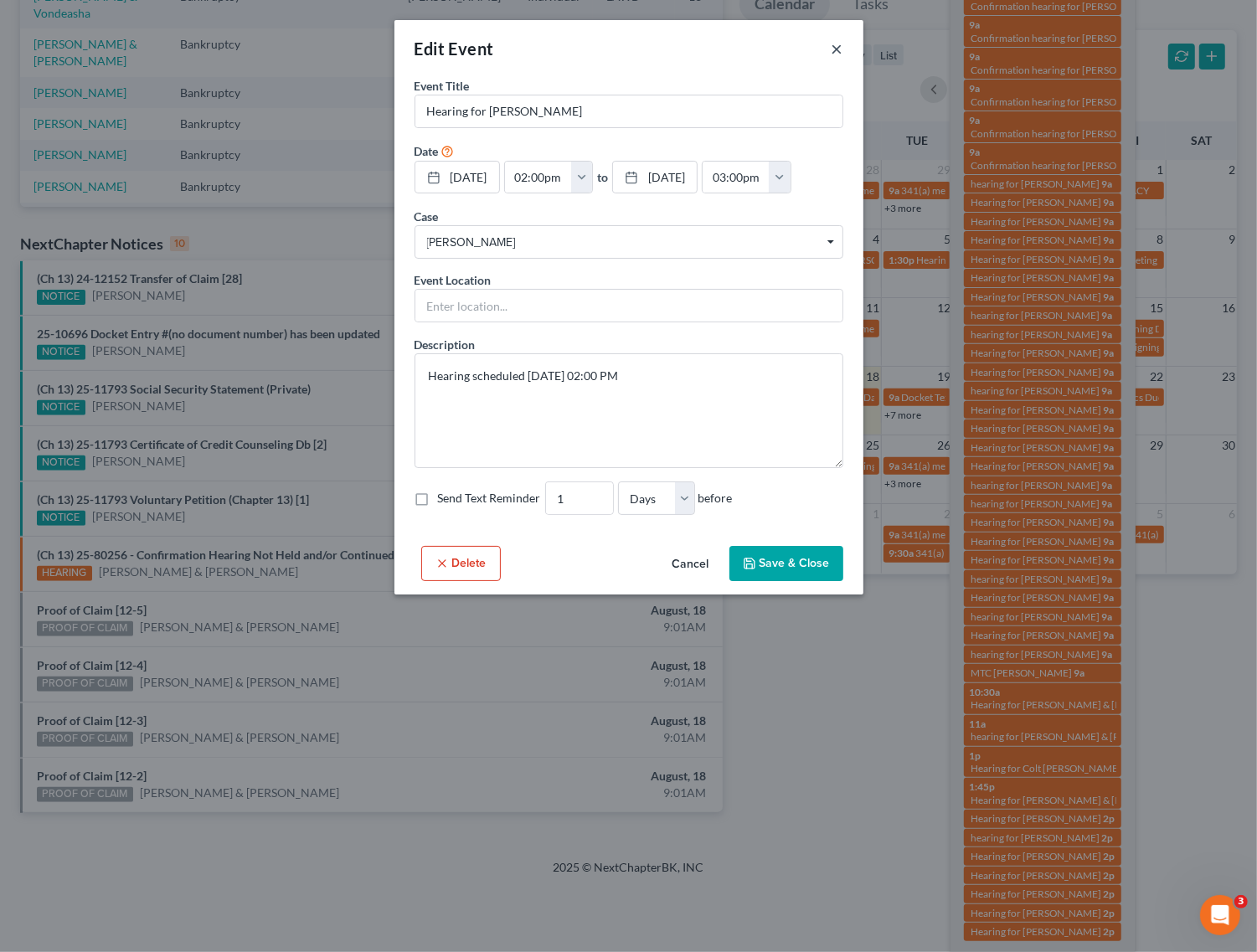
click at [838, 46] on button "×" at bounding box center [837, 48] width 12 height 20
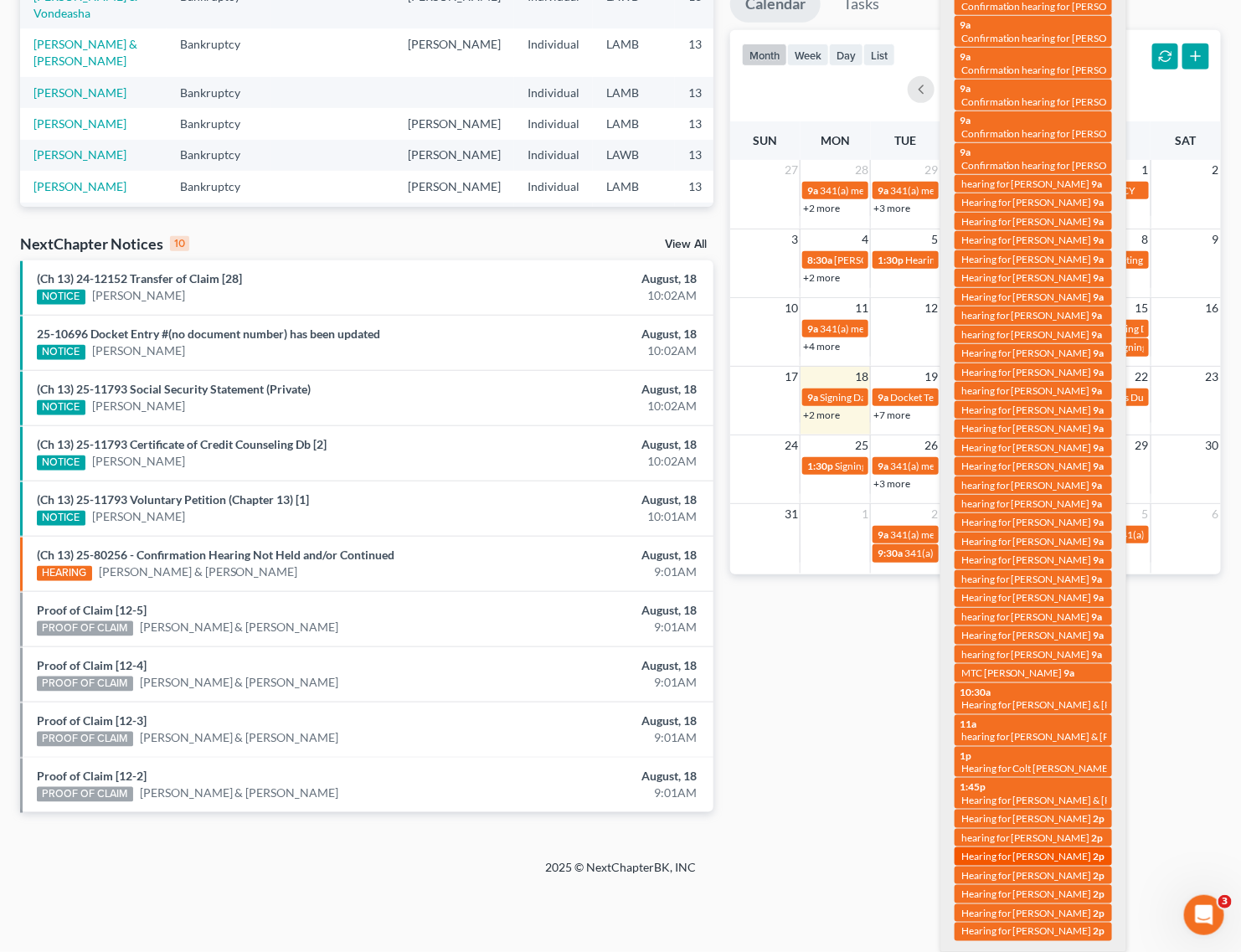
click at [1026, 857] on span "Hearing for [PERSON_NAME]" at bounding box center [1026, 856] width 131 height 13
select select "Days"
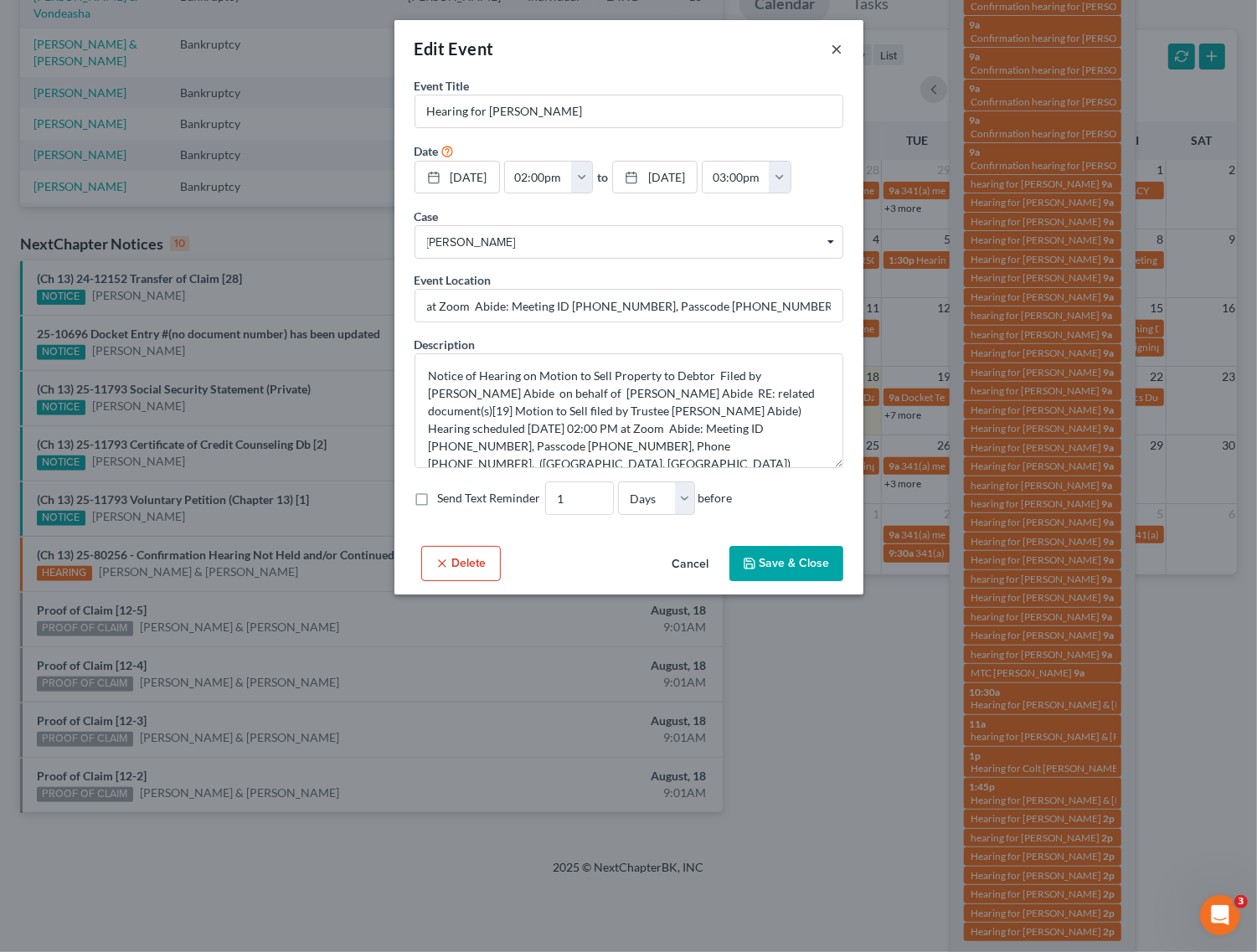
click at [833, 48] on button "×" at bounding box center [837, 48] width 12 height 20
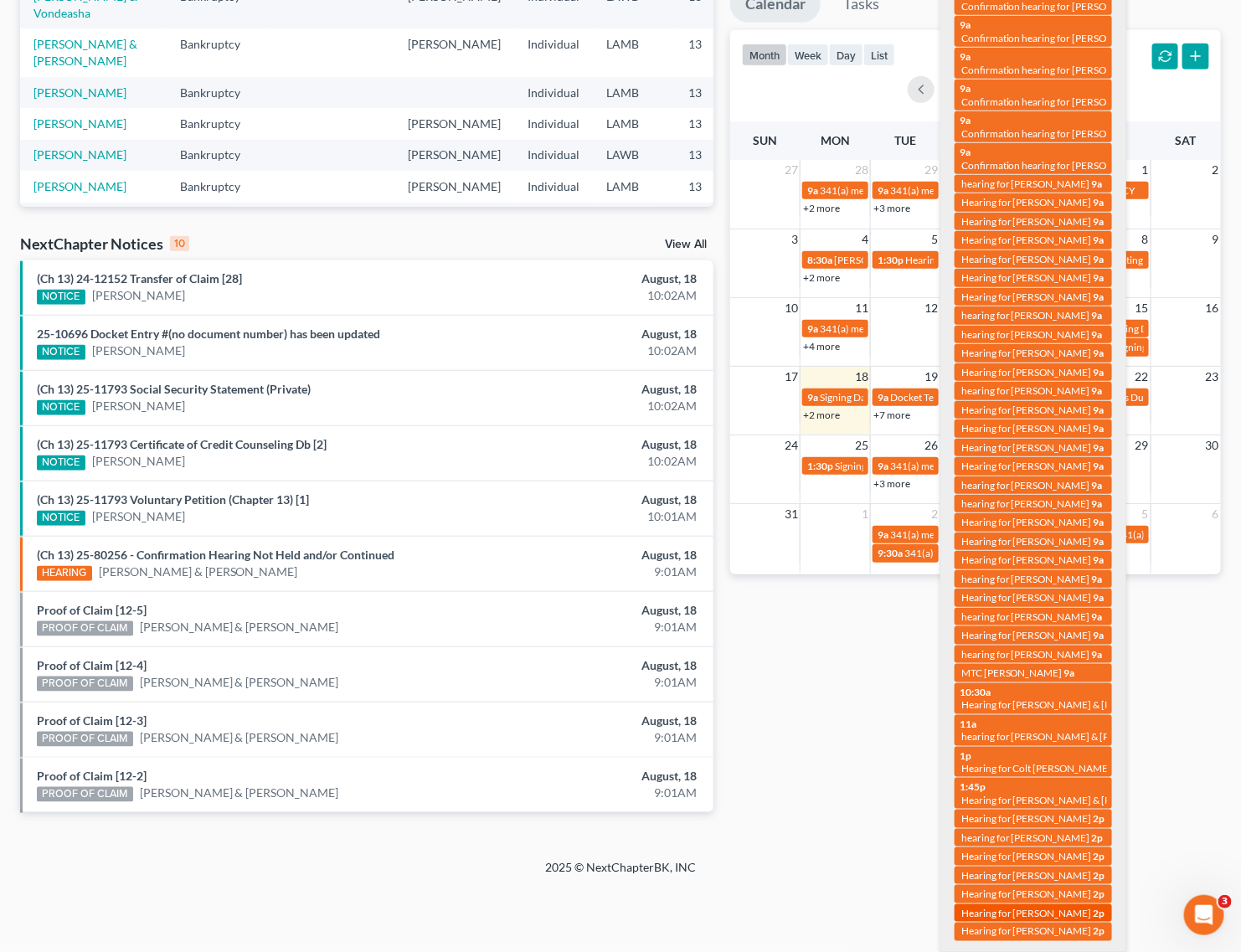
click at [1047, 911] on span "Hearing for [PERSON_NAME]" at bounding box center [1026, 913] width 131 height 13
select select "Days"
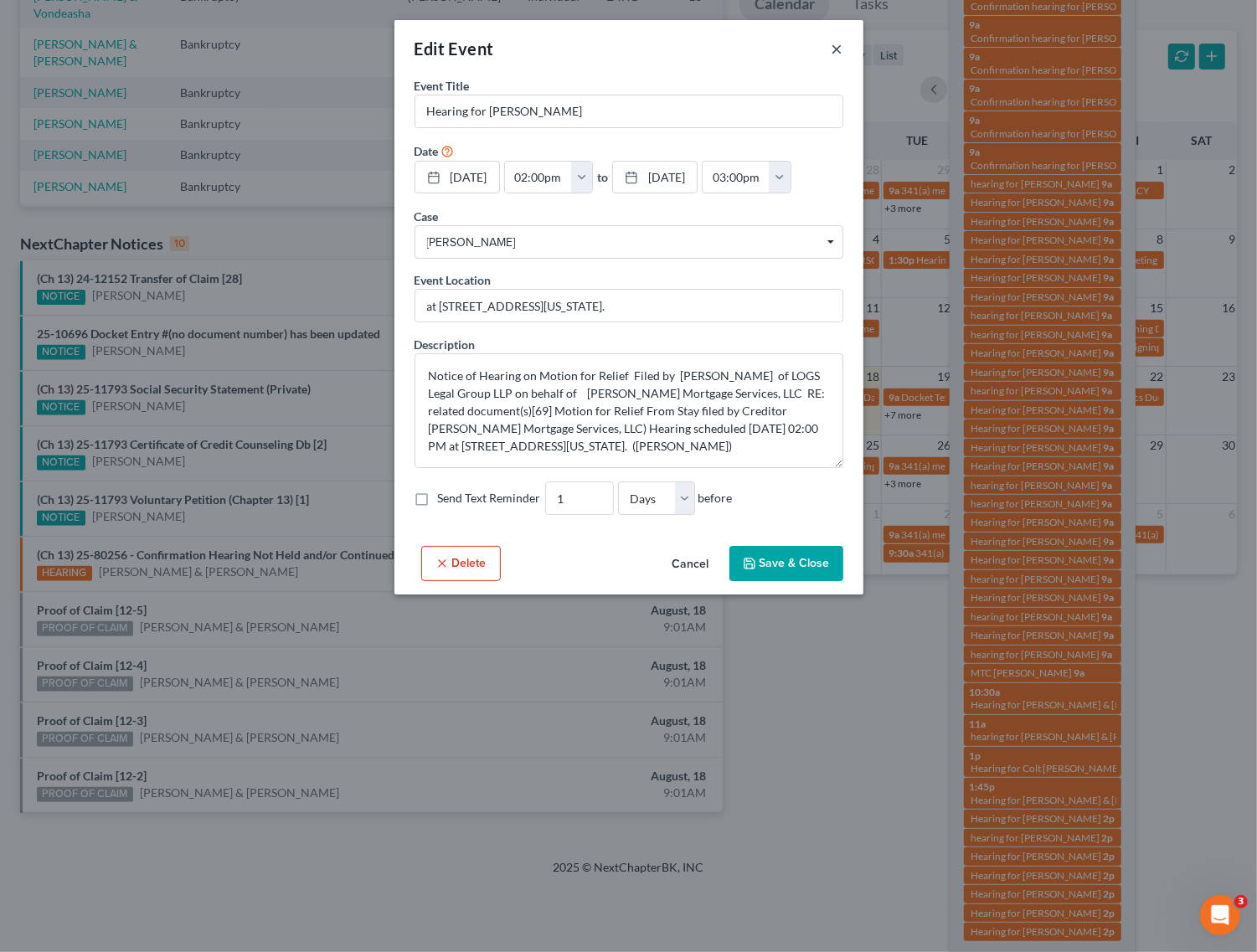
click at [831, 53] on button "×" at bounding box center [837, 48] width 12 height 20
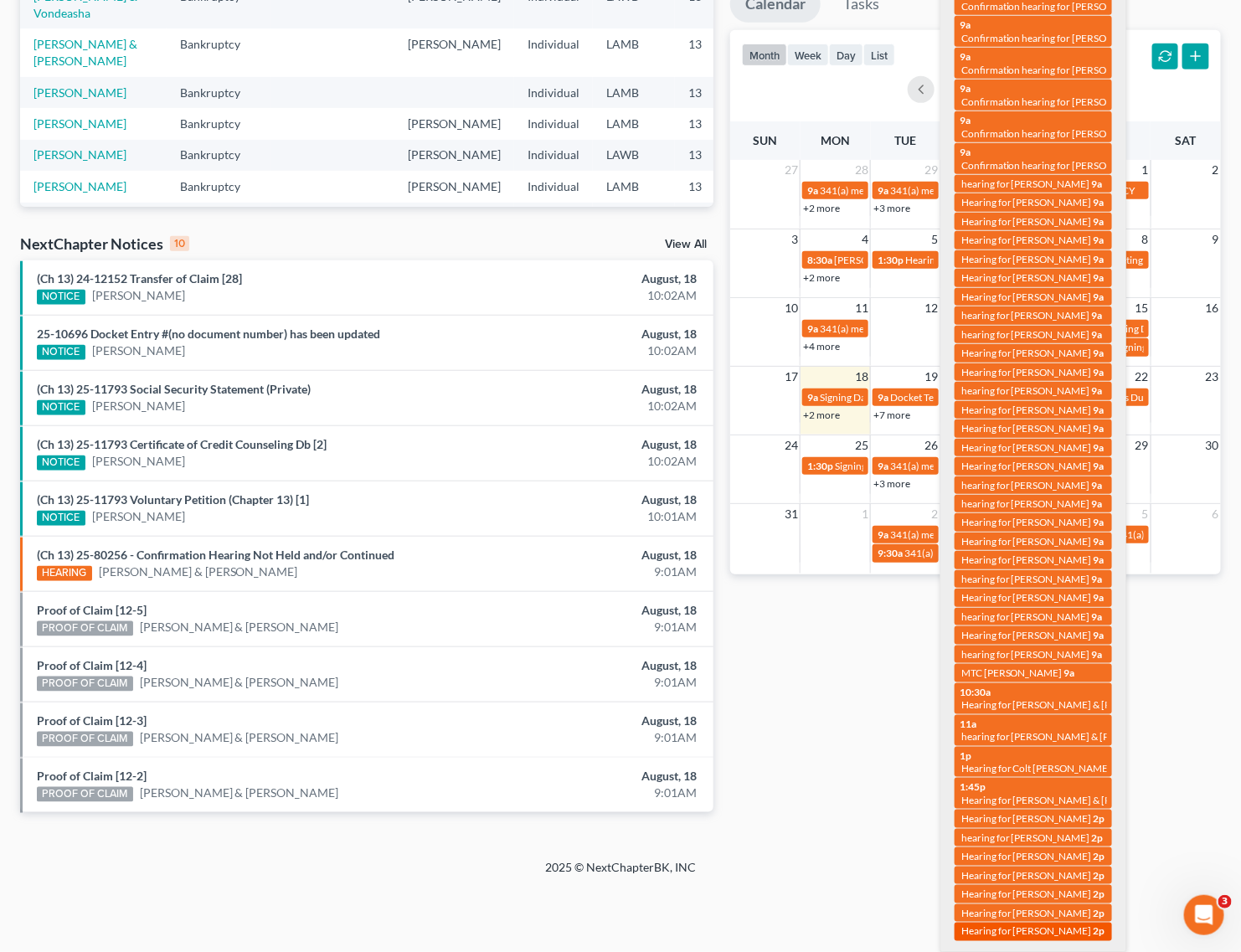
click at [1046, 934] on span "Hearing for [PERSON_NAME]" at bounding box center [1026, 931] width 131 height 13
select select "Days"
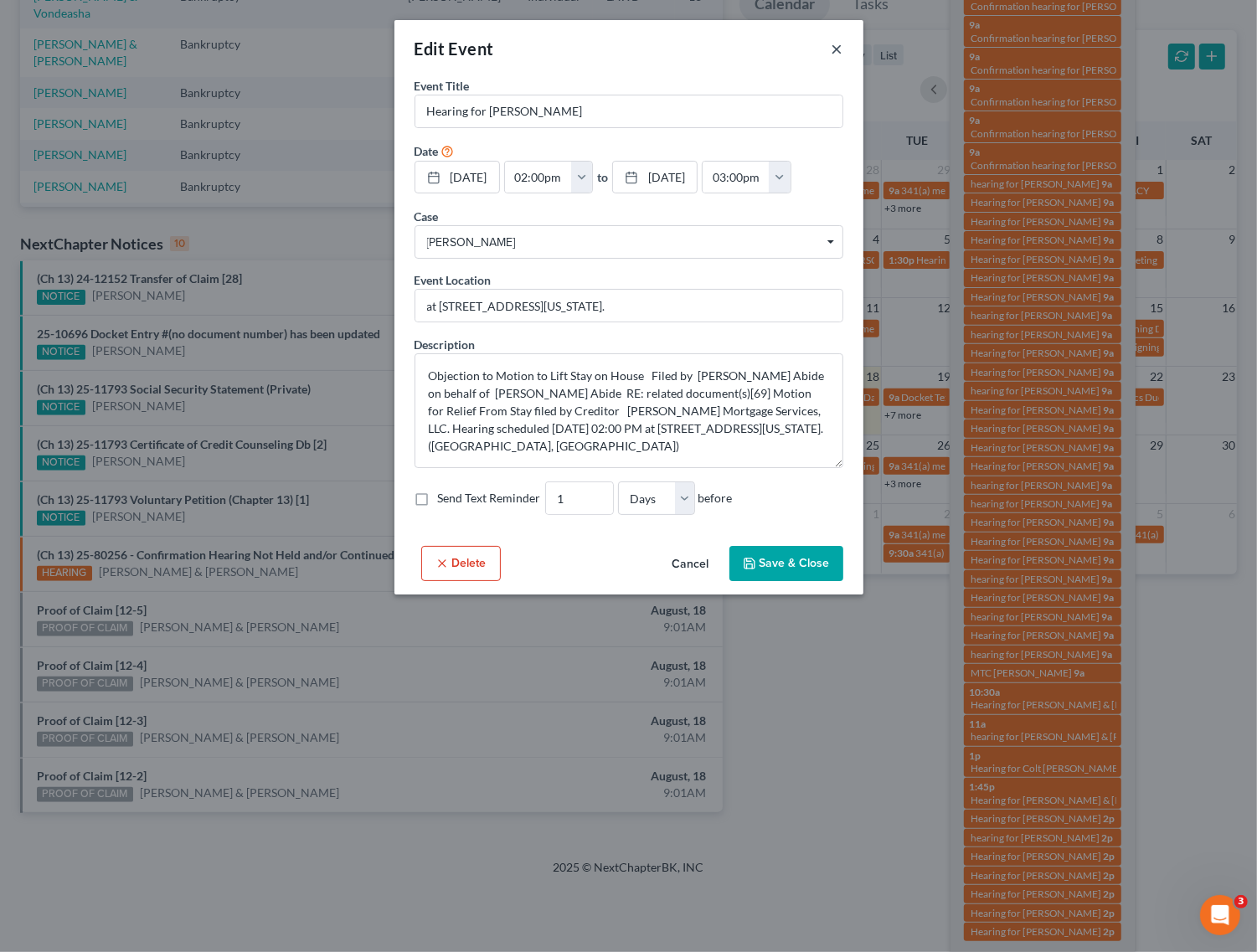
click at [836, 42] on button "×" at bounding box center [837, 48] width 12 height 20
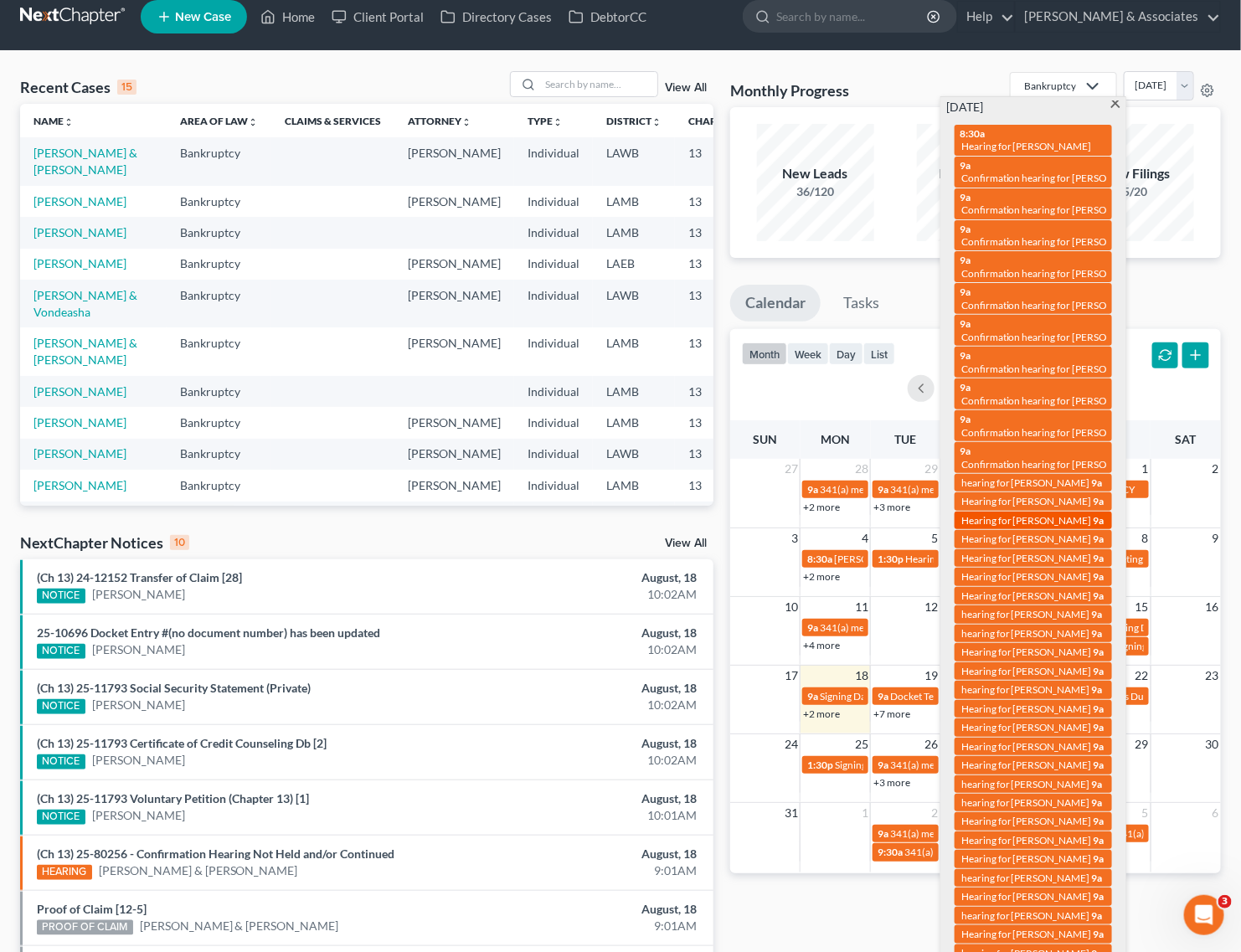
scroll to position [0, 0]
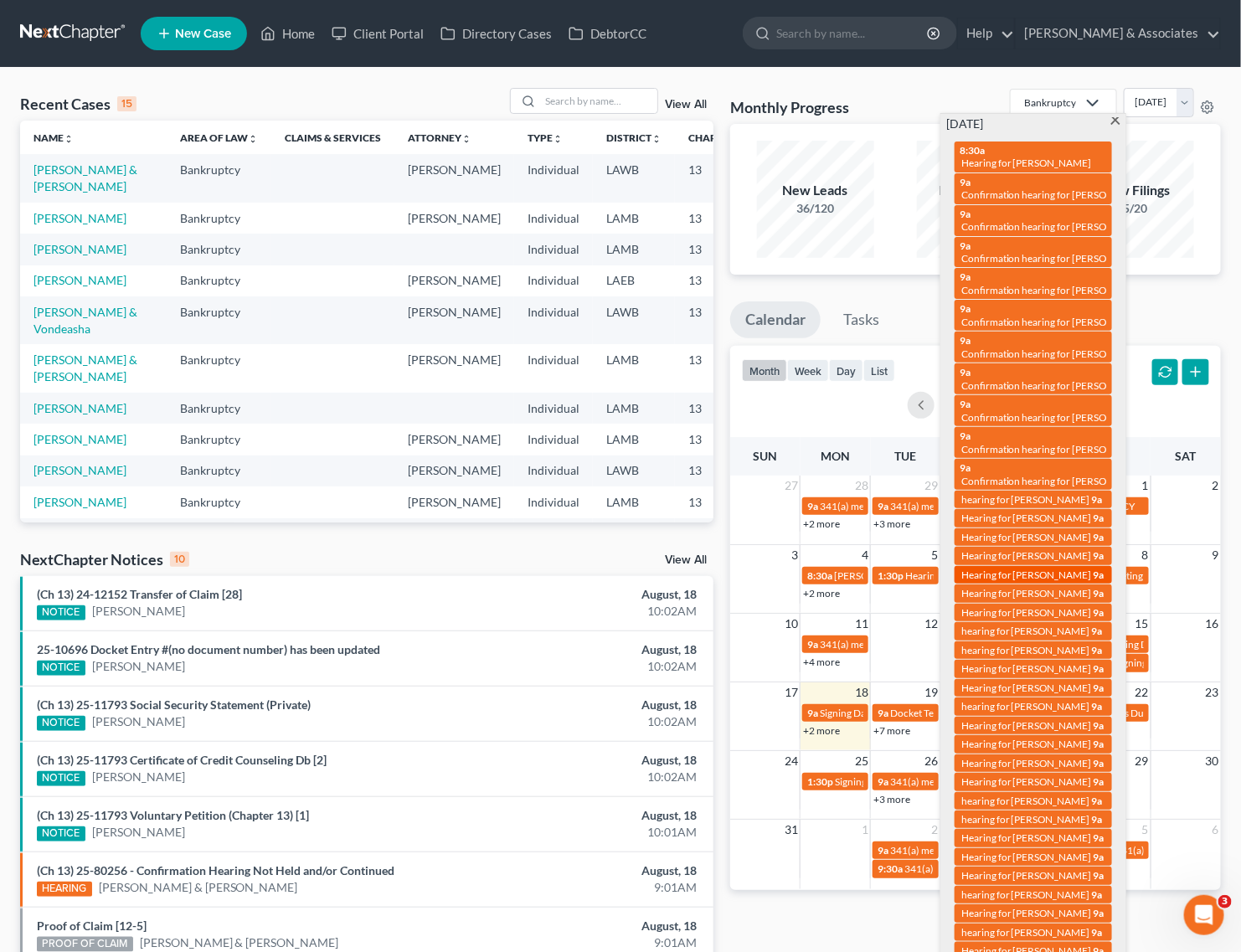
click at [1032, 566] on link "9a Hearing for Carolyn Patterson" at bounding box center [1034, 575] width 157 height 18
select select "Days"
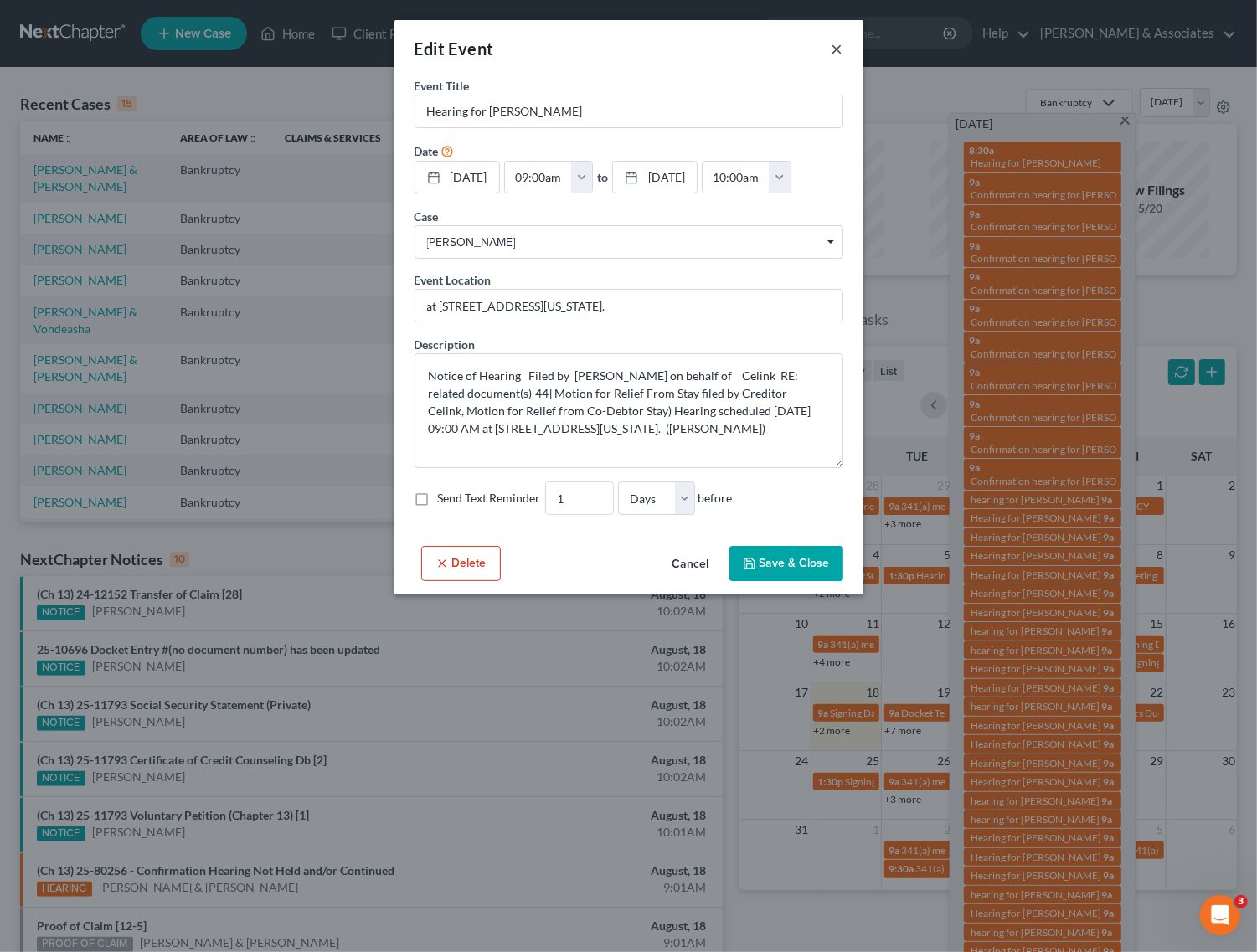
click at [831, 43] on button "×" at bounding box center [837, 48] width 12 height 20
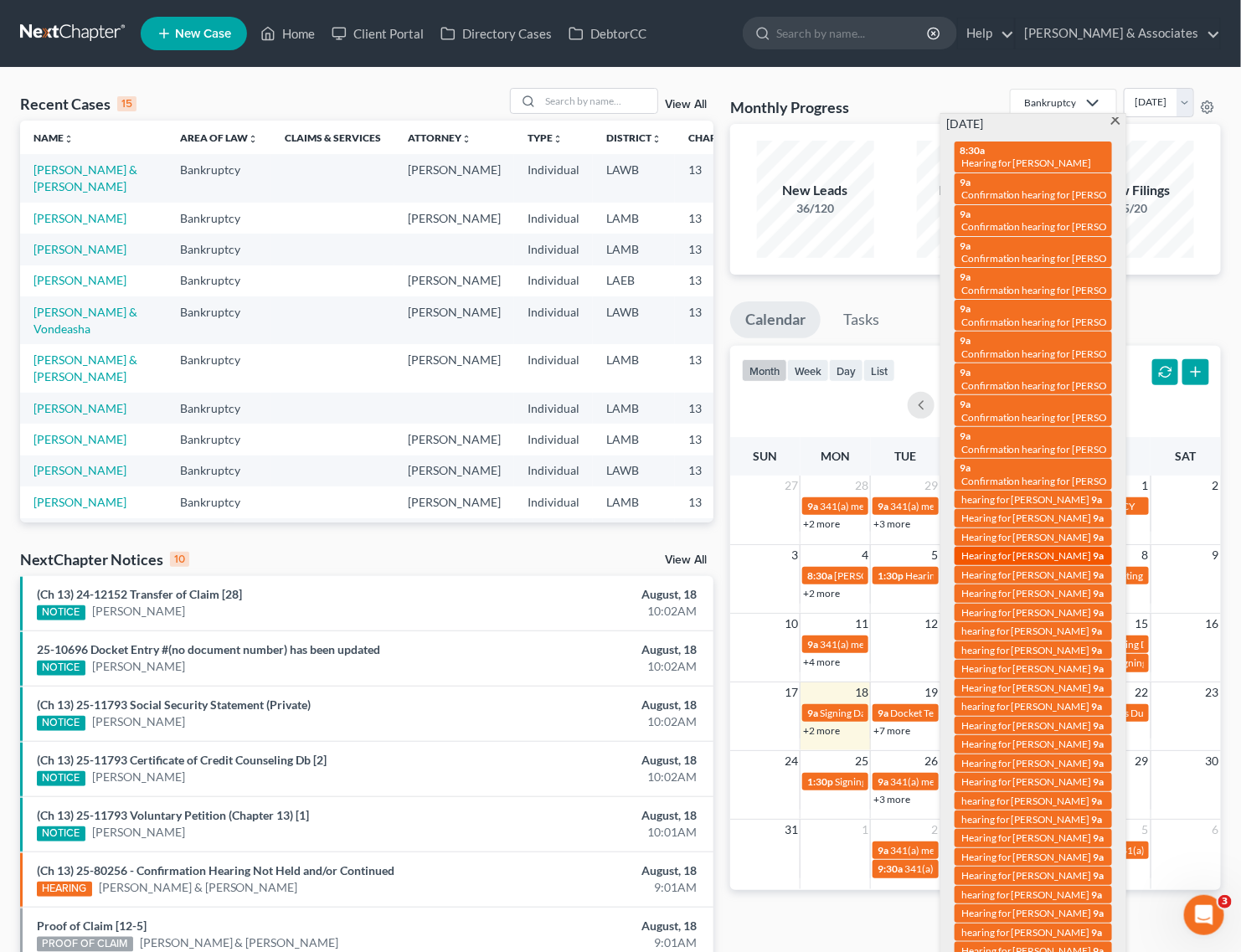
click at [1040, 549] on span "Hearing for [PERSON_NAME]" at bounding box center [1026, 555] width 131 height 13
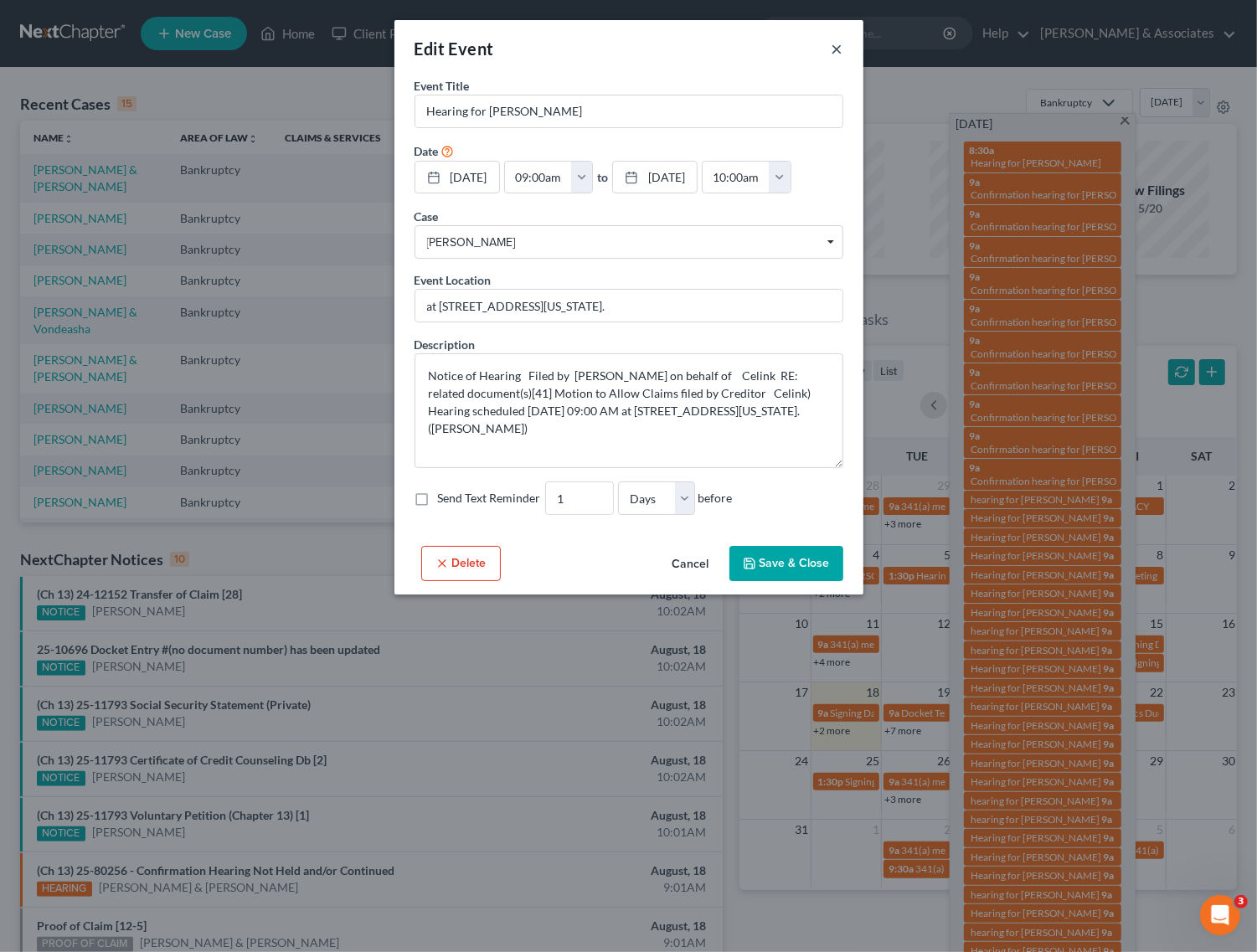
click at [842, 48] on button "×" at bounding box center [837, 48] width 12 height 20
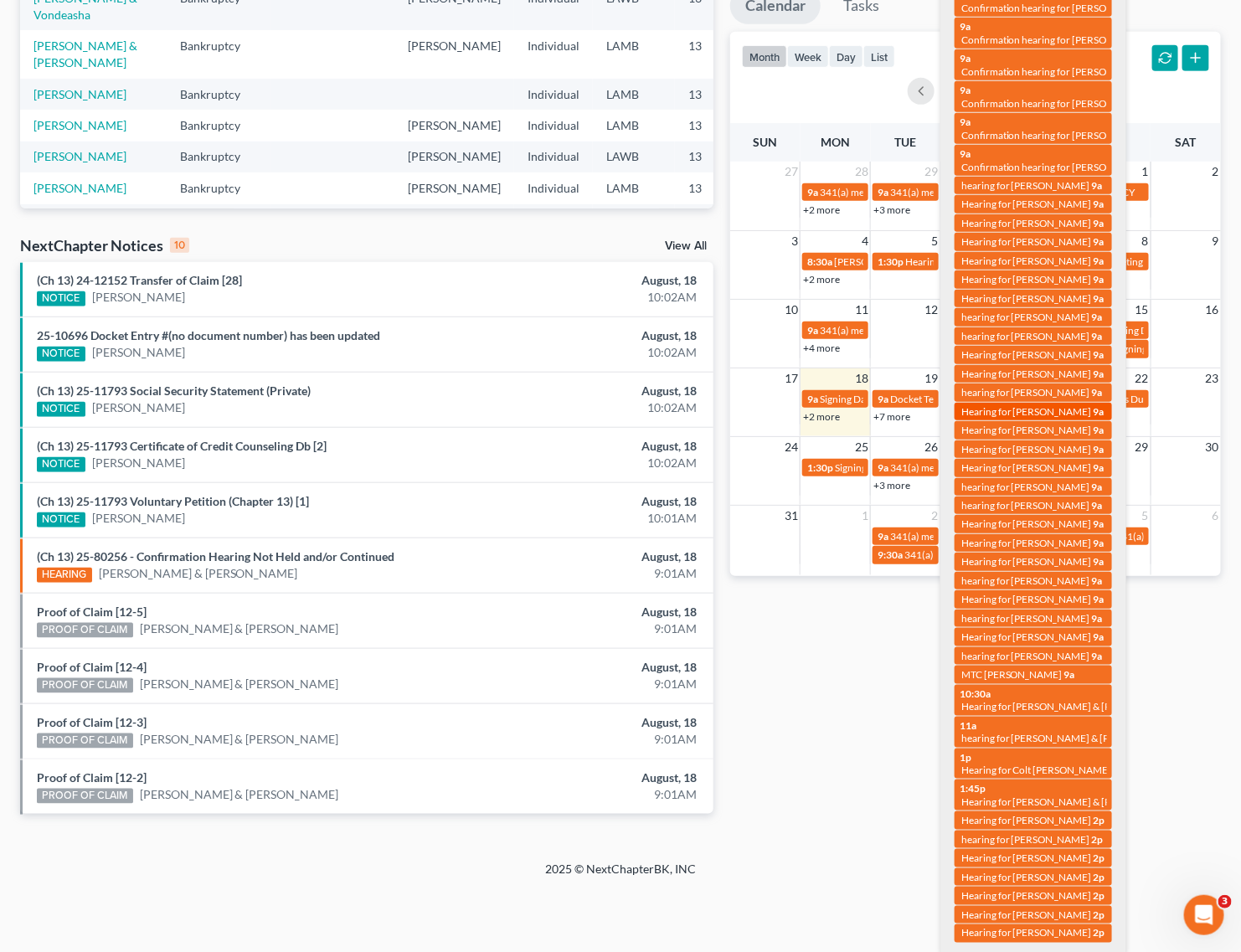
scroll to position [339, 0]
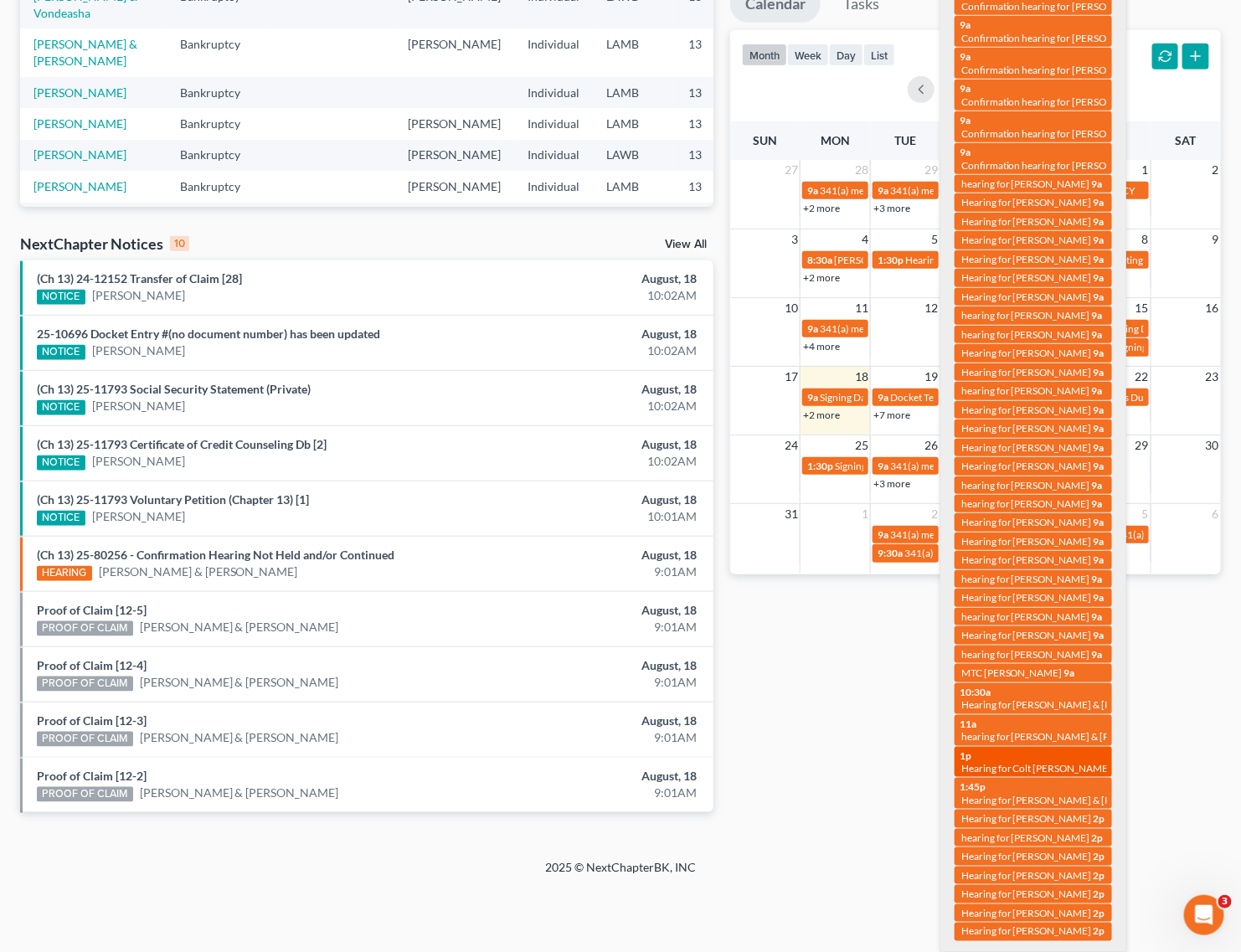
click at [1016, 770] on span "Hearing for Colt [PERSON_NAME]" at bounding box center [1036, 768] width 150 height 13
select select "Days"
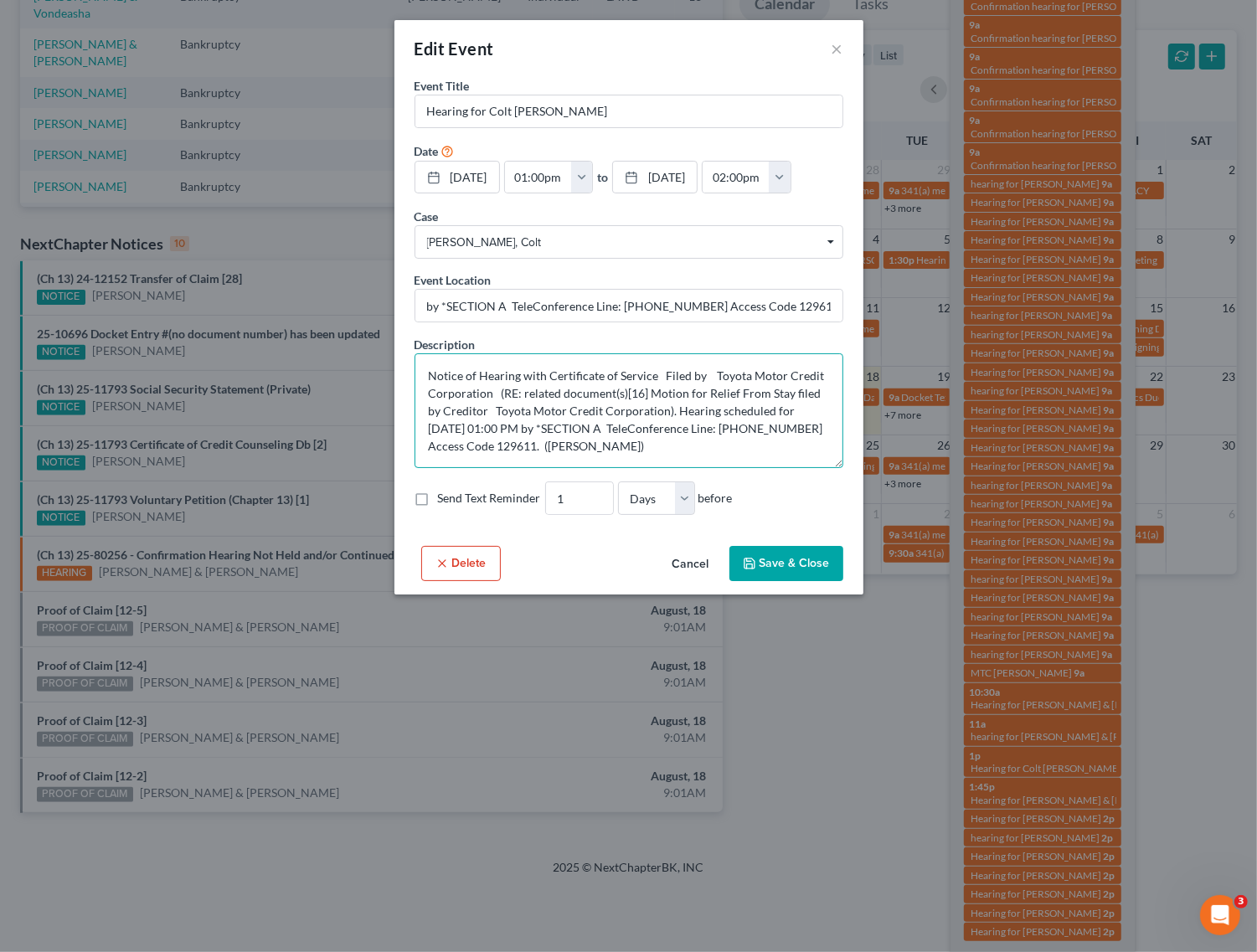
drag, startPoint x: 438, startPoint y: 394, endPoint x: 674, endPoint y: 437, distance: 239.9
click at [674, 437] on textarea "Notice of Hearing with Certificate of Service Filed by Toyota Motor Credit Corp…" at bounding box center [629, 411] width 429 height 115
click at [755, 449] on textarea "Notice of Hearing with Certificate of Service Filed by Toyota Motor Credit Corp…" at bounding box center [629, 411] width 429 height 115
click at [836, 42] on button "×" at bounding box center [837, 48] width 12 height 20
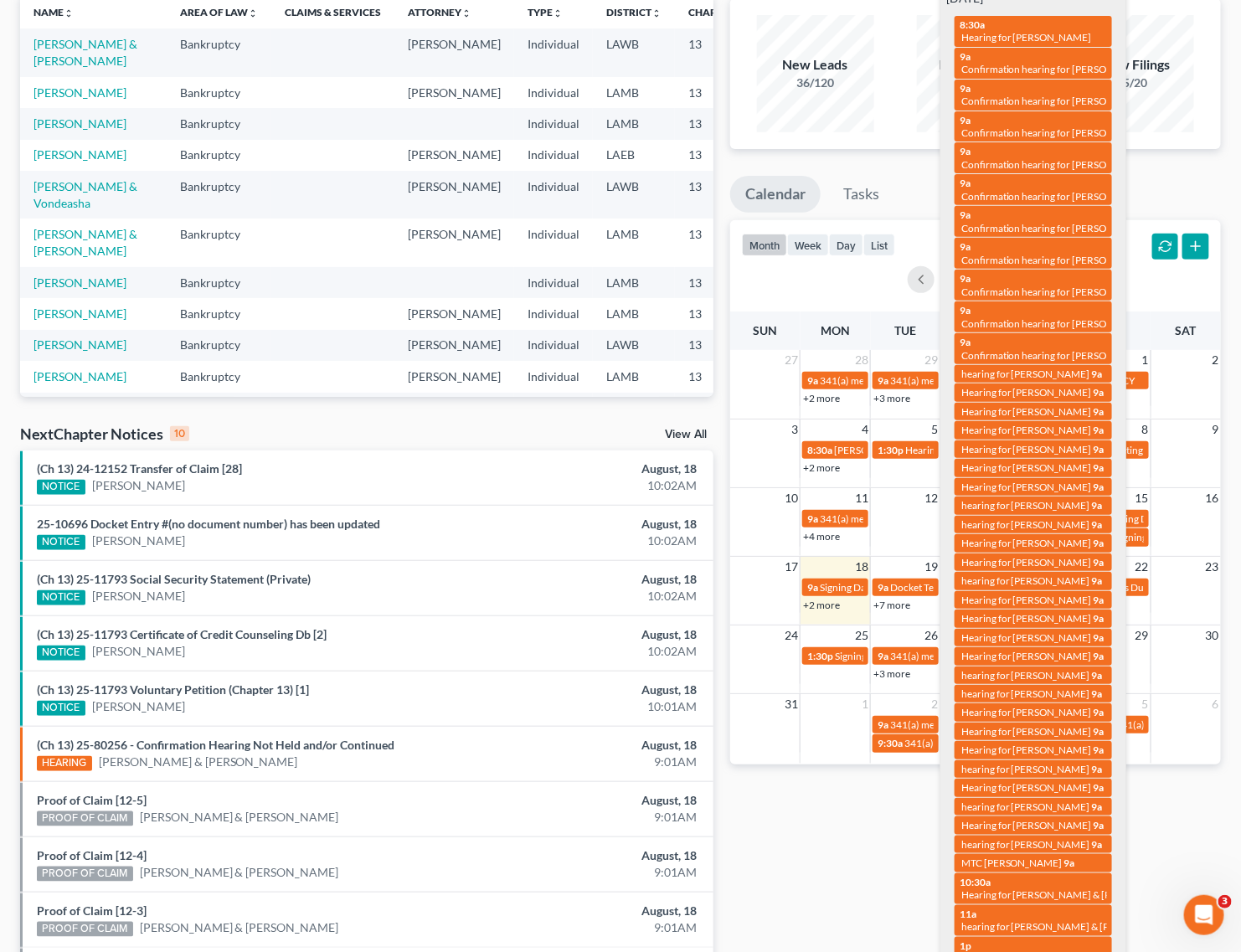
scroll to position [0, 0]
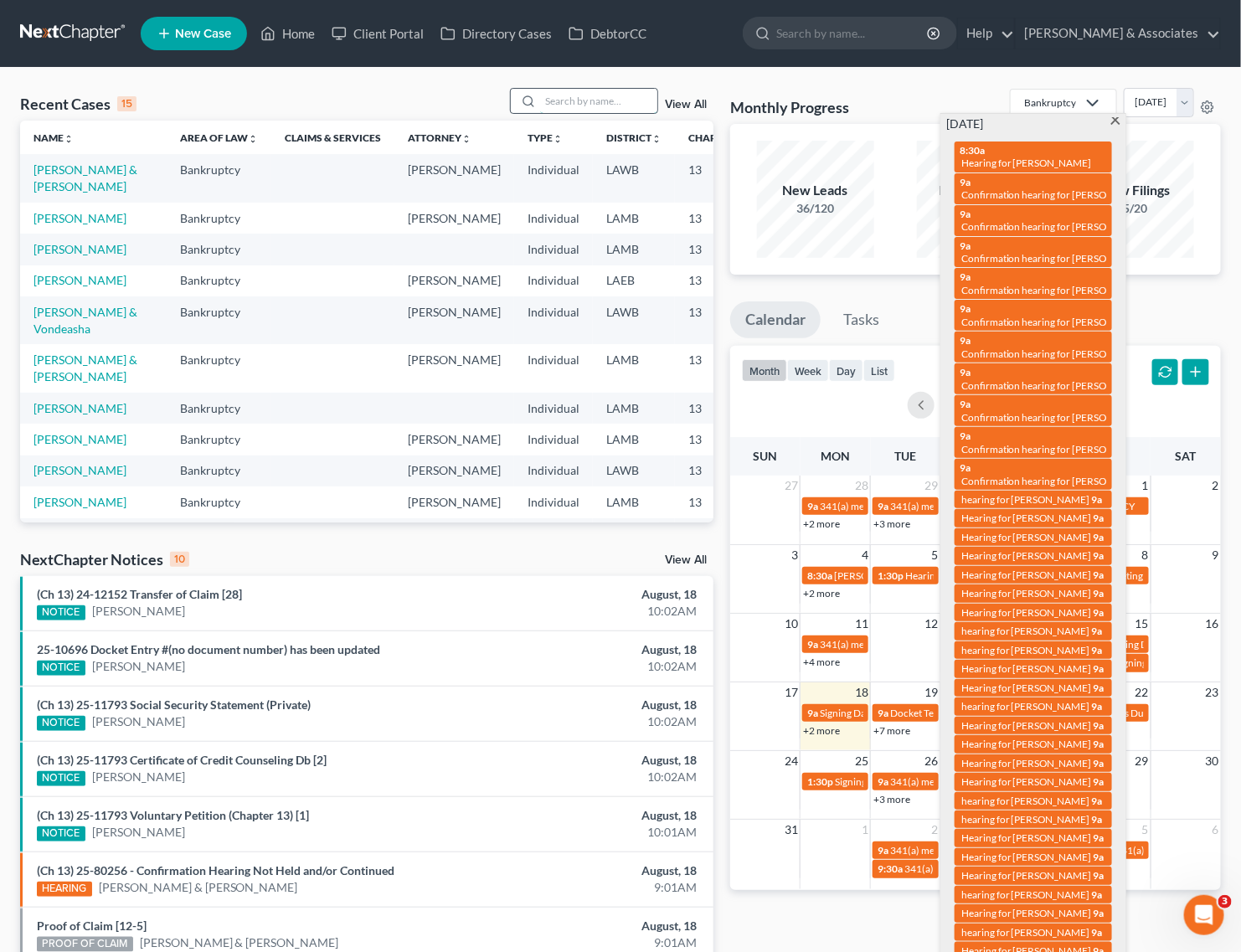
click at [564, 102] on input "search" at bounding box center [598, 100] width 117 height 25
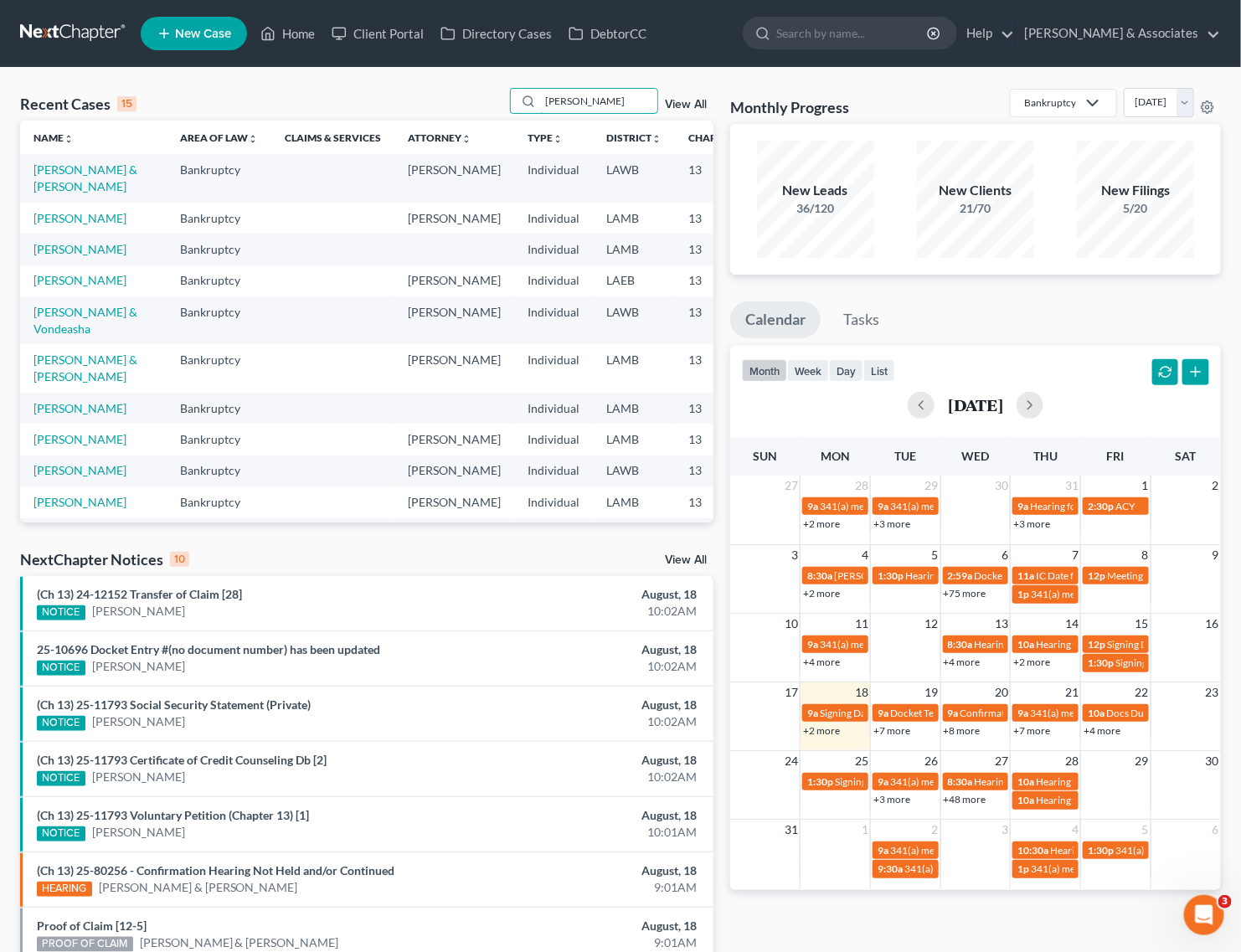
type input "cusick"
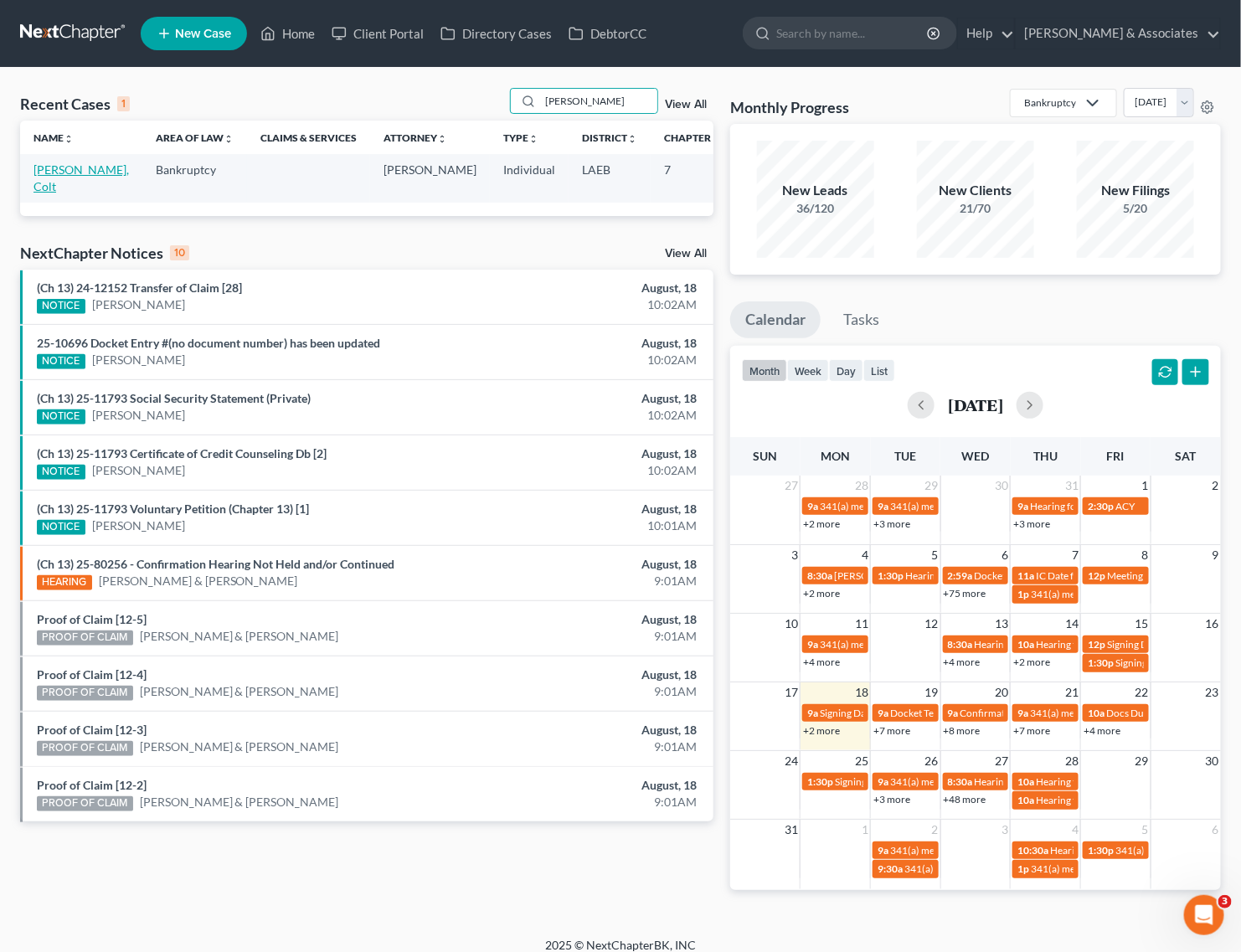
click at [39, 172] on link "[PERSON_NAME], Colt" at bounding box center [81, 178] width 95 height 31
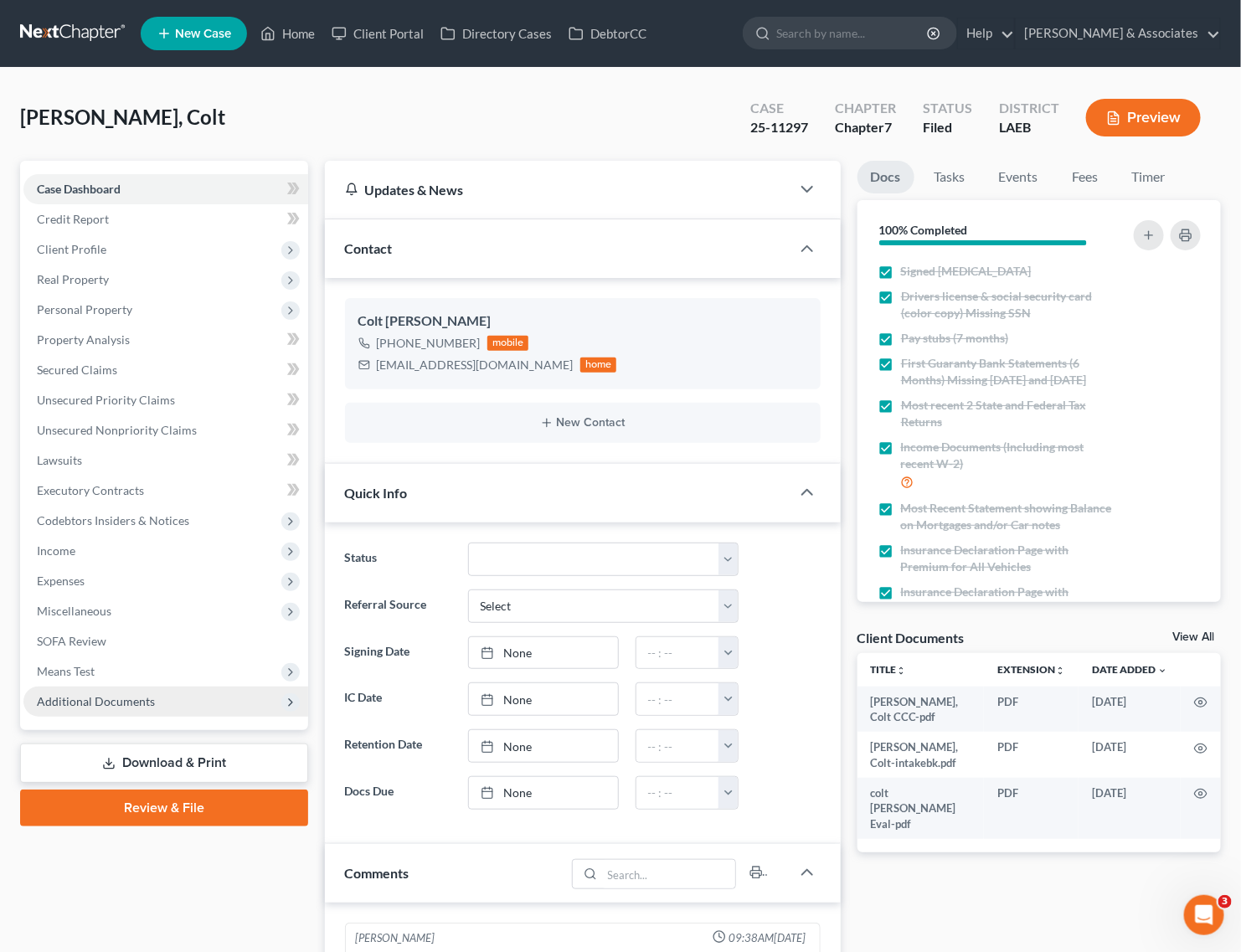
click at [98, 697] on span "Additional Documents" at bounding box center [96, 701] width 118 height 14
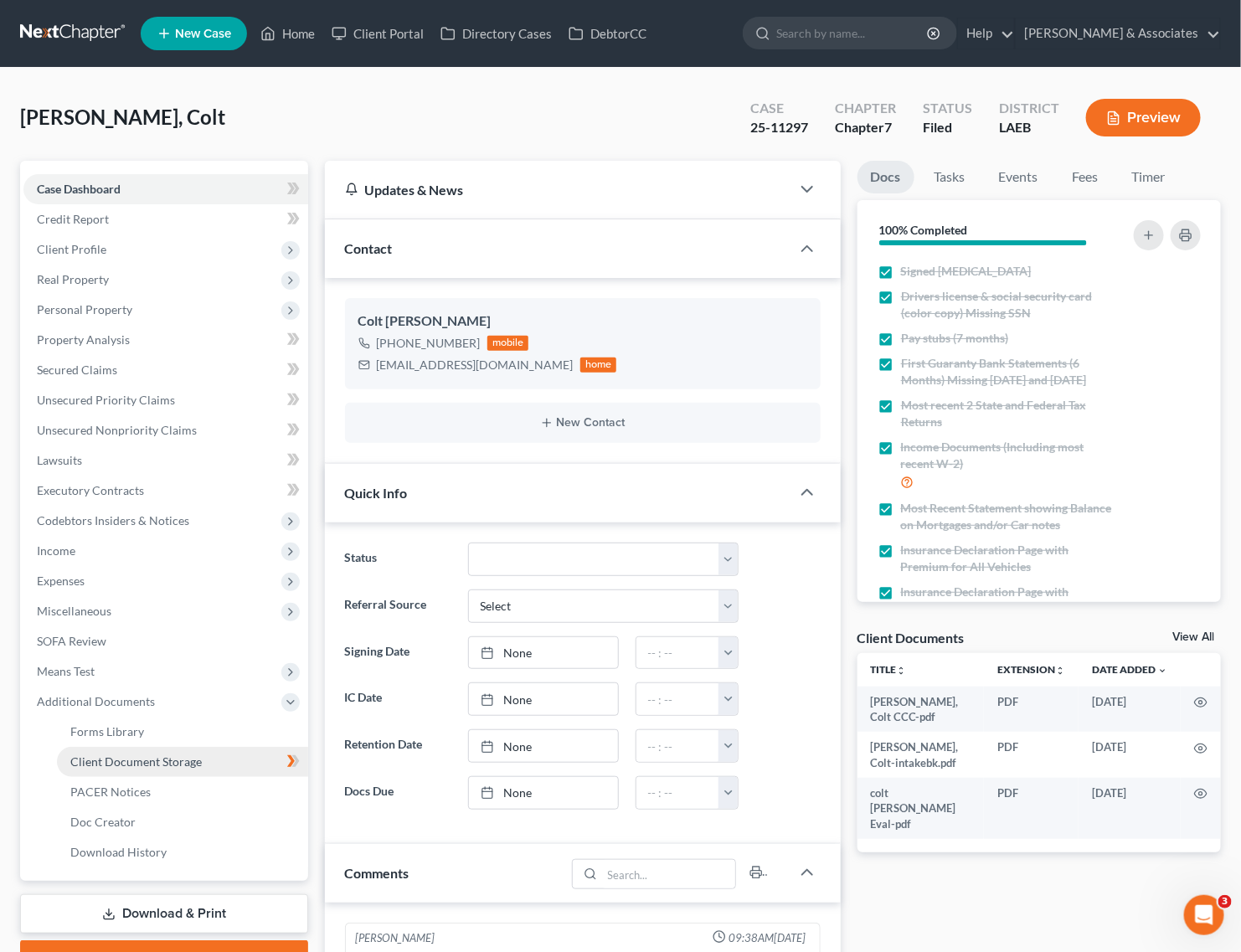
scroll to position [2543, 0]
click at [103, 794] on span "PACER Notices" at bounding box center [111, 792] width 81 height 14
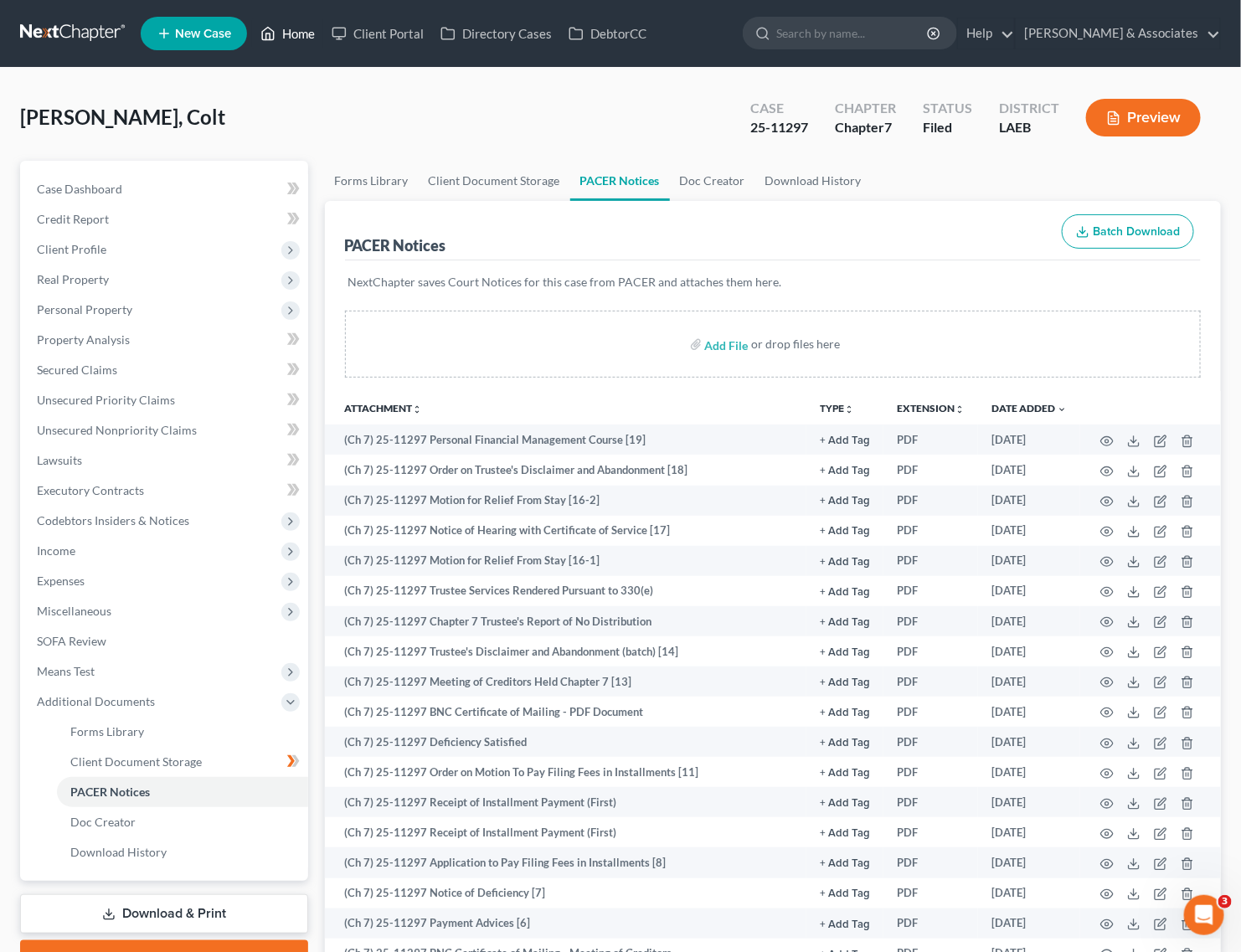
click at [303, 31] on link "Home" at bounding box center [288, 33] width 71 height 30
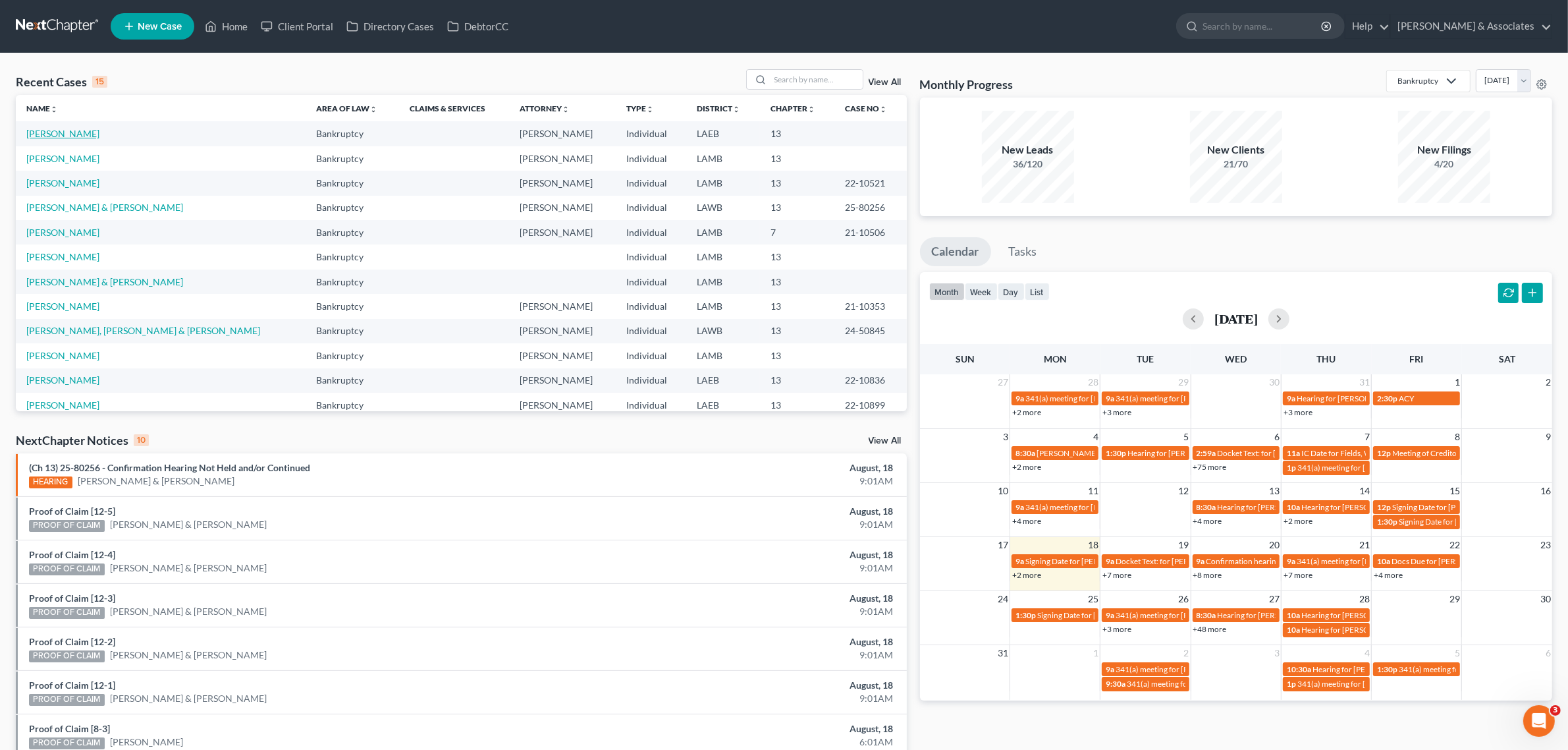
click at [71, 136] on link "[PERSON_NAME]" at bounding box center [63, 133] width 73 height 11
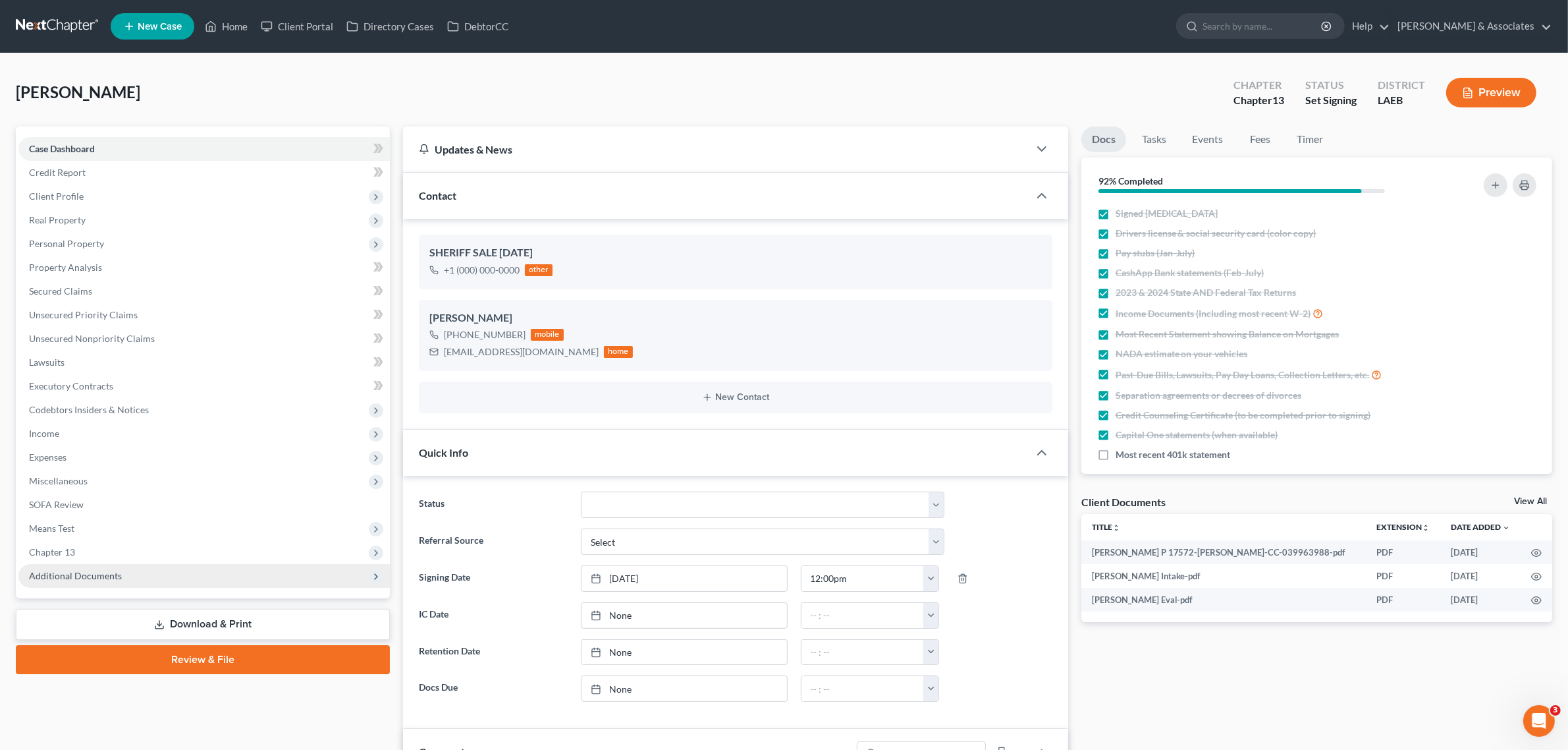
scroll to position [1796, 0]
click at [136, 623] on link "Download & Print" at bounding box center [202, 625] width 374 height 31
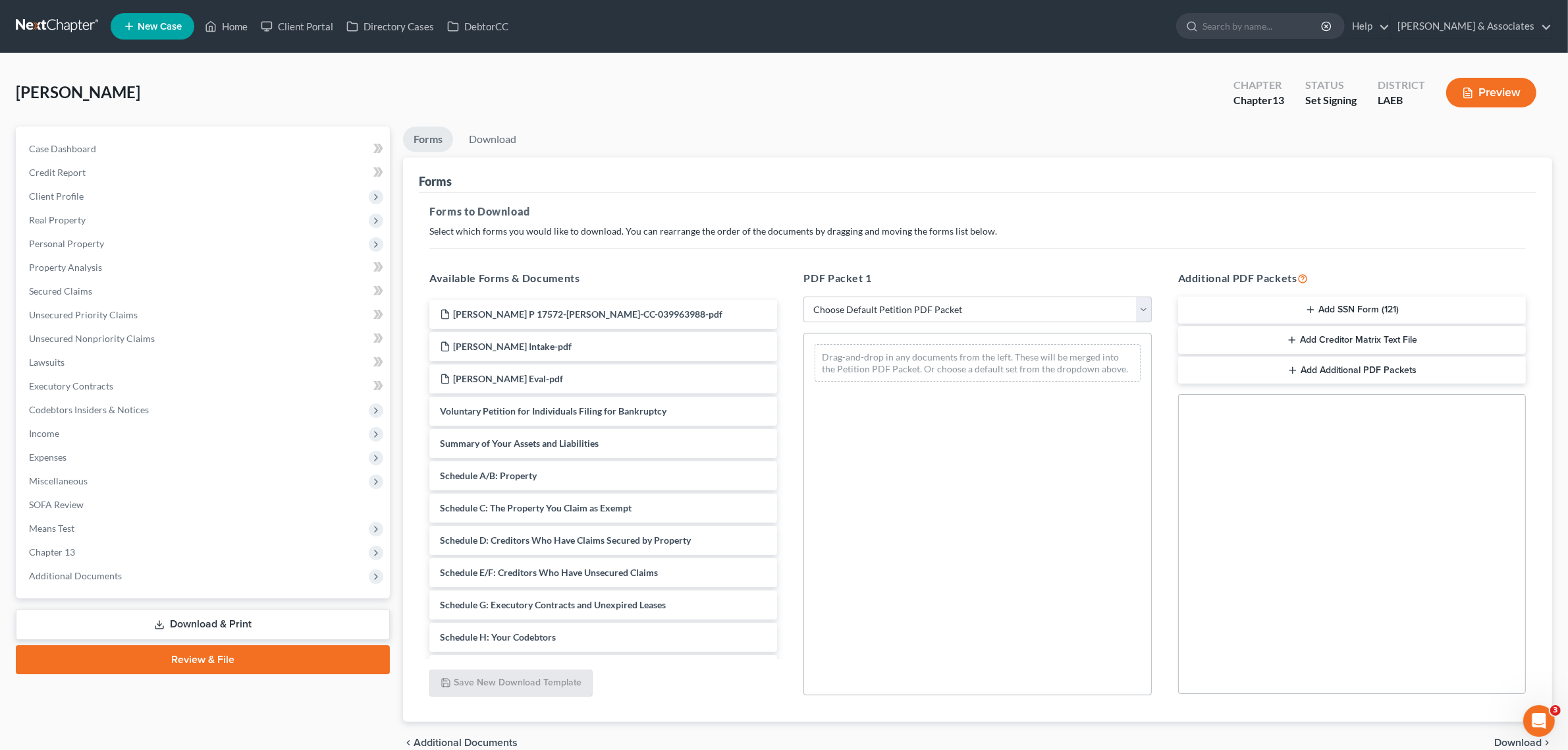
click at [1414, 318] on button "Add SSN Form (121)" at bounding box center [1352, 311] width 348 height 28
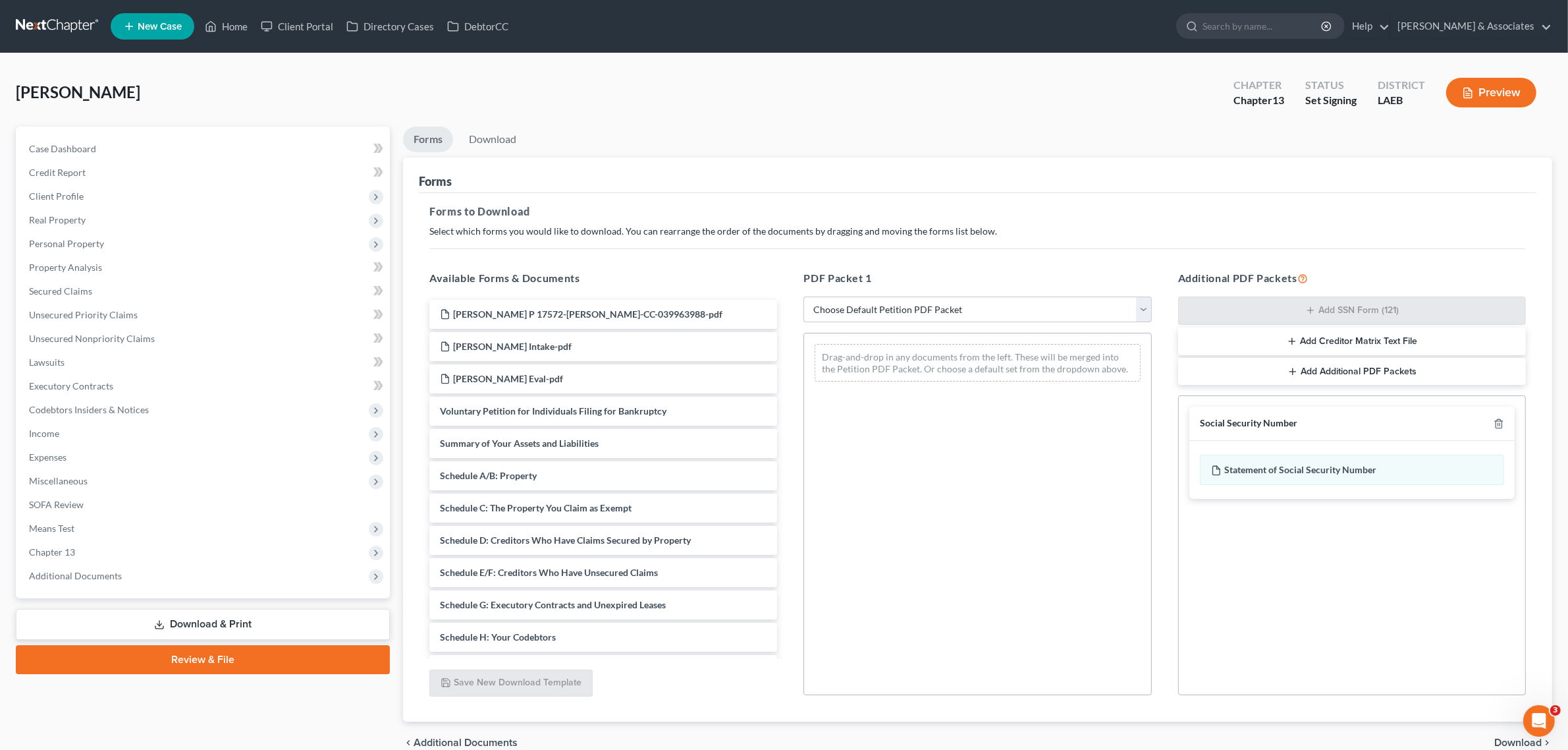
click at [1506, 743] on span "Download" at bounding box center [1518, 743] width 47 height 11
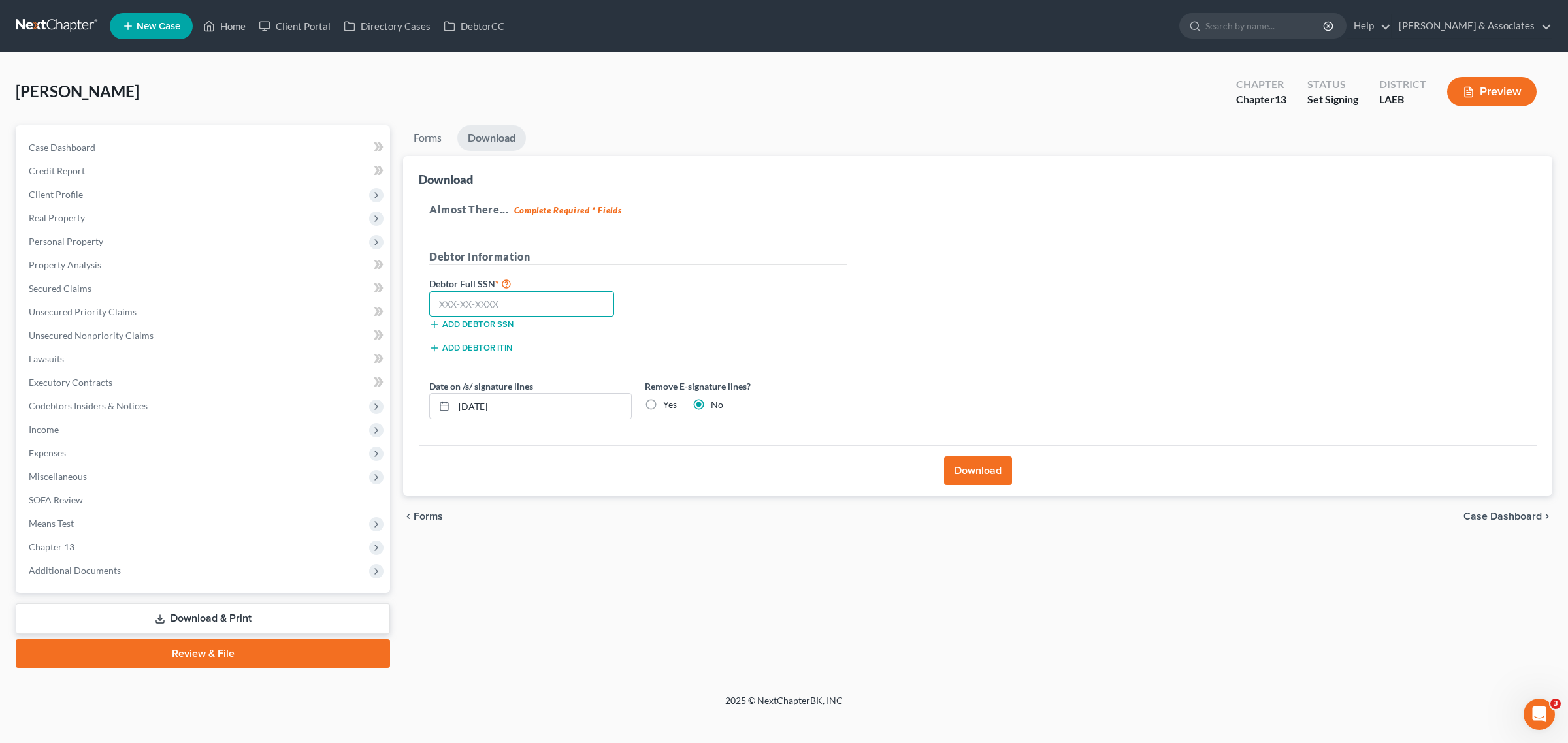
click at [590, 307] on input "text" at bounding box center [521, 304] width 185 height 26
drag, startPoint x: 508, startPoint y: 307, endPoint x: 359, endPoint y: 306, distance: 149.0
click at [359, 306] on div "Petition Navigation Case Dashboard Payments Invoices Payments Payments Credit R…" at bounding box center [784, 397] width 1550 height 542
type input "439-53-6356"
click at [994, 470] on button "Download" at bounding box center [978, 471] width 68 height 29
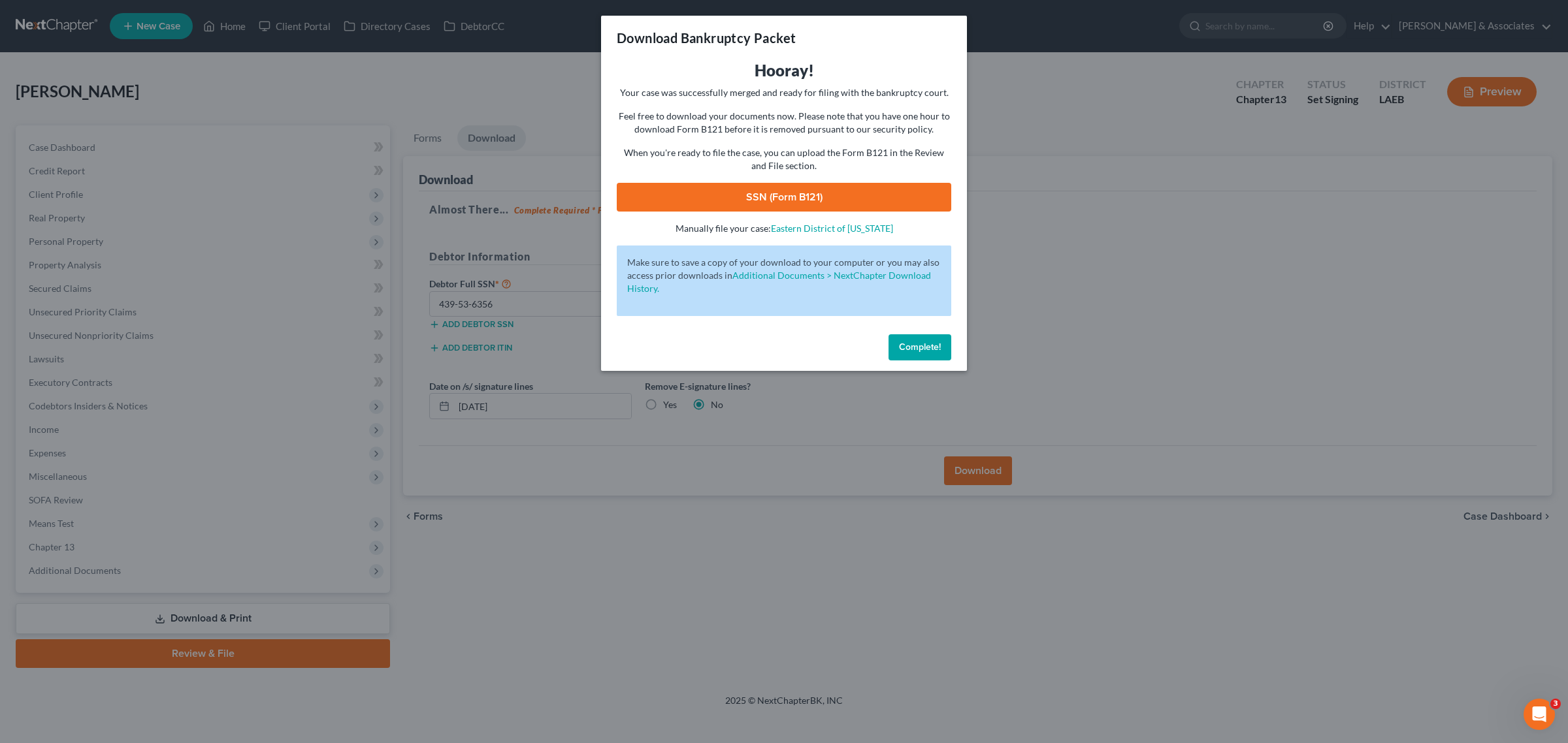
click at [802, 192] on link "SSN (Form B121)" at bounding box center [784, 198] width 334 height 29
click at [935, 349] on span "Complete!" at bounding box center [920, 347] width 42 height 11
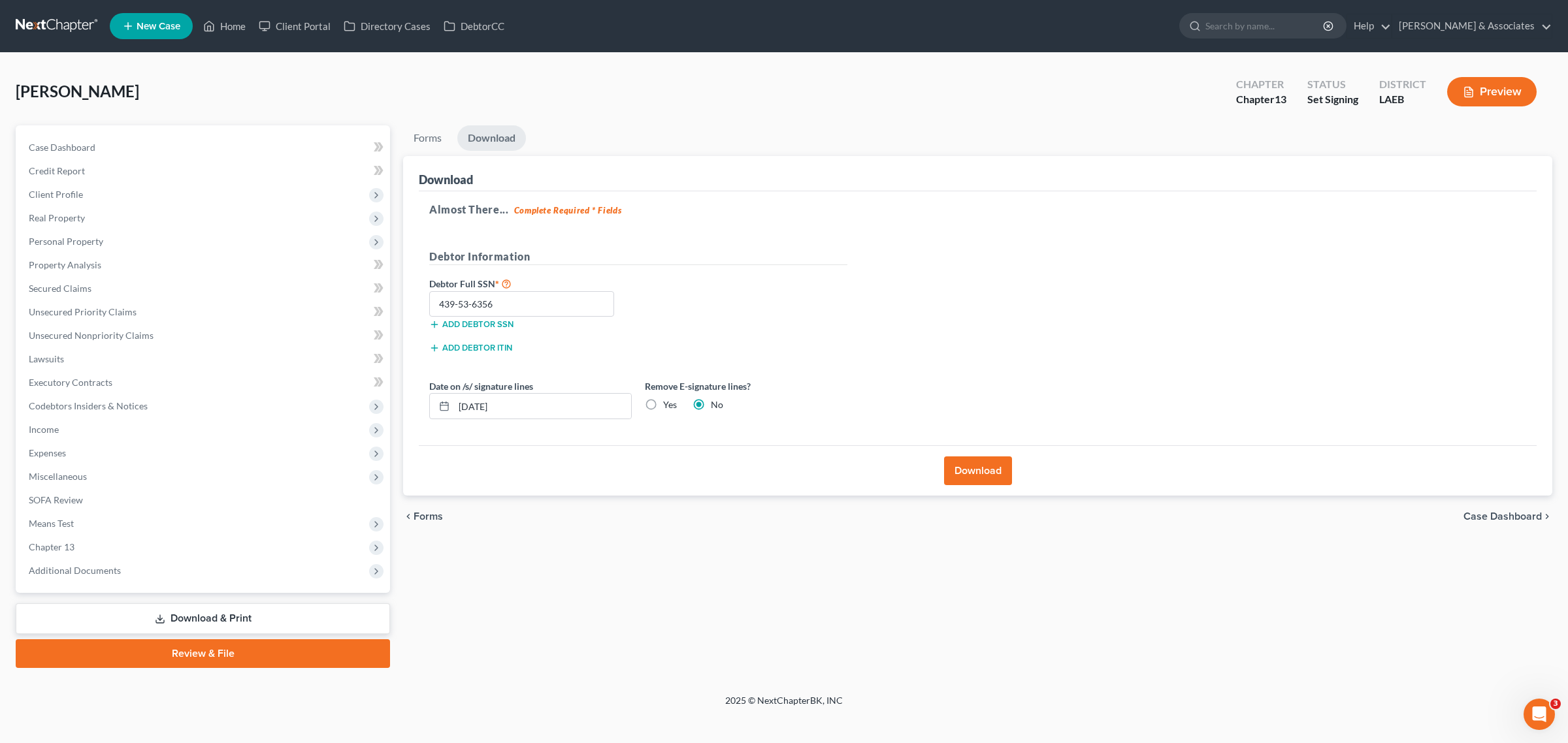
drag, startPoint x: 205, startPoint y: 653, endPoint x: 234, endPoint y: 658, distance: 29.4
click at [205, 653] on link "Review & File" at bounding box center [202, 653] width 374 height 29
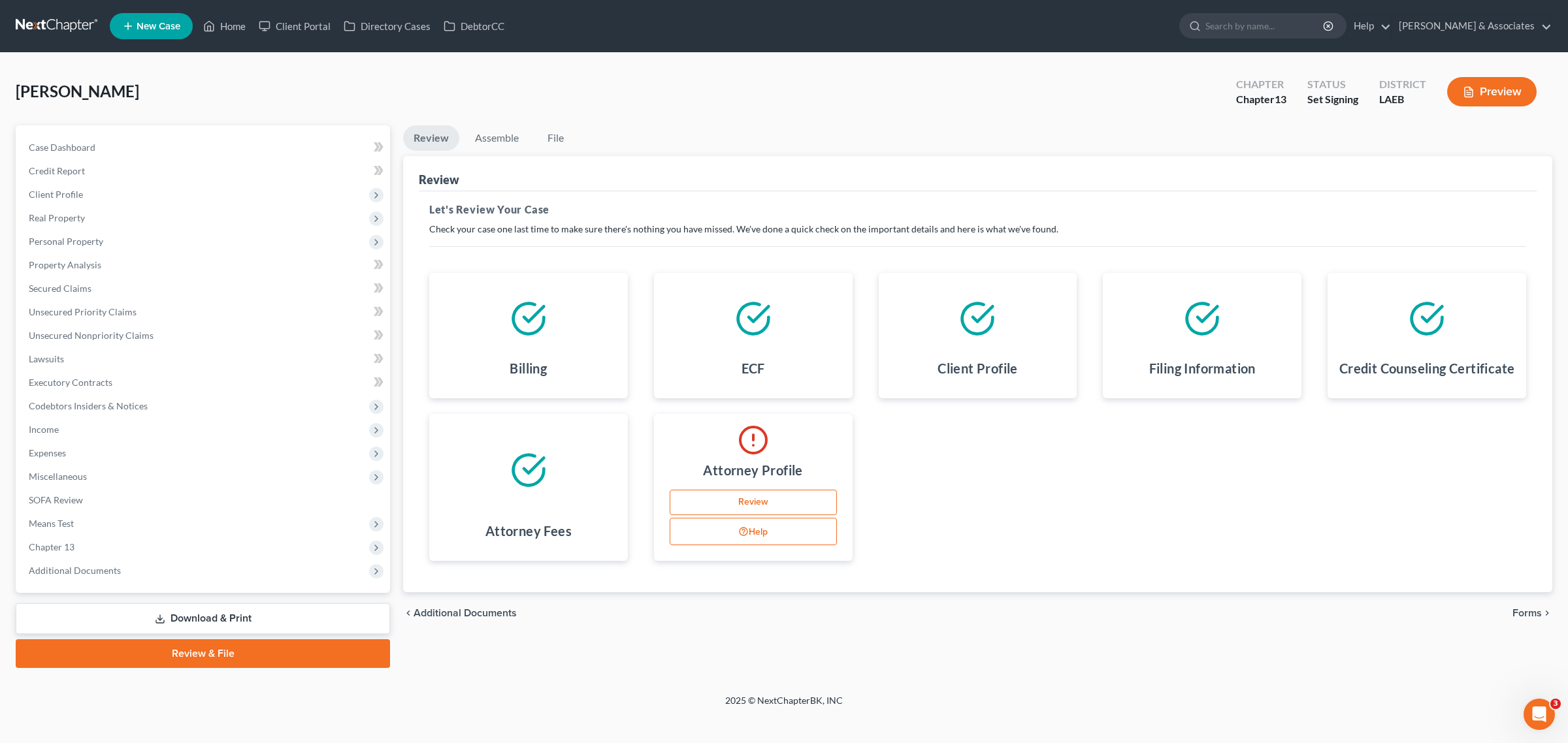
click at [758, 501] on link "Review" at bounding box center [753, 502] width 167 height 26
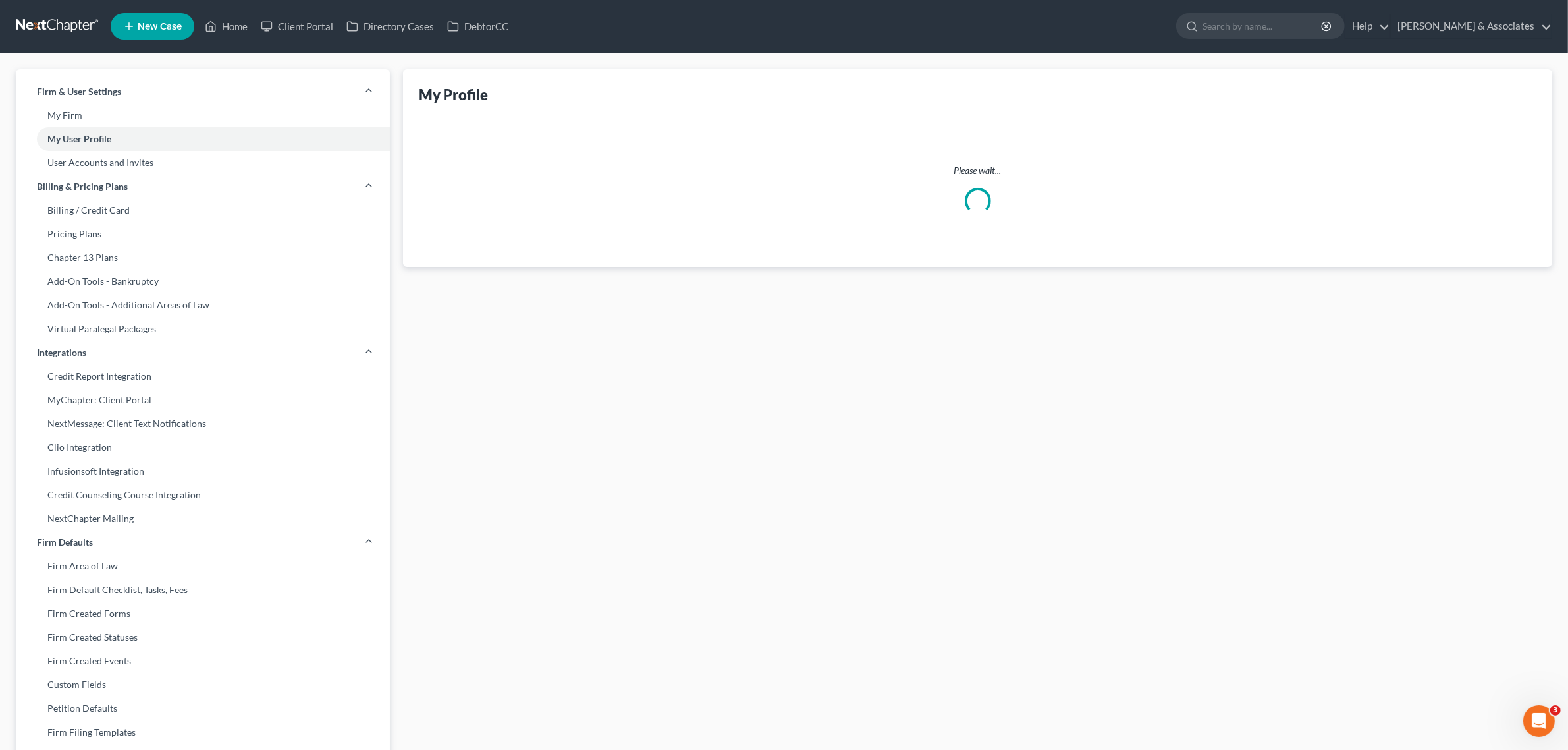
select select "1"
select select "paralegal"
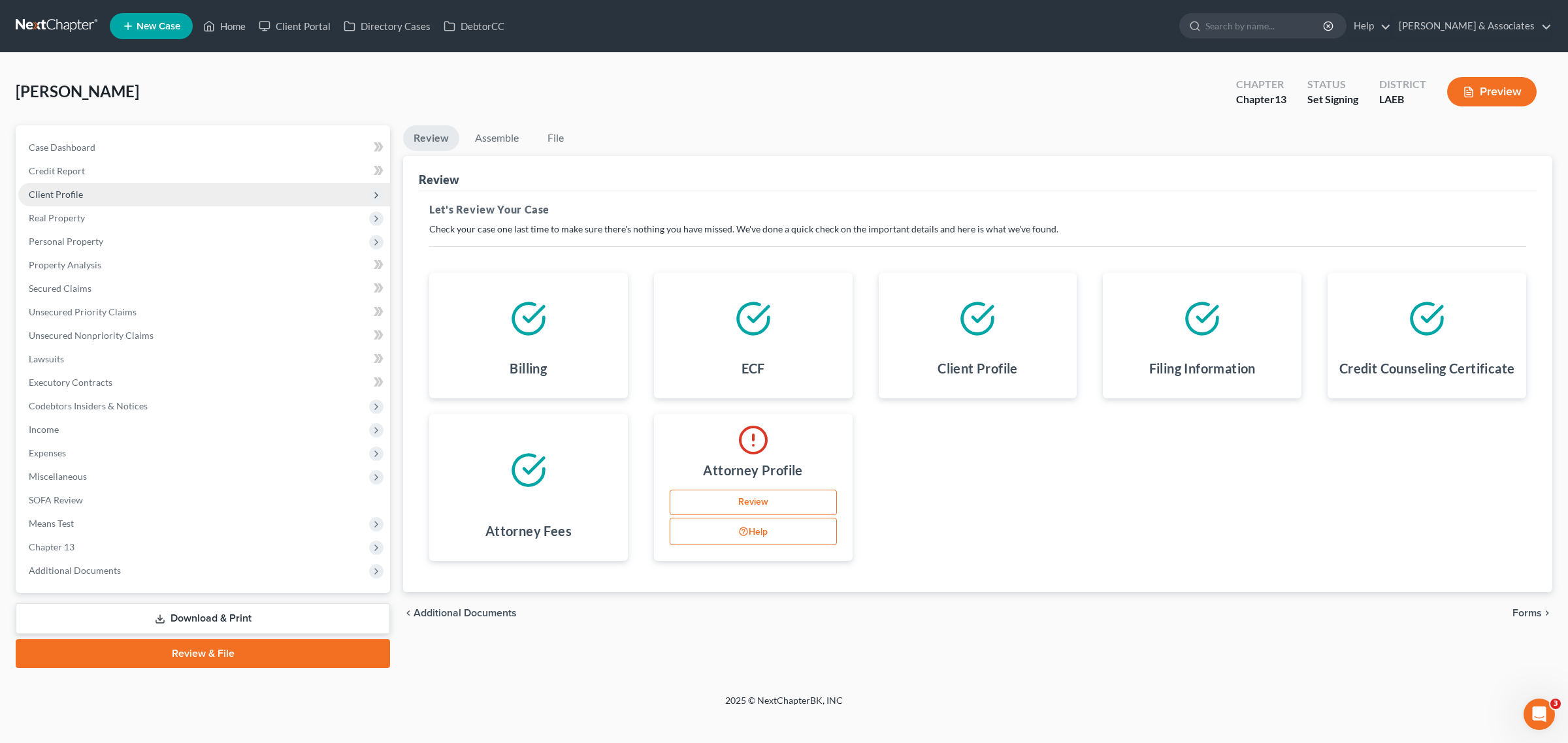
click at [96, 197] on span "Client Profile" at bounding box center [204, 195] width 372 height 24
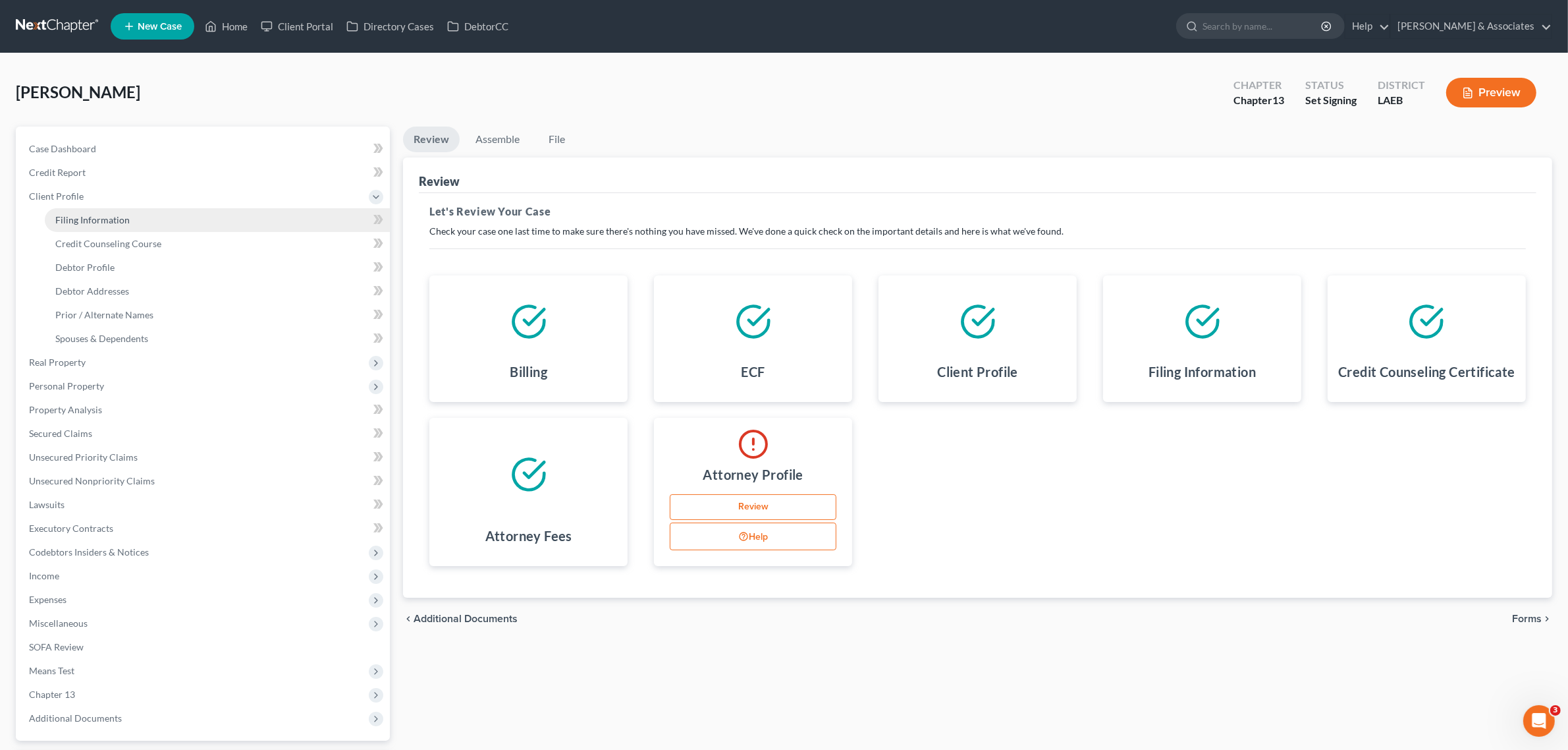
click at [97, 216] on span "Filing Information" at bounding box center [93, 220] width 74 height 11
select select "1"
select select "0"
select select "3"
select select "34"
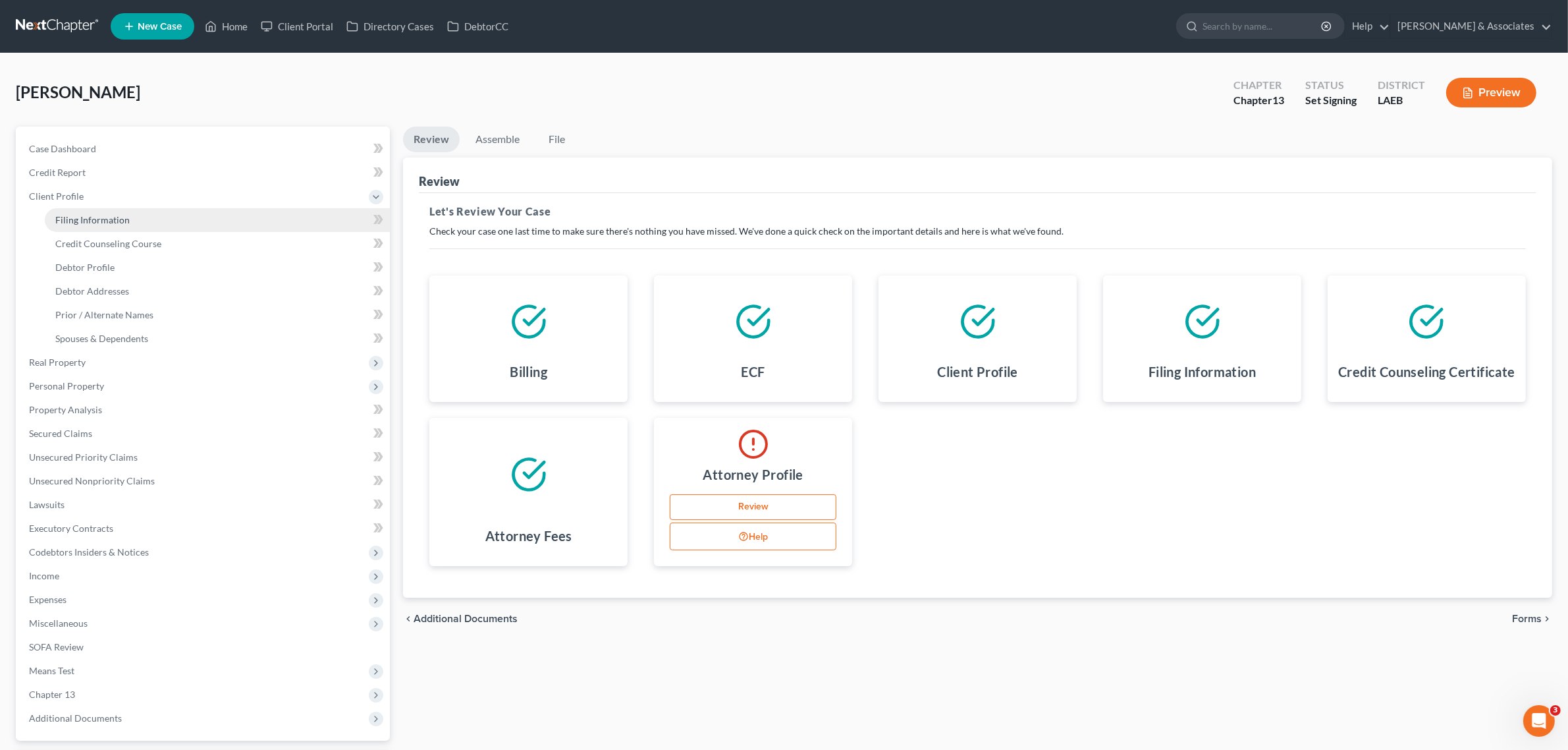
select select "19"
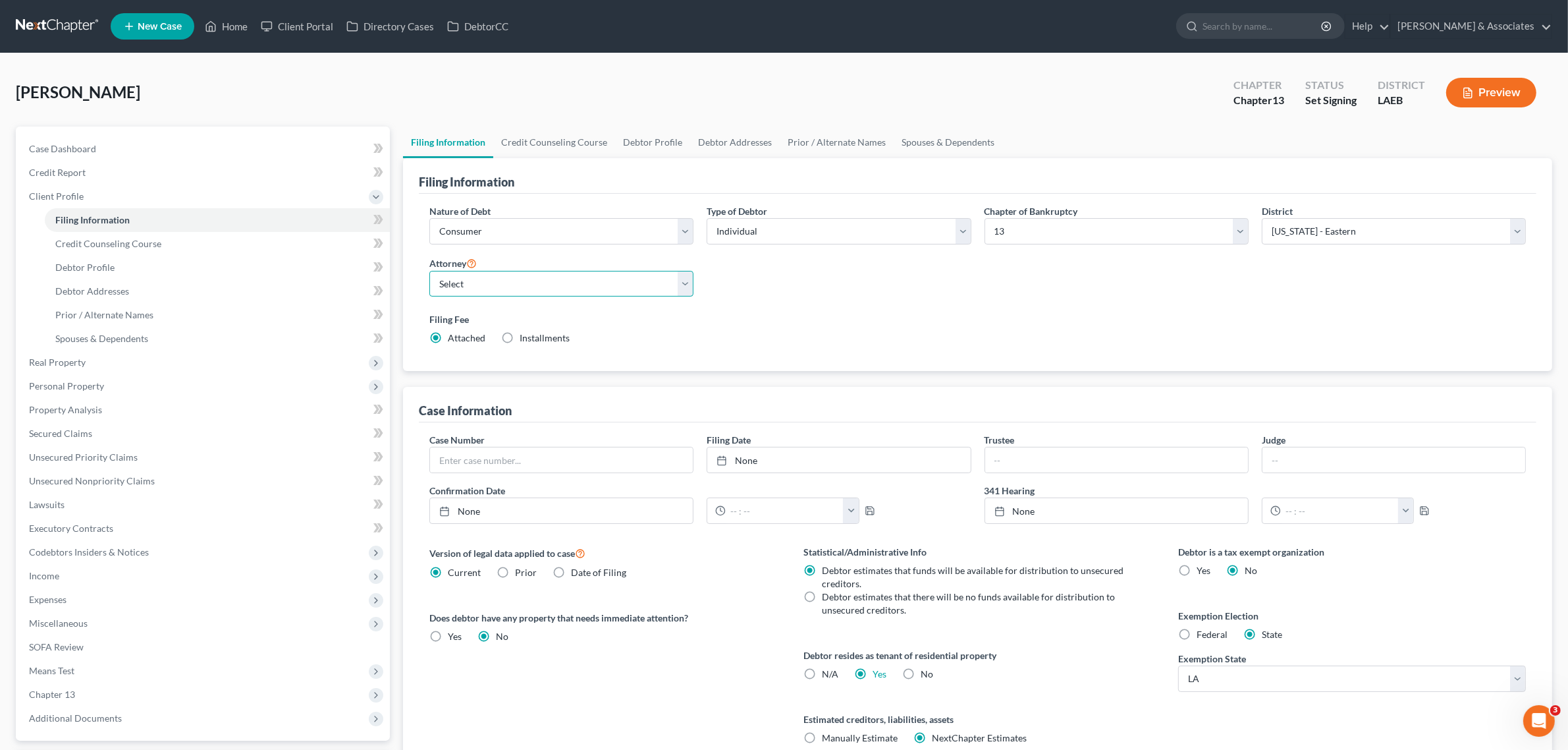
click at [601, 287] on select "Select Morley Diment - LAMB Morley Diment - LAEB Morley Diment - LAWB Paul Shou…" at bounding box center [562, 284] width 264 height 26
select select "1"
click at [430, 271] on select "Select Morley Diment - LAMB Morley Diment - LAEB Morley Diment - LAWB Paul Shou…" at bounding box center [562, 284] width 264 height 26
click at [801, 307] on div "Filing Fee Attached Installments Installments" at bounding box center [978, 331] width 1110 height 48
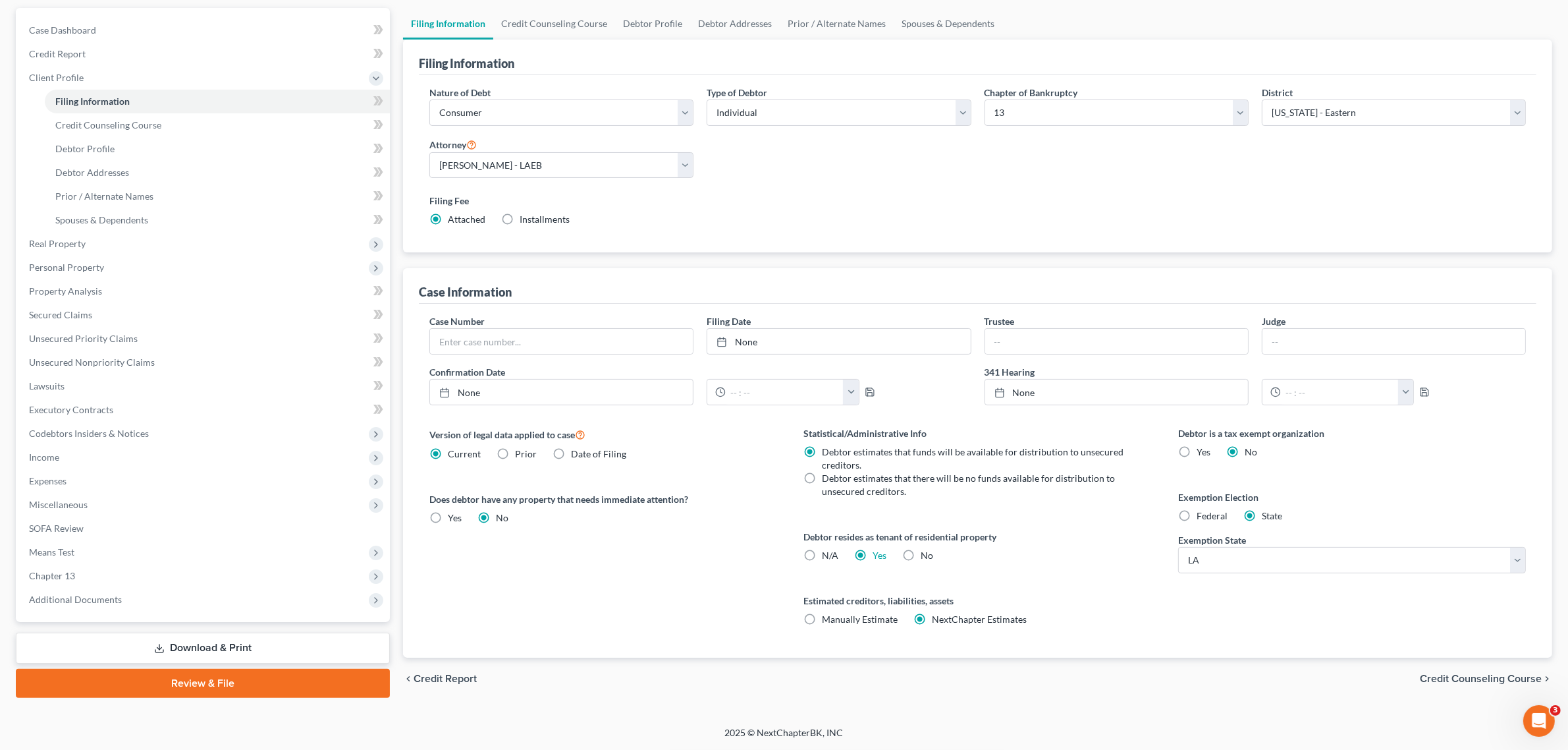
click at [231, 636] on link "Download & Print" at bounding box center [202, 648] width 374 height 31
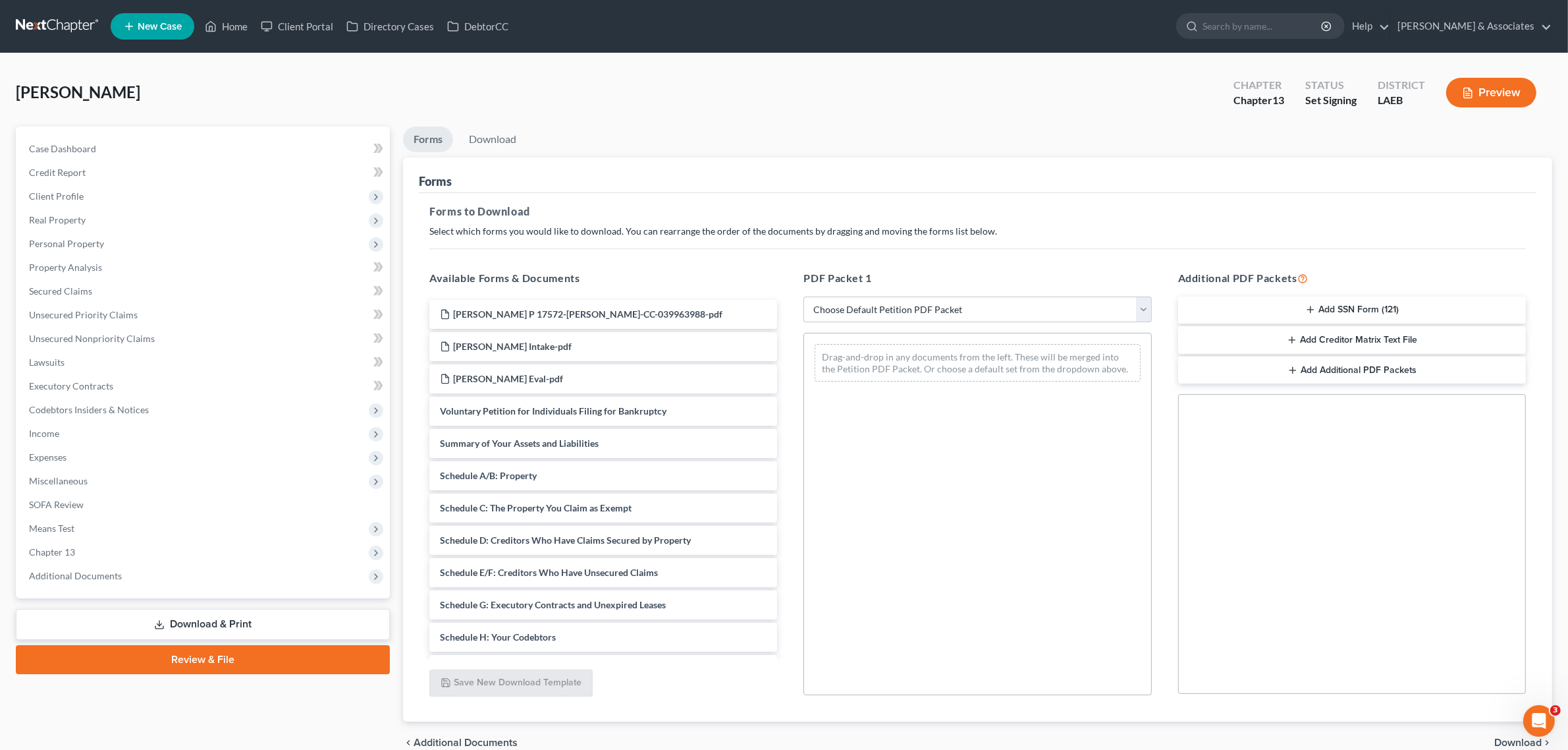
click at [181, 660] on link "Review & File" at bounding box center [202, 660] width 374 height 29
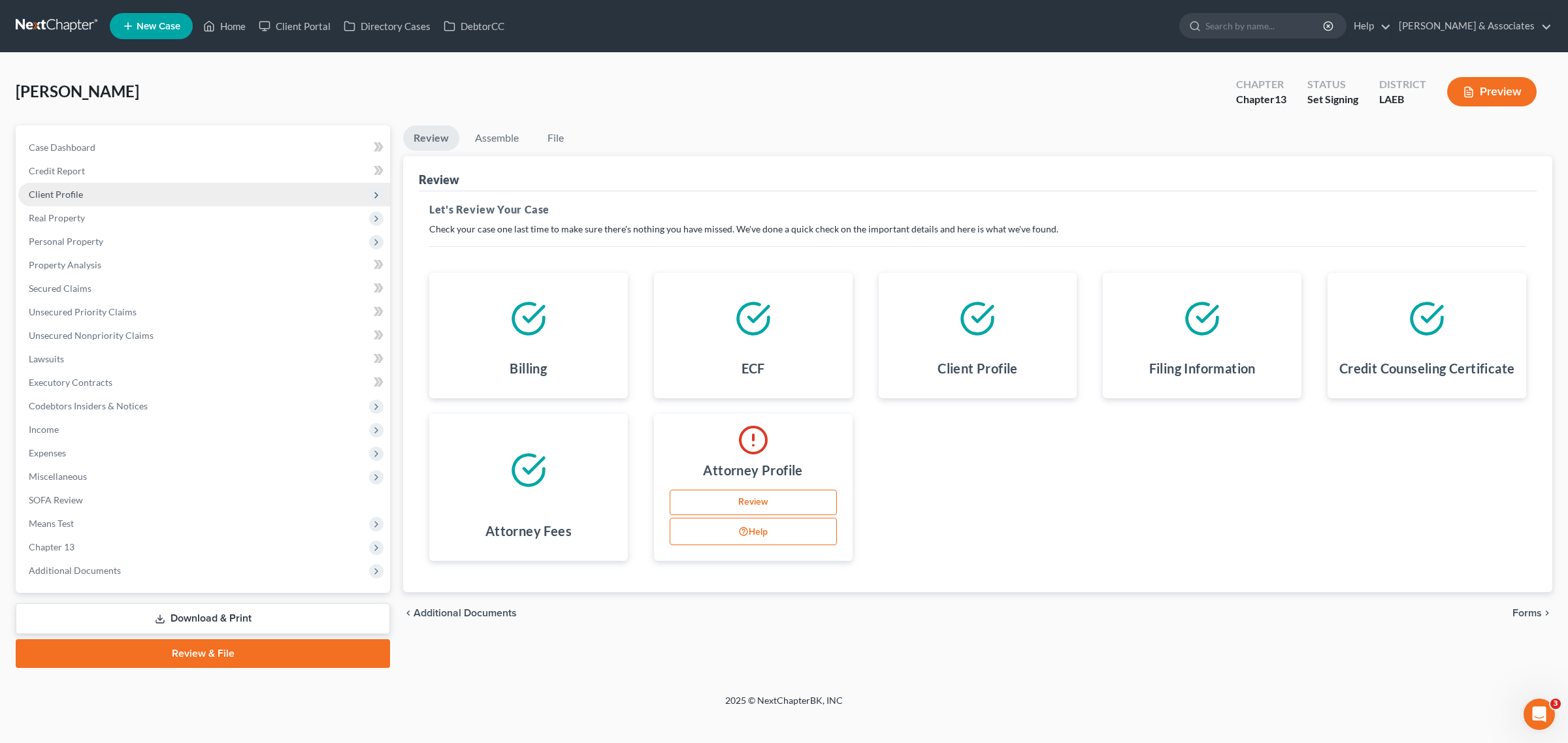
click at [126, 200] on span "Client Profile" at bounding box center [204, 195] width 372 height 24
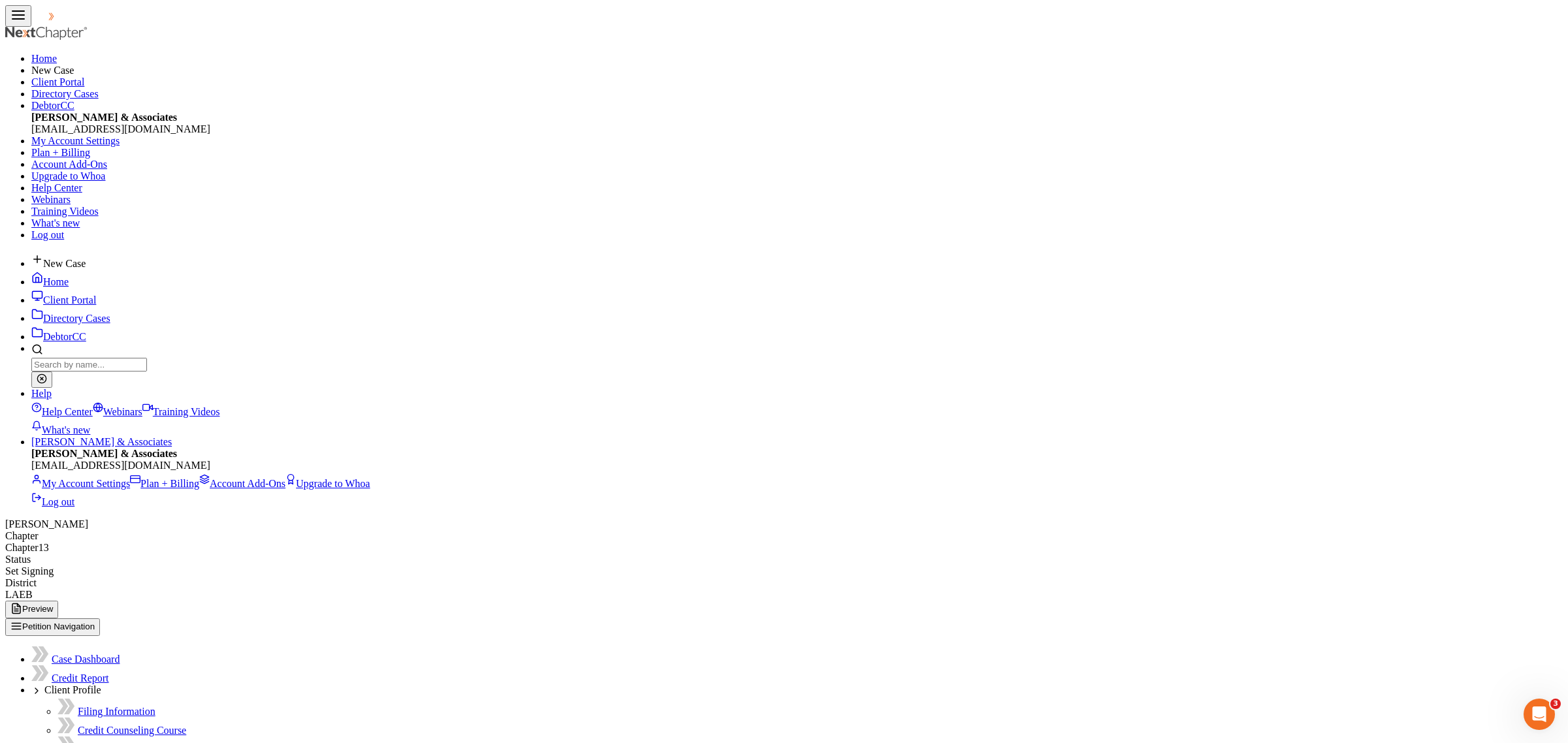
select select "1"
select select "0"
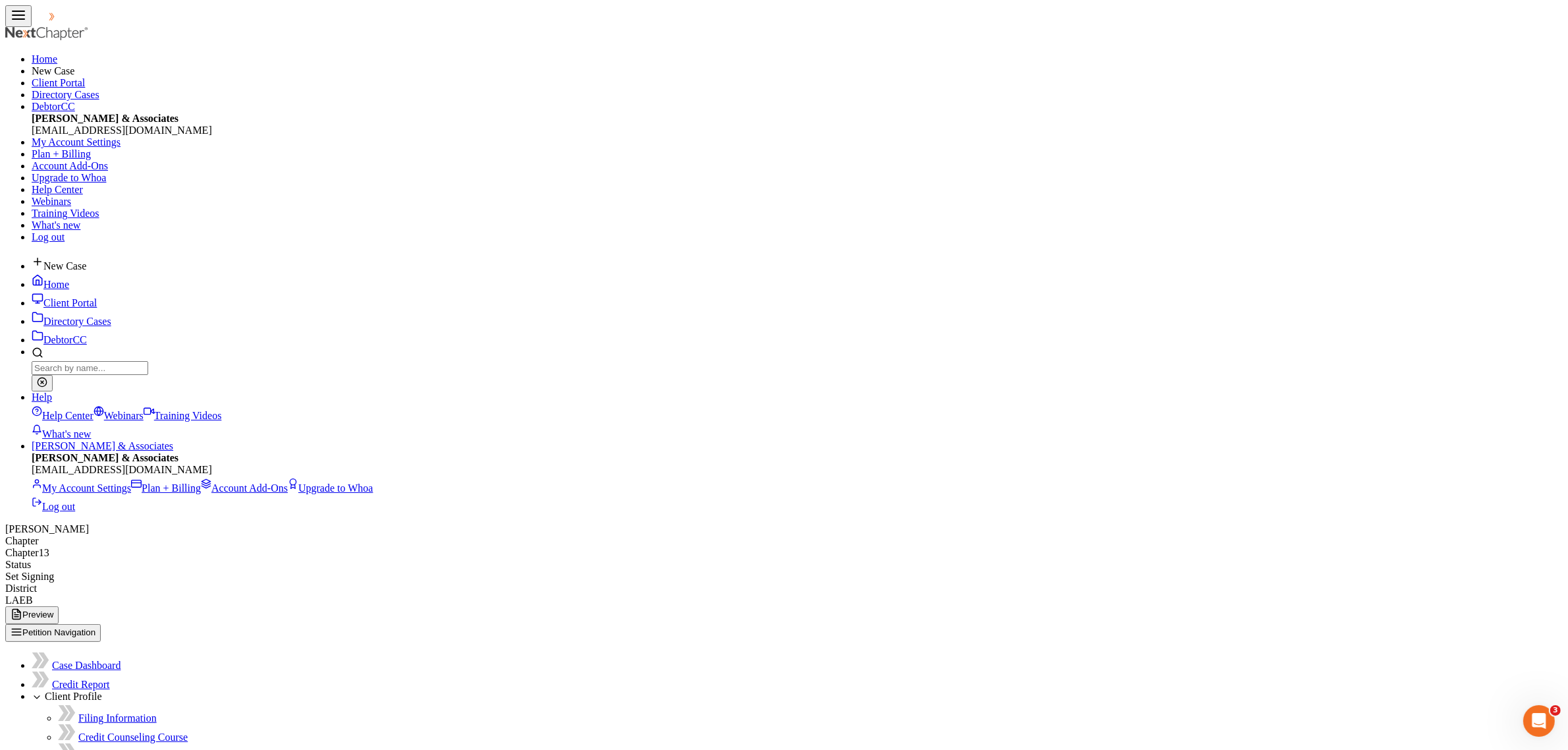
select select "3"
select select "19"
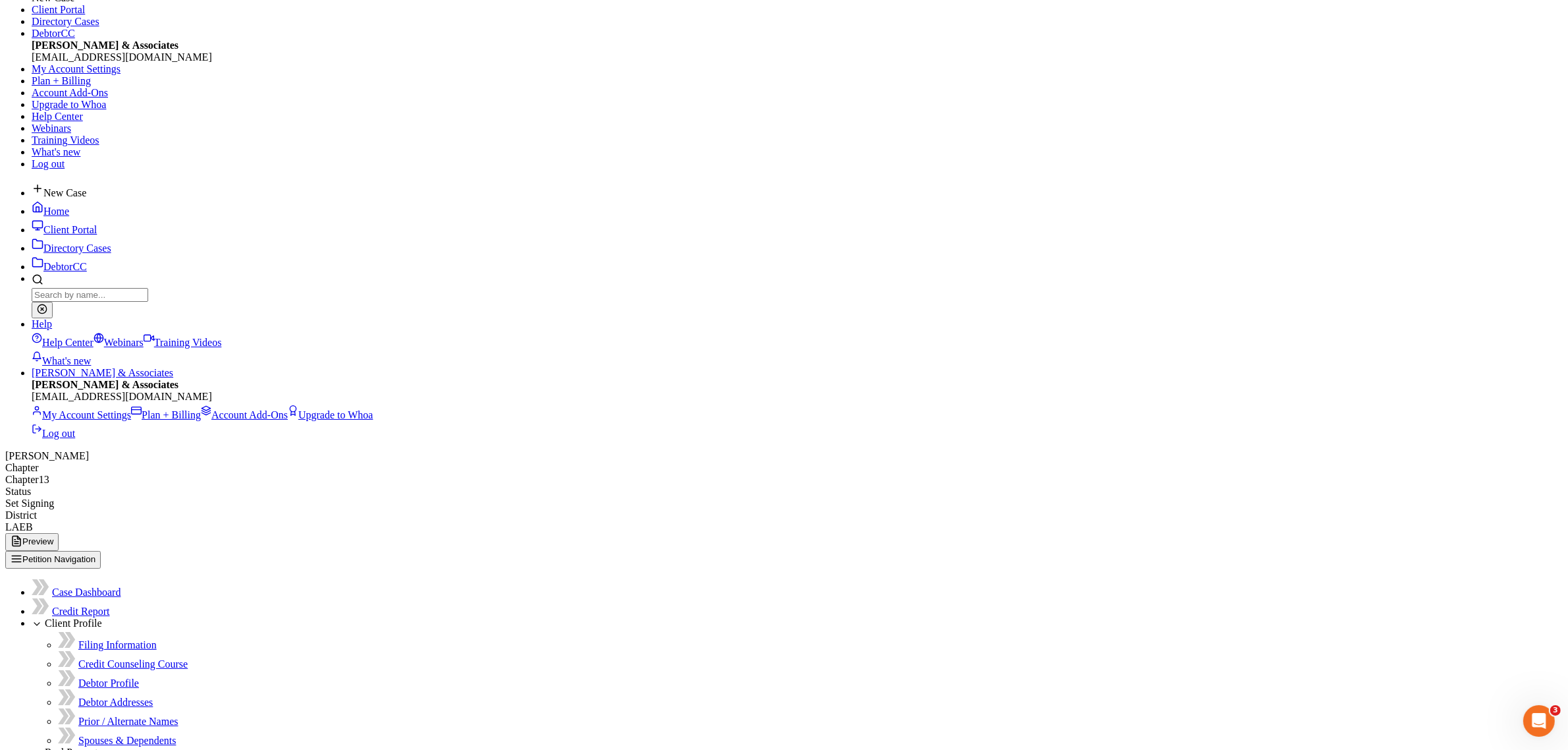
scroll to position [118, 0]
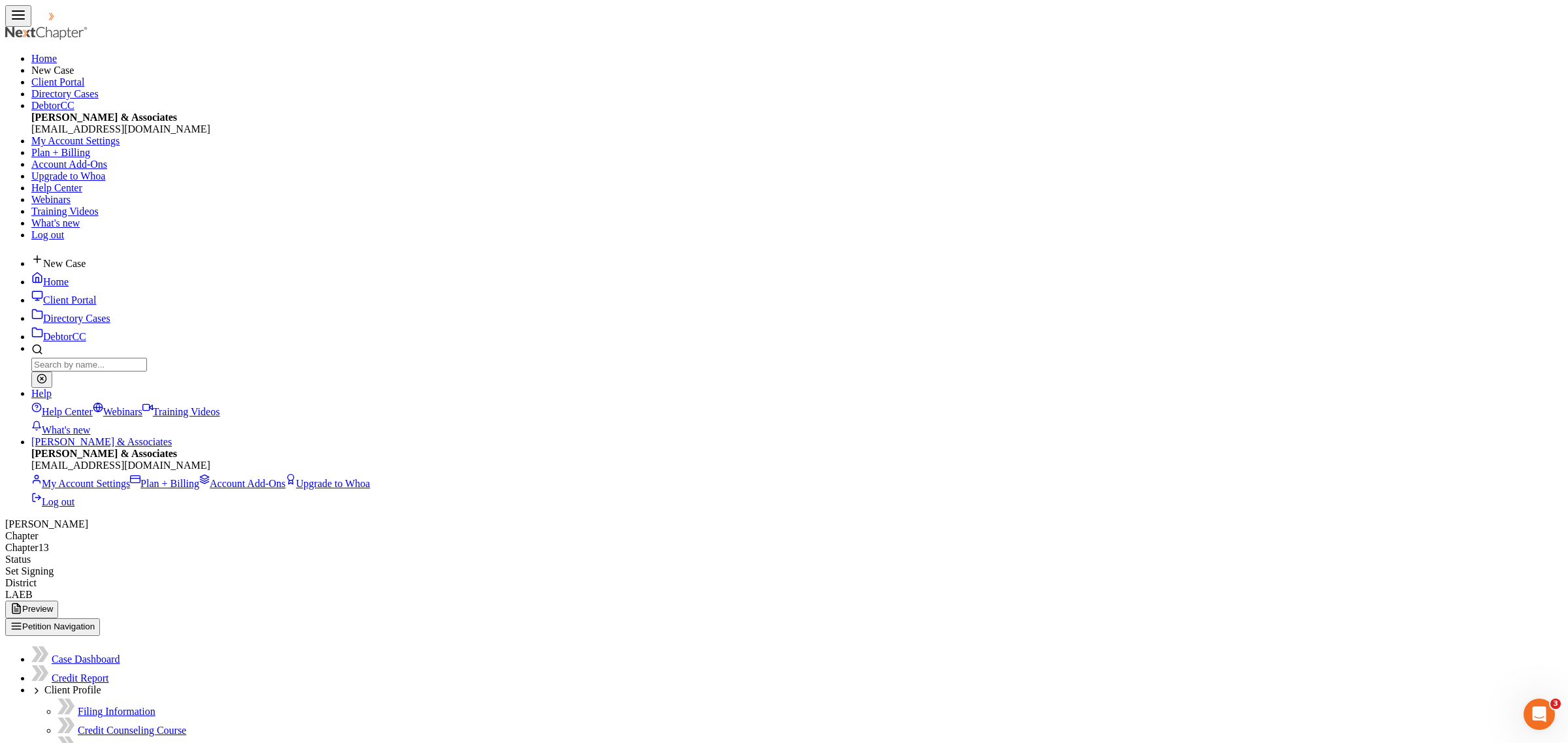
select select "0"
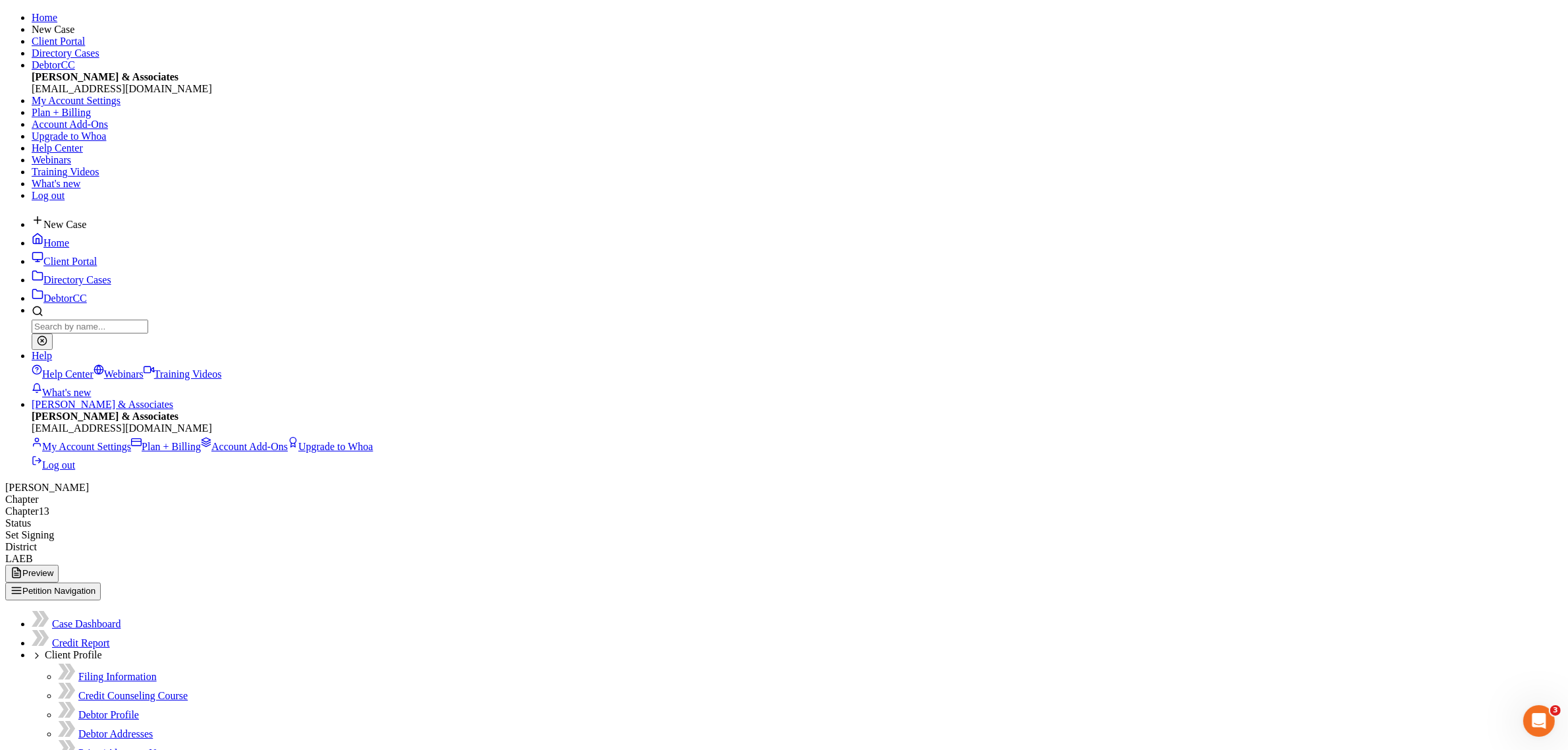
scroll to position [77, 0]
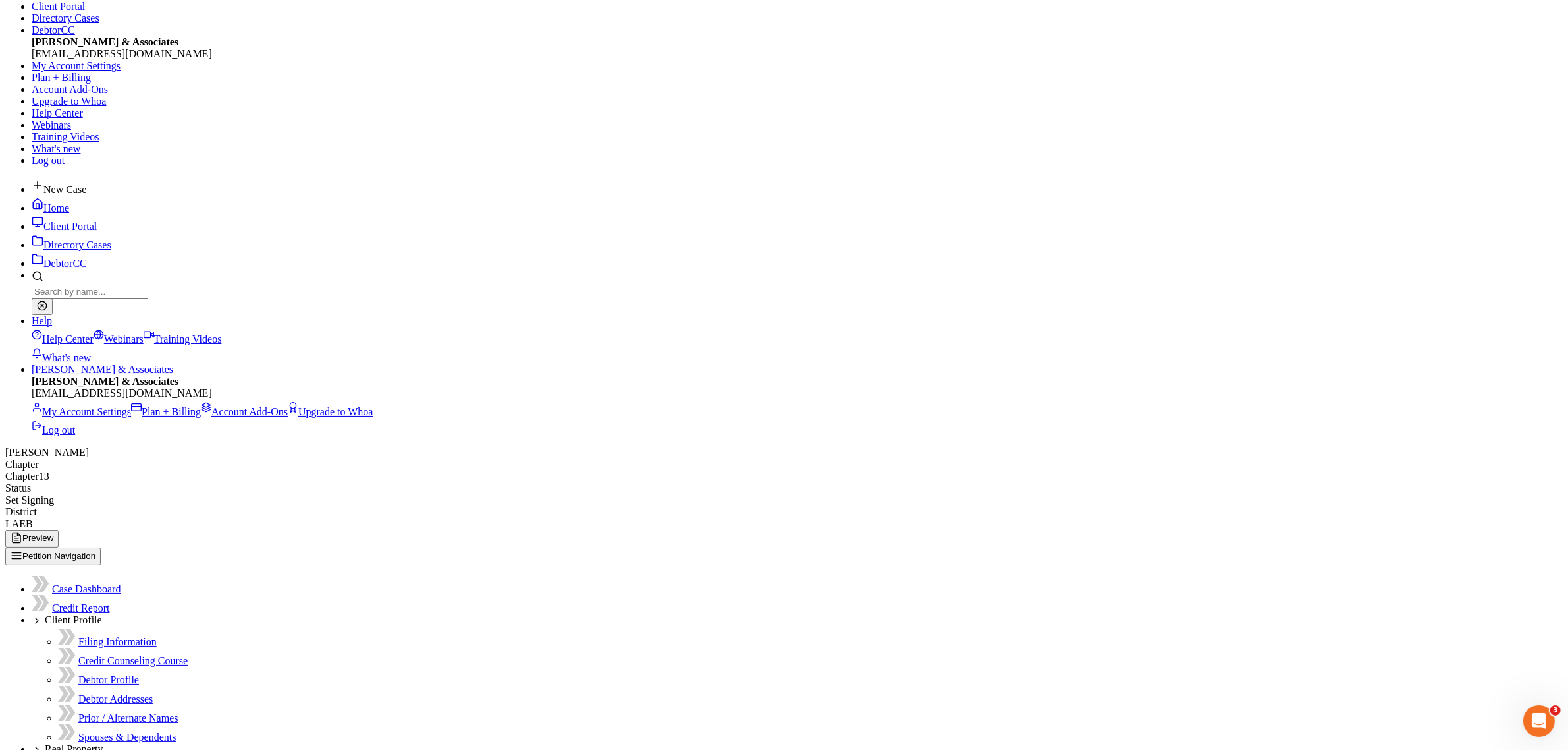
type input "C:\fakepath\SSN Stmt.pdf"
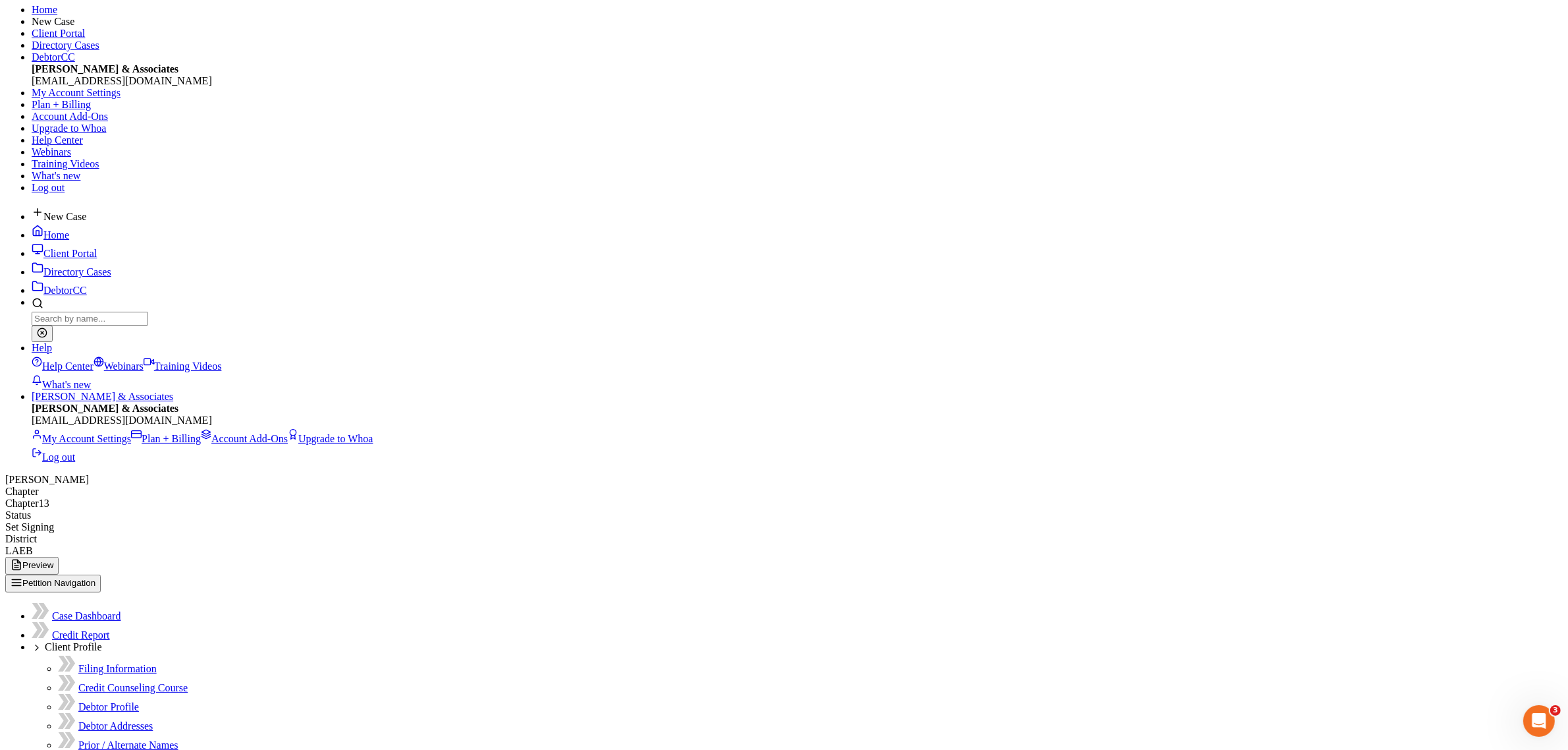
scroll to position [77, 0]
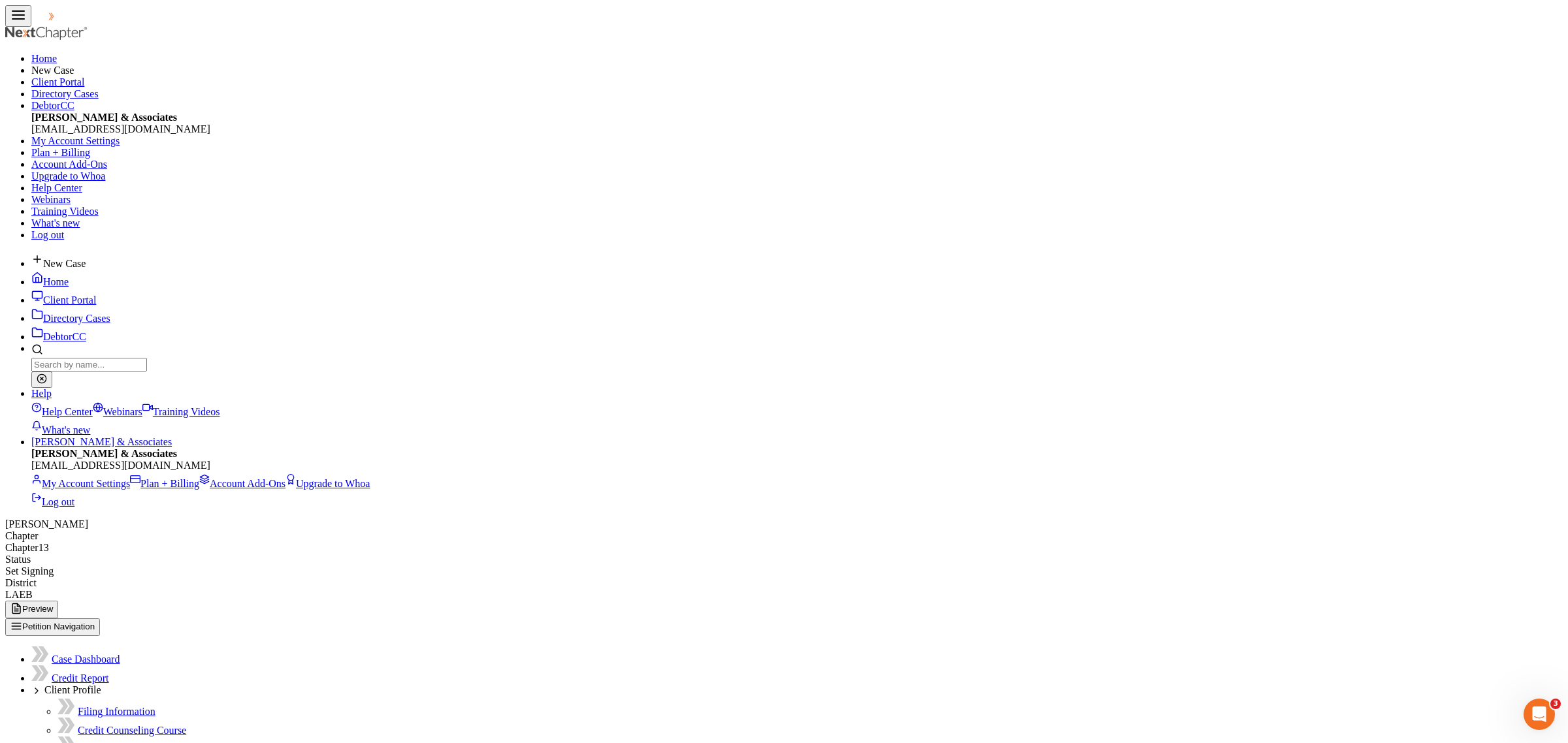
select select "0"
paste input "439-53-6356"
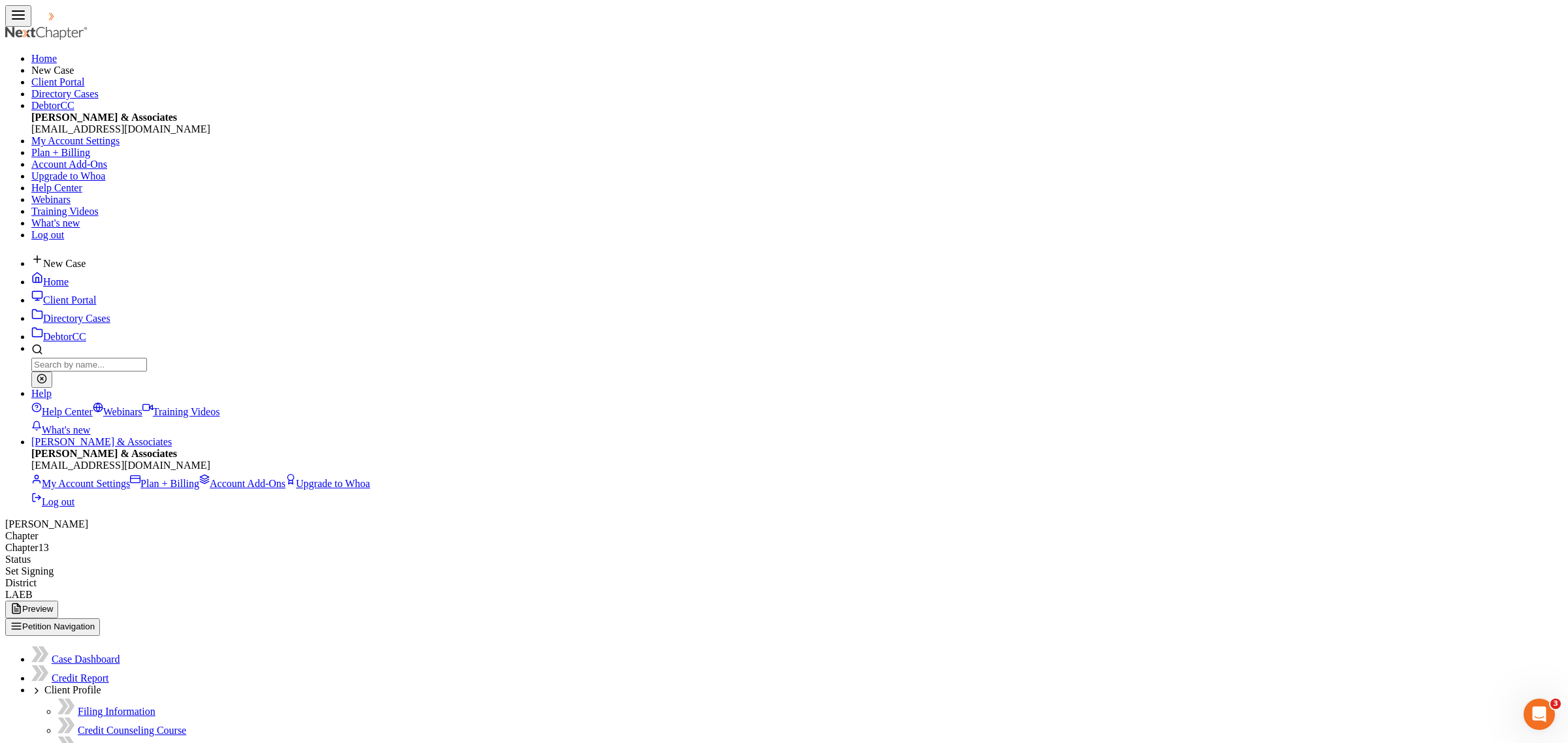
type input "439-53-6356"
select select "0"
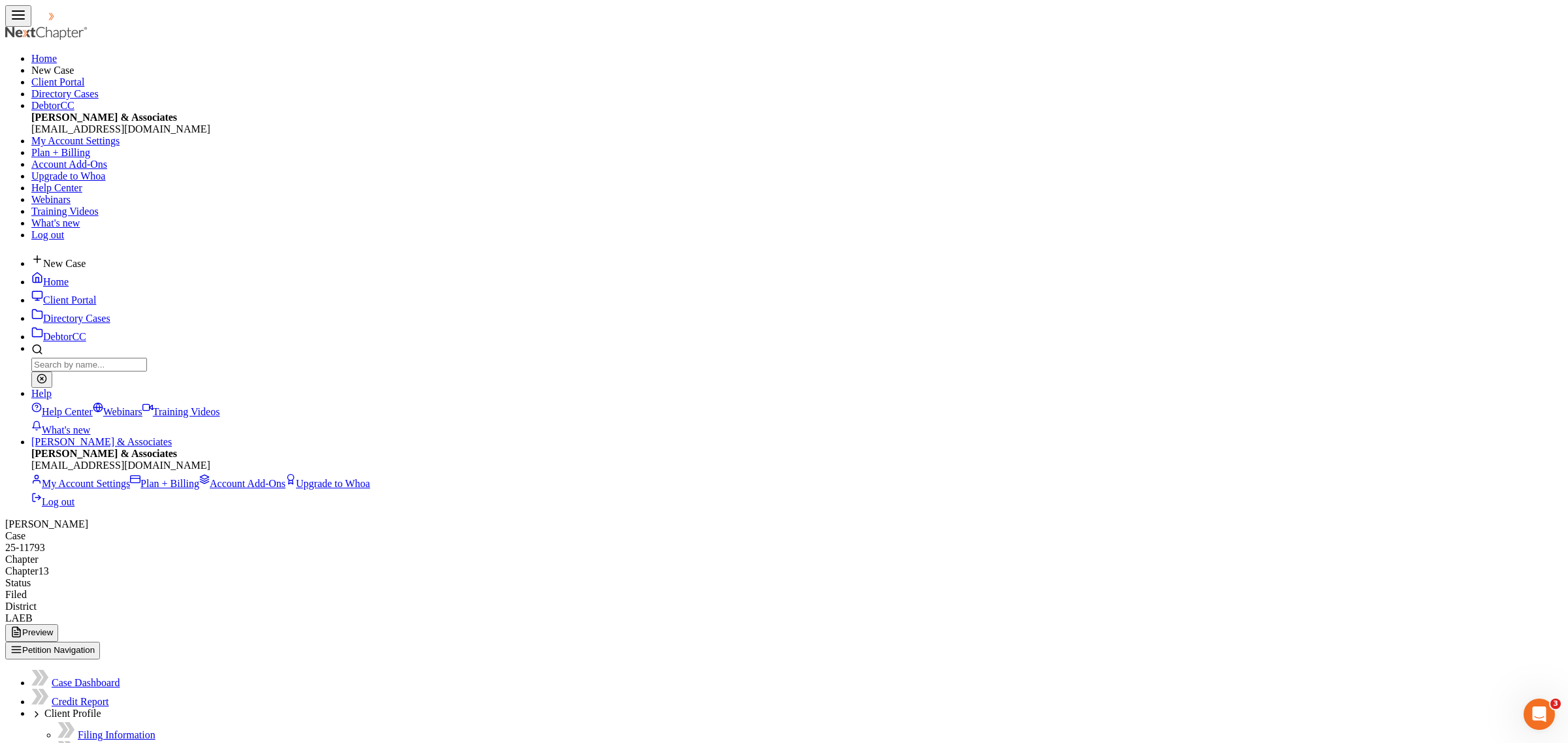
click at [68, 277] on link "Home" at bounding box center [50, 282] width 38 height 11
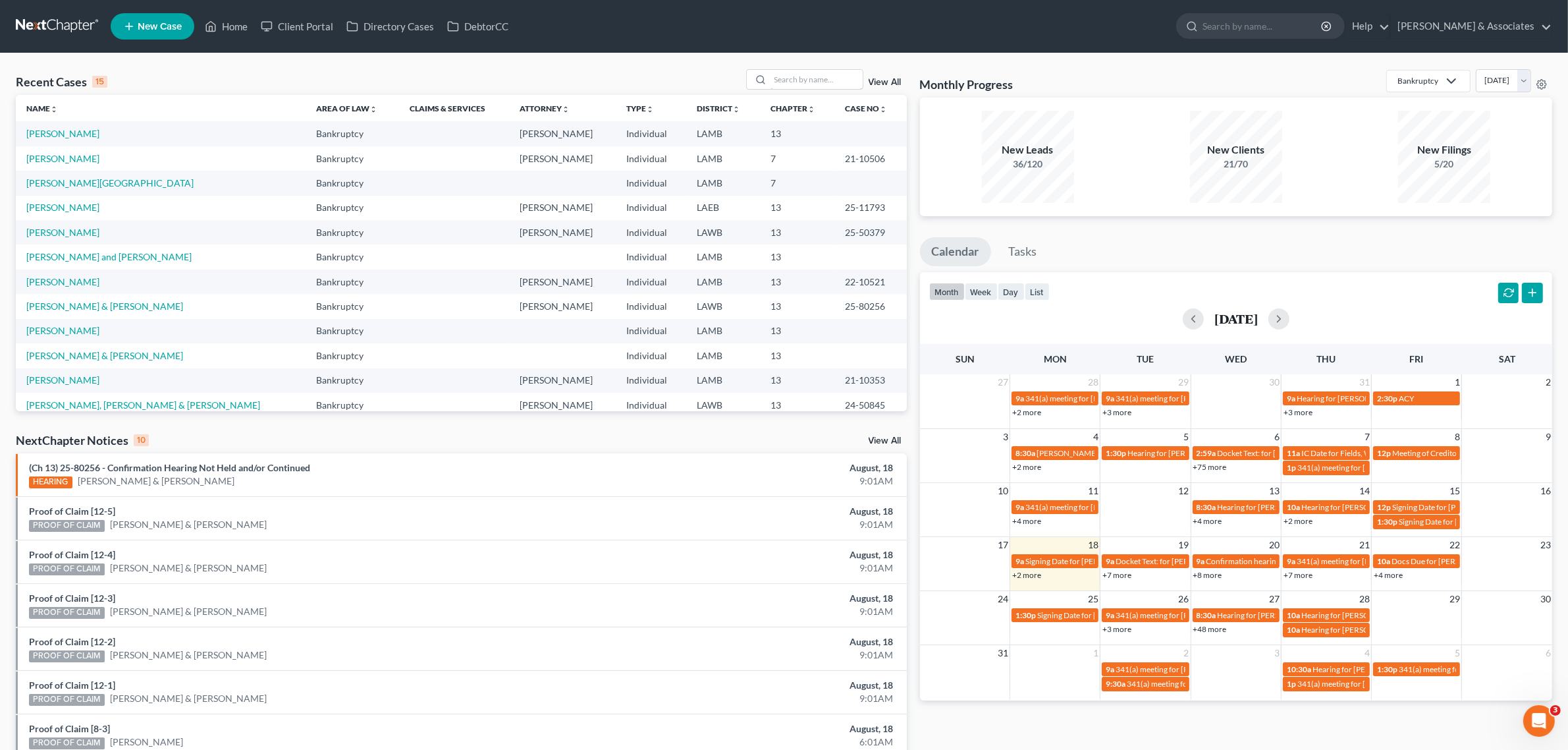
click at [807, 77] on input "search" at bounding box center [816, 79] width 92 height 19
type input "[PERSON_NAME]"
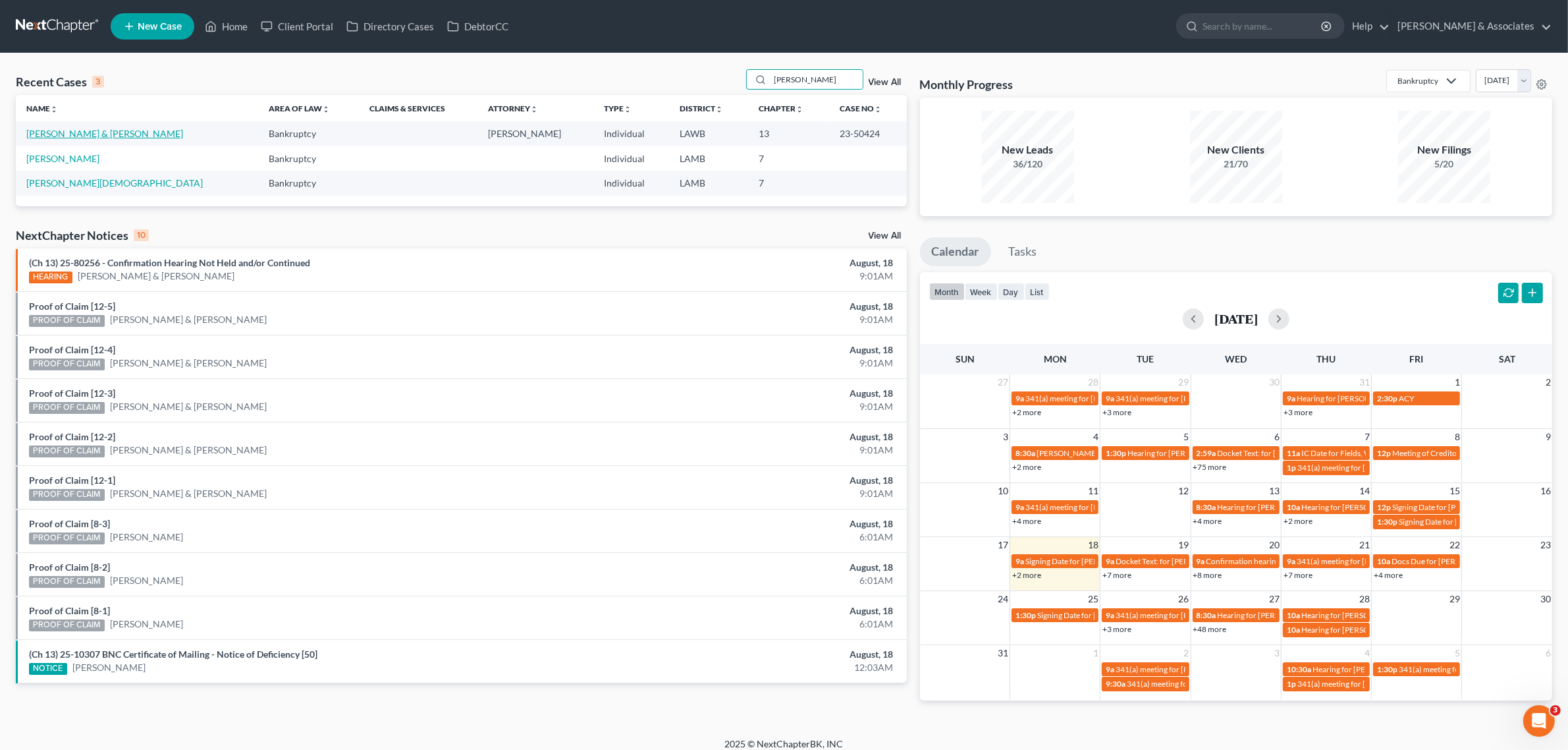
click at [83, 131] on link "[PERSON_NAME] & [PERSON_NAME]" at bounding box center [104, 133] width 157 height 11
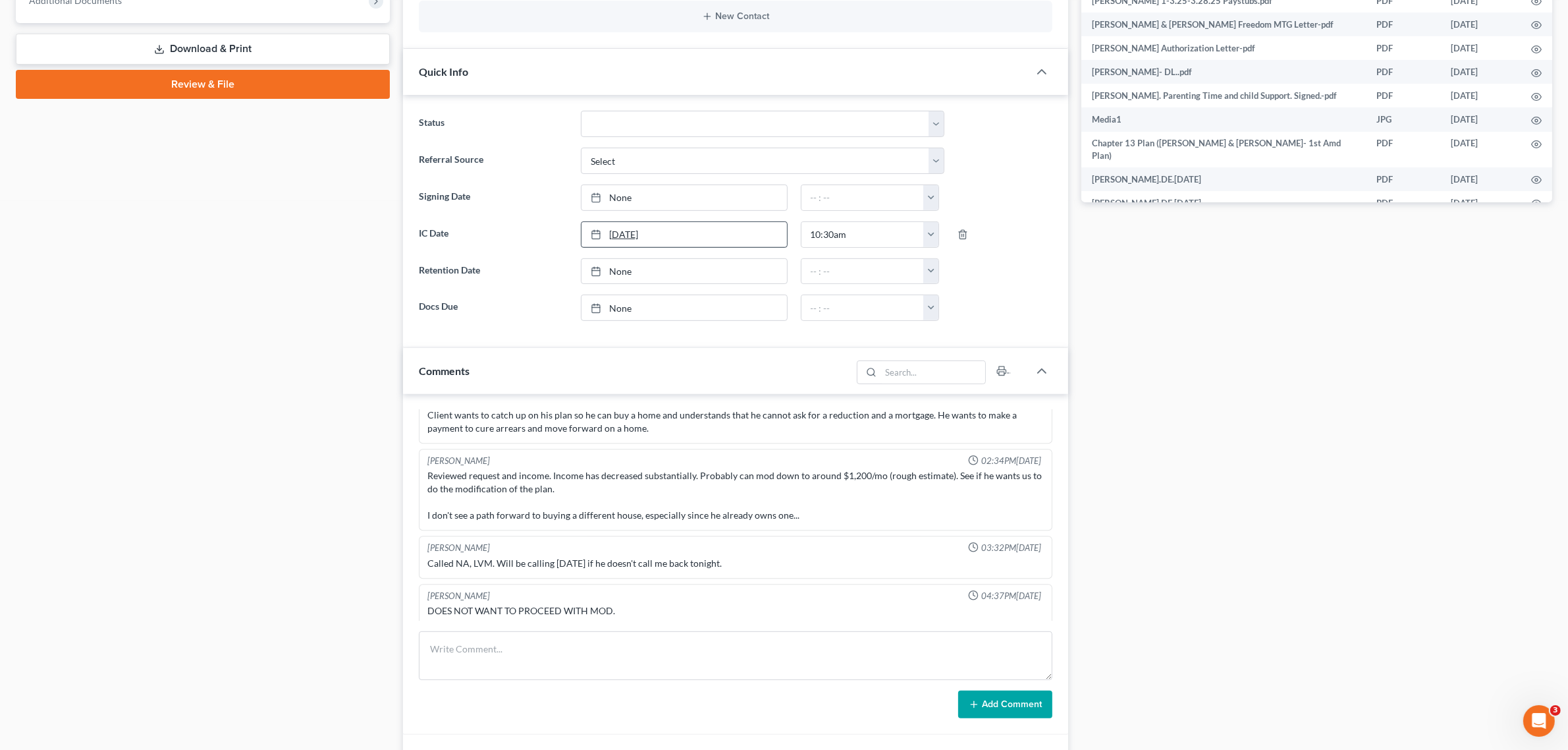
scroll to position [577, 0]
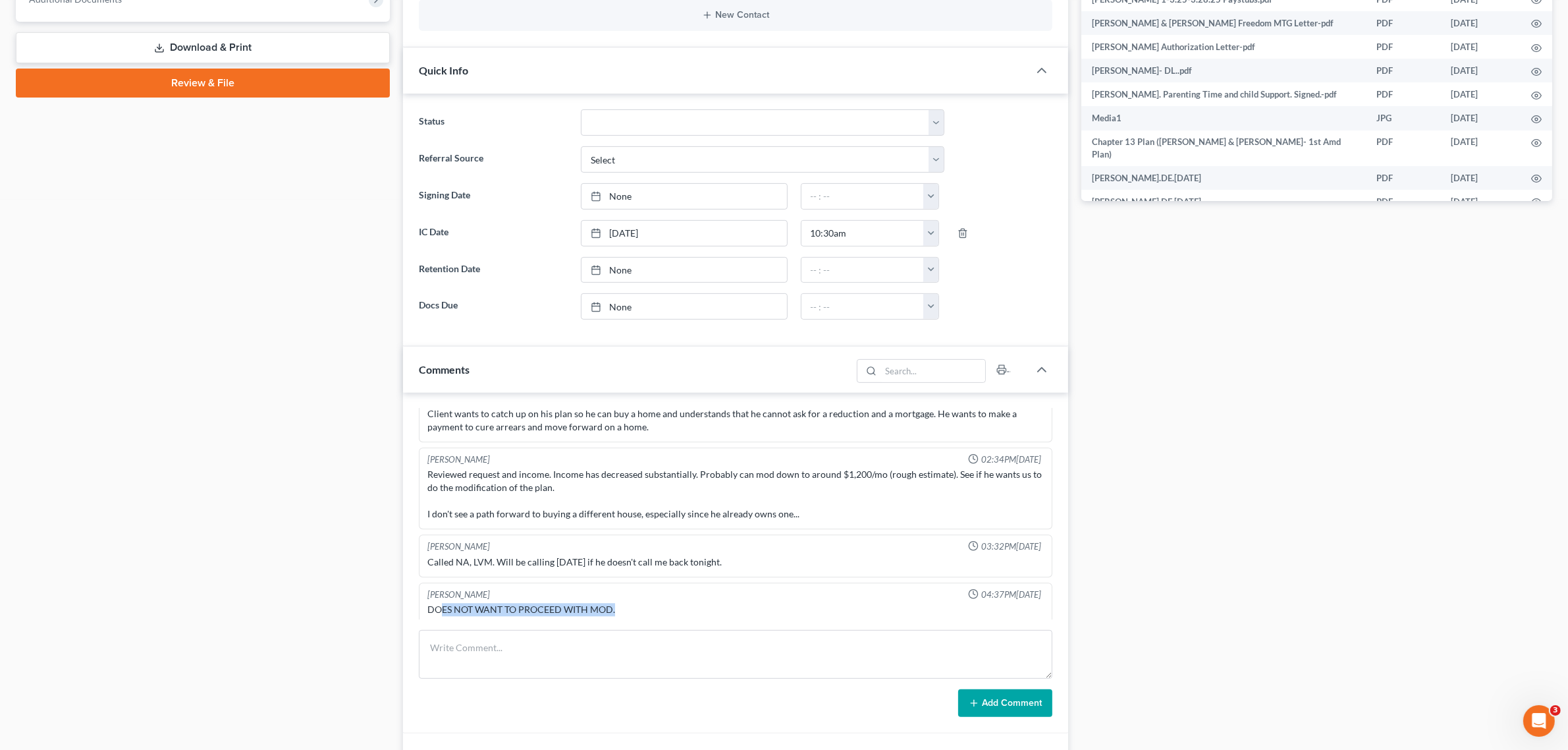
drag, startPoint x: 444, startPoint y: 607, endPoint x: 633, endPoint y: 606, distance: 189.0
click at [633, 606] on div "DOES NOT WANT TO PROCEED WITH MOD." at bounding box center [735, 609] width 616 height 13
click at [689, 588] on div "Chelsea Prunick Prunick 04:37PM, 08/04/2025" at bounding box center [736, 595] width 621 height 12
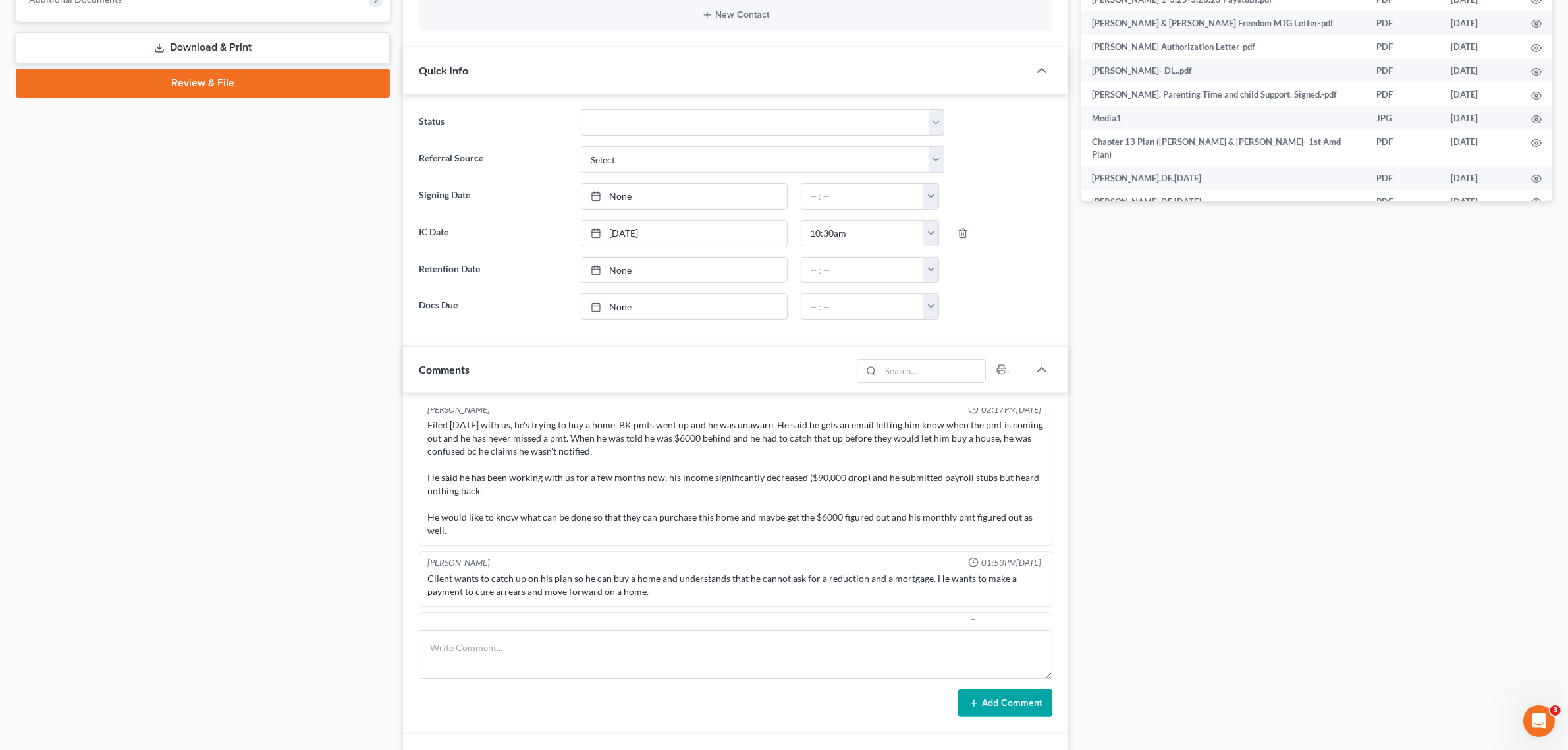
scroll to position [4478, 0]
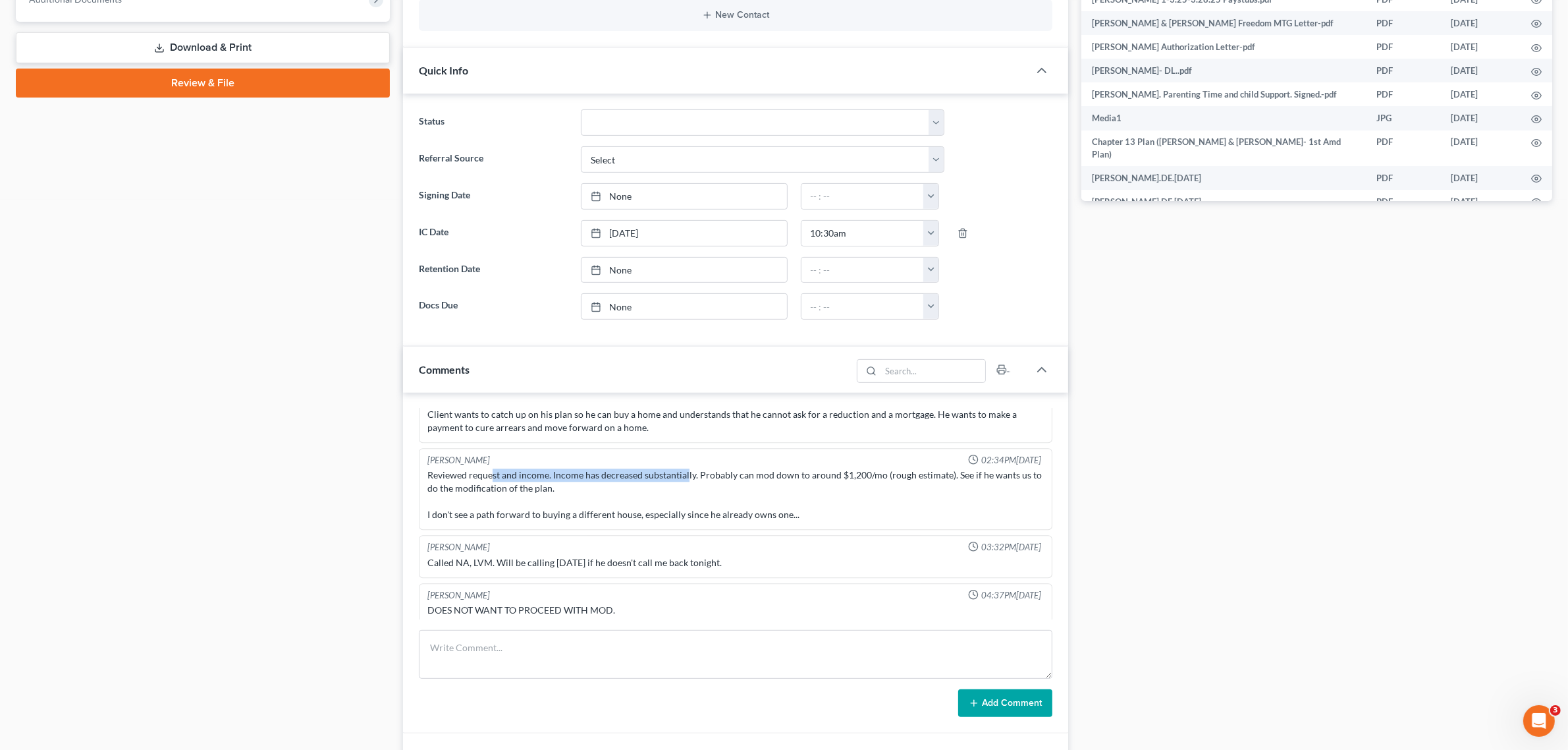
drag, startPoint x: 491, startPoint y: 469, endPoint x: 685, endPoint y: 472, distance: 194.0
click at [685, 472] on div "Reviewed request and income. Income has decreased substantially. Probably can m…" at bounding box center [735, 495] width 616 height 53
click at [641, 498] on div "Reviewed request and income. Income has decreased substantially. Probably can m…" at bounding box center [735, 495] width 616 height 53
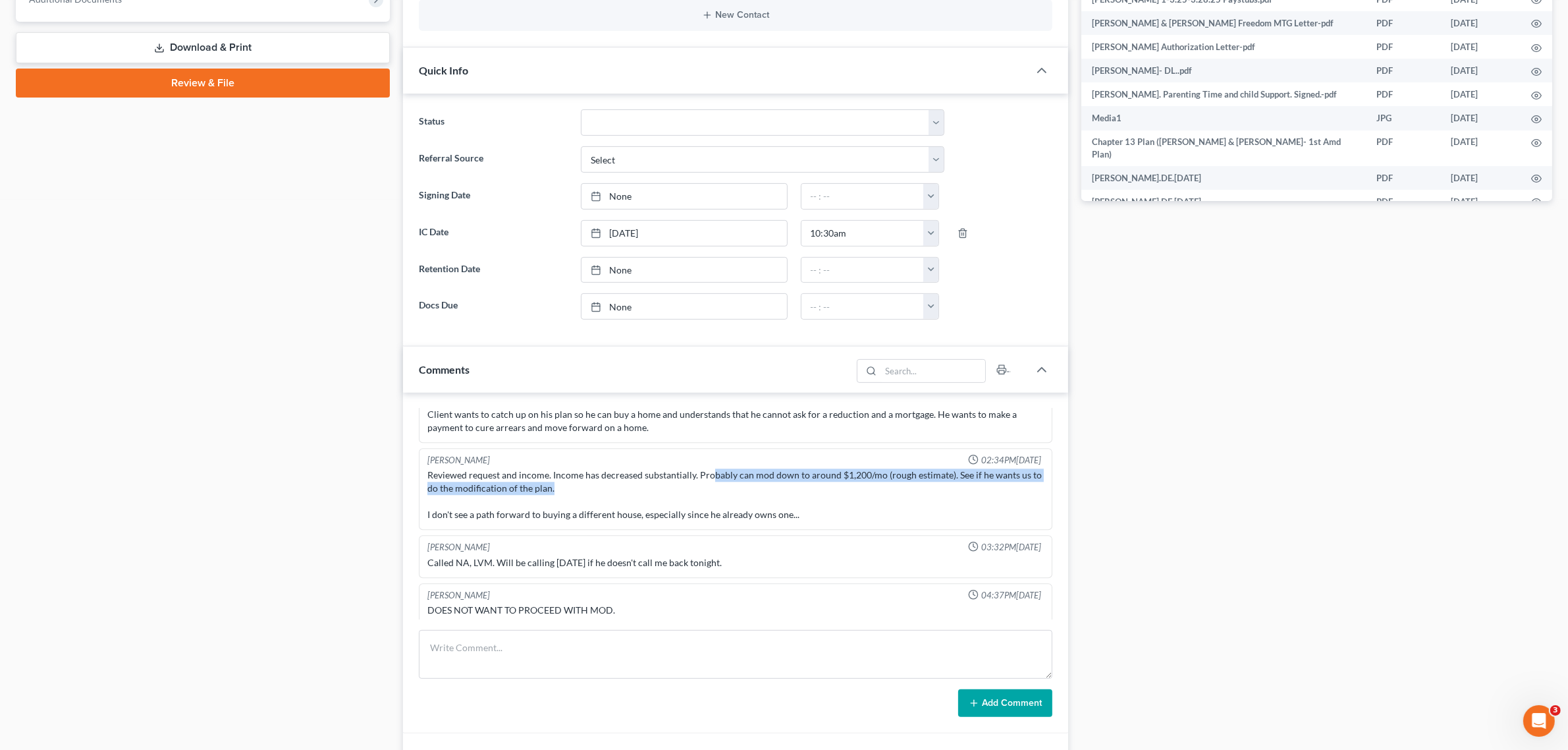
drag, startPoint x: 713, startPoint y: 463, endPoint x: 849, endPoint y: 485, distance: 137.8
click at [849, 485] on div "Reviewed request and income. Income has decreased substantially. Probably can m…" at bounding box center [736, 495] width 621 height 58
click at [844, 495] on div "Reviewed request and income. Income has decreased substantially. Probably can m…" at bounding box center [735, 495] width 616 height 53
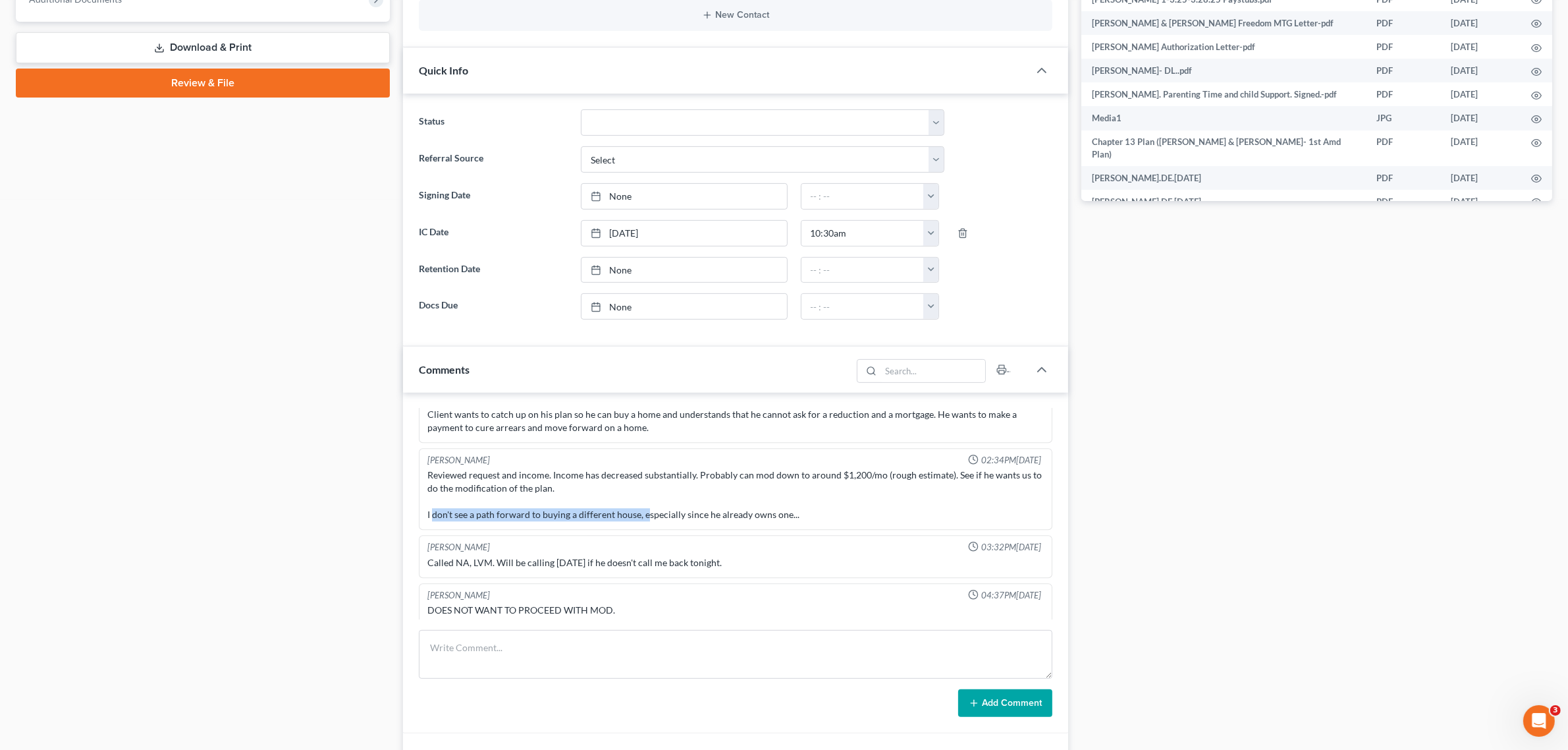
drag, startPoint x: 435, startPoint y: 516, endPoint x: 648, endPoint y: 521, distance: 213.1
click at [648, 521] on div "Morley Diment 02:34PM, 07/31/2025 Reviewed request and income. Income has decre…" at bounding box center [735, 489] width 633 height 83
drag, startPoint x: 448, startPoint y: 606, endPoint x: 643, endPoint y: 611, distance: 195.1
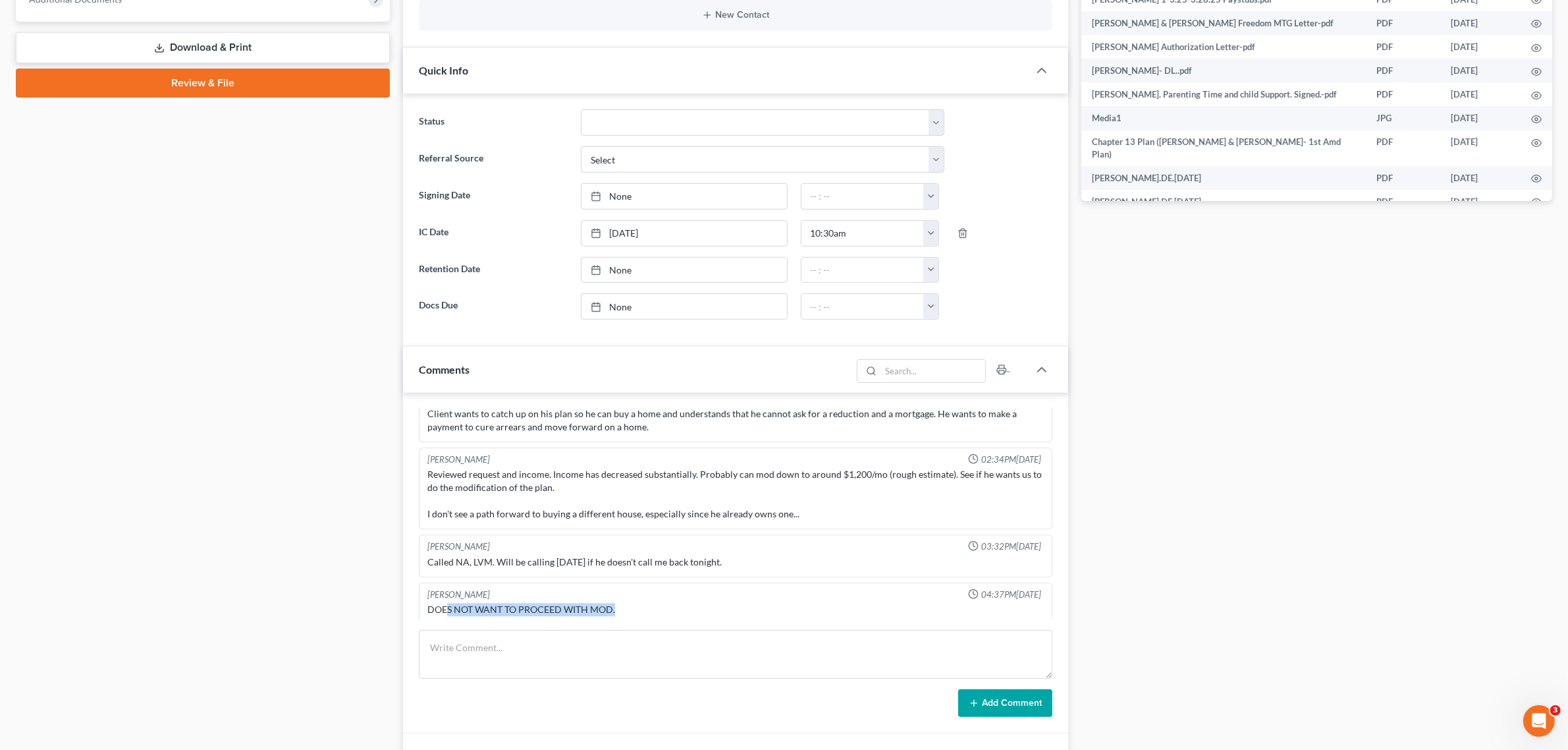
click at [643, 611] on div "DOES NOT WANT TO PROCEED WITH MOD." at bounding box center [735, 609] width 616 height 13
click at [718, 590] on div "Chelsea Prunick Prunick 04:37PM, 08/04/2025" at bounding box center [736, 595] width 621 height 12
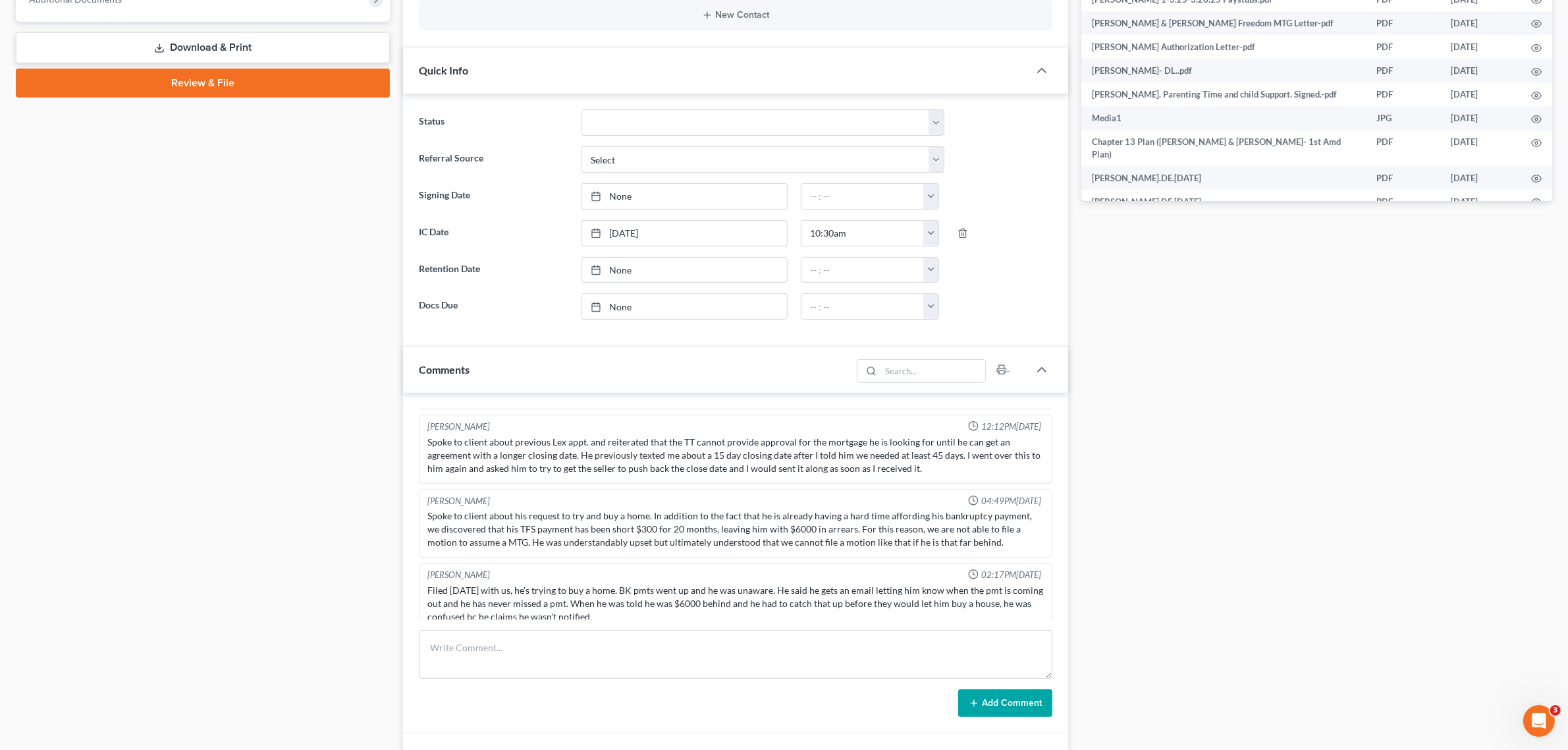
scroll to position [4067, 0]
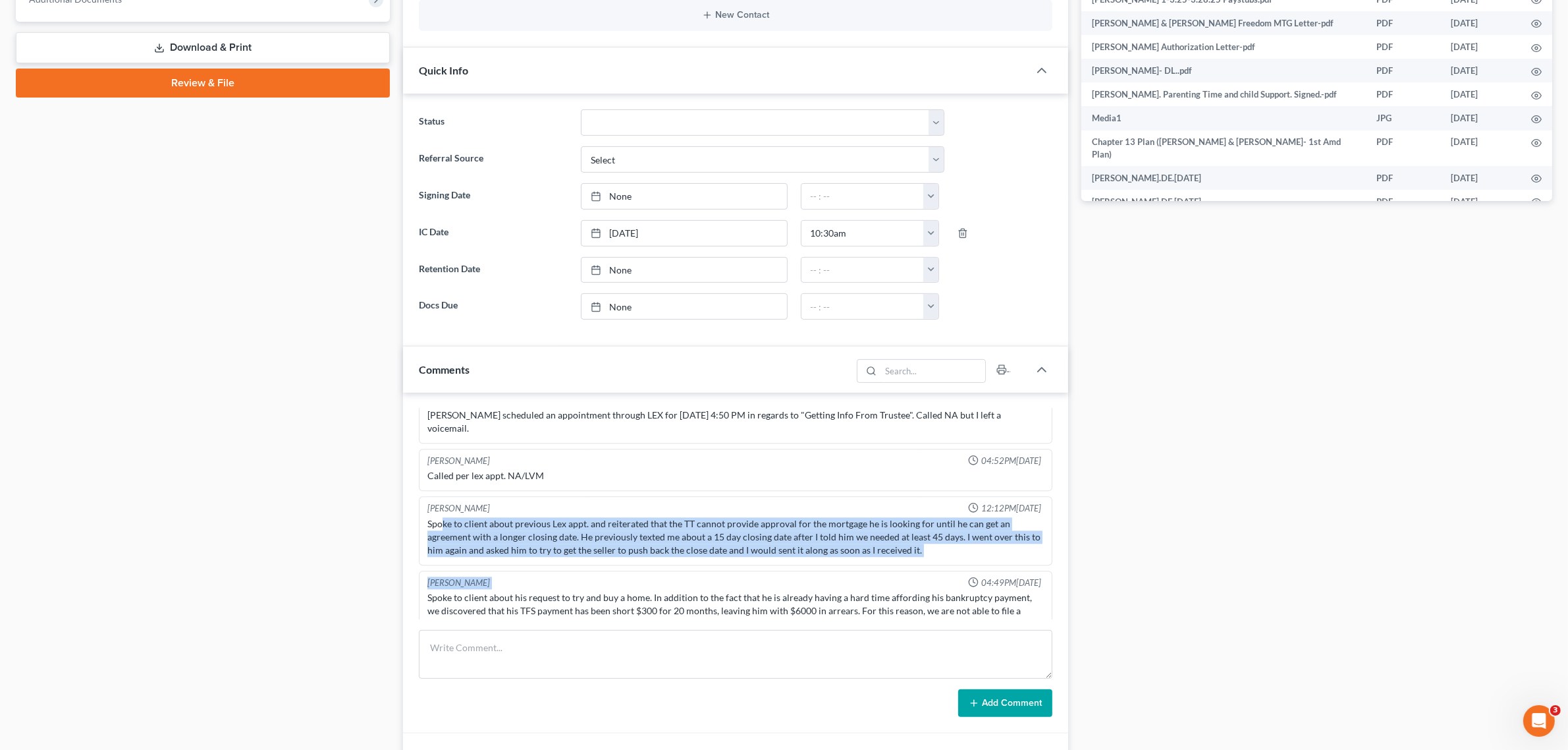
drag, startPoint x: 440, startPoint y: 520, endPoint x: 787, endPoint y: 561, distance: 349.4
click at [774, 578] on div "Josh O'Connell 04:49PM, 06/27/2025" at bounding box center [736, 584] width 621 height 12
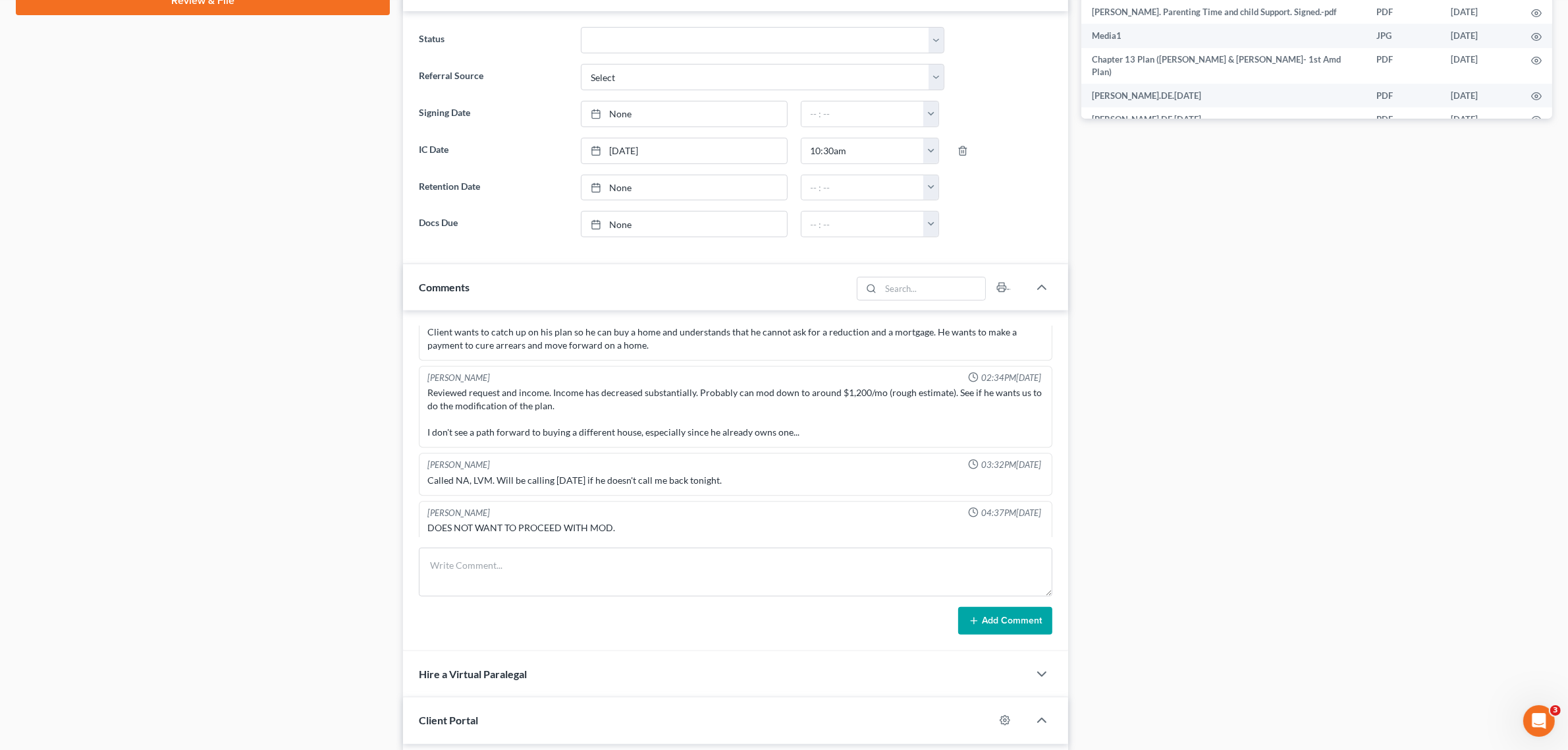
scroll to position [4396, 0]
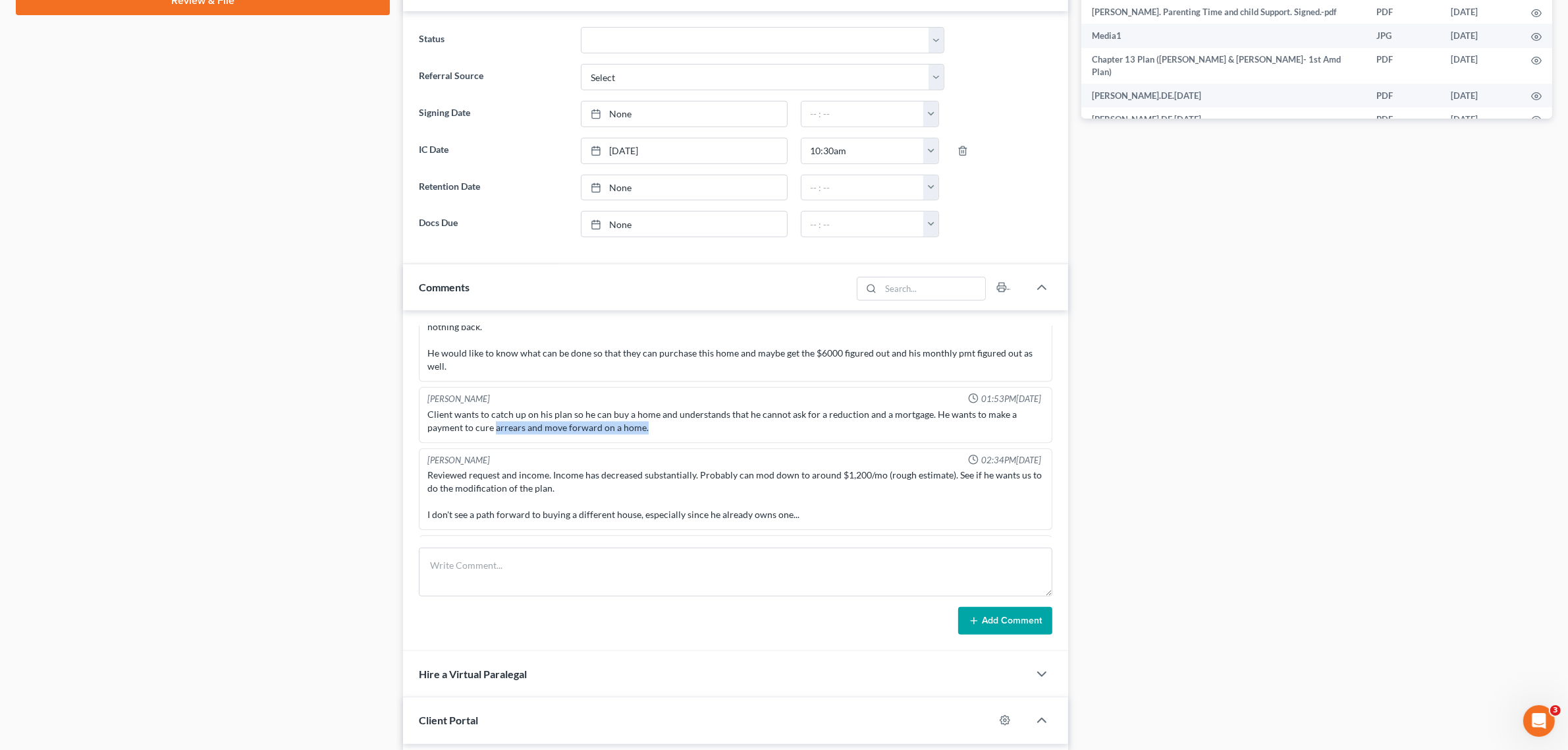
drag, startPoint x: 497, startPoint y: 419, endPoint x: 709, endPoint y: 430, distance: 212.3
click at [709, 430] on div "Client wants to catch up on his plan so he can buy a home and understands that …" at bounding box center [736, 421] width 621 height 32
click at [740, 411] on div "Client wants to catch up on his plan so he can buy a home and understands that …" at bounding box center [735, 421] width 616 height 26
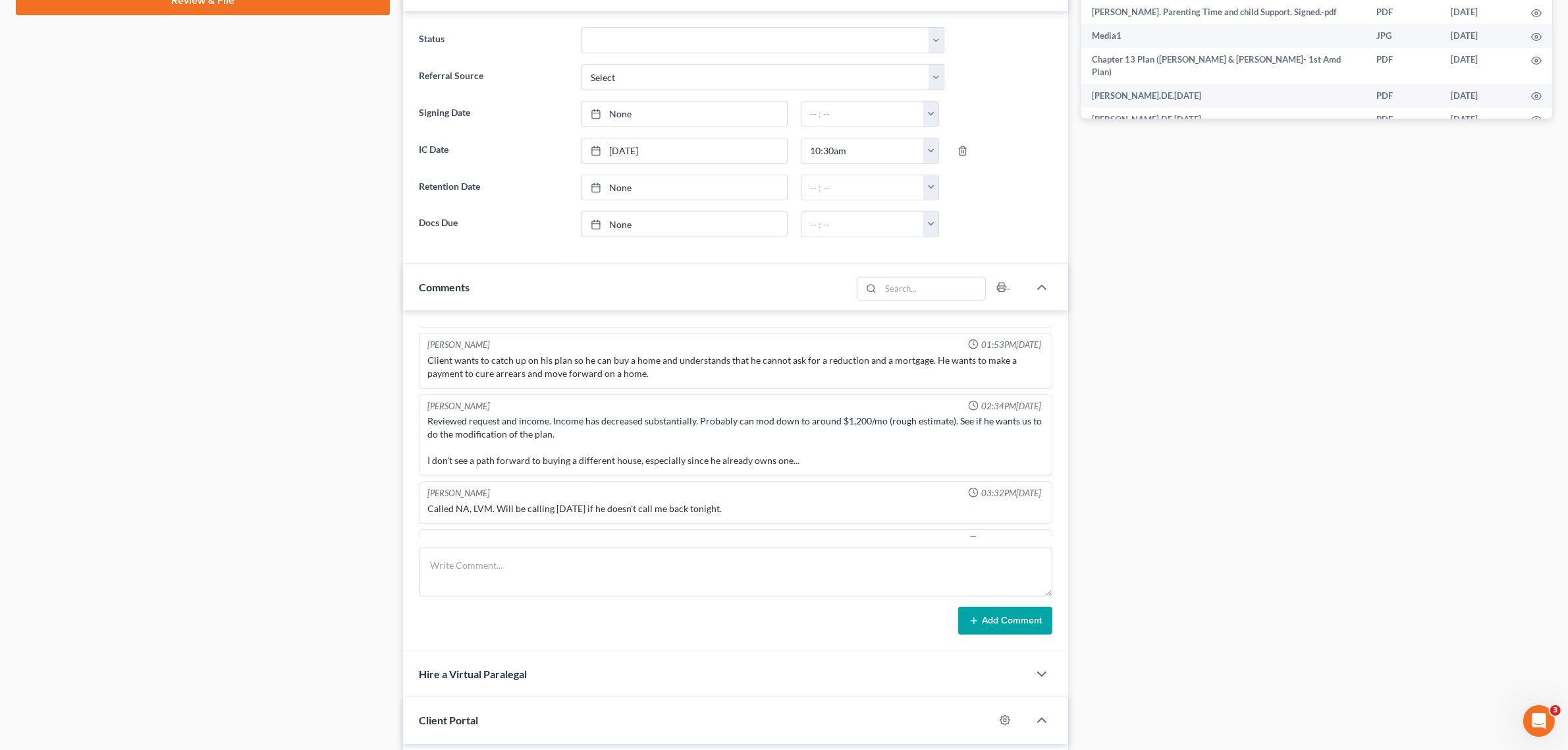
scroll to position [4478, 0]
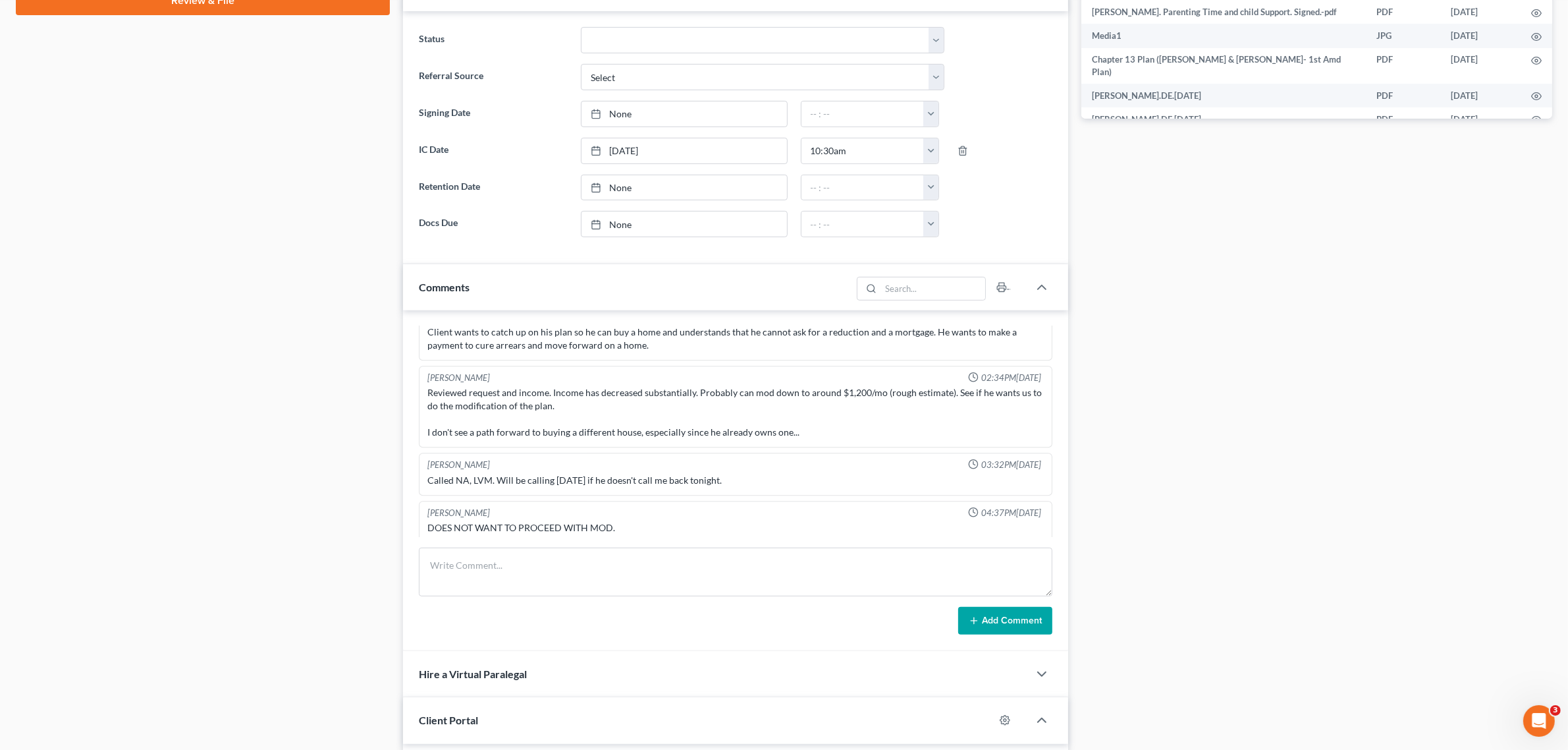
drag, startPoint x: 438, startPoint y: 418, endPoint x: 628, endPoint y: 445, distance: 191.9
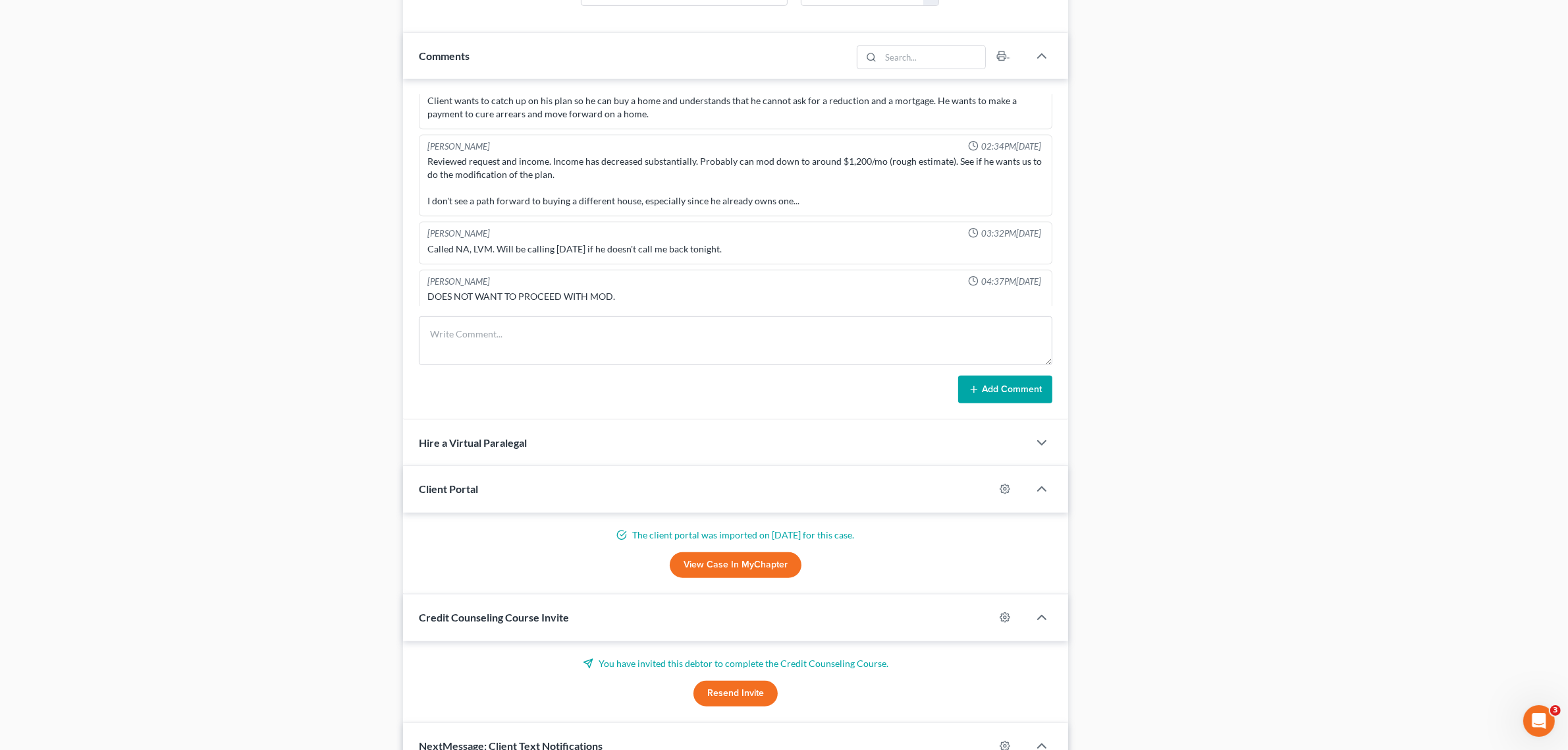
scroll to position [906, 0]
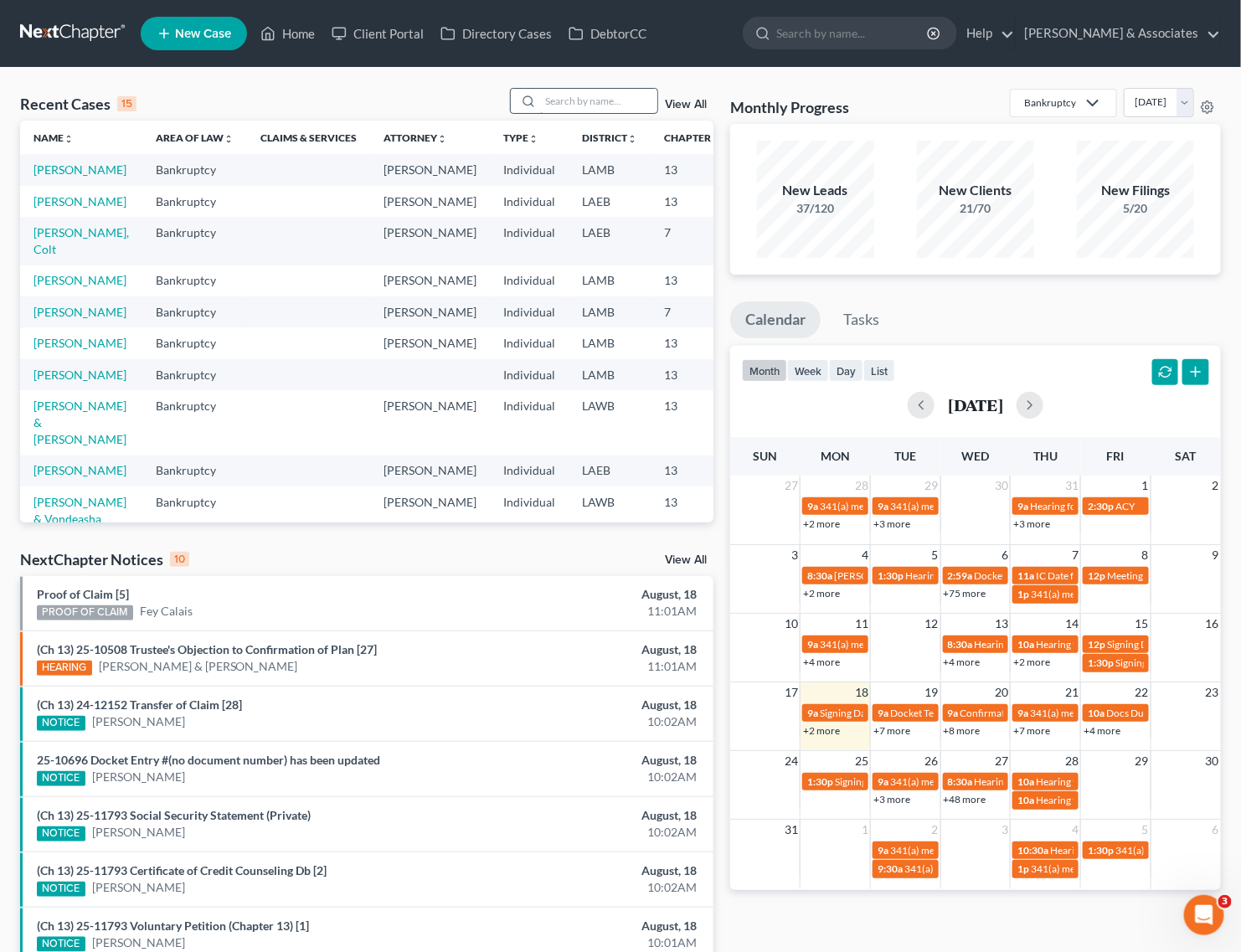
click at [574, 106] on input "search" at bounding box center [598, 100] width 117 height 25
type input "[PERSON_NAME]"
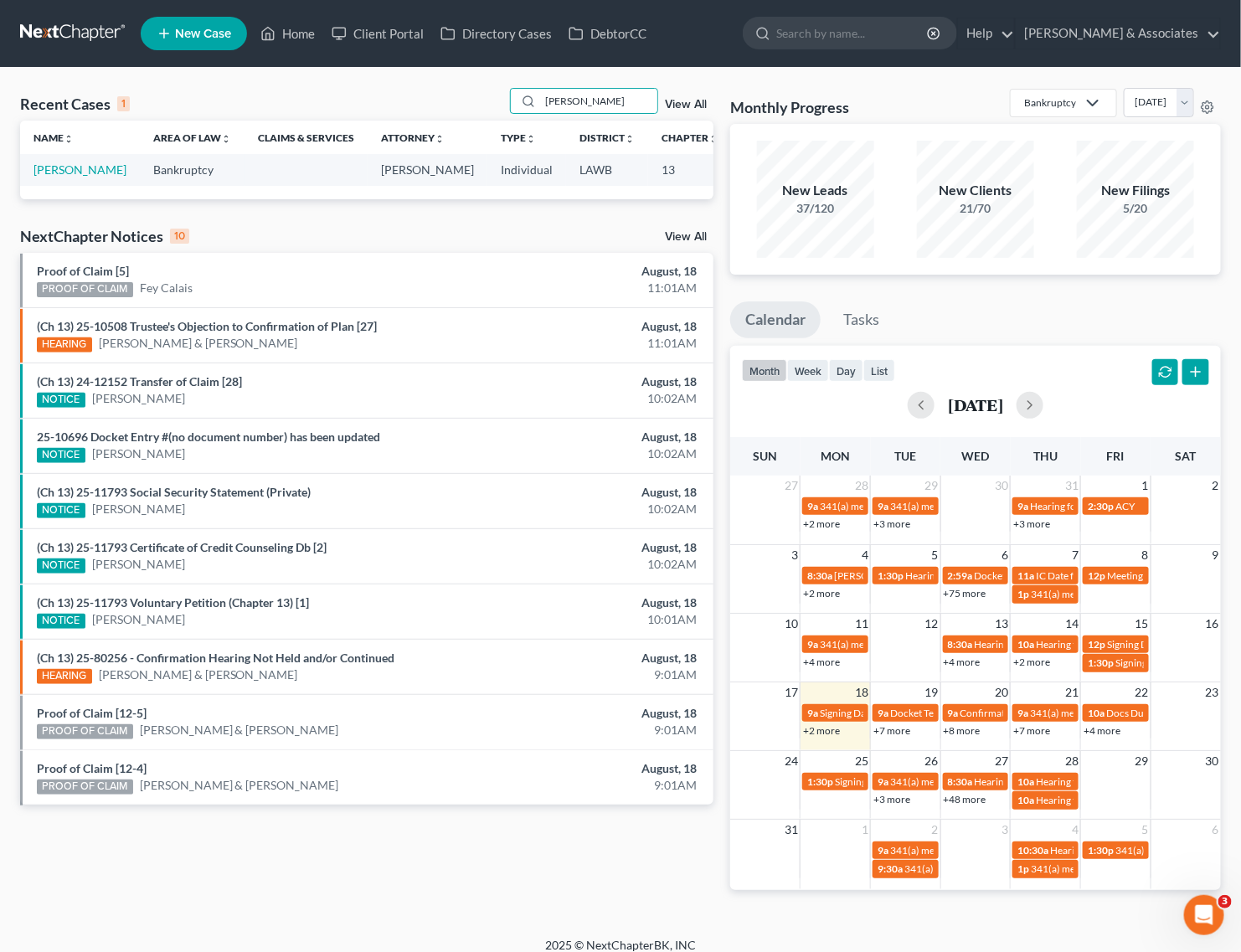
click at [47, 157] on td "[PERSON_NAME]" at bounding box center [80, 170] width 120 height 31
click at [42, 169] on link "[PERSON_NAME]" at bounding box center [80, 169] width 93 height 14
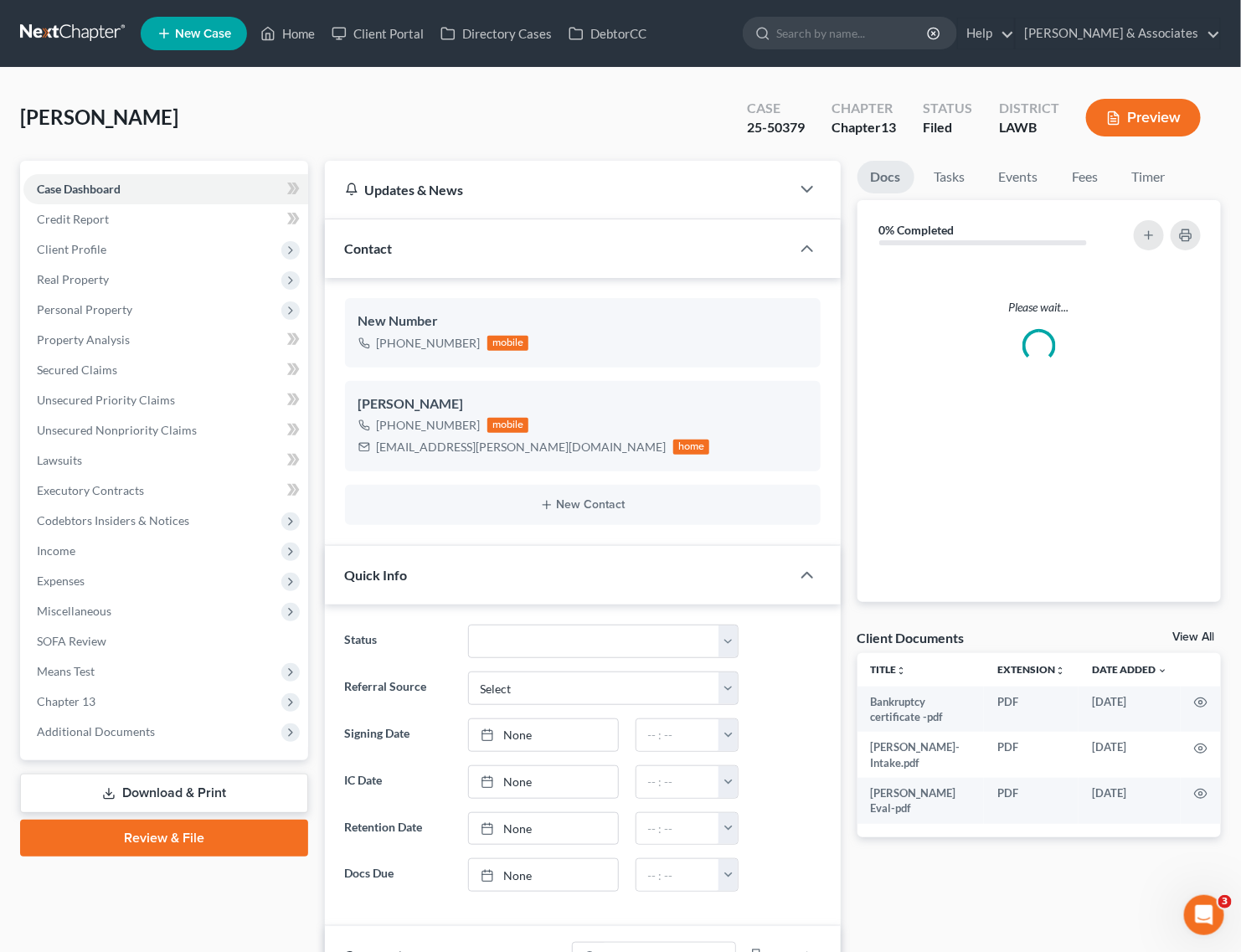
scroll to position [3201, 0]
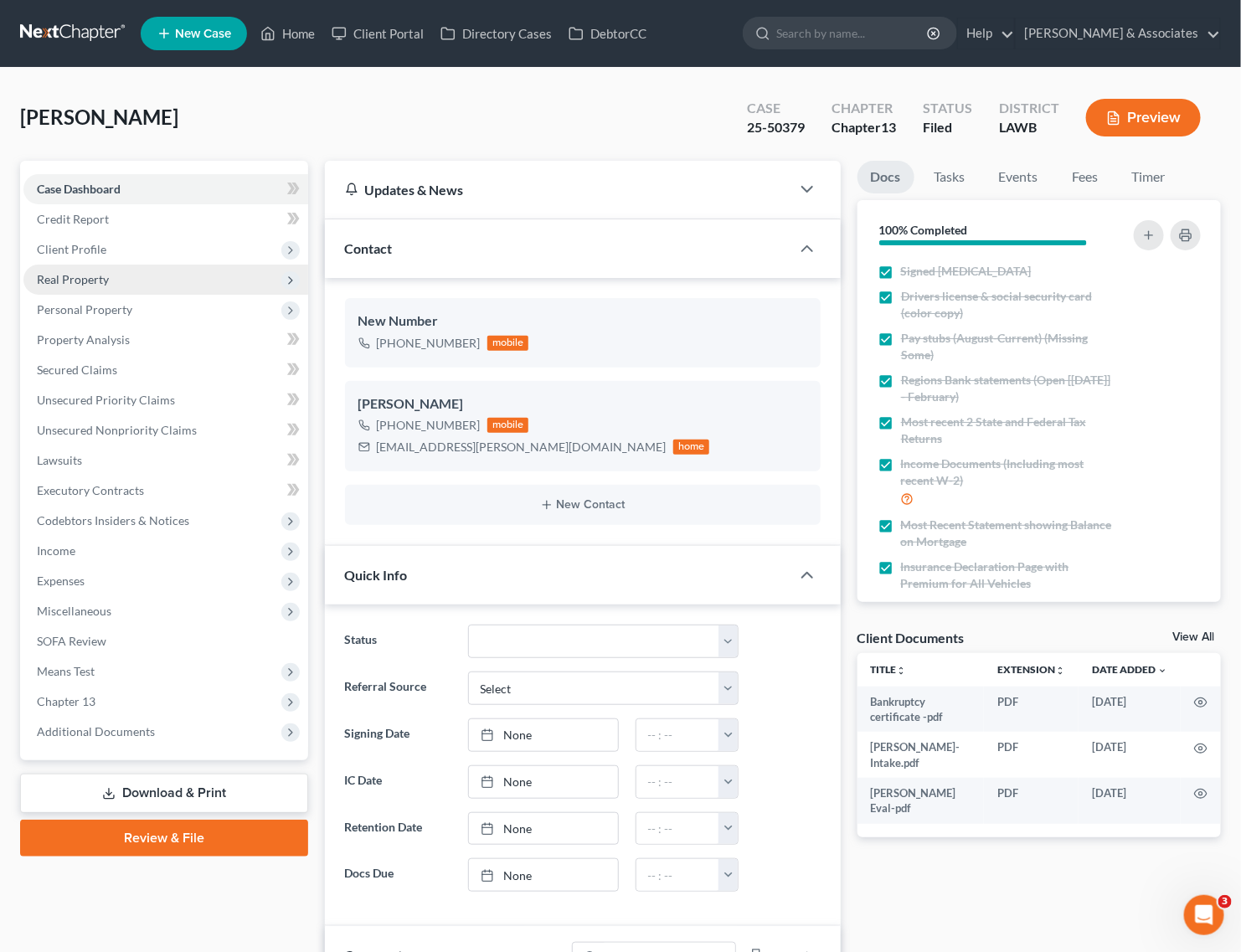
drag, startPoint x: 143, startPoint y: 252, endPoint x: 139, endPoint y: 274, distance: 22.4
click at [143, 252] on span "Client Profile" at bounding box center [166, 250] width 285 height 30
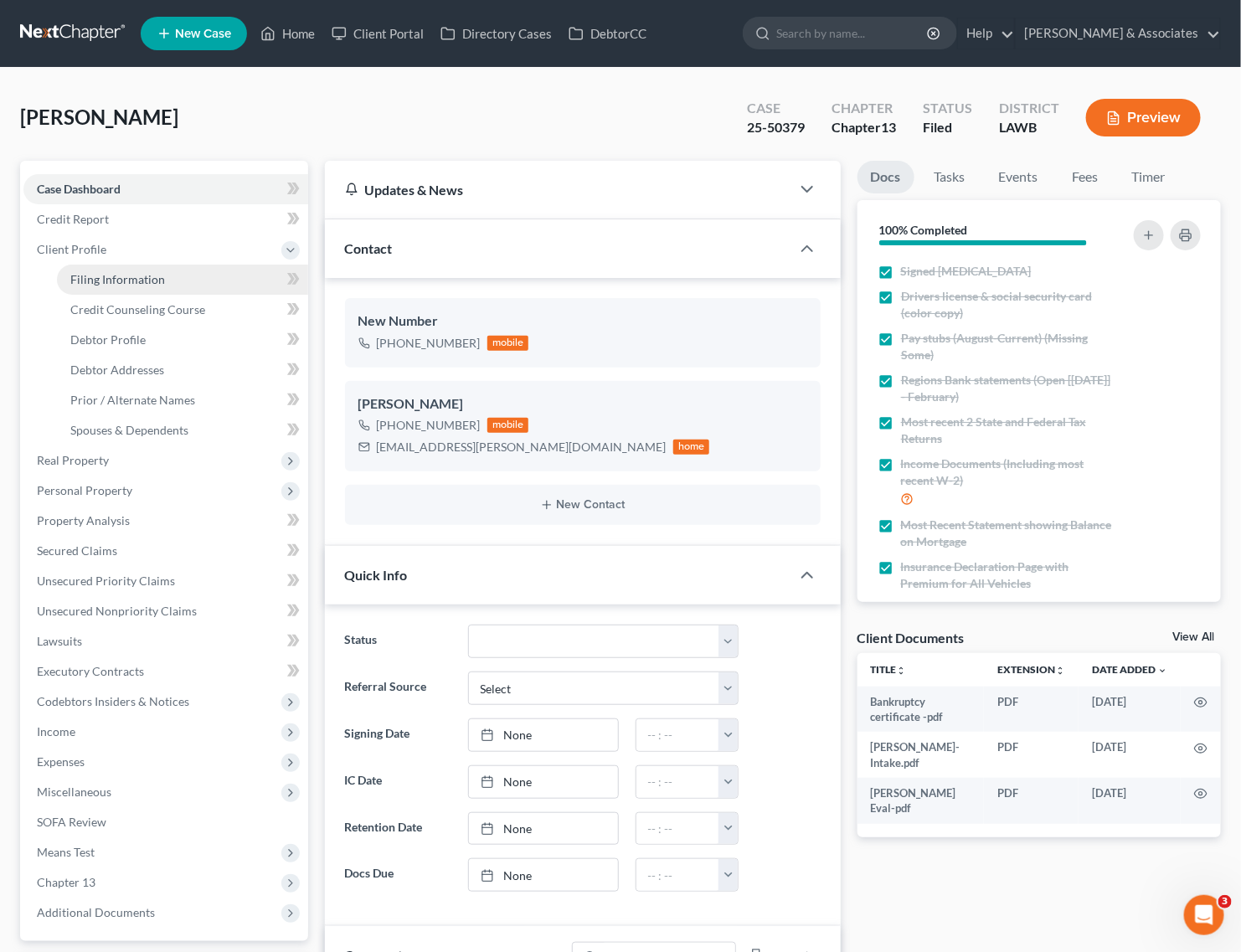
click at [137, 278] on span "Filing Information" at bounding box center [118, 279] width 94 height 14
select select "1"
select select "0"
select select "3"
select select "36"
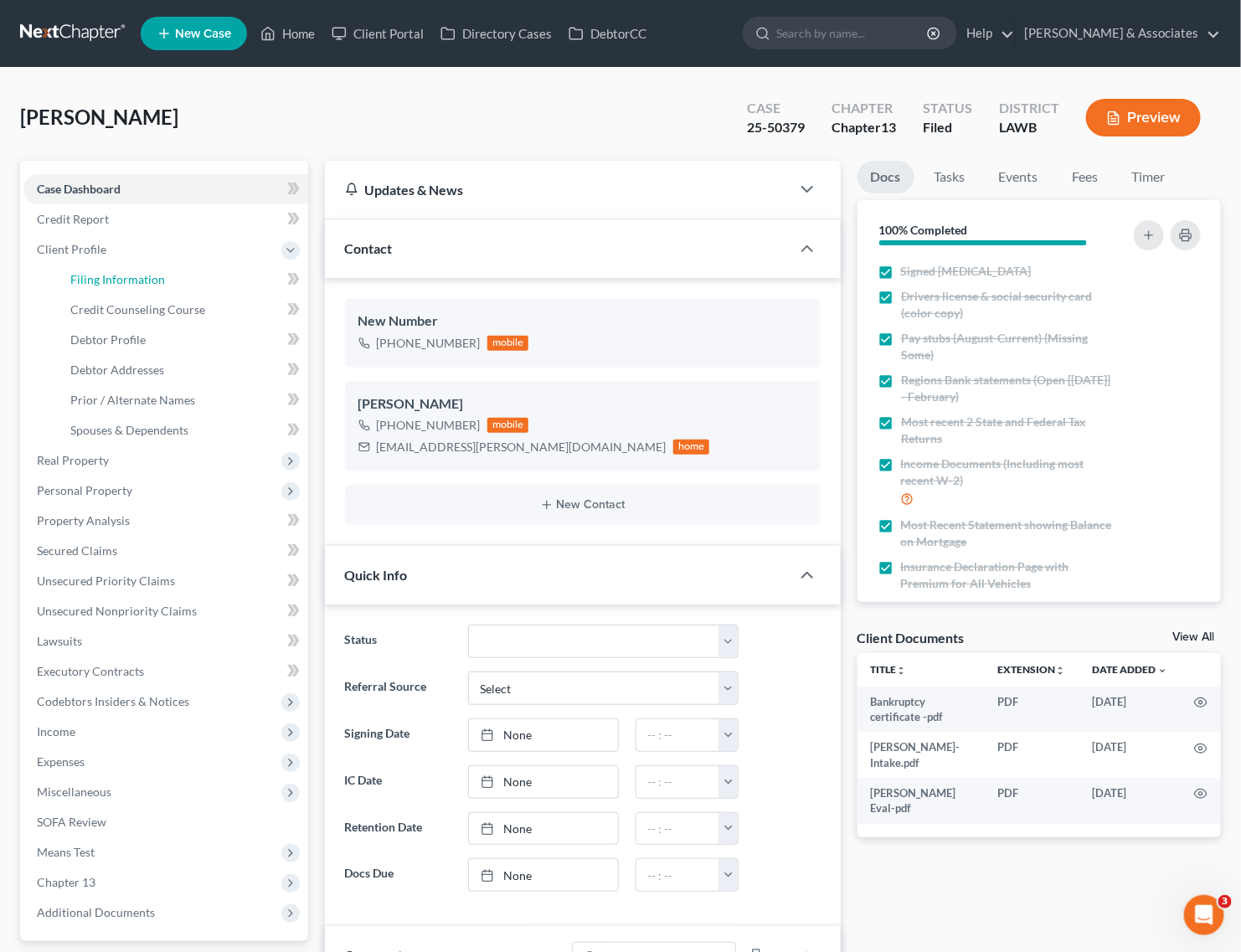
select select "2"
select select "19"
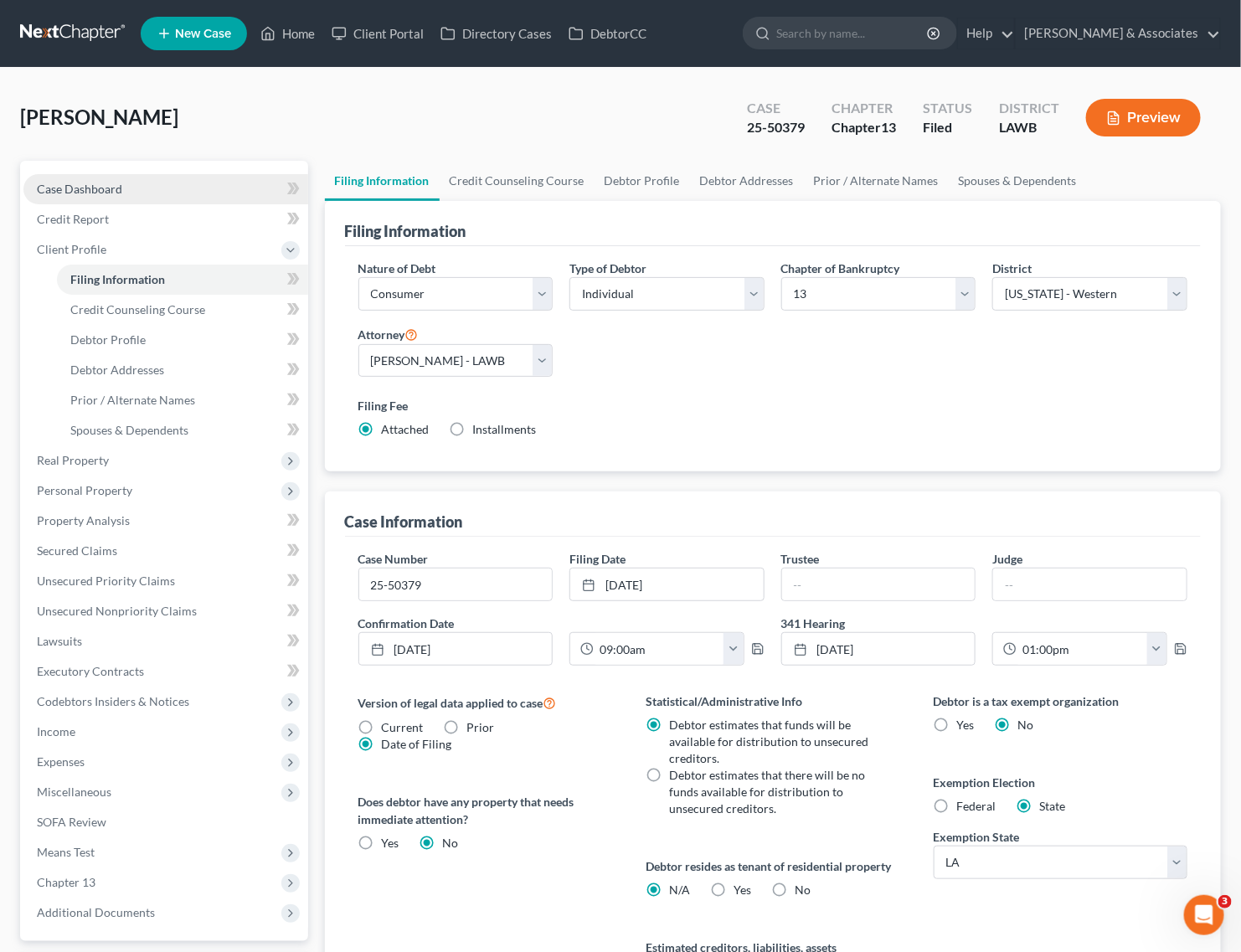
click at [143, 183] on link "Case Dashboard" at bounding box center [166, 189] width 285 height 30
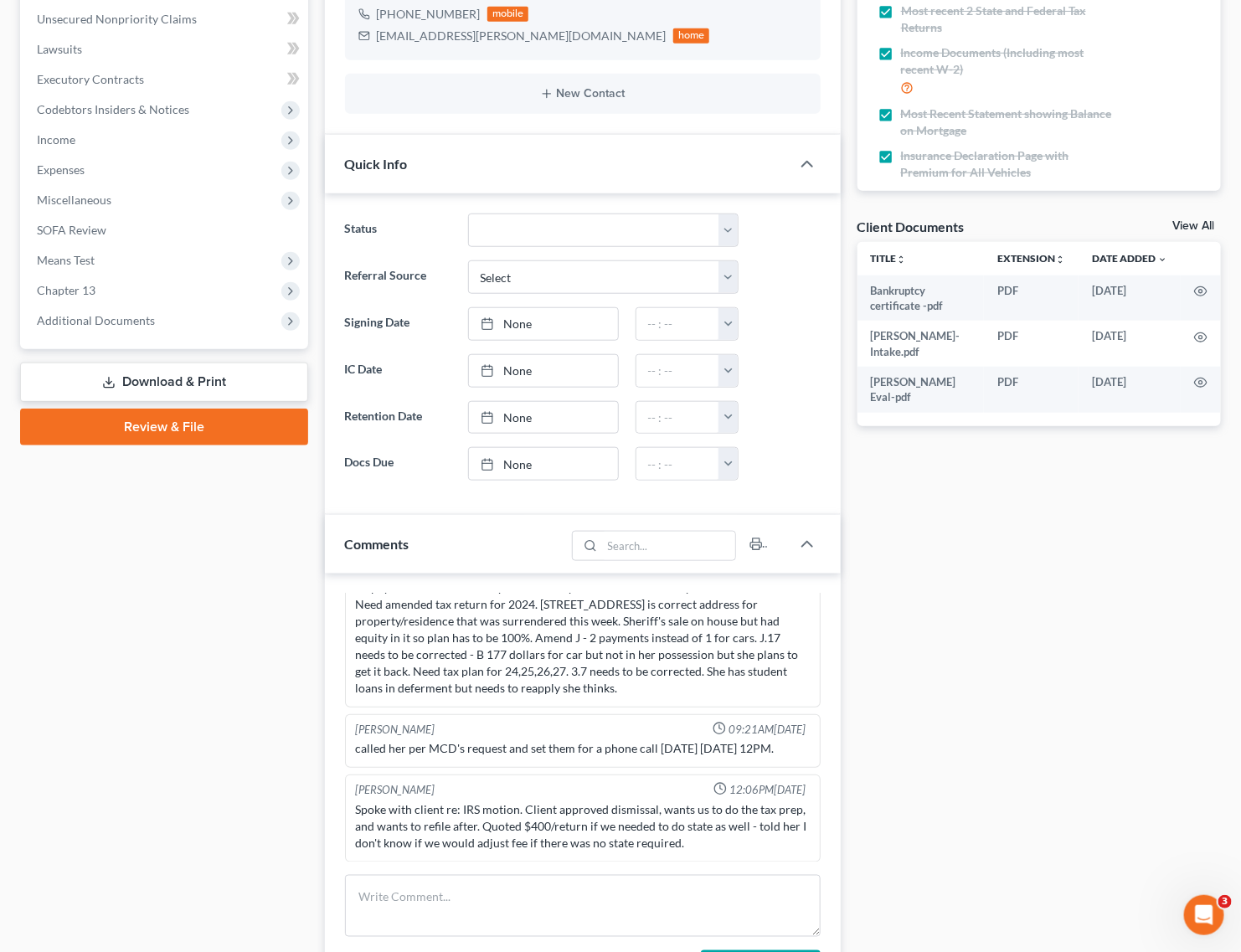
scroll to position [419, 0]
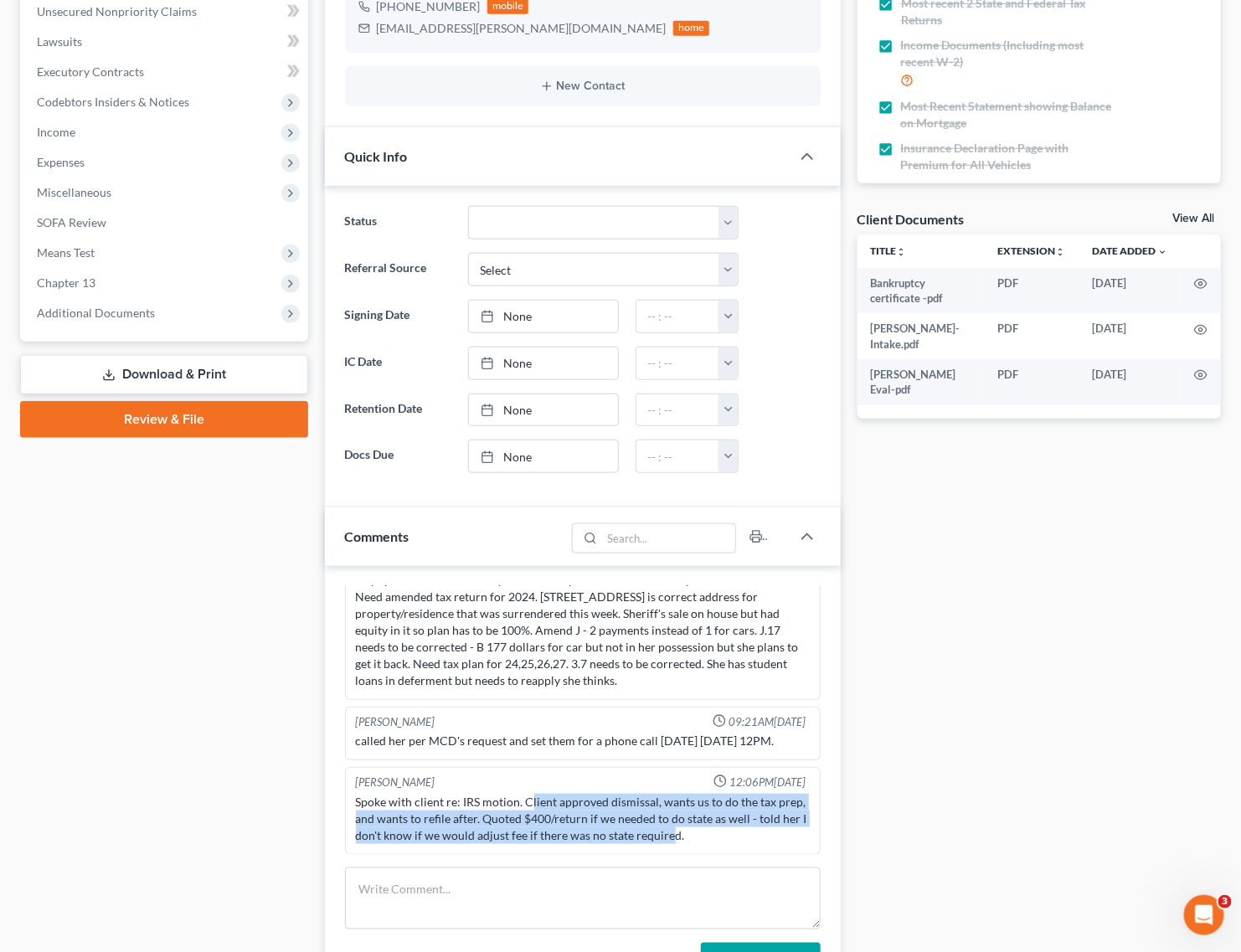
drag, startPoint x: 530, startPoint y: 803, endPoint x: 716, endPoint y: 834, distance: 188.6
click at [716, 834] on div "Spoke with client re: IRS motion. Client approved dismissal, wants us to do the…" at bounding box center [583, 818] width 454 height 50
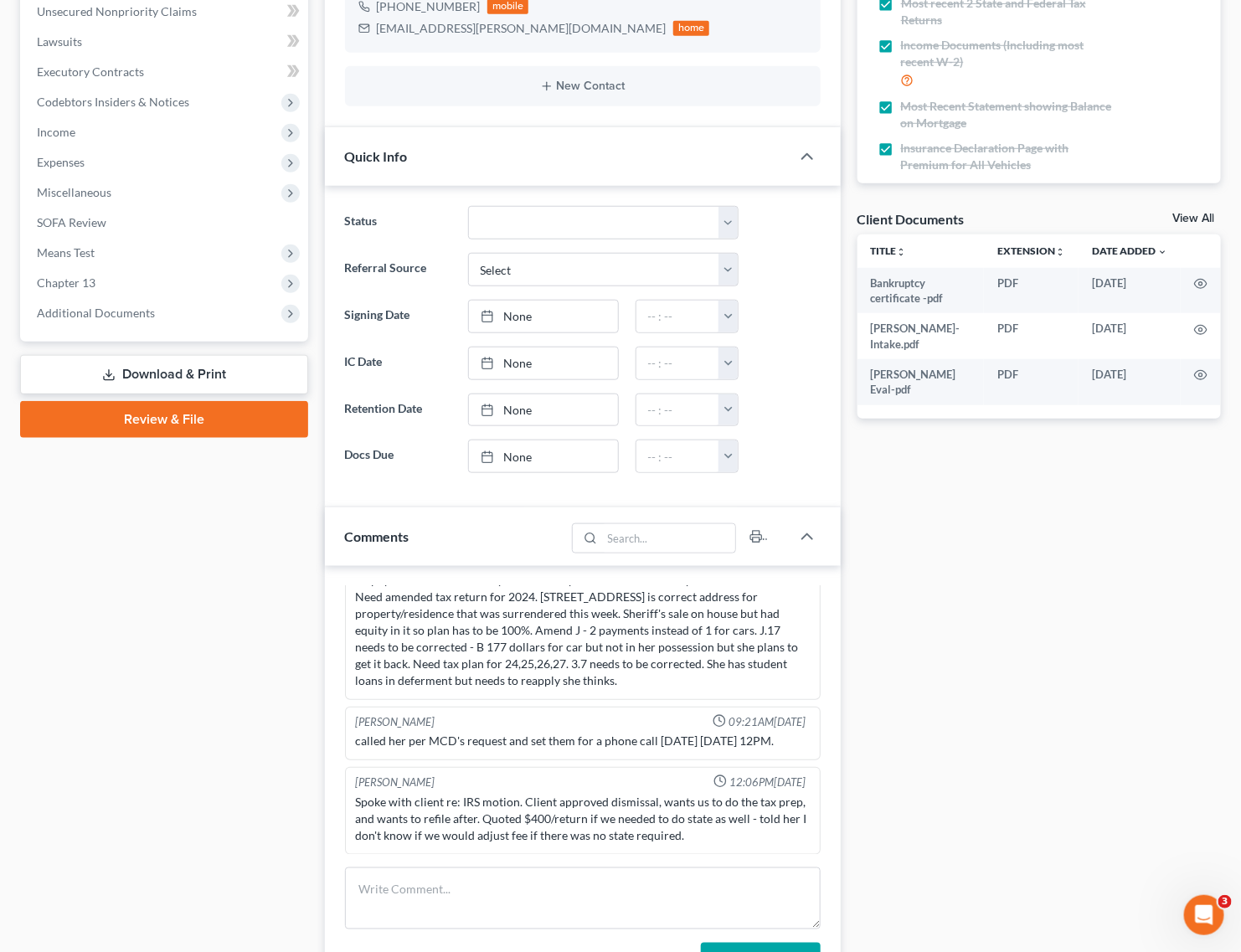
click at [734, 835] on div "Spoke with client re: IRS motion. Client approved dismissal, wants us to do the…" at bounding box center [583, 818] width 454 height 50
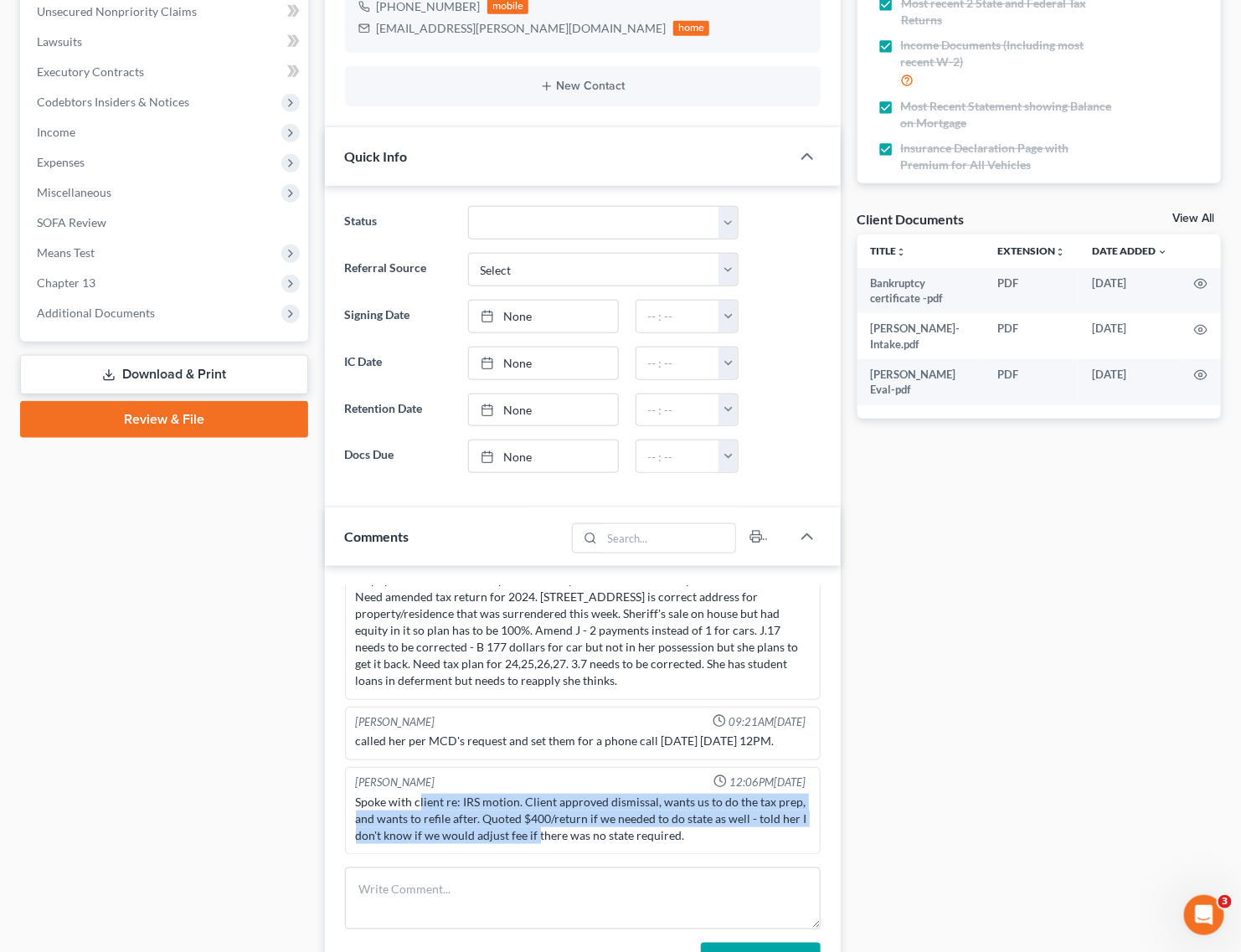
drag, startPoint x: 420, startPoint y: 811, endPoint x: 587, endPoint y: 833, distance: 168.4
click at [587, 833] on div "Spoke with client re: IRS motion. Client approved dismissal, wants us to do the…" at bounding box center [583, 818] width 454 height 50
click at [536, 835] on div "Spoke with client re: IRS motion. Client approved dismissal, wants us to do the…" at bounding box center [583, 818] width 454 height 50
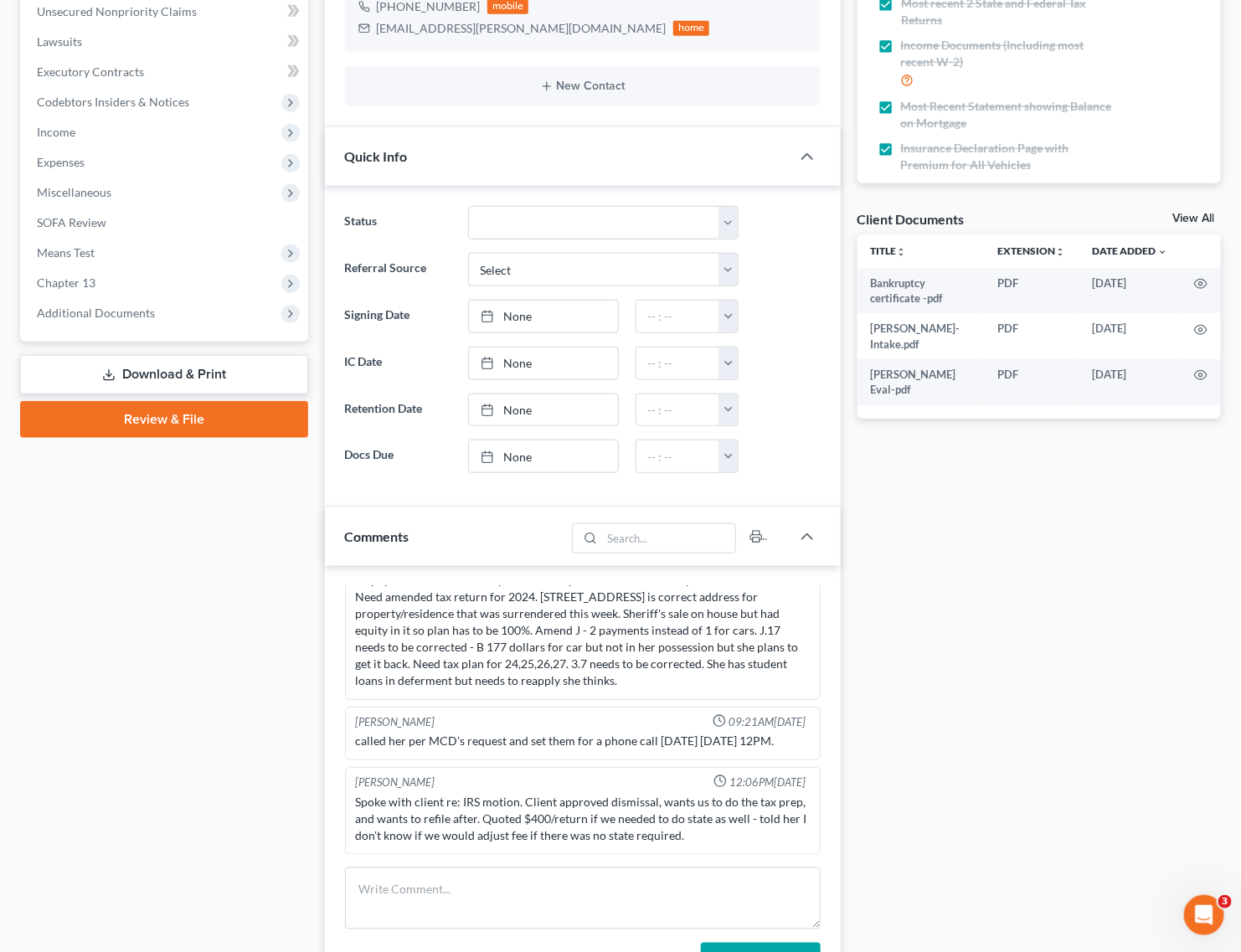
click at [536, 820] on div "Spoke with client re: IRS motion. Client approved dismissal, wants us to do the…" at bounding box center [583, 818] width 454 height 50
drag, startPoint x: 536, startPoint y: 820, endPoint x: 717, endPoint y: 829, distance: 181.2
click at [717, 829] on div "Spoke with client re: IRS motion. Client approved dismissal, wants us to do the…" at bounding box center [583, 818] width 454 height 50
click at [713, 844] on div "Spoke with client re: IRS motion. Client approved dismissal, wants us to do the…" at bounding box center [583, 818] width 454 height 50
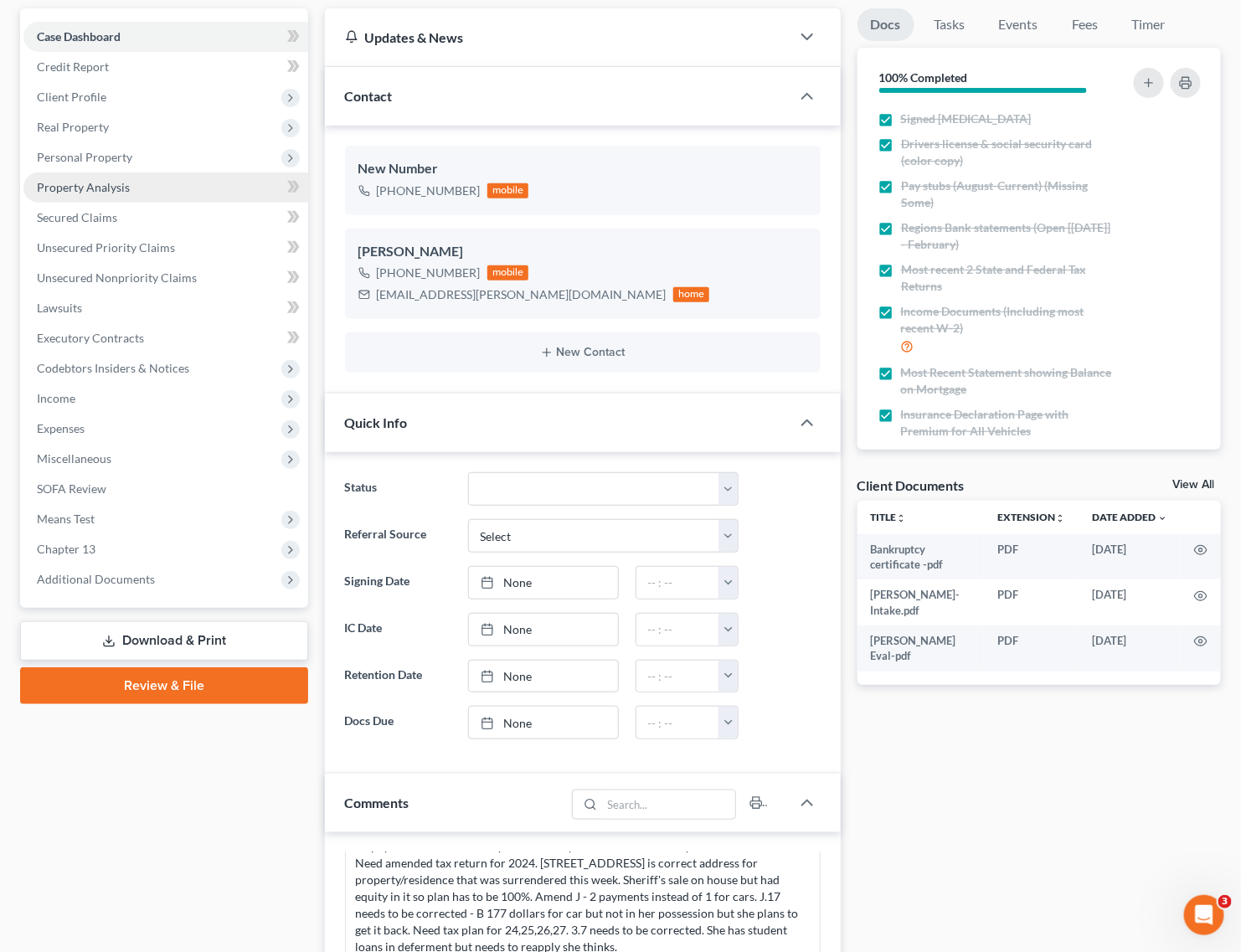
scroll to position [0, 0]
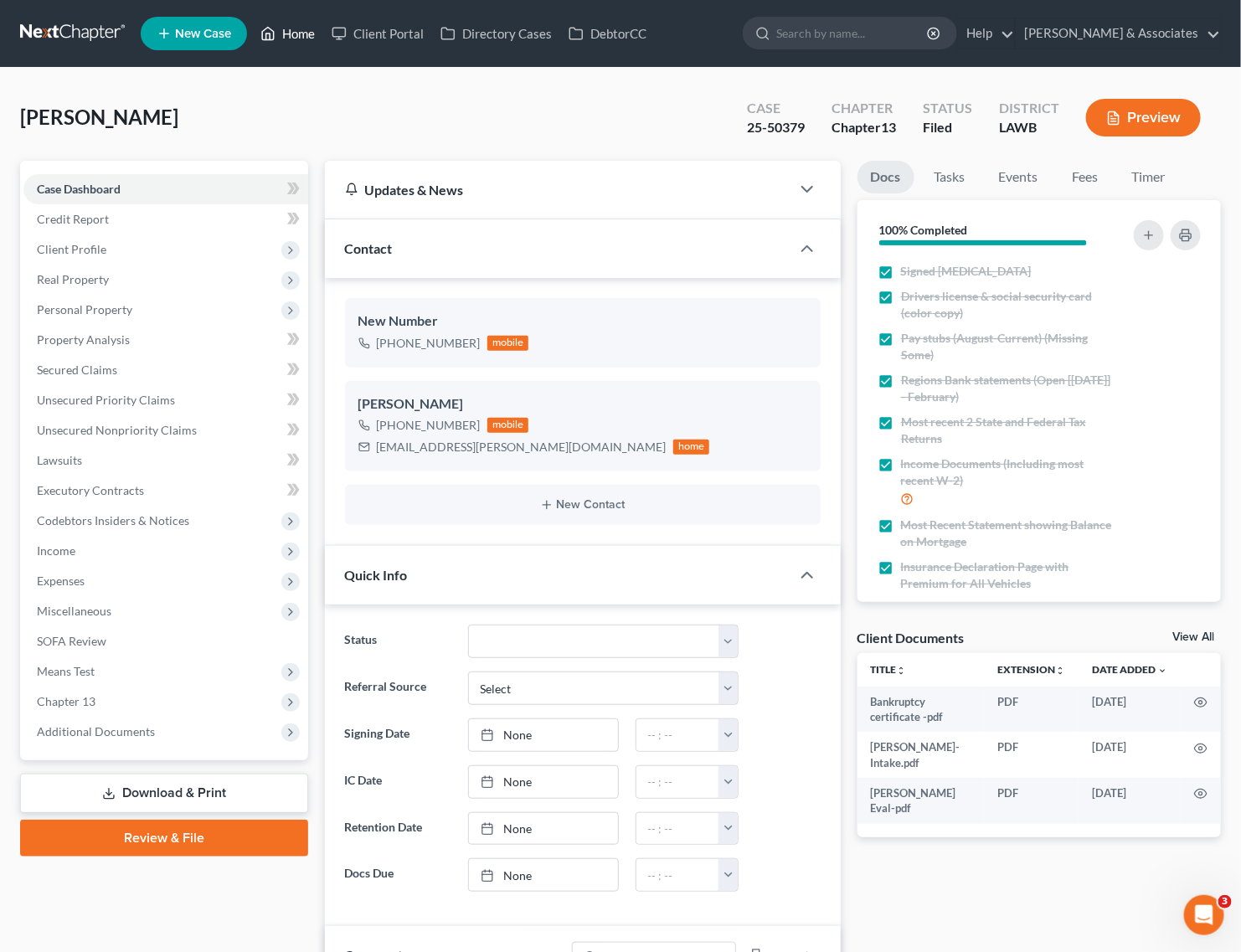
click at [274, 42] on icon at bounding box center [267, 33] width 15 height 20
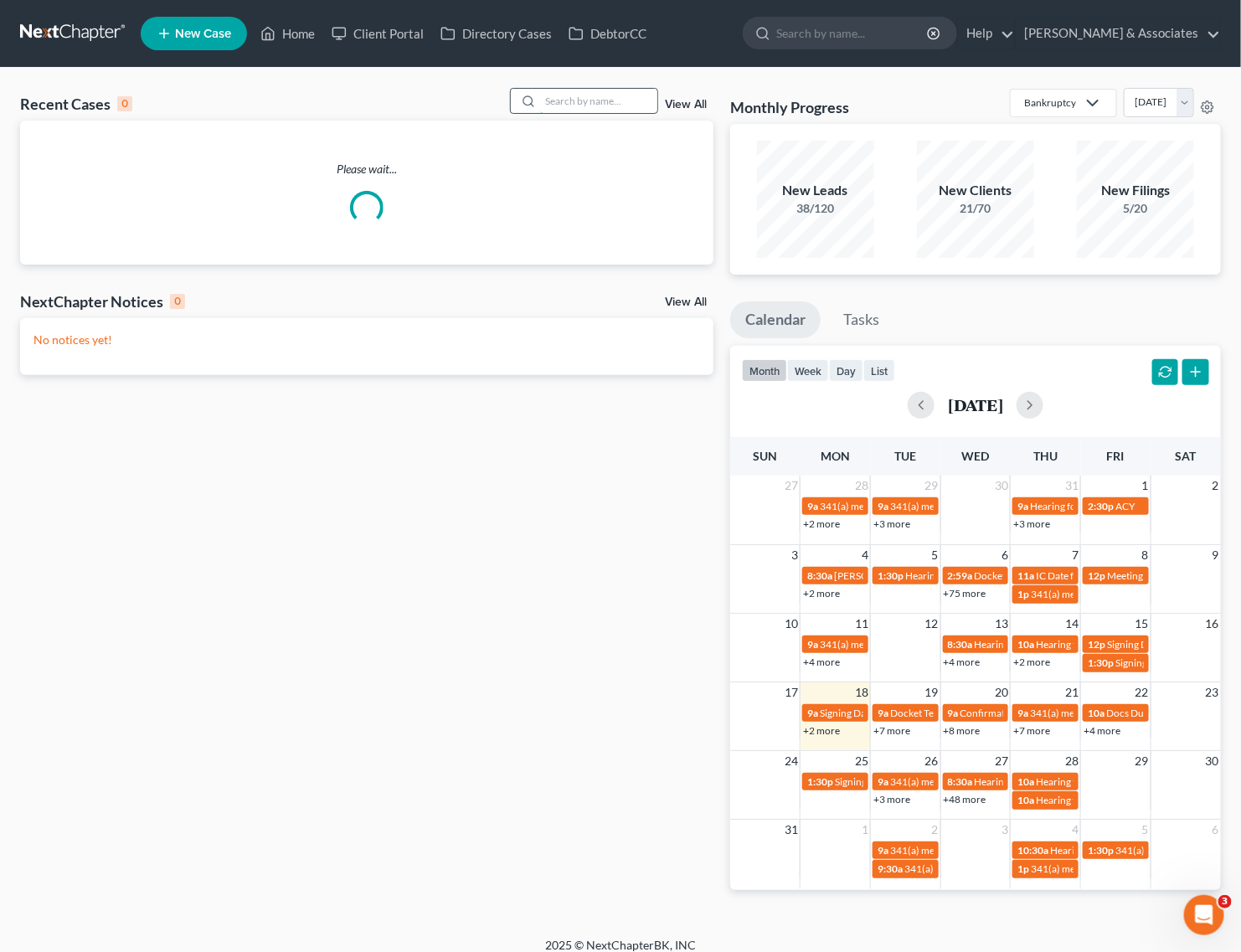
click at [615, 99] on input "search" at bounding box center [598, 100] width 117 height 25
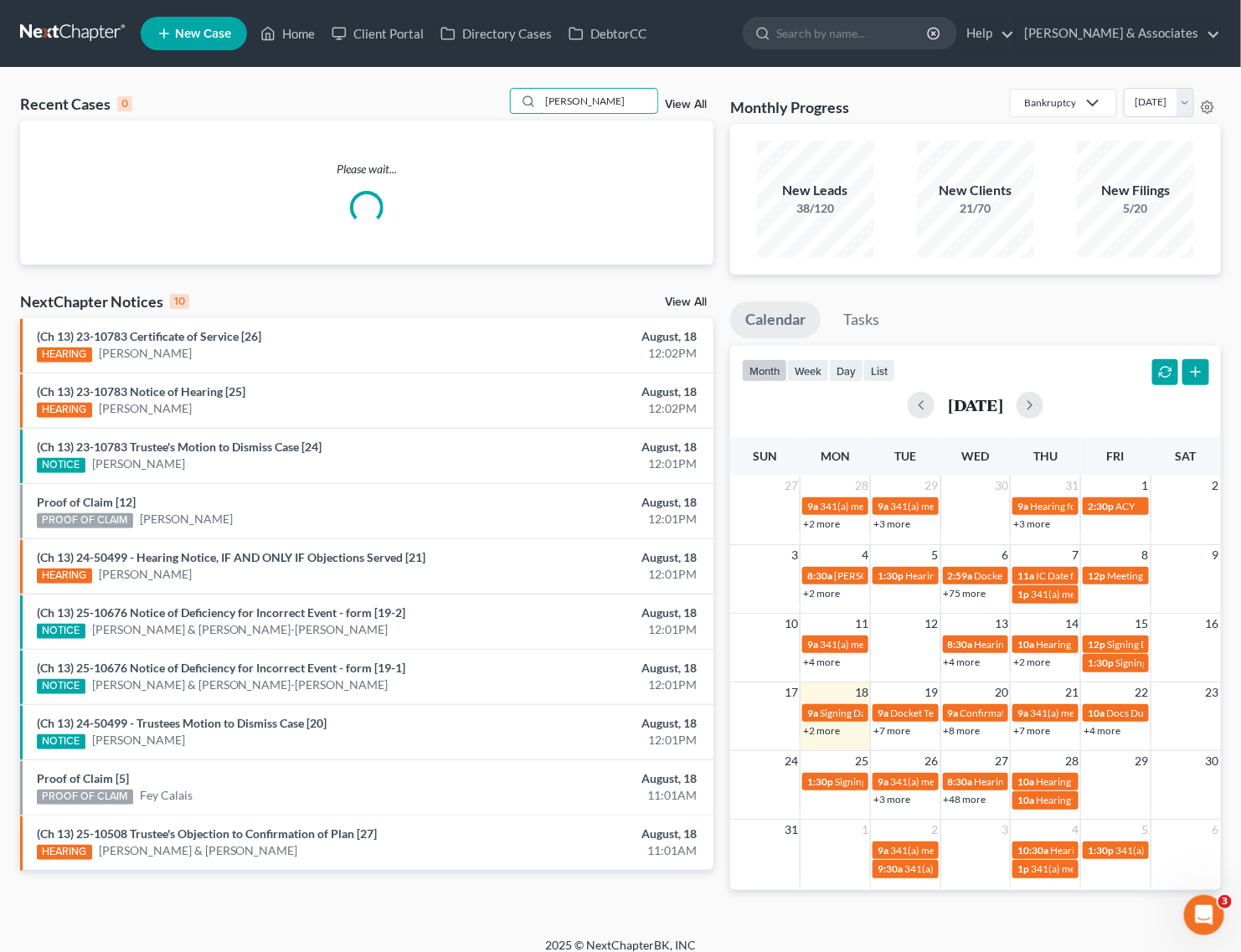
type input "[PERSON_NAME]"
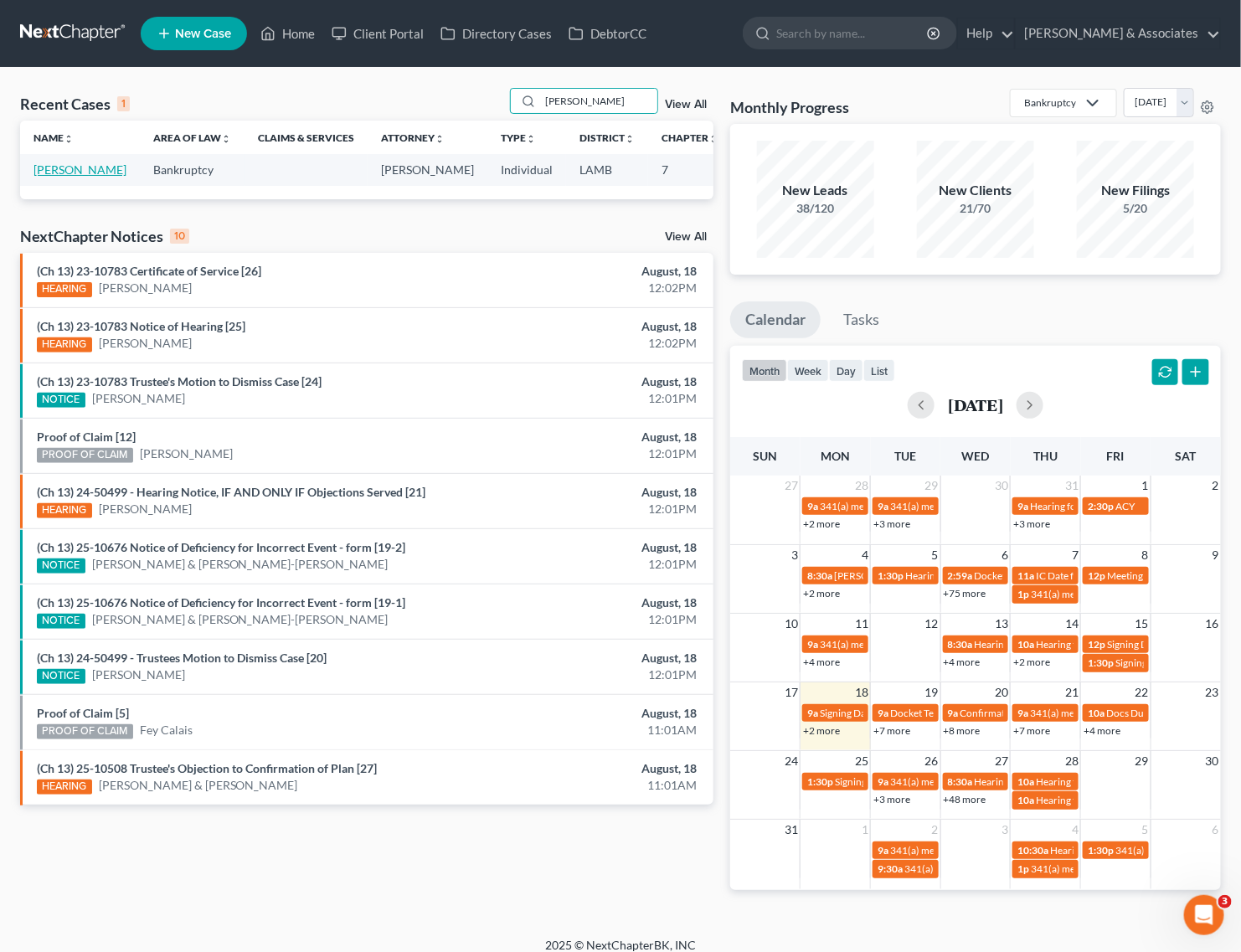
click at [56, 169] on link "[PERSON_NAME]" at bounding box center [80, 169] width 93 height 14
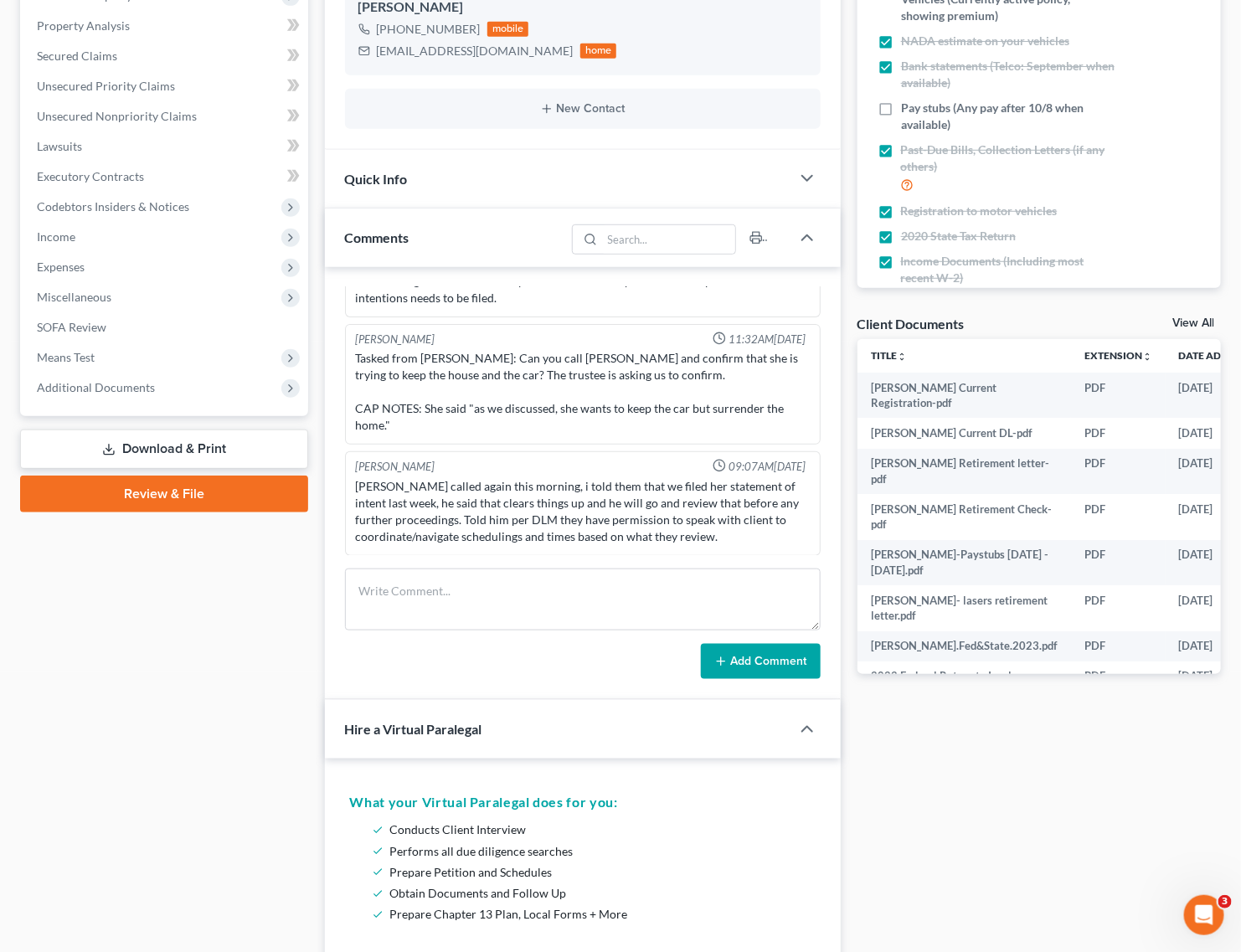
scroll to position [2726, 0]
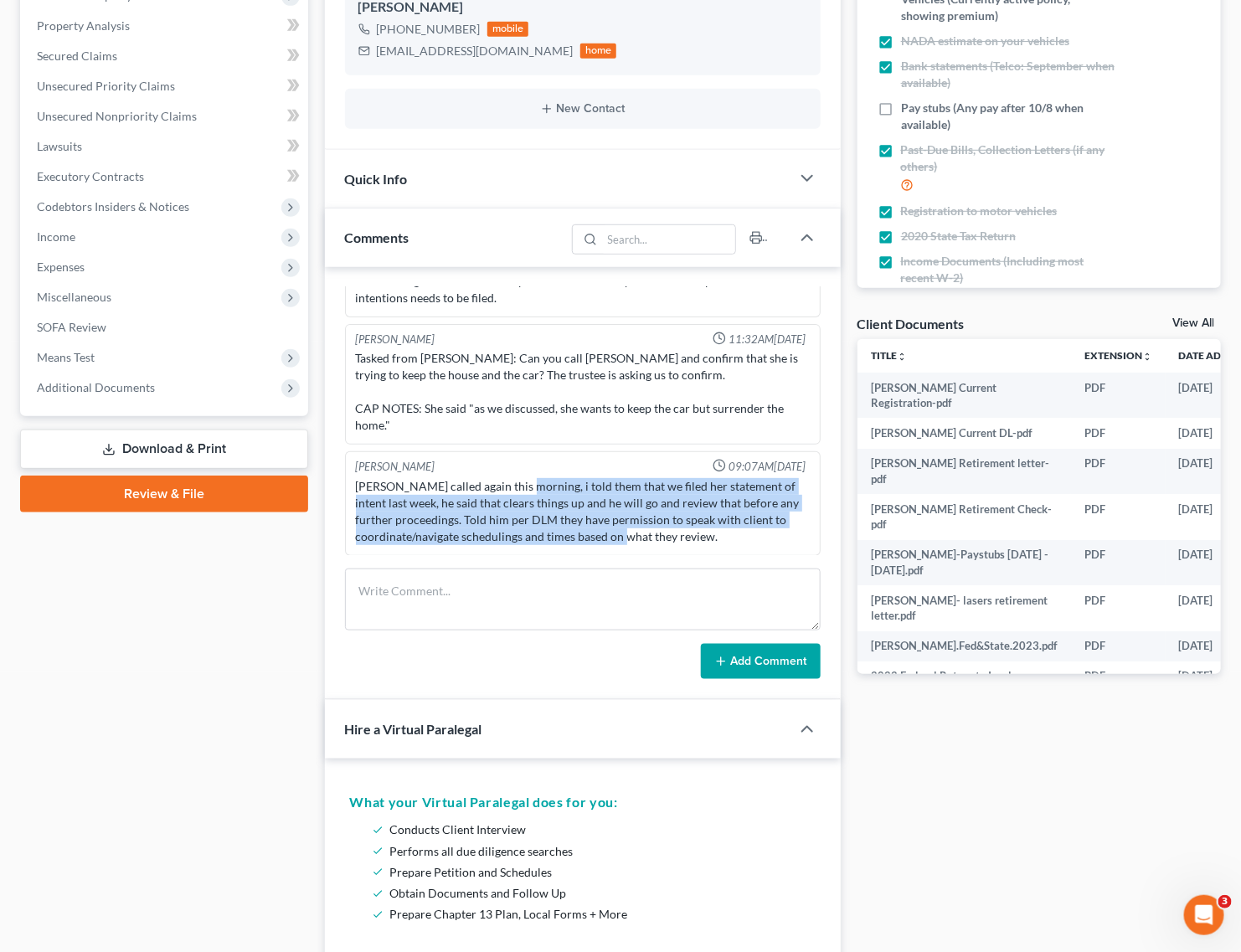
drag, startPoint x: 516, startPoint y: 488, endPoint x: 645, endPoint y: 535, distance: 137.3
click at [645, 535] on div "[PERSON_NAME] called again this morning, i told them that we filed her statemen…" at bounding box center [583, 512] width 454 height 67
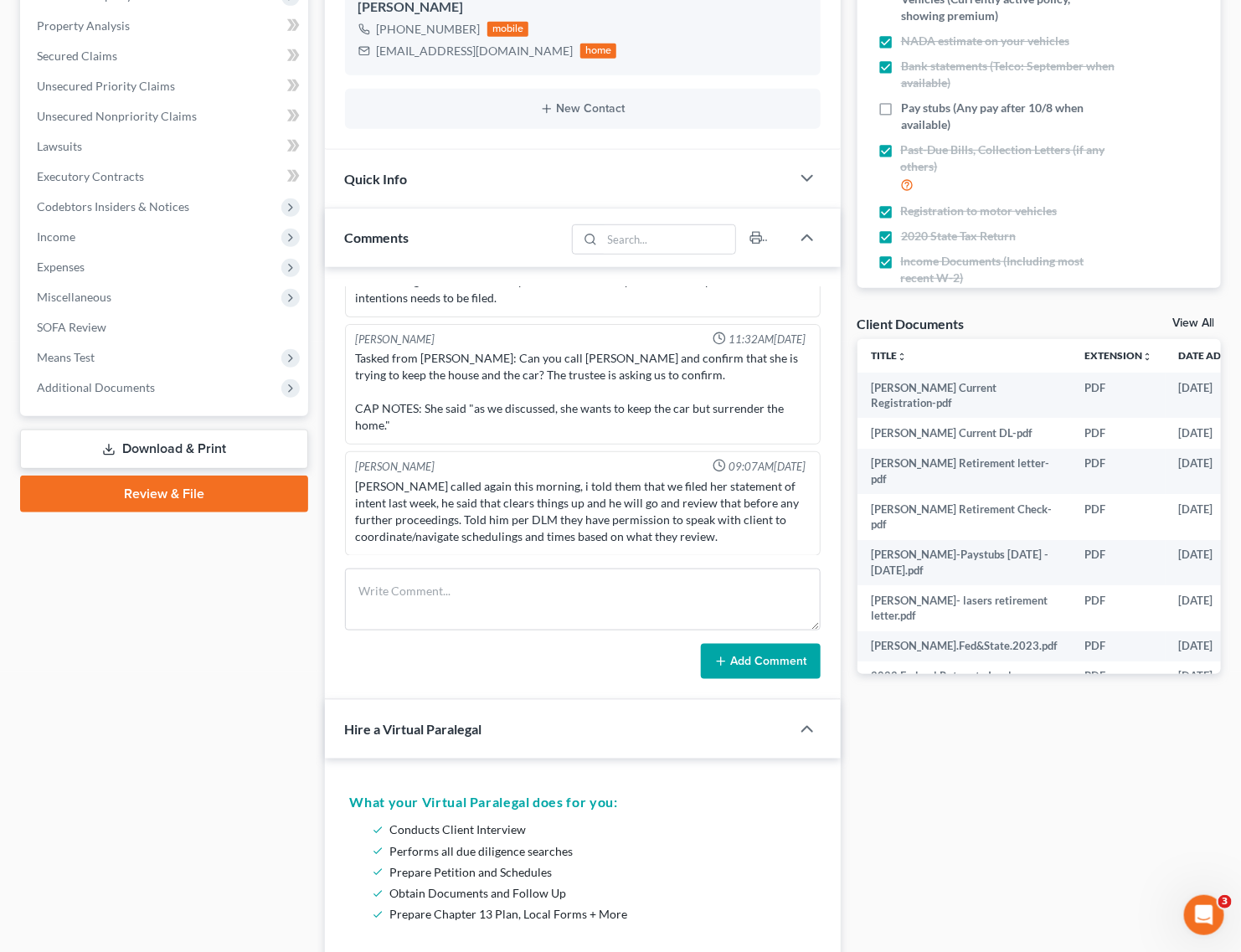
click at [730, 537] on div "[PERSON_NAME] called again this morning, i told them that we filed her statemen…" at bounding box center [583, 512] width 454 height 67
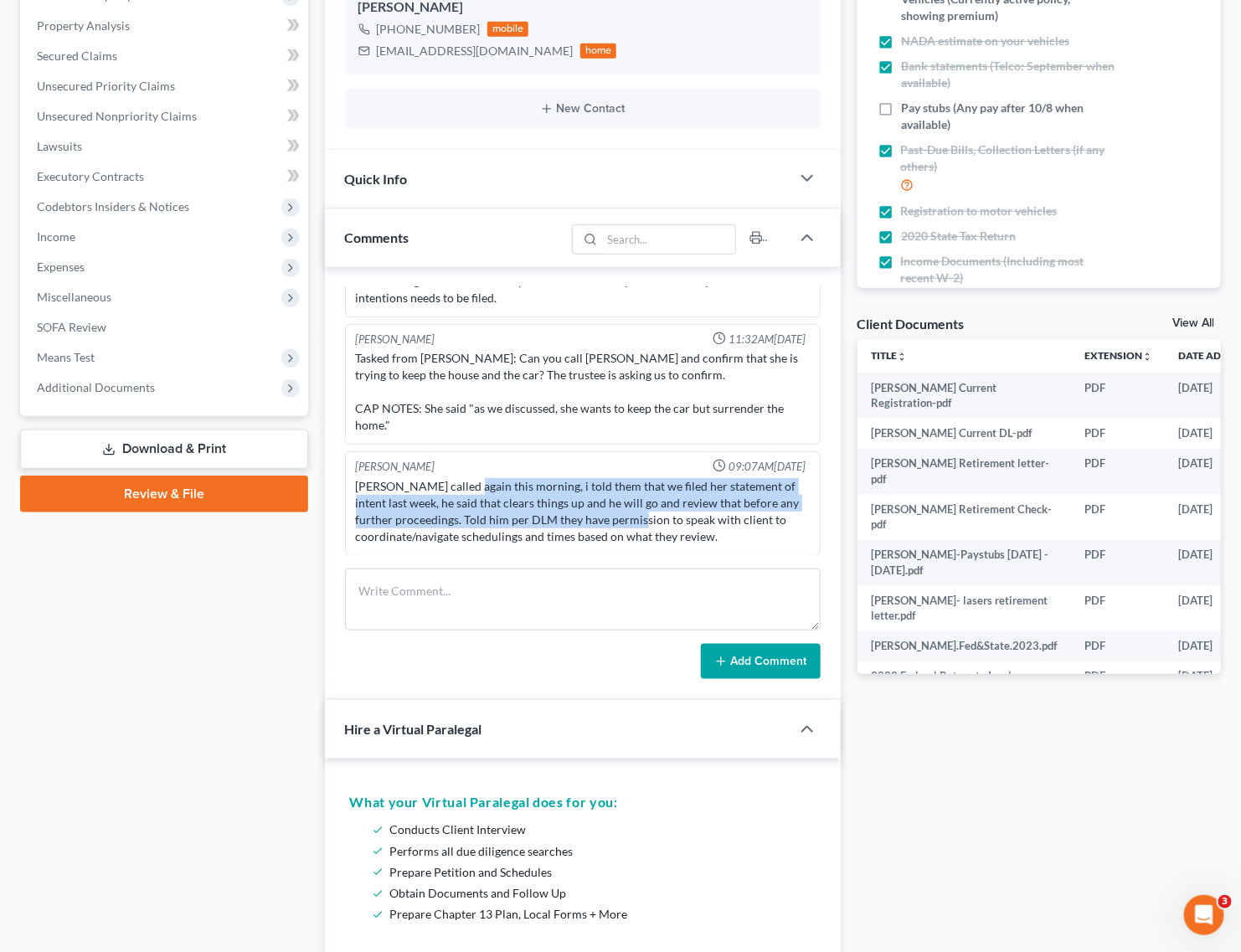
drag, startPoint x: 461, startPoint y: 491, endPoint x: 654, endPoint y: 520, distance: 195.2
click at [654, 520] on div "[PERSON_NAME] called again this morning, i told them that we filed her statemen…" at bounding box center [583, 512] width 454 height 67
click at [718, 531] on div "[PERSON_NAME] called again this morning, i told them that we filed her statemen…" at bounding box center [583, 512] width 454 height 67
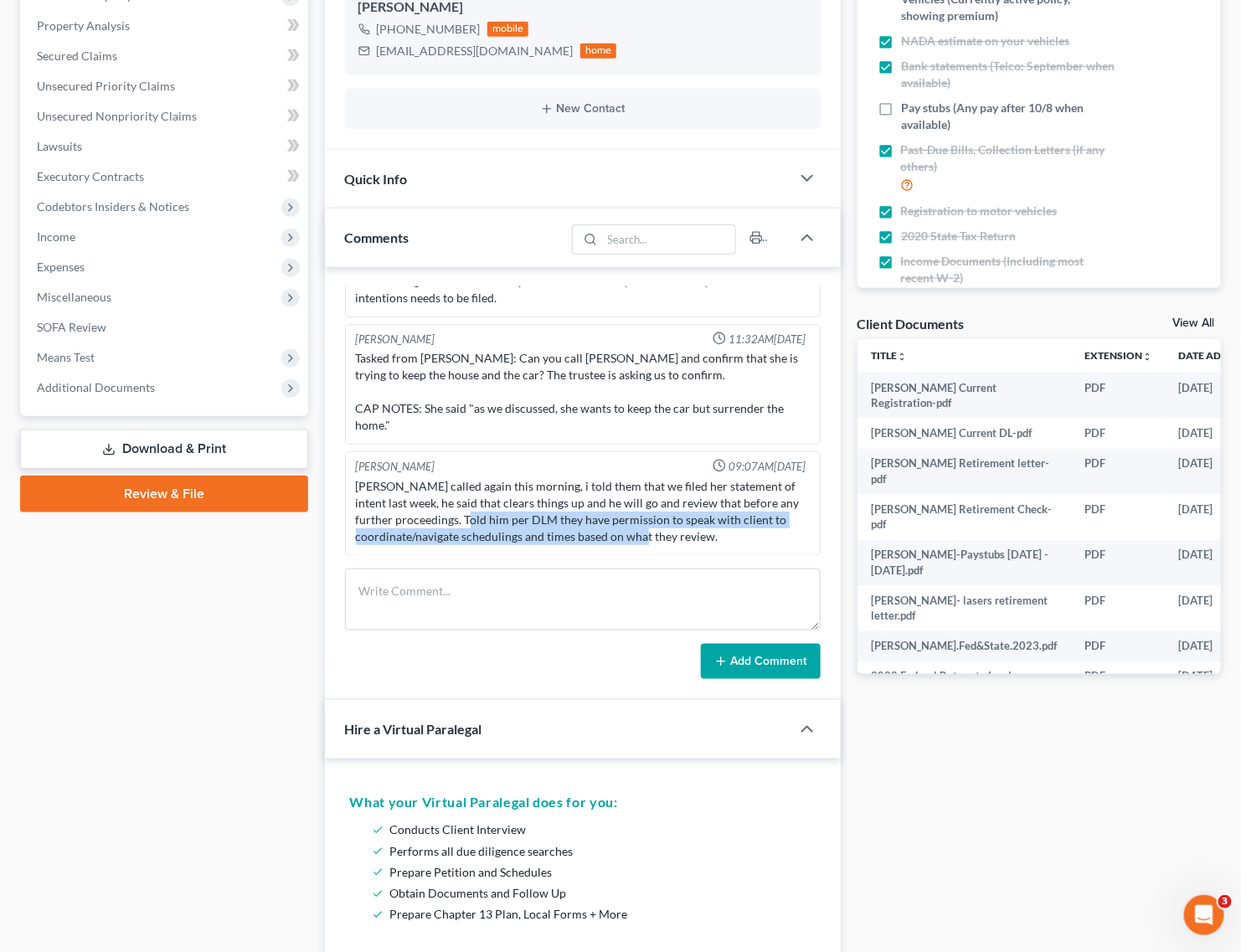
drag, startPoint x: 483, startPoint y: 513, endPoint x: 655, endPoint y: 529, distance: 172.7
click at [655, 529] on div "[PERSON_NAME] called again this morning, i told them that we filed her statemen…" at bounding box center [583, 512] width 454 height 67
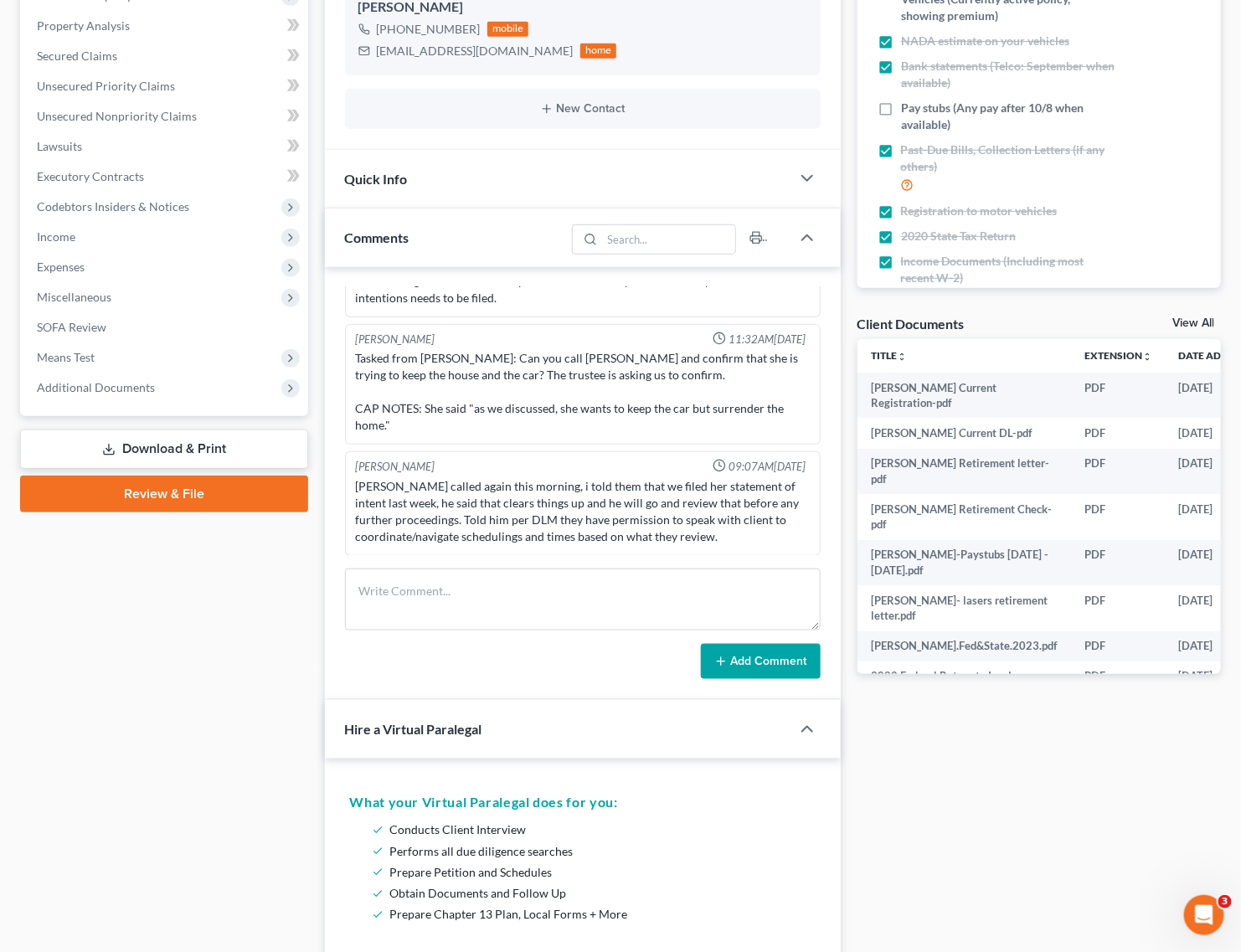
click at [722, 535] on div "[PERSON_NAME] called again this morning, i told them that we filed her statemen…" at bounding box center [583, 512] width 454 height 67
click at [105, 389] on span "Additional Documents" at bounding box center [96, 387] width 118 height 14
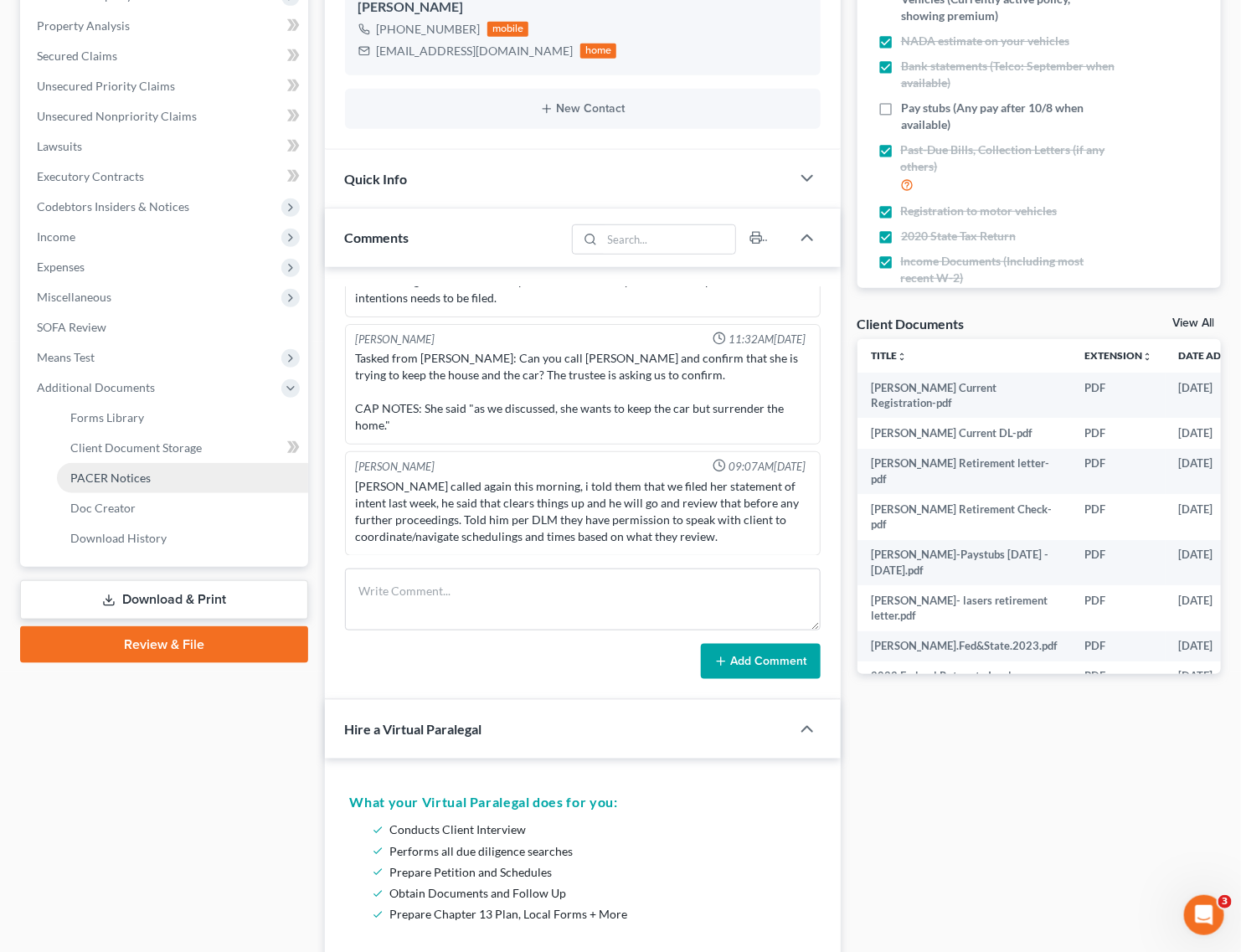
click at [136, 468] on link "PACER Notices" at bounding box center [183, 477] width 252 height 30
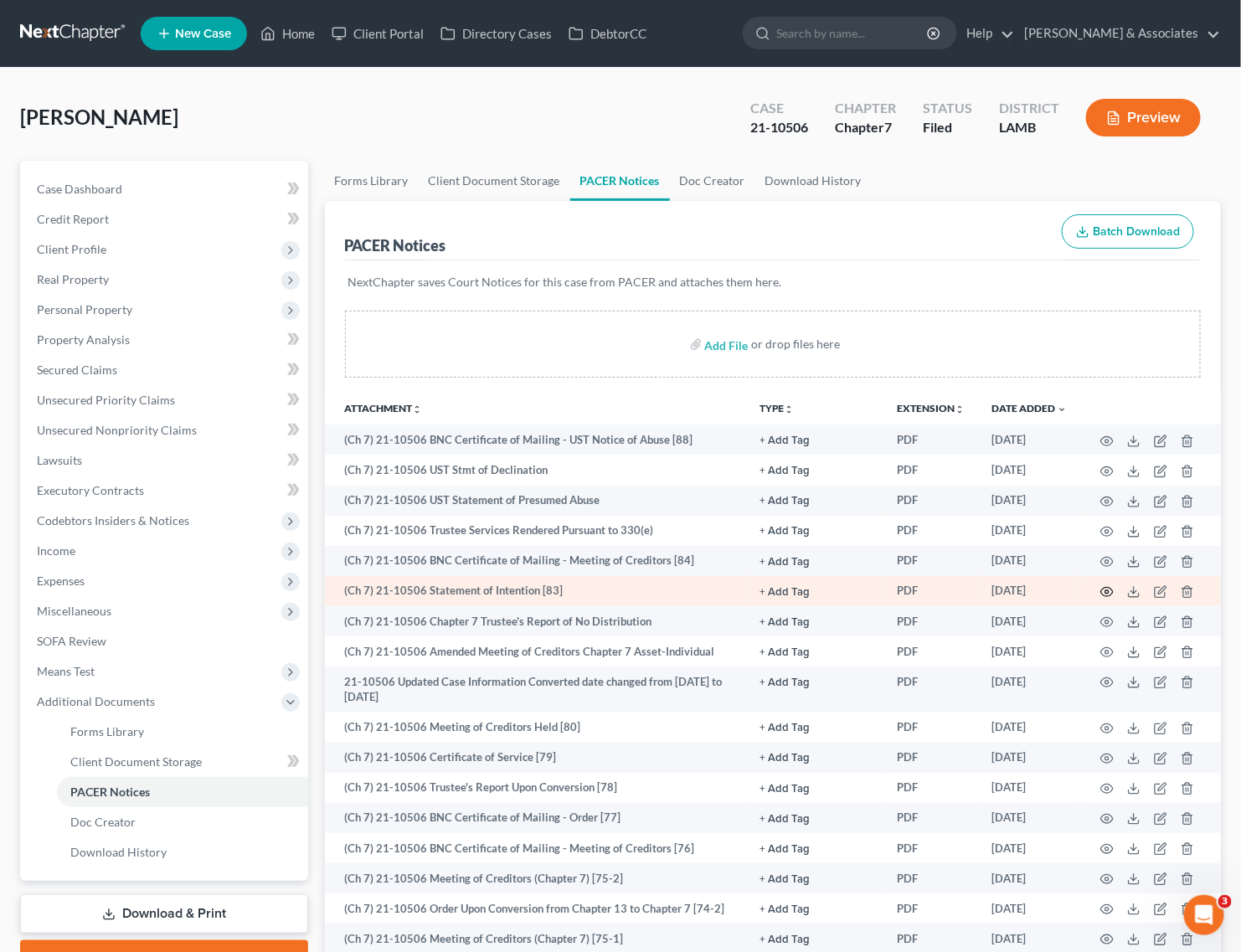
click at [1111, 588] on icon "button" at bounding box center [1107, 591] width 13 height 9
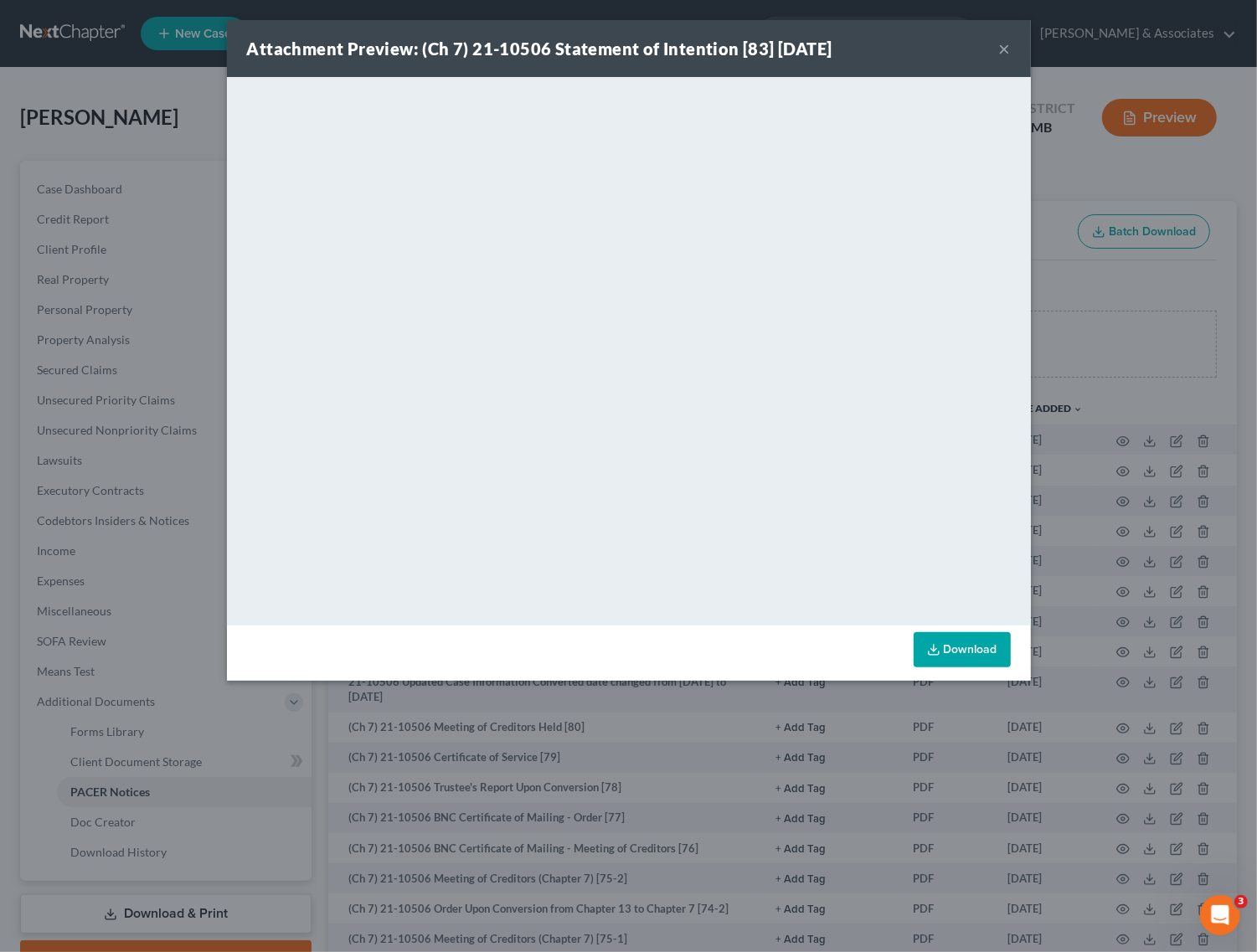
drag, startPoint x: 1006, startPoint y: 52, endPoint x: 0, endPoint y: 189, distance: 1015.3
click at [1006, 52] on button "×" at bounding box center [1005, 48] width 12 height 20
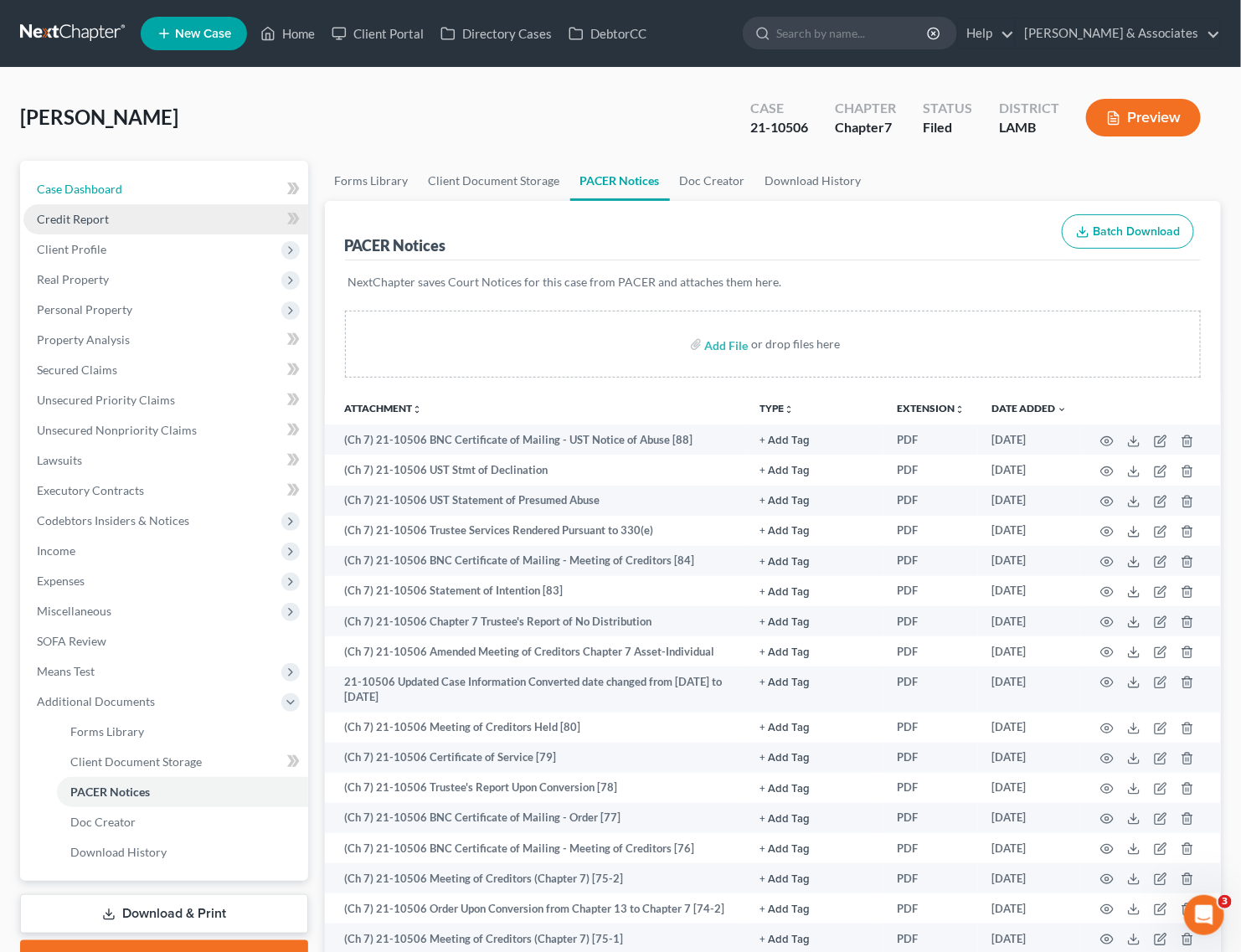
drag, startPoint x: 118, startPoint y: 194, endPoint x: 93, endPoint y: 220, distance: 36.1
click at [118, 194] on span "Case Dashboard" at bounding box center [80, 189] width 85 height 14
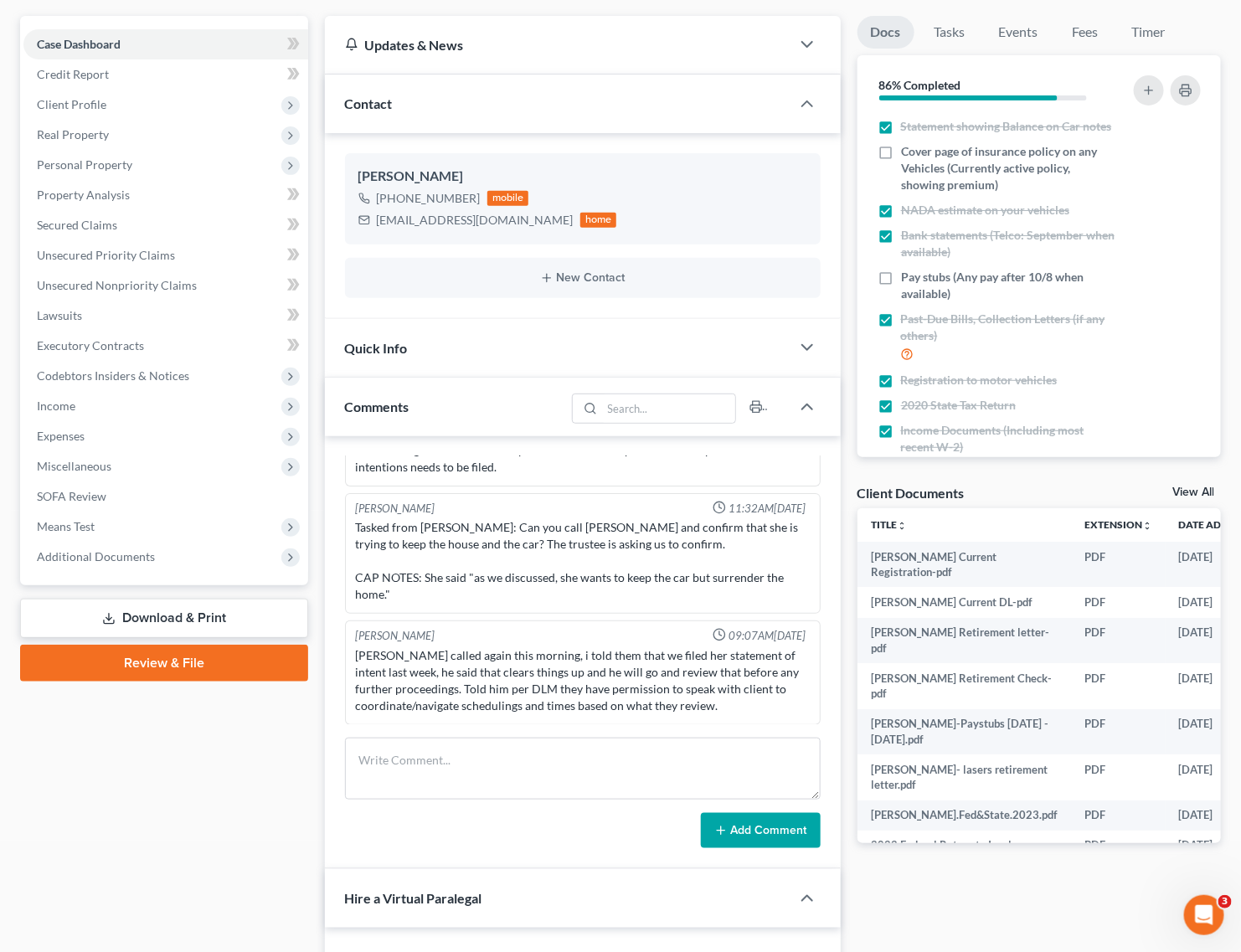
scroll to position [209, 0]
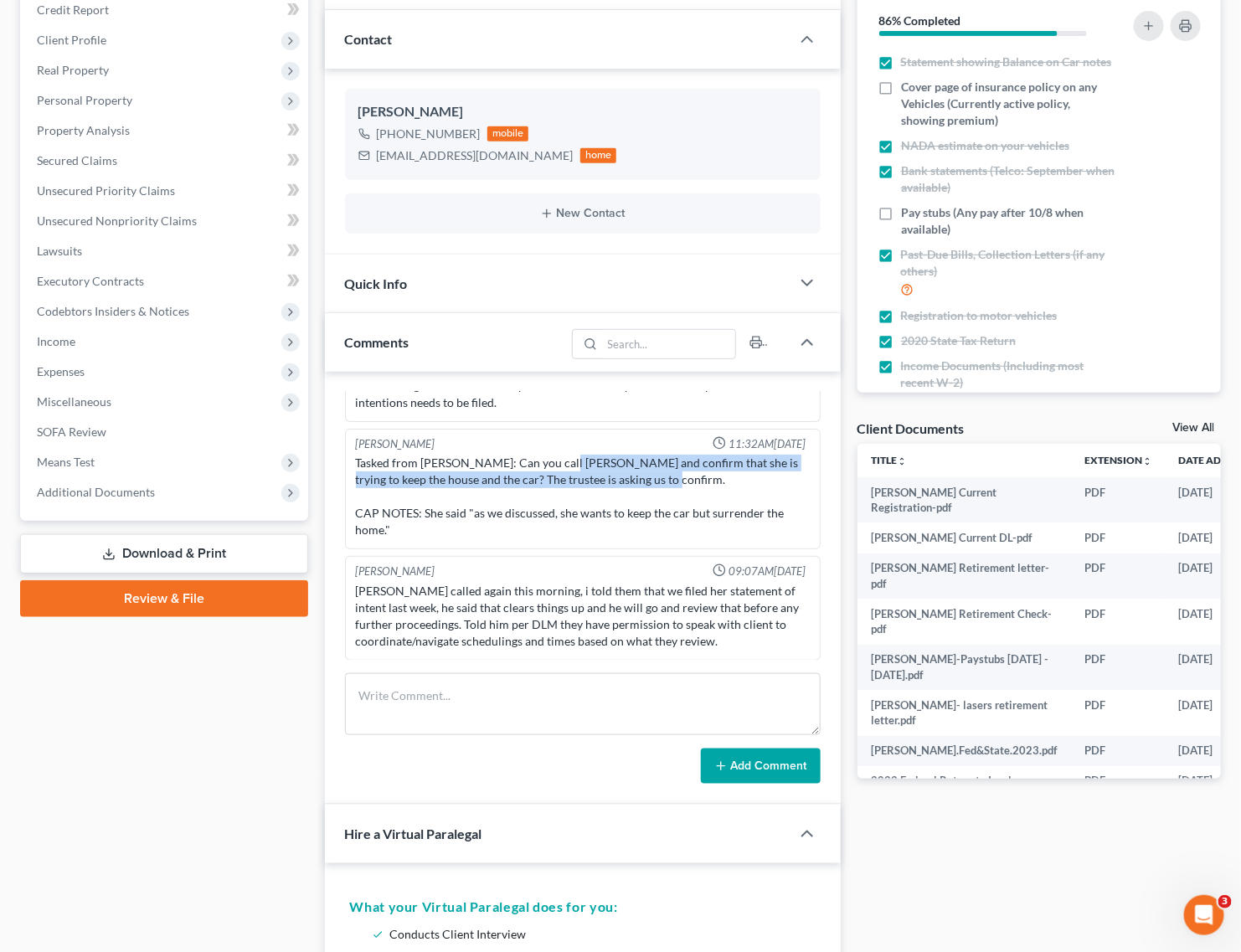
drag, startPoint x: 547, startPoint y: 457, endPoint x: 704, endPoint y: 502, distance: 163.3
click at [704, 502] on div "Tasked from [PERSON_NAME]: Can you call [PERSON_NAME] and confirm that she is t…" at bounding box center [583, 496] width 454 height 84
click at [567, 516] on div "Tasked from [PERSON_NAME]: Can you call [PERSON_NAME] and confirm that she is t…" at bounding box center [583, 496] width 454 height 84
click at [440, 513] on div "Tasked from [PERSON_NAME]: Can you call [PERSON_NAME] and confirm that she is t…" at bounding box center [583, 496] width 454 height 84
click at [720, 529] on div "Tasked from [PERSON_NAME]: Can you call [PERSON_NAME] and confirm that she is t…" at bounding box center [583, 496] width 454 height 84
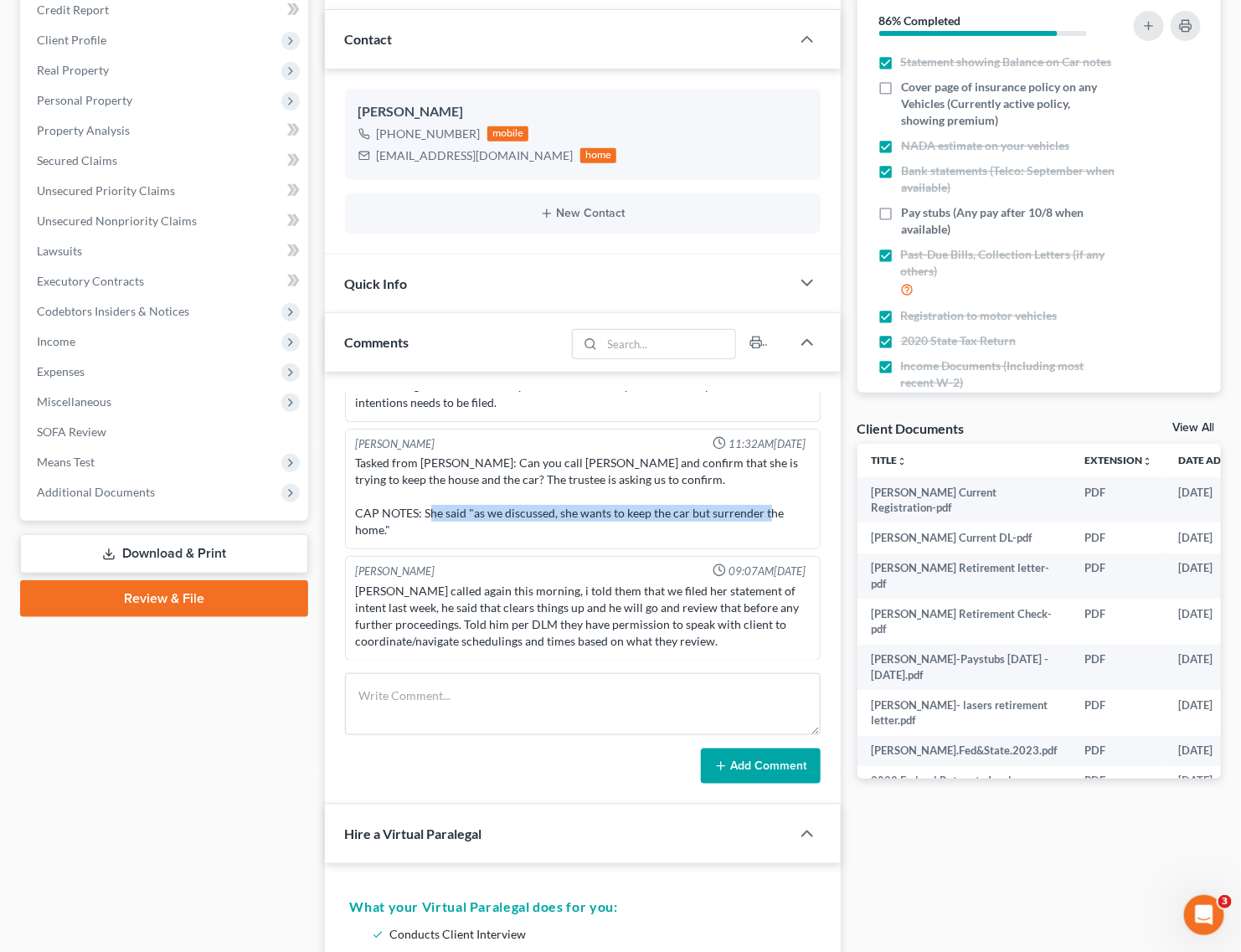
click at [572, 541] on div "[PERSON_NAME] 11:32AM[DATE] Tasked from [PERSON_NAME]: Can you call [PERSON_NAM…" at bounding box center [583, 489] width 476 height 122
